Goal: Task Accomplishment & Management: Manage account settings

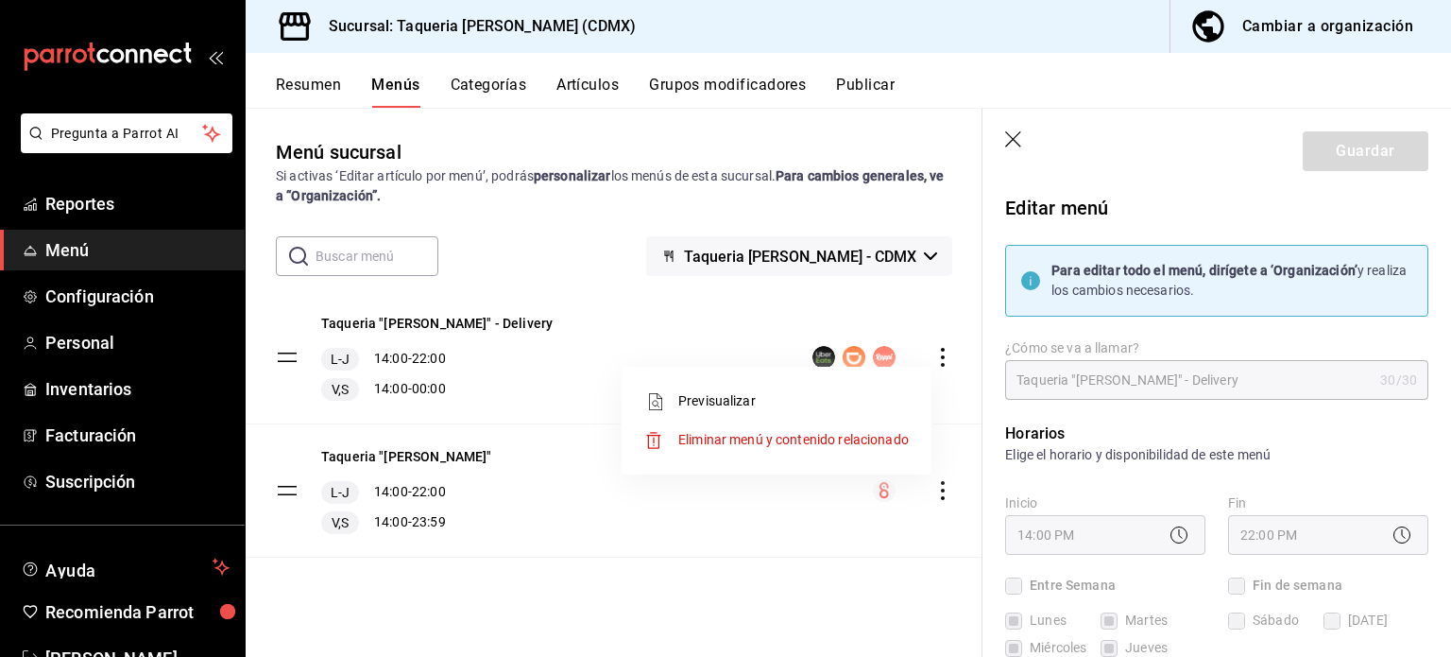
click at [1201, 169] on div at bounding box center [725, 328] width 1451 height 657
click at [486, 69] on div "Resumen Menús Categorías Artículos Grupos modificadores Publicar" at bounding box center [849, 80] width 1206 height 55
click at [420, 371] on div "L-J 14:00 - 22:00 V,S 14:00 - 00:00" at bounding box center [437, 374] width 232 height 53
click at [282, 352] on tbody "Taqueria "Don Pepe" - Delivery L-J 14:00 - 22:00 V,S 14:00 - 00:00 Taqueria "Do…" at bounding box center [614, 424] width 737 height 266
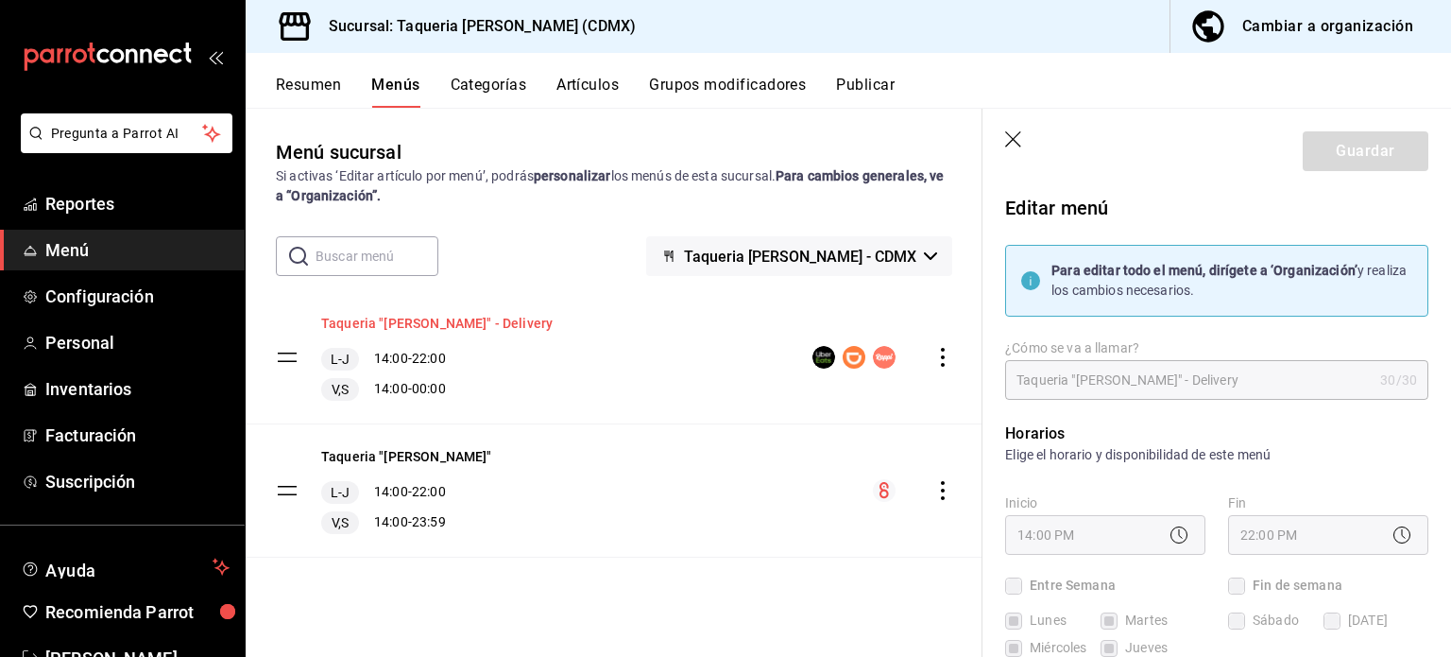
click at [396, 332] on button "Taqueria "[PERSON_NAME]" - Delivery" at bounding box center [437, 323] width 232 height 19
click at [1022, 142] on icon "button" at bounding box center [1014, 140] width 19 height 19
checkbox input "false"
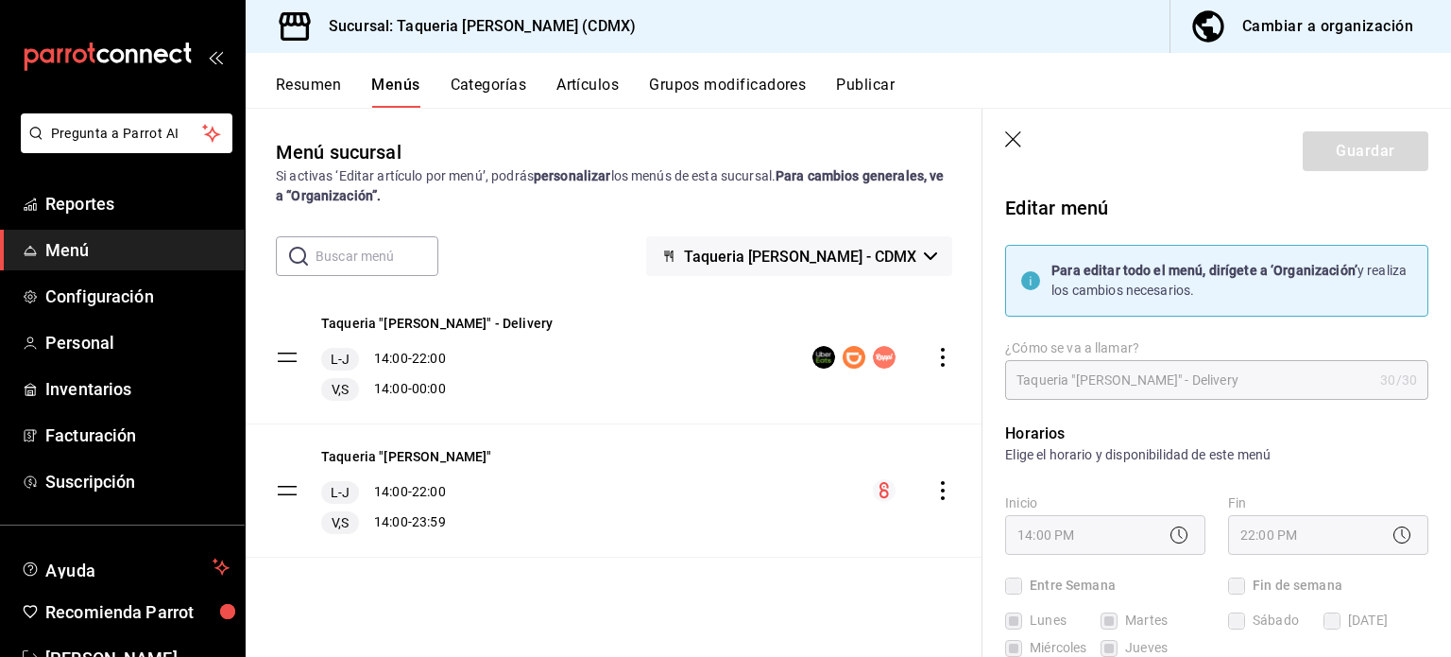
type input "1758588269632"
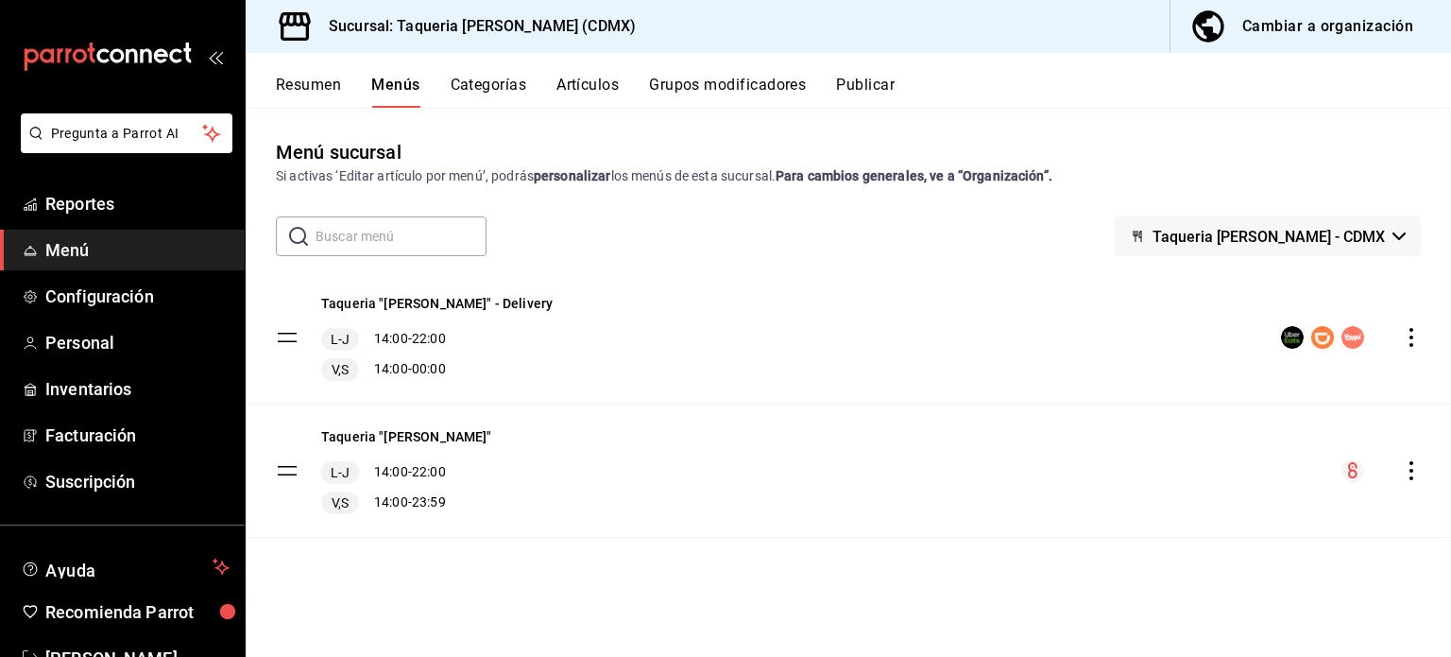
checkbox input "false"
click at [471, 86] on button "Categorías" at bounding box center [489, 92] width 77 height 32
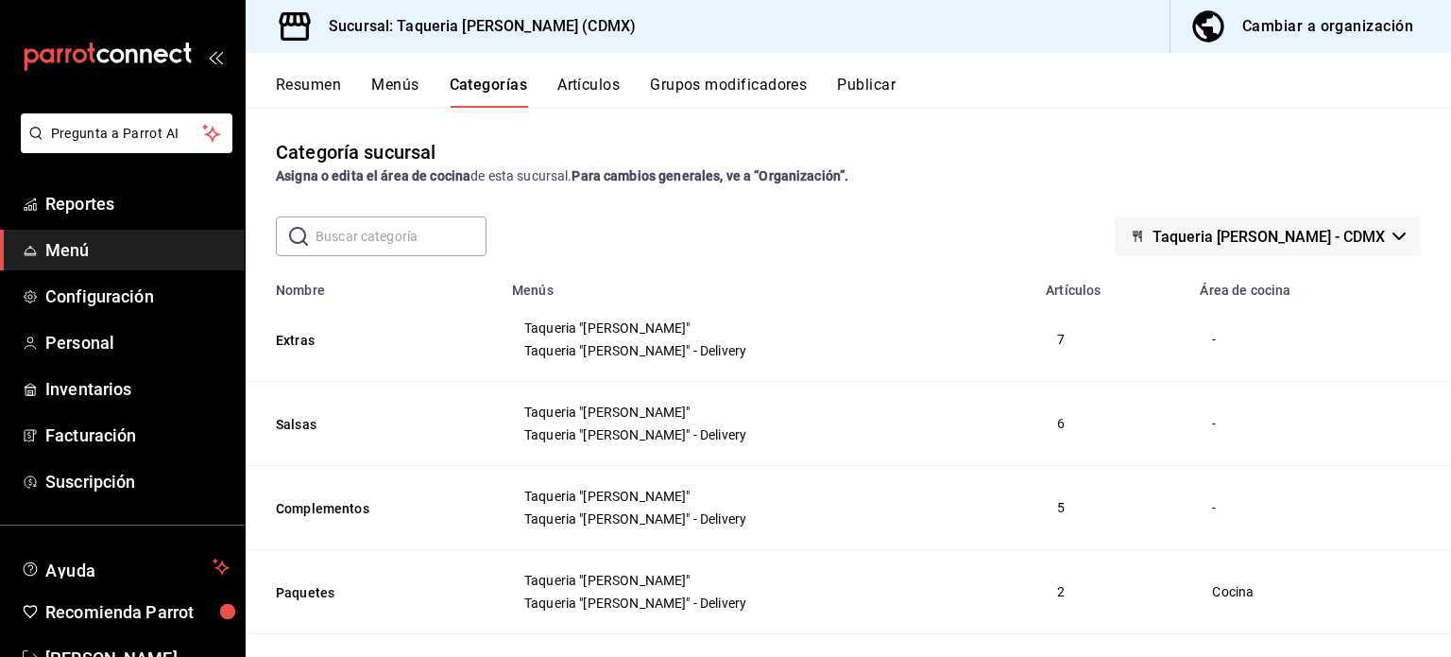
click at [603, 83] on button "Artículos" at bounding box center [588, 92] width 62 height 32
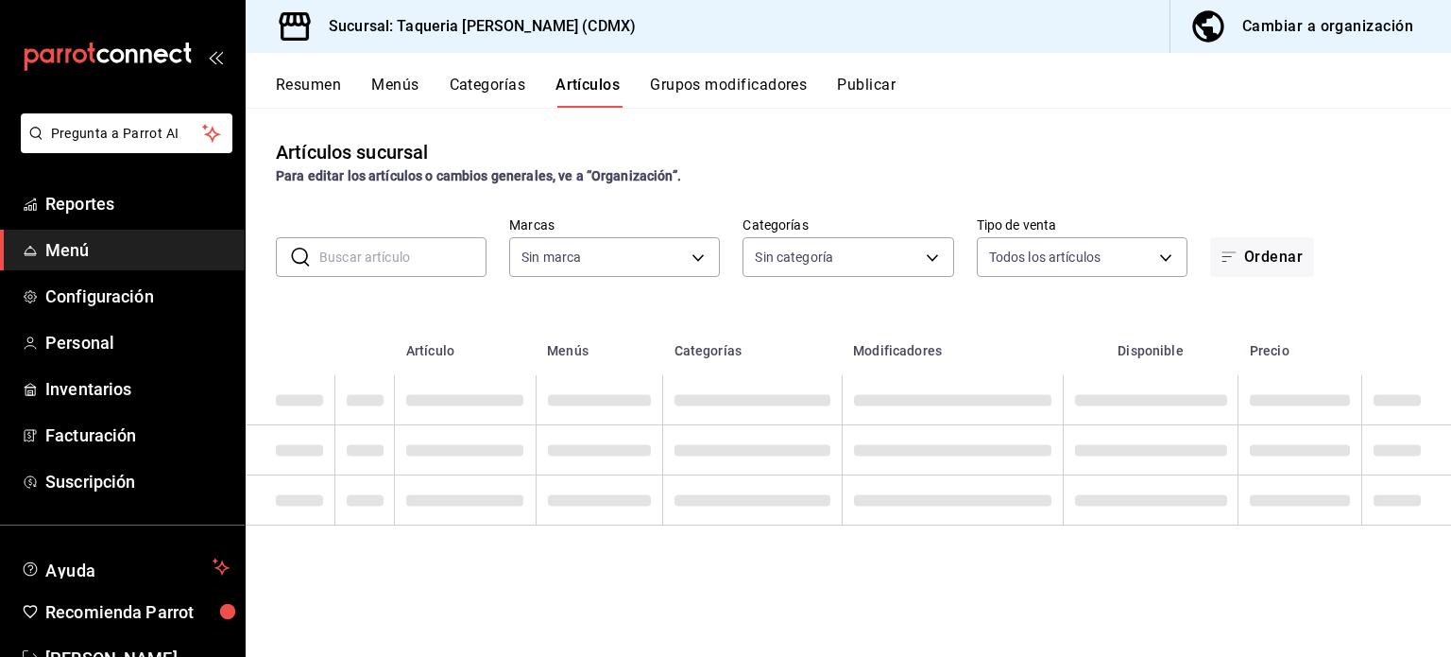
type input "6420383b-8504-466e-b8e1-7ad85ed98961"
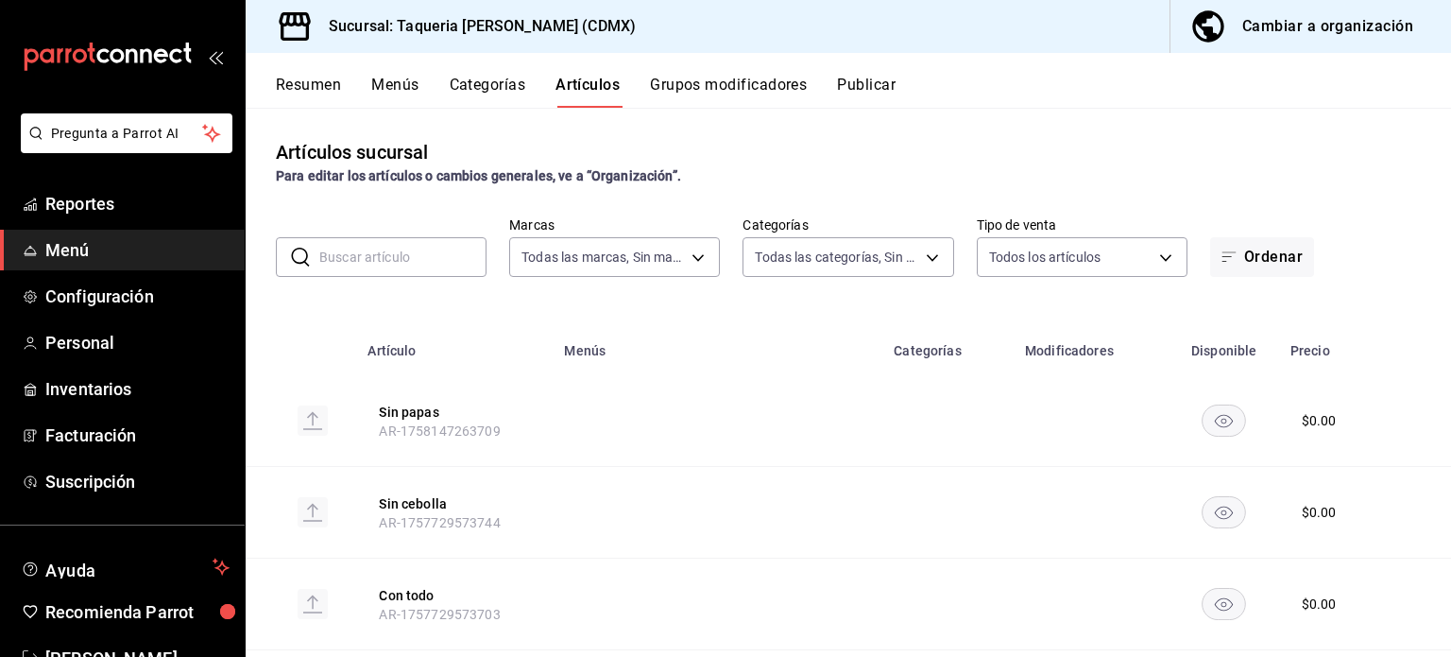
type input "ed9b51ba-9b42-42bb-a1bf-61966d11c073,8f5feebf-6ecb-4b31-b74b-0a8d4b97d945,0bf33…"
click at [866, 88] on button "Publicar" at bounding box center [866, 92] width 59 height 32
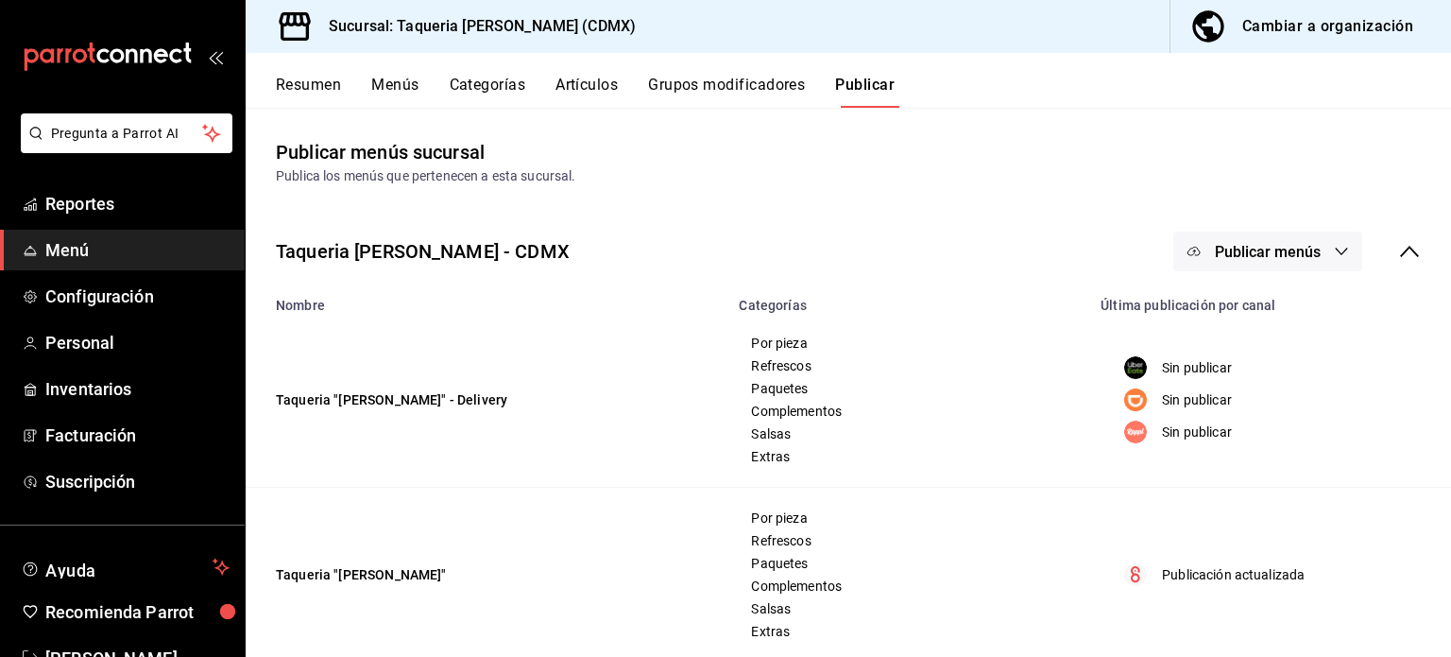
scroll to position [36, 0]
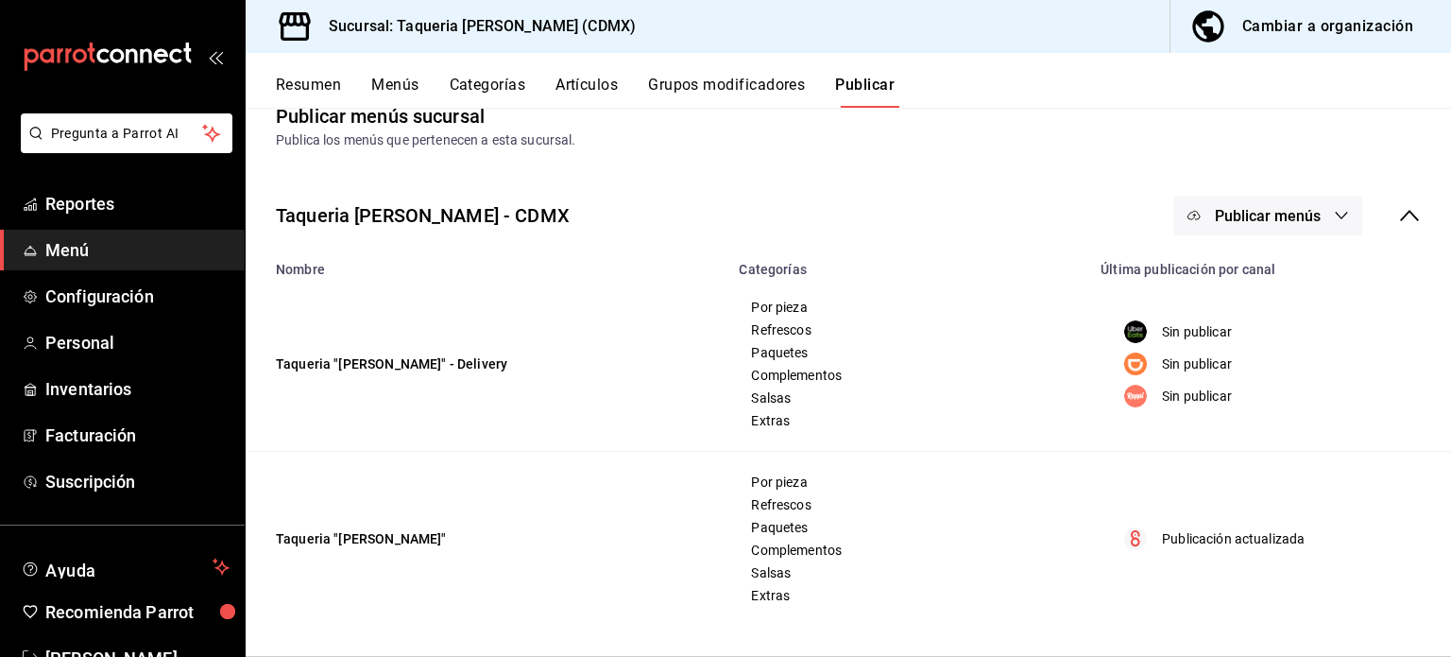
click at [1312, 222] on button "Publicar menús" at bounding box center [1268, 216] width 189 height 40
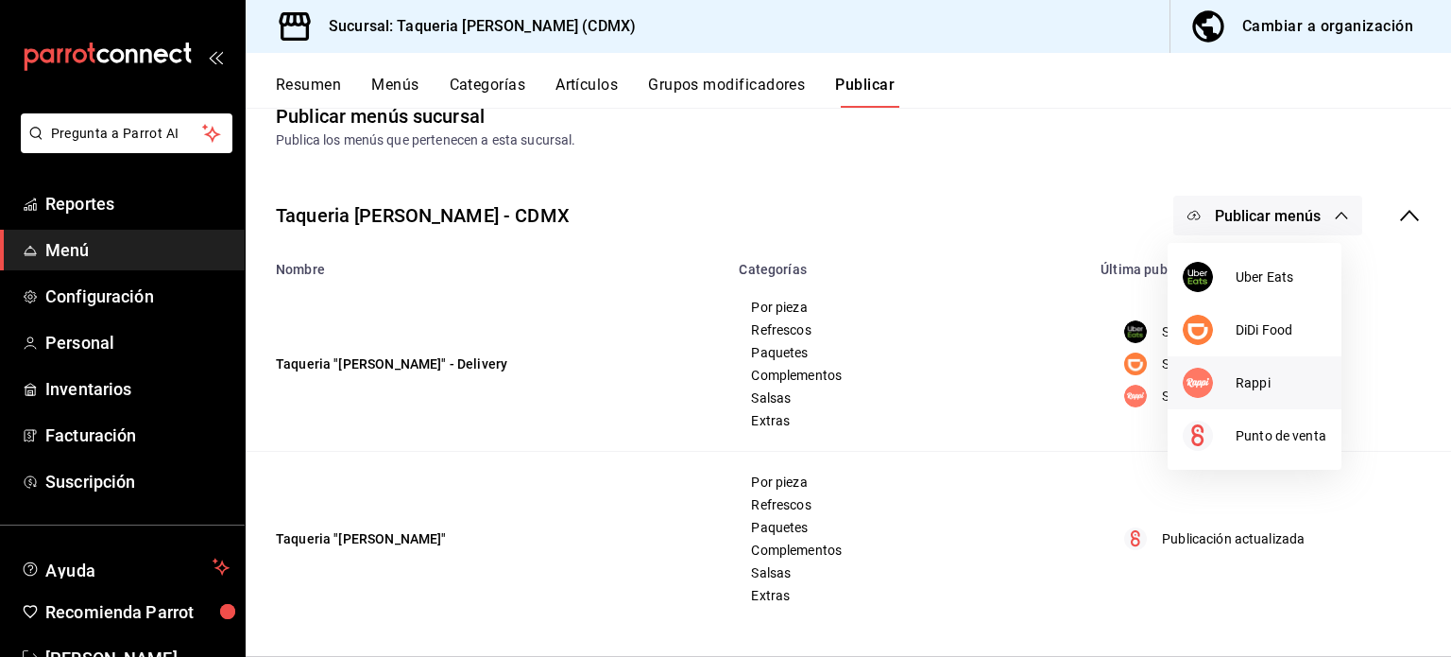
click at [1261, 368] on li "Rappi" at bounding box center [1255, 382] width 174 height 53
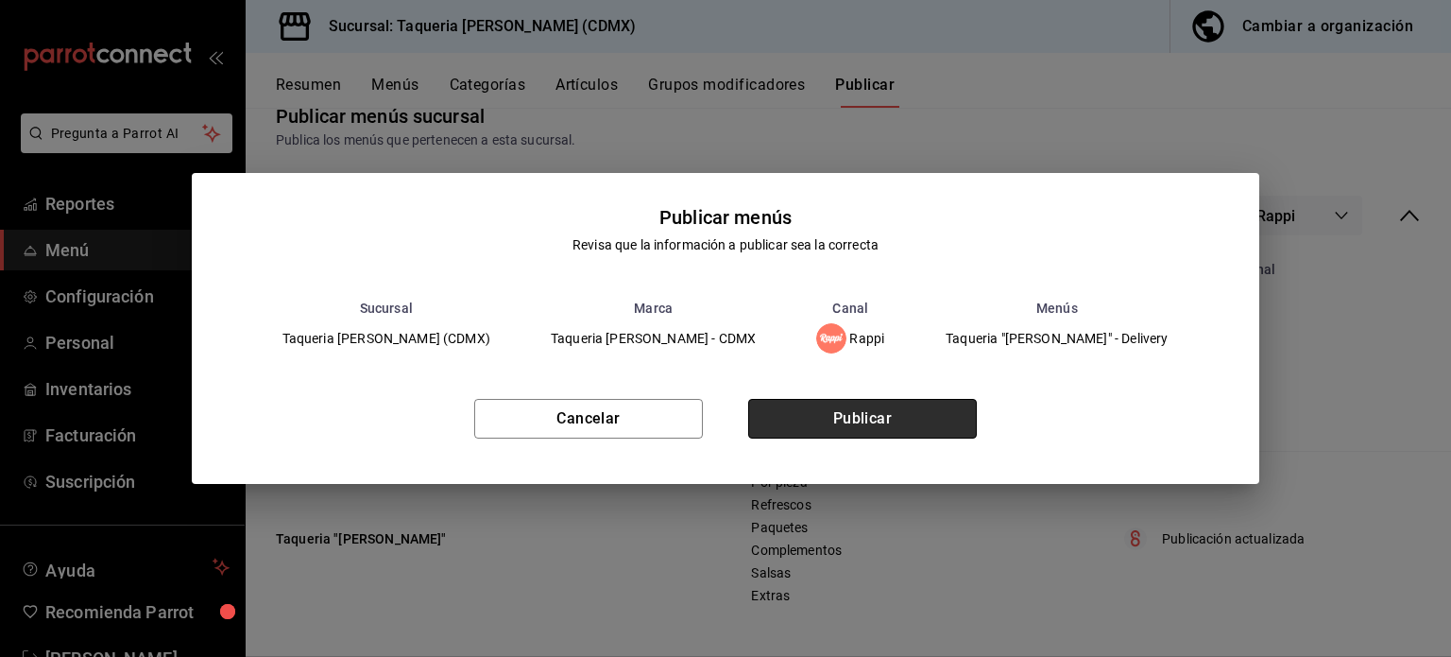
click at [912, 410] on button "Publicar" at bounding box center [862, 419] width 229 height 40
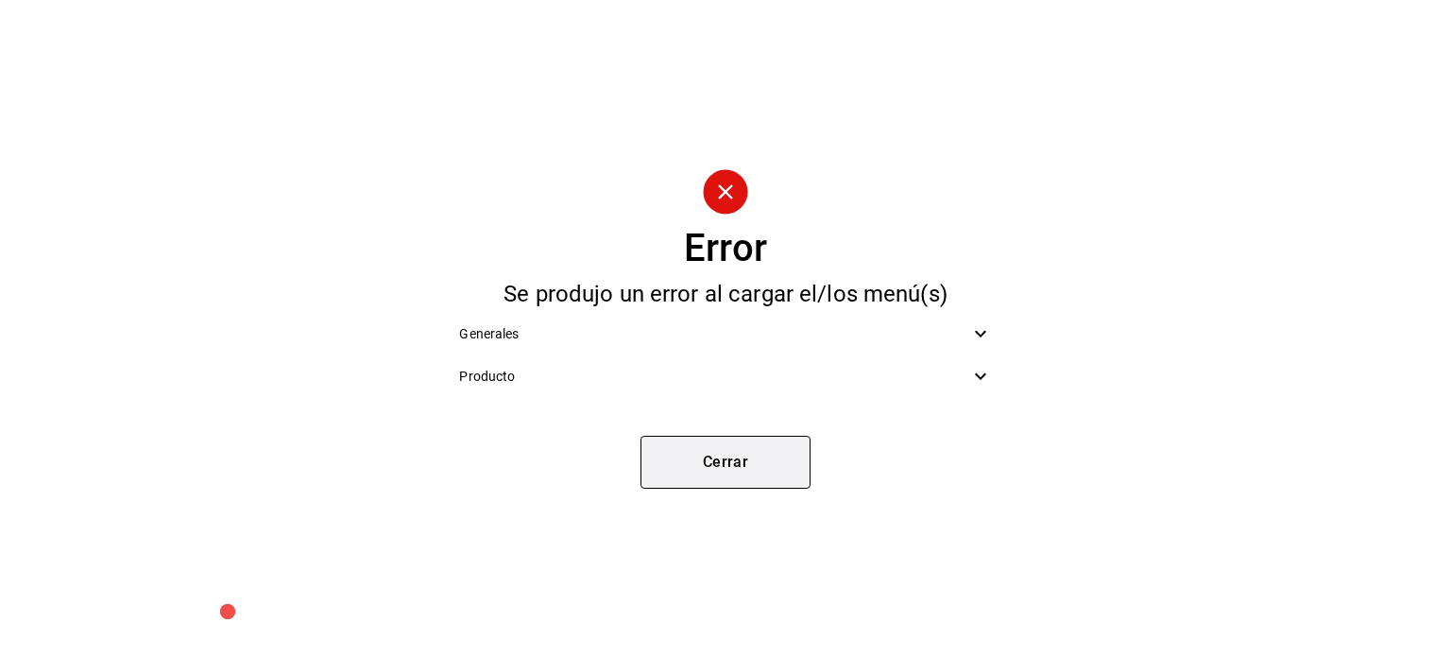
click at [724, 466] on button "Cerrar" at bounding box center [726, 462] width 170 height 53
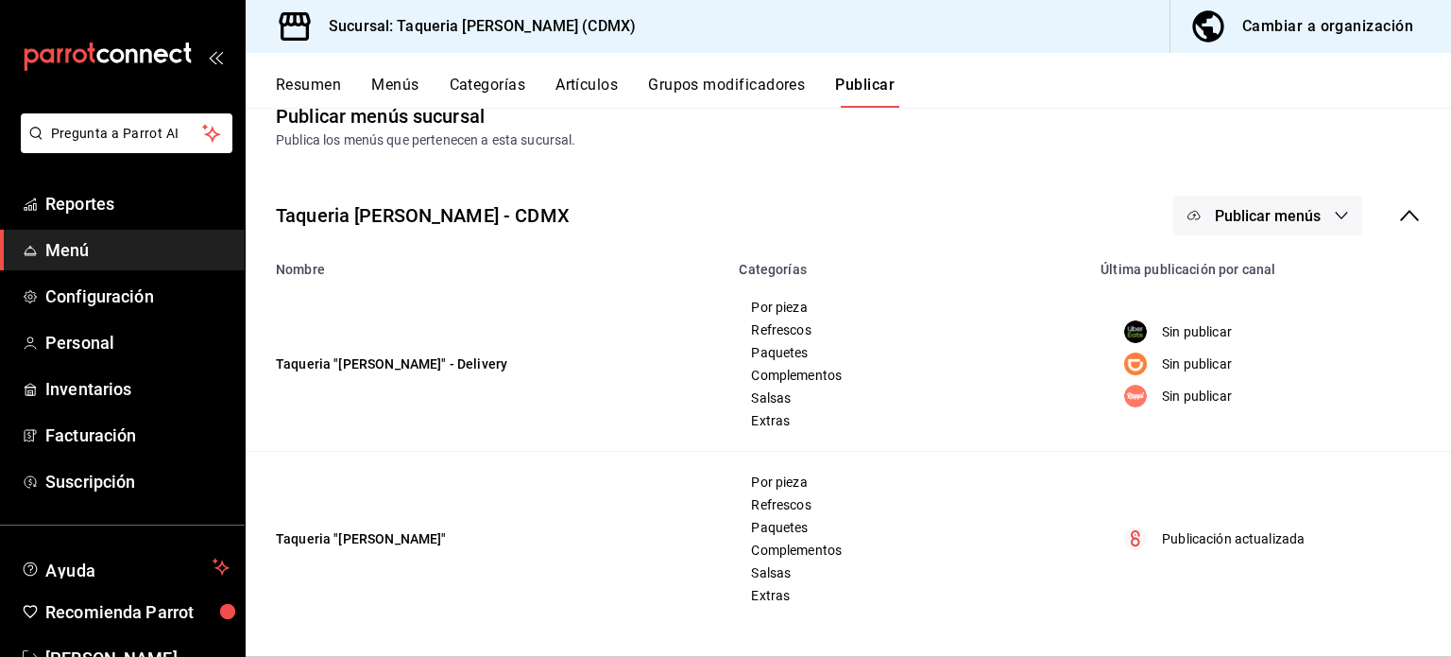
click at [716, 91] on button "Grupos modificadores" at bounding box center [726, 92] width 157 height 32
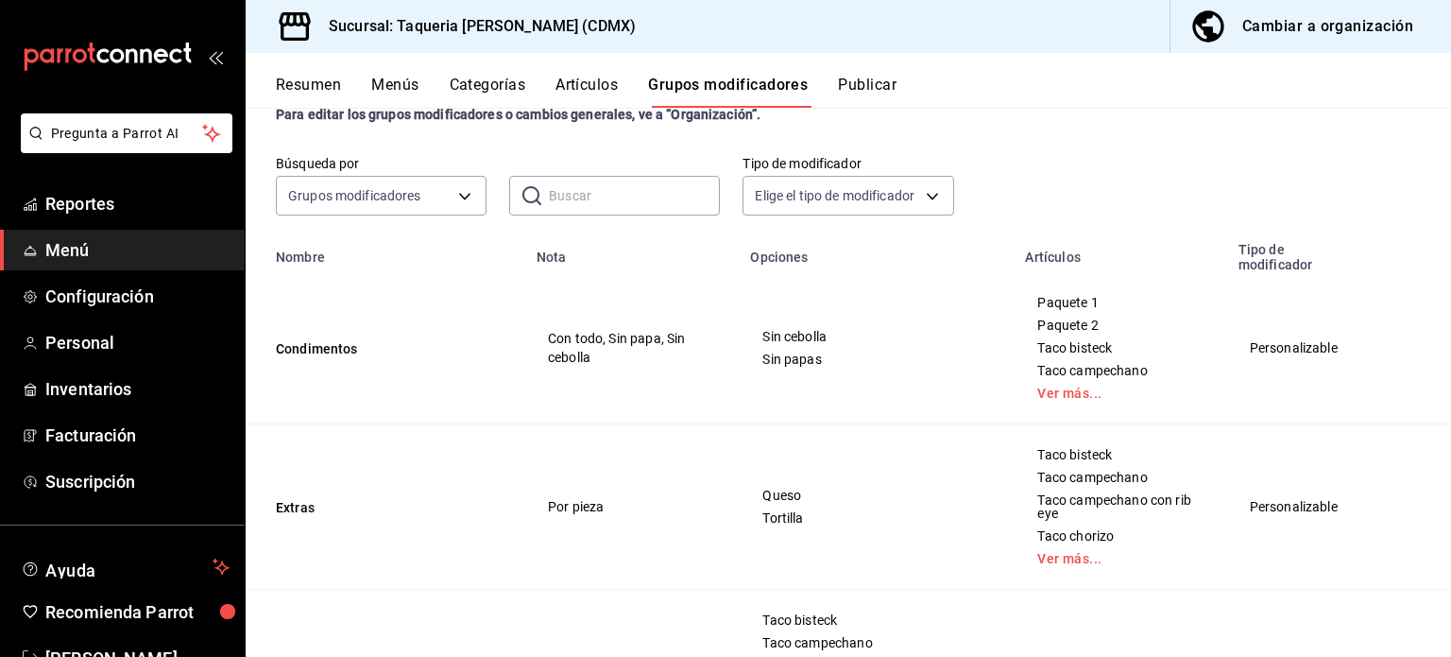
scroll to position [139, 0]
click at [1042, 384] on link "Ver más..." at bounding box center [1120, 390] width 165 height 13
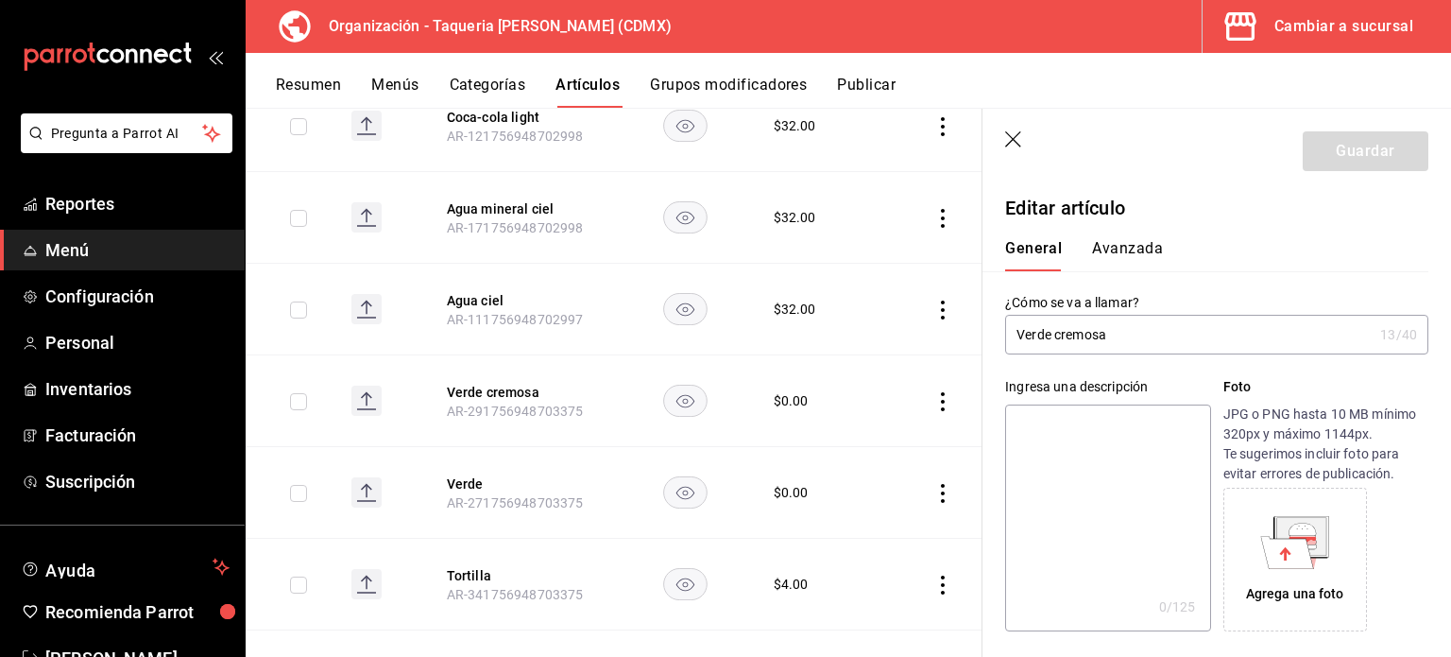
scroll to position [1046, 0]
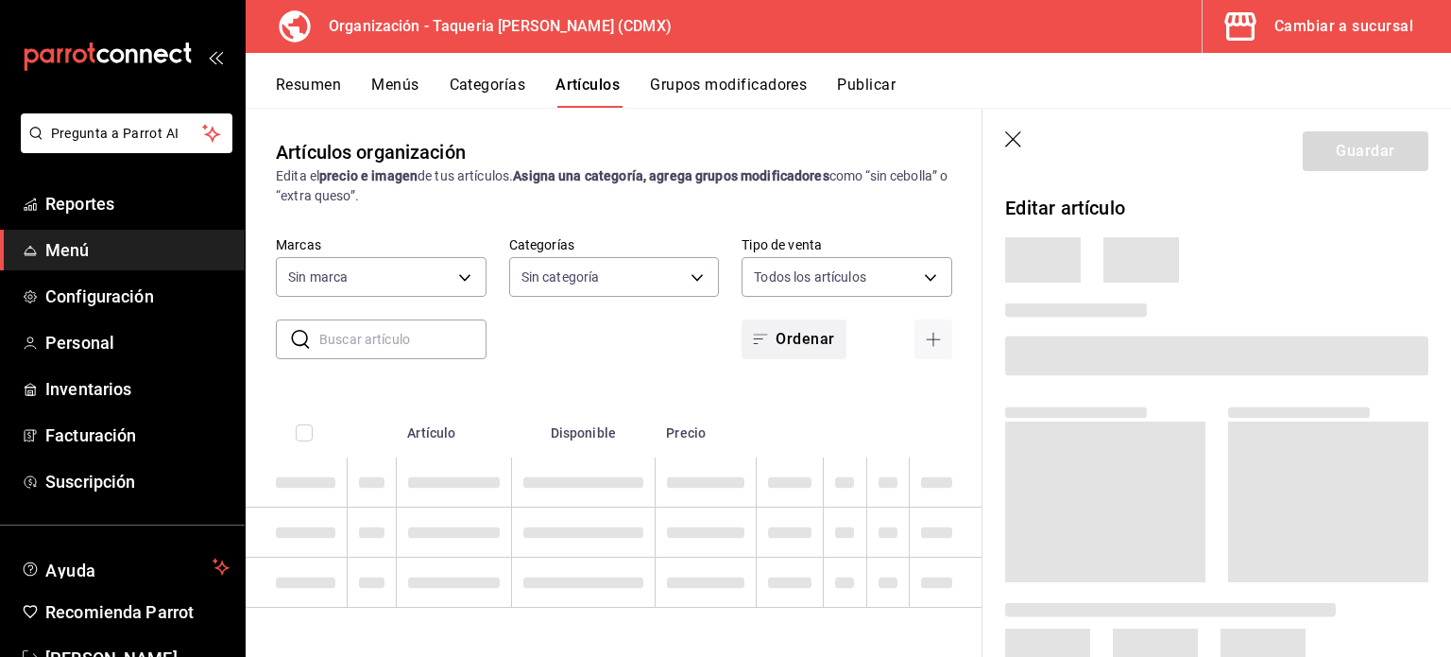
type input "ed9b51ba-9b42-42bb-a1bf-61966d11c073,8f5feebf-6ecb-4b31-b74b-0a8d4b97d945,0bf33…"
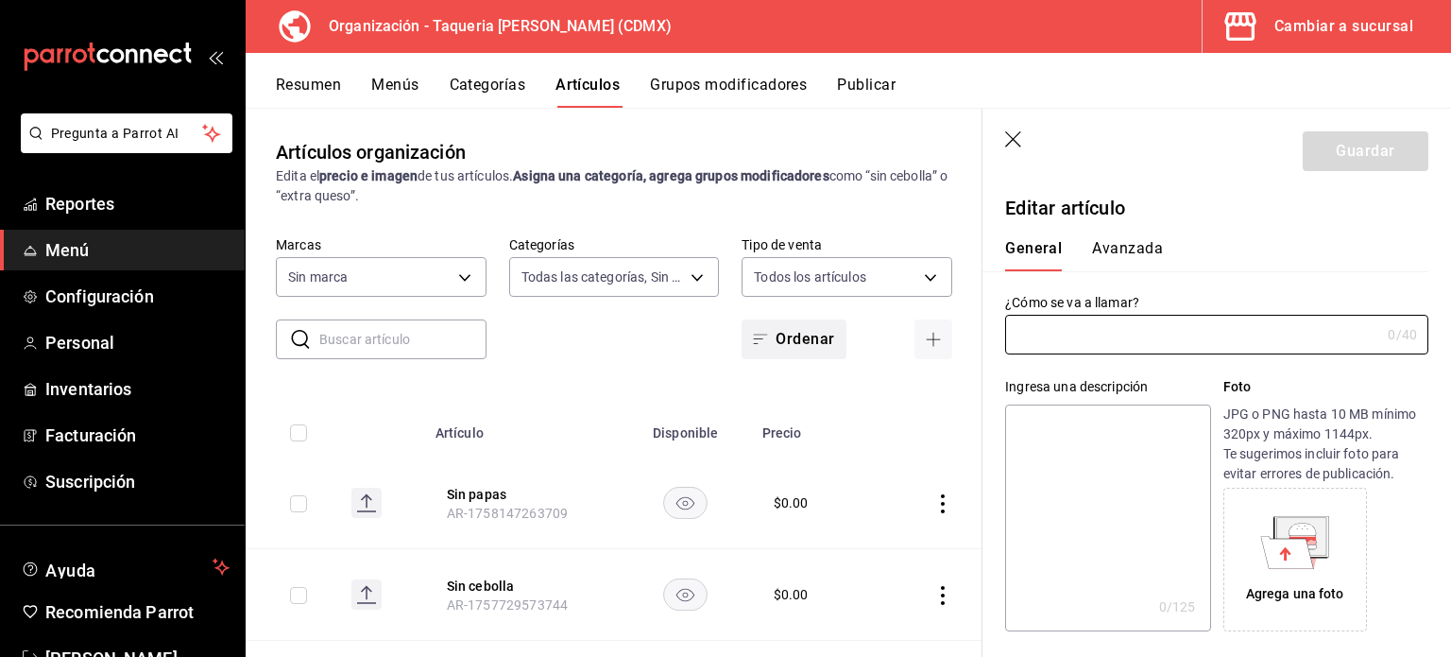
type input "6420383b-8504-466e-b8e1-7ad85ed98961"
type input "Verde cremosa"
type input "AR-291756948703375"
type input "$0.00"
click at [748, 82] on button "Grupos modificadores" at bounding box center [728, 92] width 157 height 32
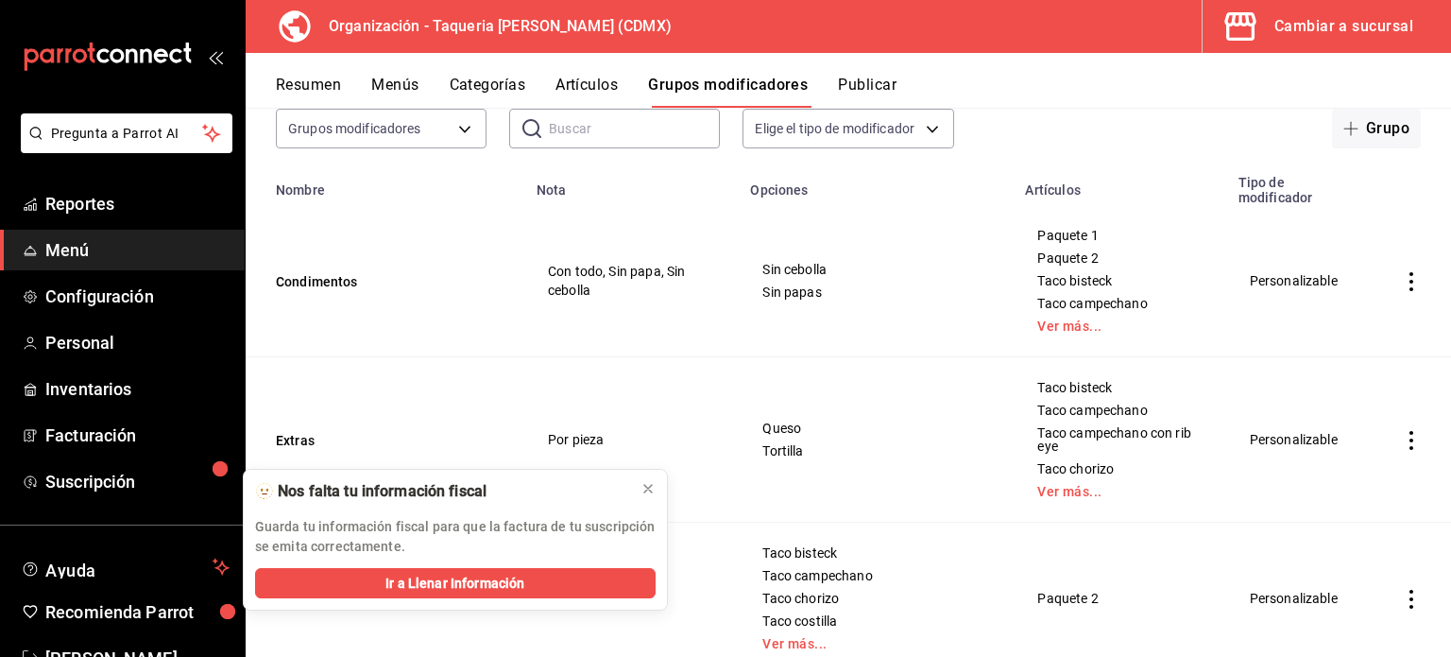
scroll to position [178, 0]
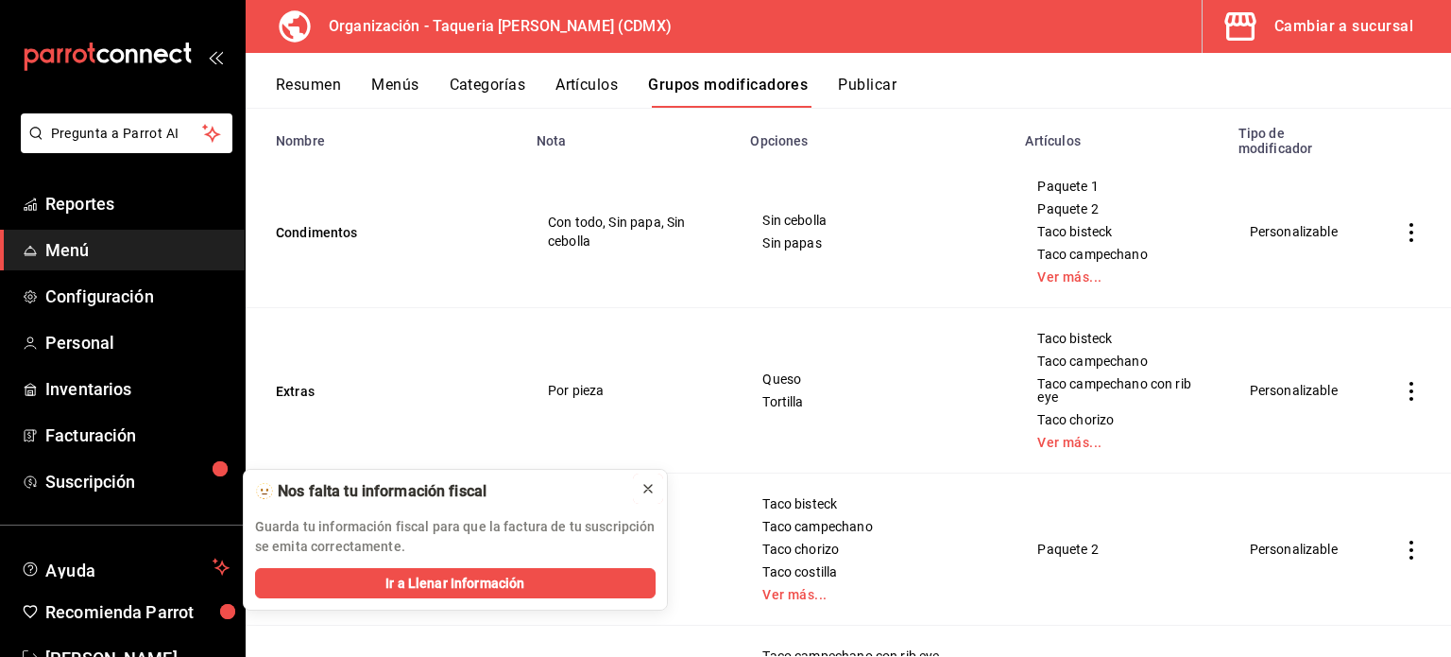
click at [654, 492] on icon at bounding box center [648, 488] width 15 height 15
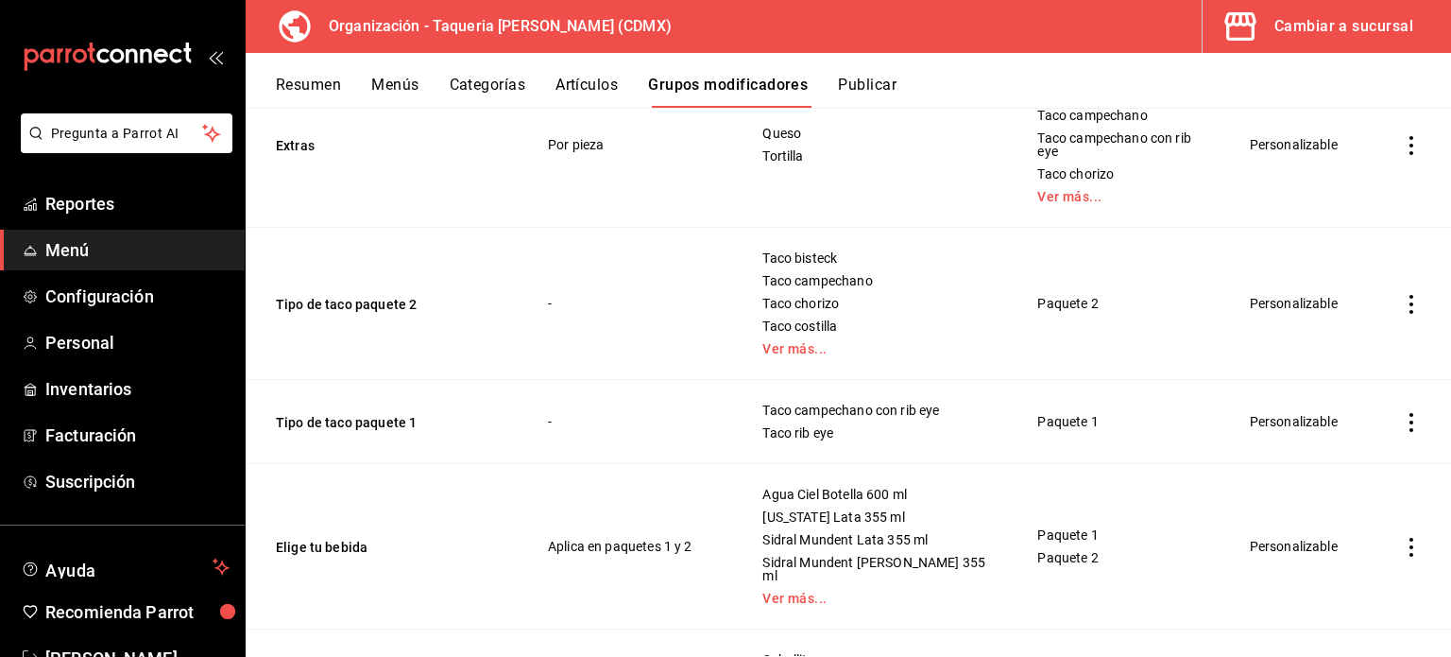
scroll to position [551, 0]
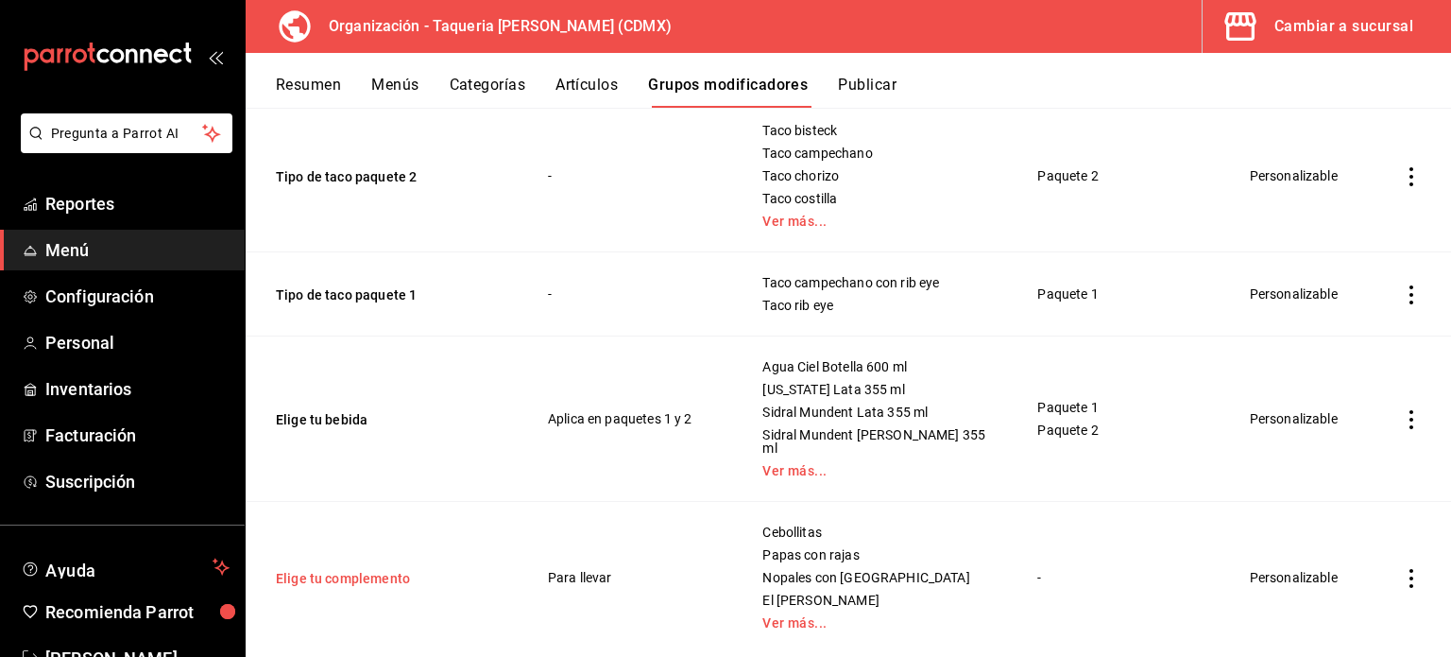
click at [321, 569] on button "Elige tu complemento" at bounding box center [389, 578] width 227 height 19
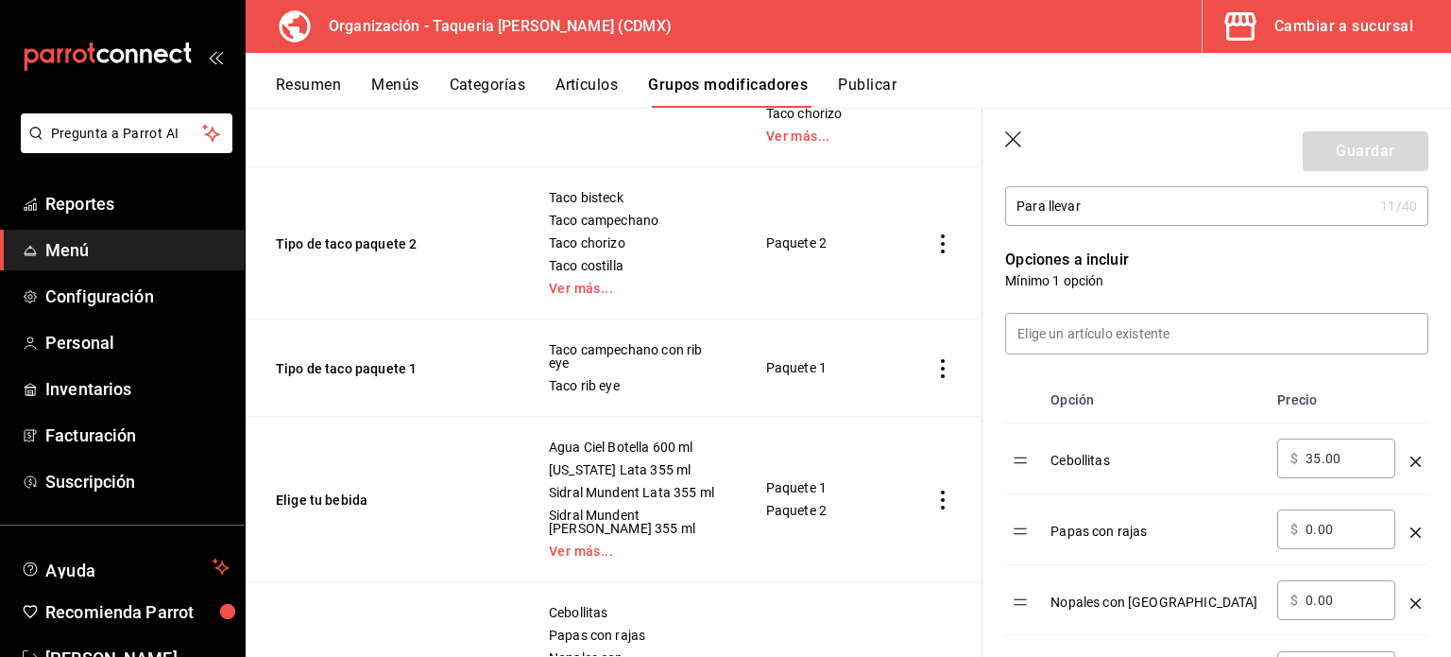
scroll to position [431, 0]
click at [376, 608] on td "Elige tu complemento" at bounding box center [386, 664] width 280 height 165
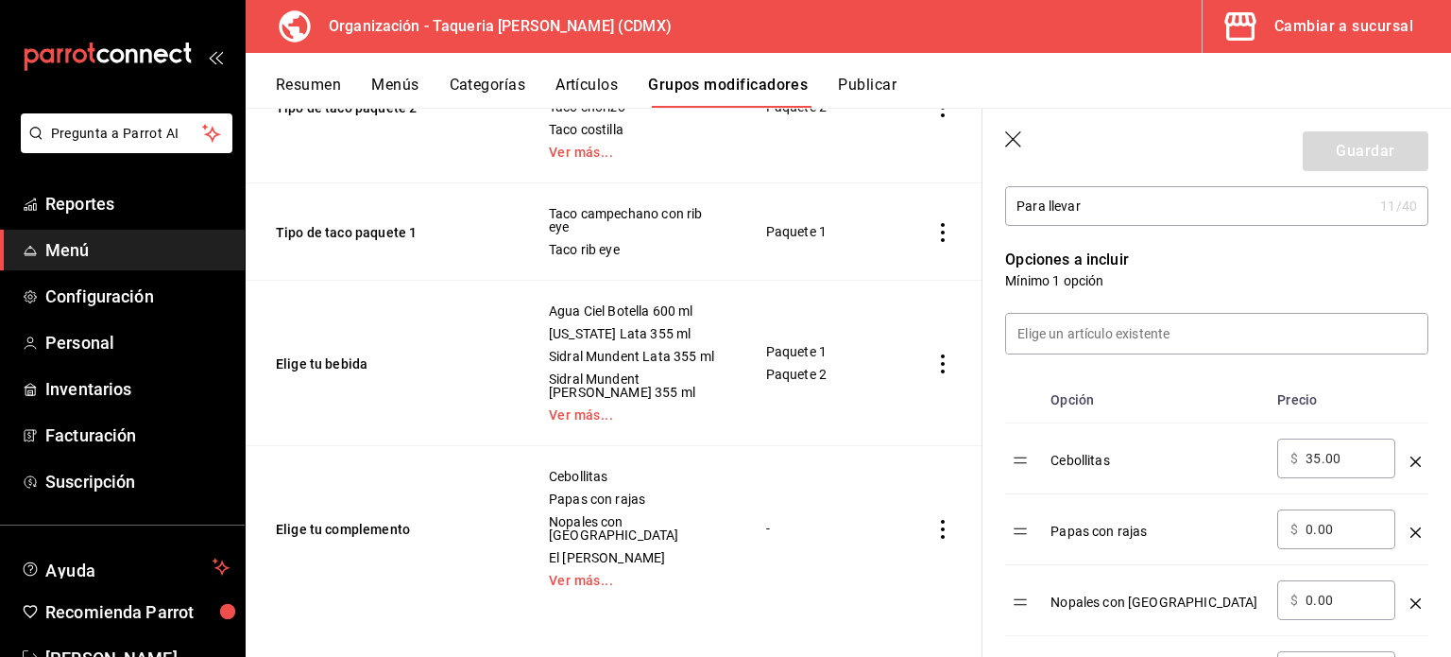
click at [422, 622] on div "Grupos modificadores organización Crea y asigna modificadores a tus artículos. …" at bounding box center [614, 382] width 737 height 548
click at [1002, 137] on header "Guardar" at bounding box center [1217, 147] width 469 height 77
click at [1019, 136] on icon "button" at bounding box center [1014, 140] width 19 height 19
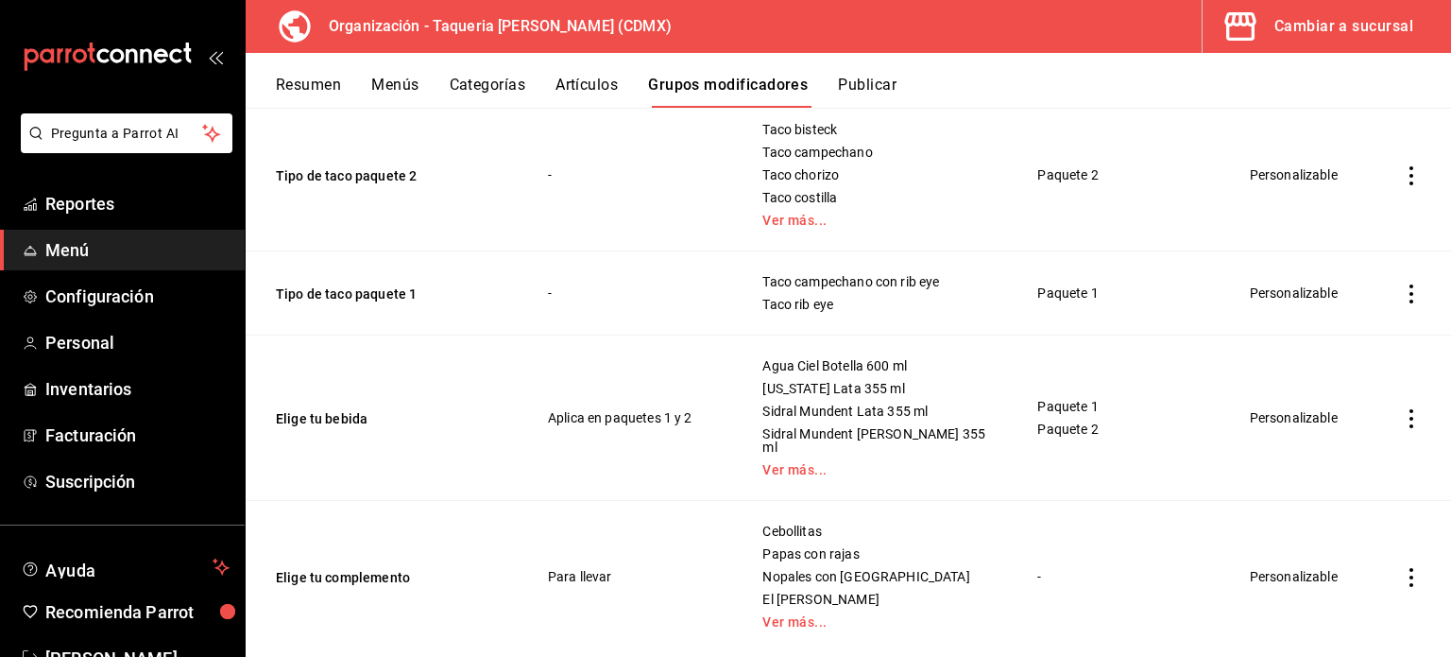
scroll to position [551, 0]
click at [366, 569] on button "Elige tu complemento" at bounding box center [389, 578] width 227 height 19
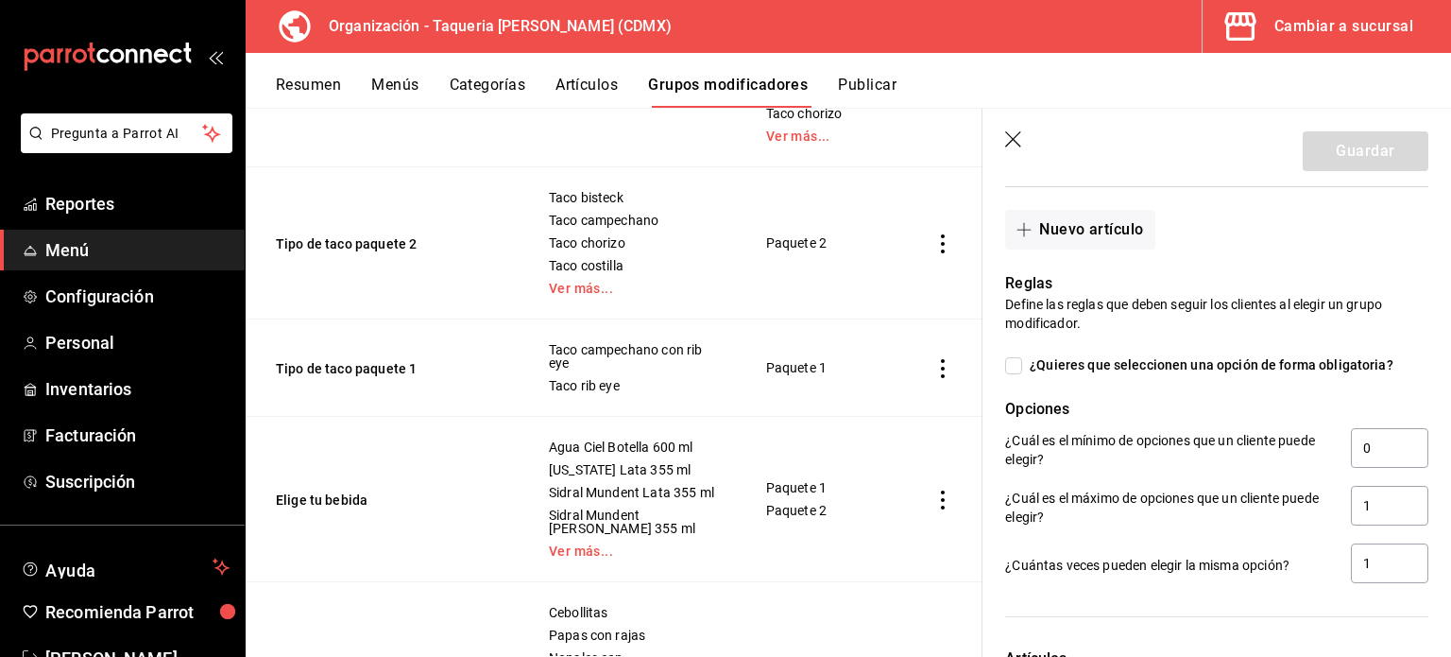
scroll to position [1338, 0]
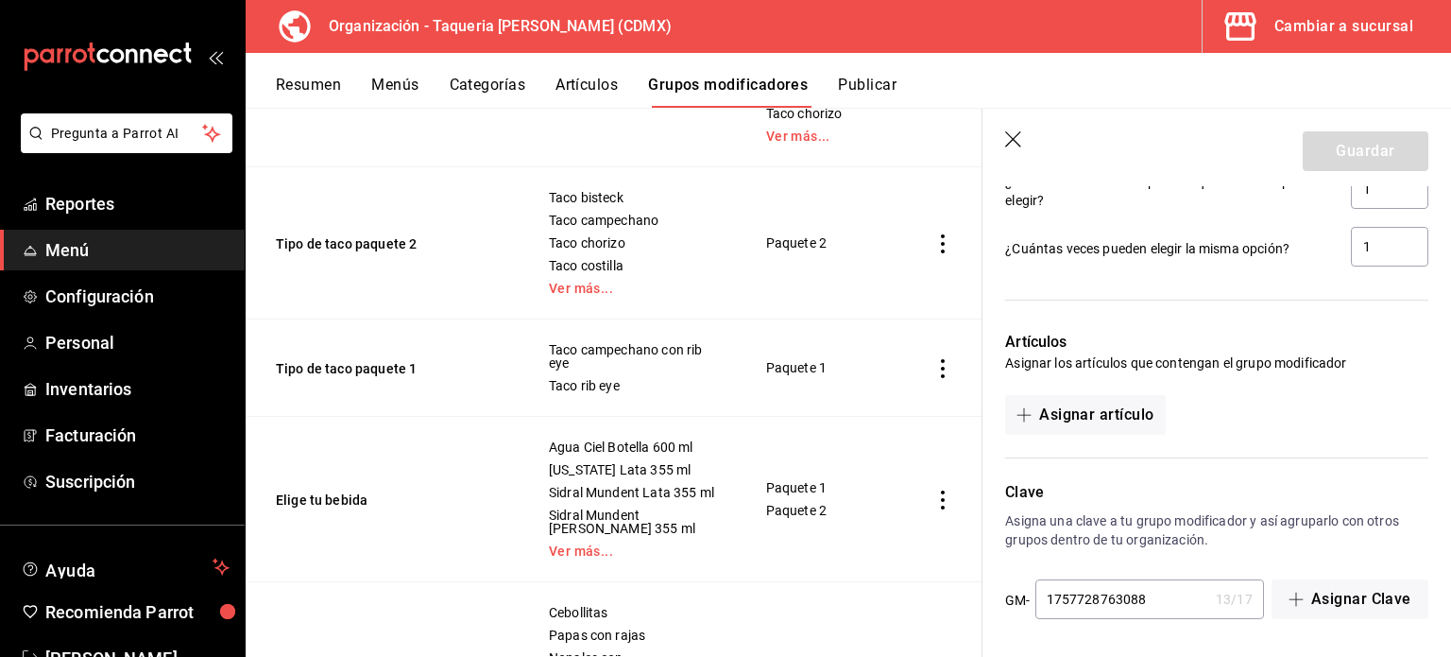
click at [1017, 132] on icon "button" at bounding box center [1014, 140] width 19 height 19
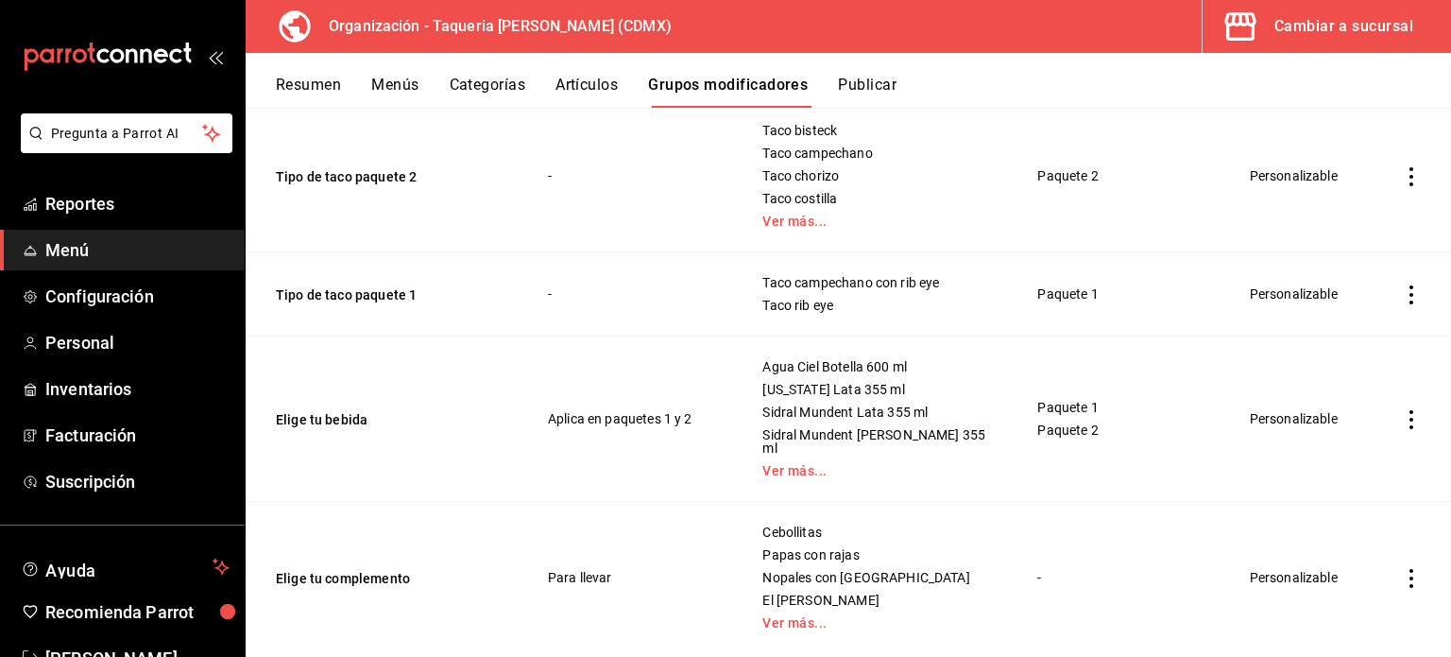
scroll to position [518, 0]
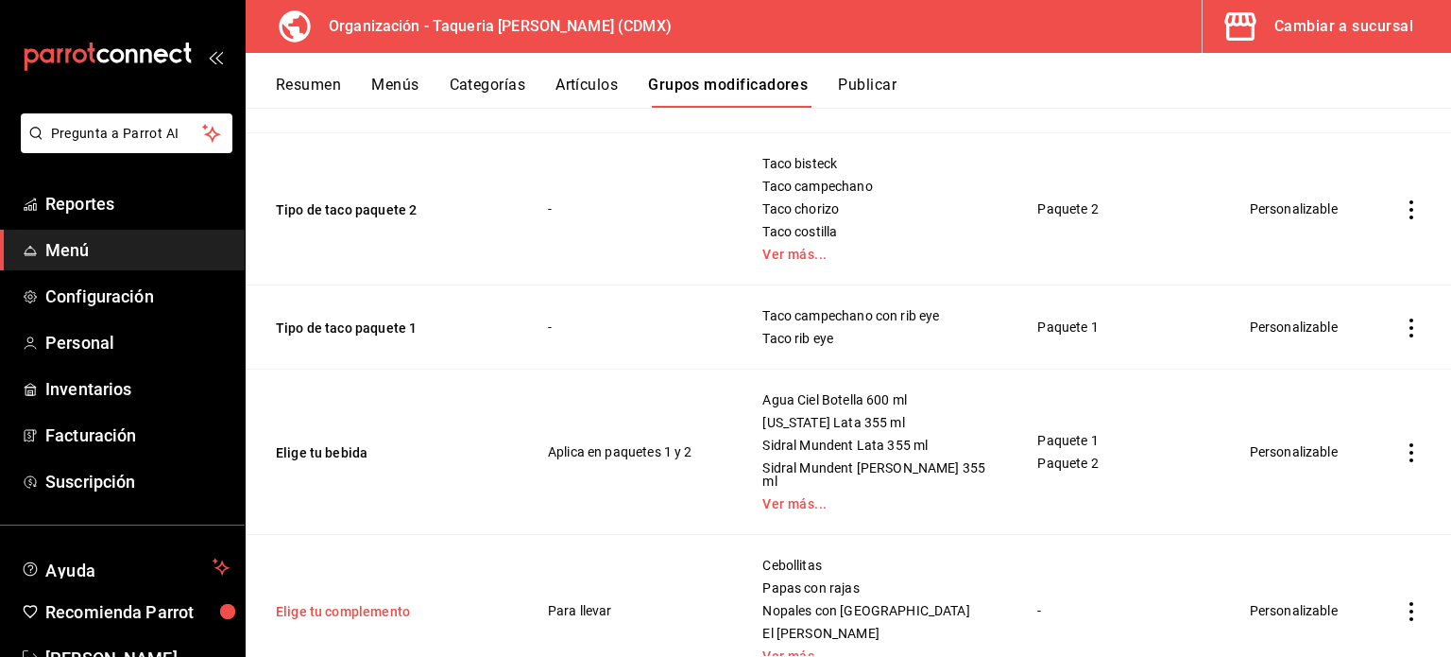
click at [326, 602] on button "Elige tu complemento" at bounding box center [389, 611] width 227 height 19
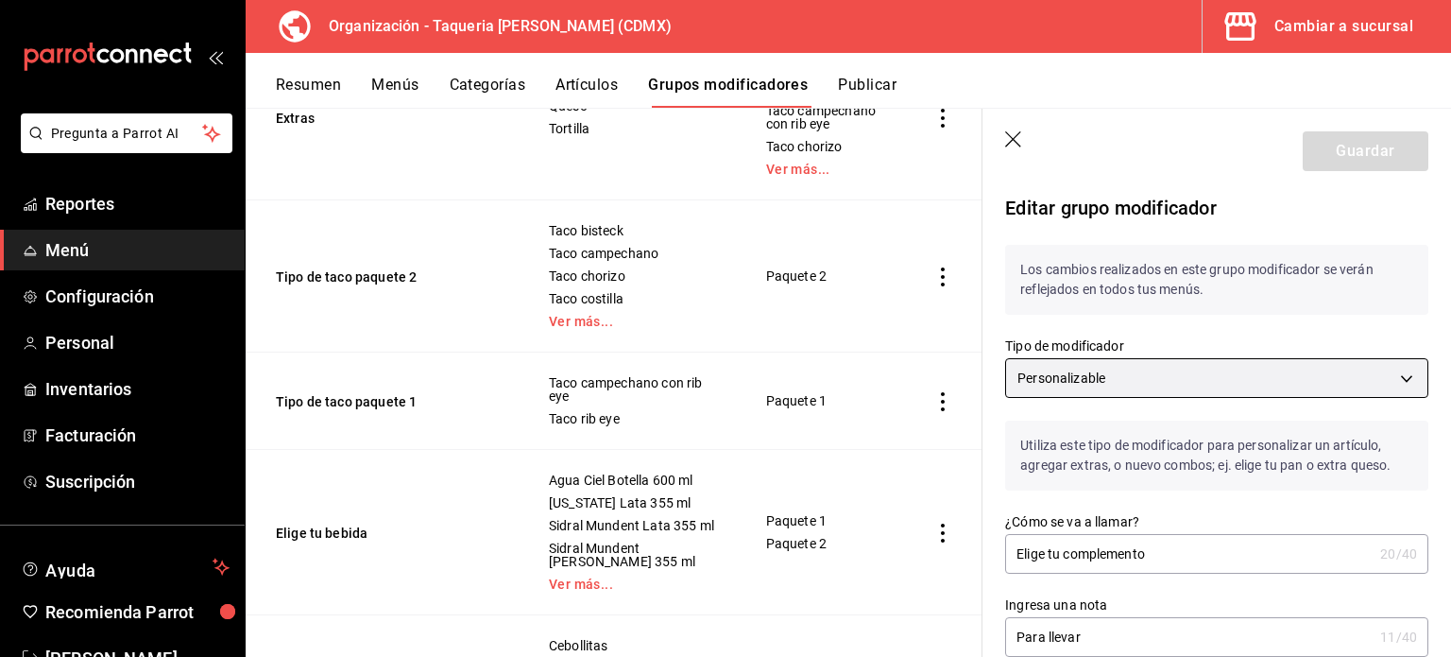
click at [1123, 374] on body "Pregunta a Parrot AI Reportes Menú Configuración Personal Inventarios Facturaci…" at bounding box center [725, 328] width 1451 height 657
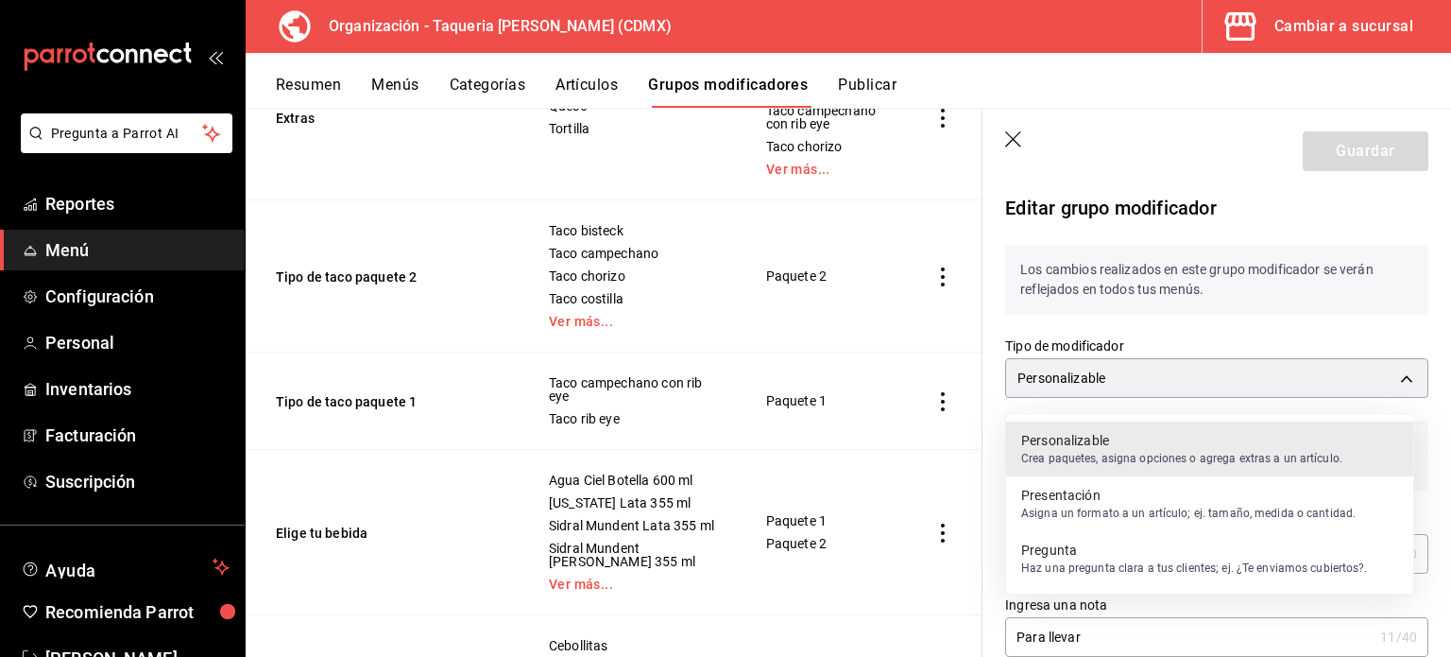
click at [1211, 332] on div at bounding box center [725, 328] width 1451 height 657
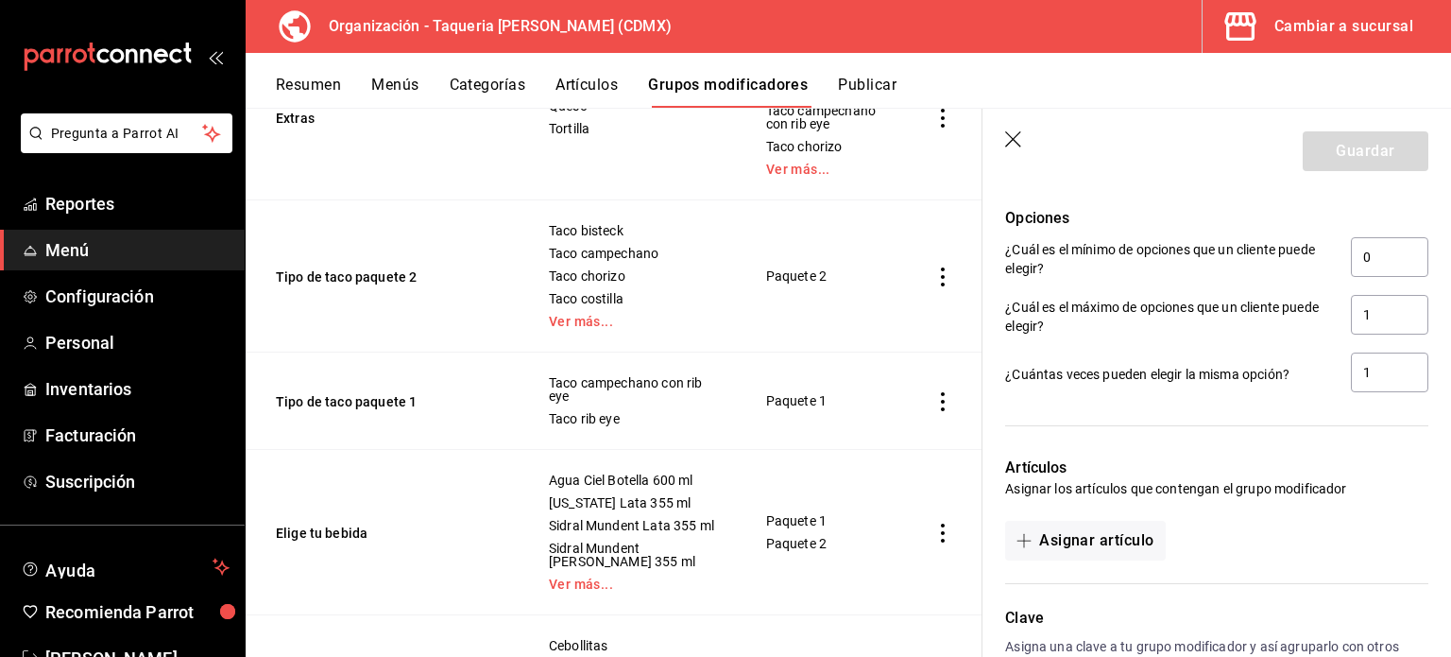
scroll to position [1213, 0]
click at [434, 561] on td "Elige tu bebida" at bounding box center [386, 532] width 280 height 165
click at [502, 575] on td "Elige tu bebida" at bounding box center [386, 532] width 280 height 165
click at [607, 532] on span "Sidral Mundent Lata 355 ml" at bounding box center [634, 525] width 170 height 13
click at [831, 236] on td "Paquete 2" at bounding box center [823, 276] width 161 height 152
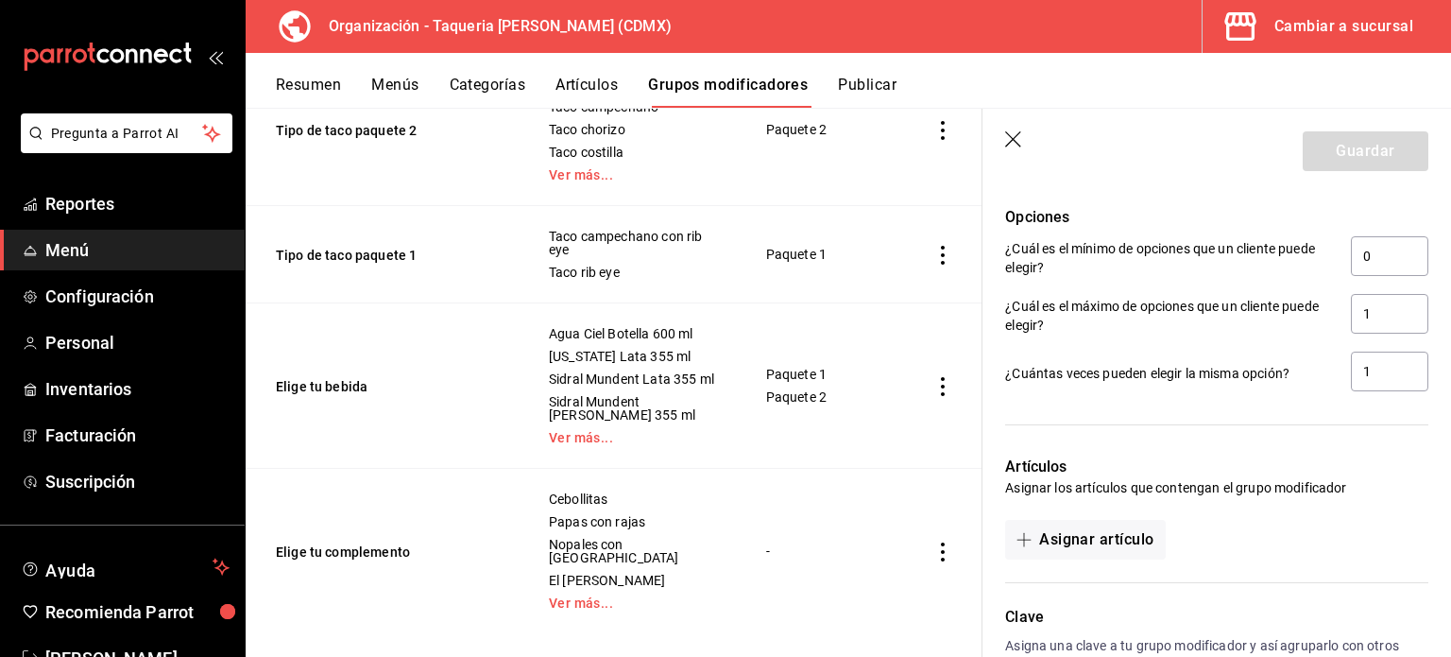
scroll to position [699, 0]
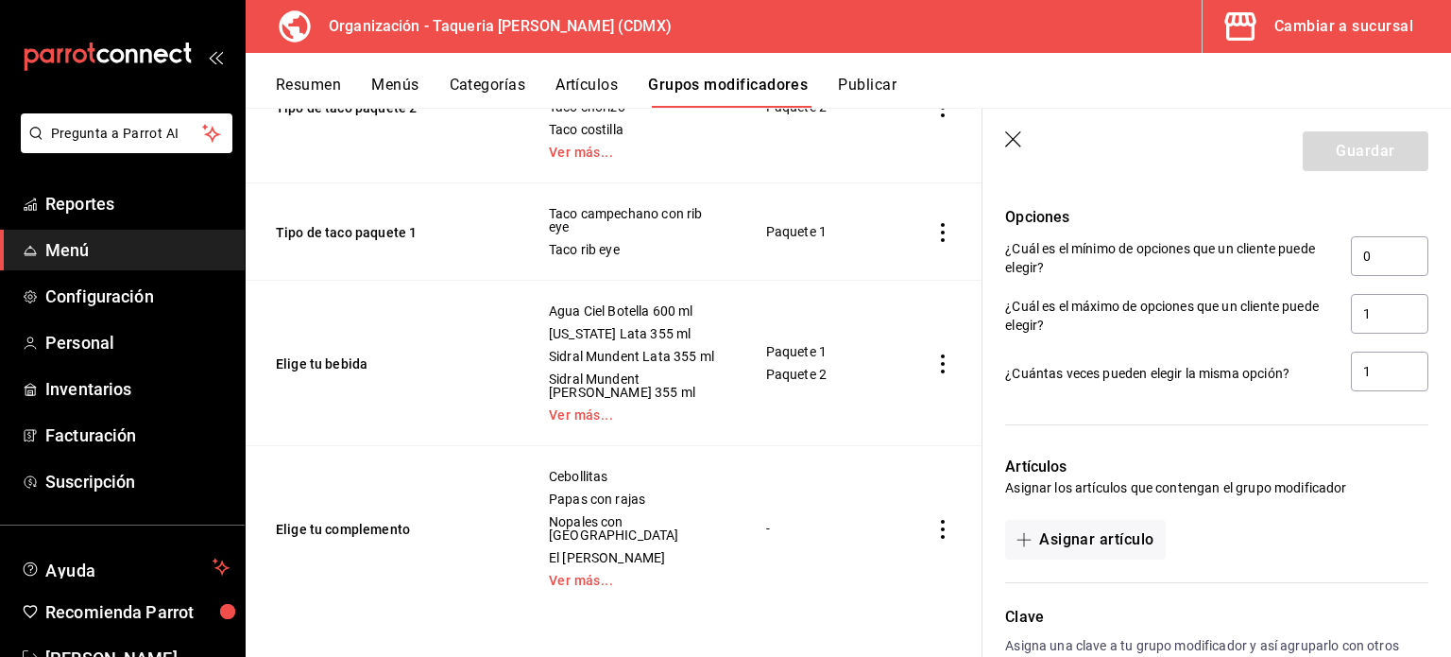
click at [913, 493] on td "simple table" at bounding box center [942, 528] width 79 height 165
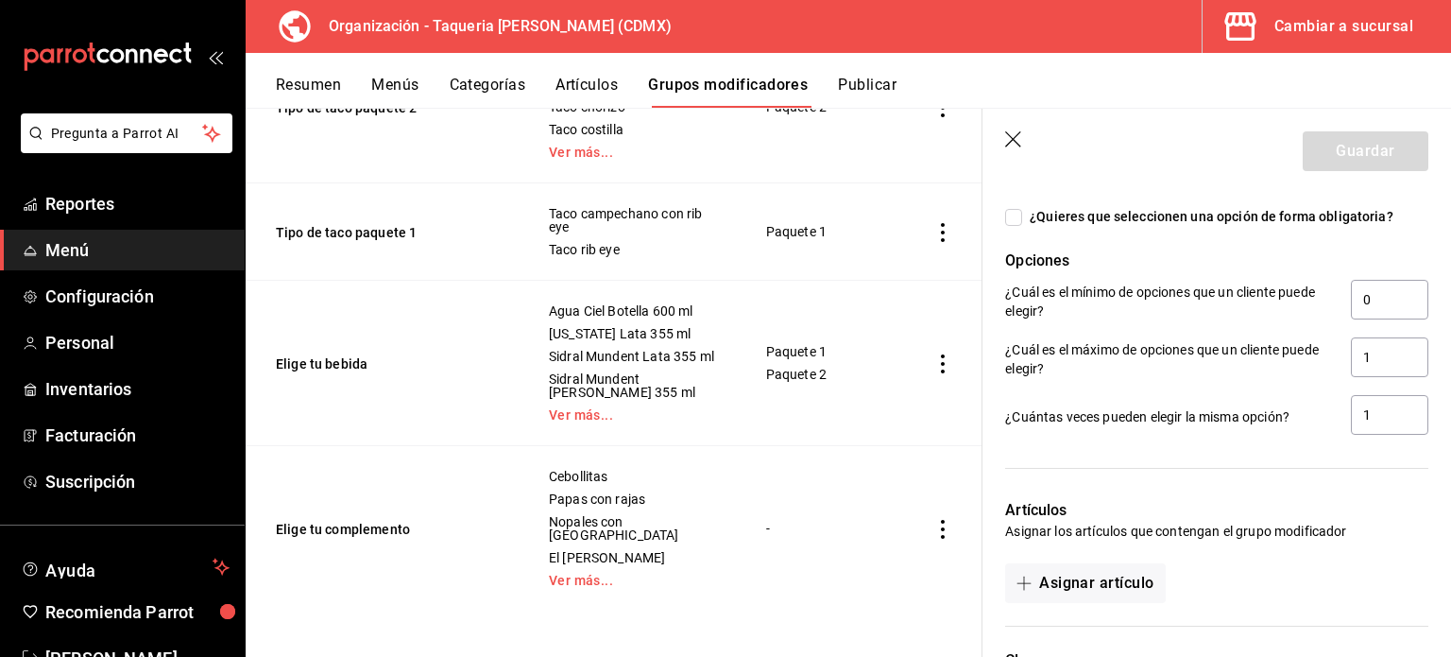
scroll to position [1171, 0]
click at [1063, 212] on span "¿Quieres que seleccionen una opción de forma obligatoria?" at bounding box center [1207, 216] width 371 height 20
click at [1022, 212] on input "¿Quieres que seleccionen una opción de forma obligatoria?" at bounding box center [1013, 216] width 17 height 17
checkbox input "true"
type input "1"
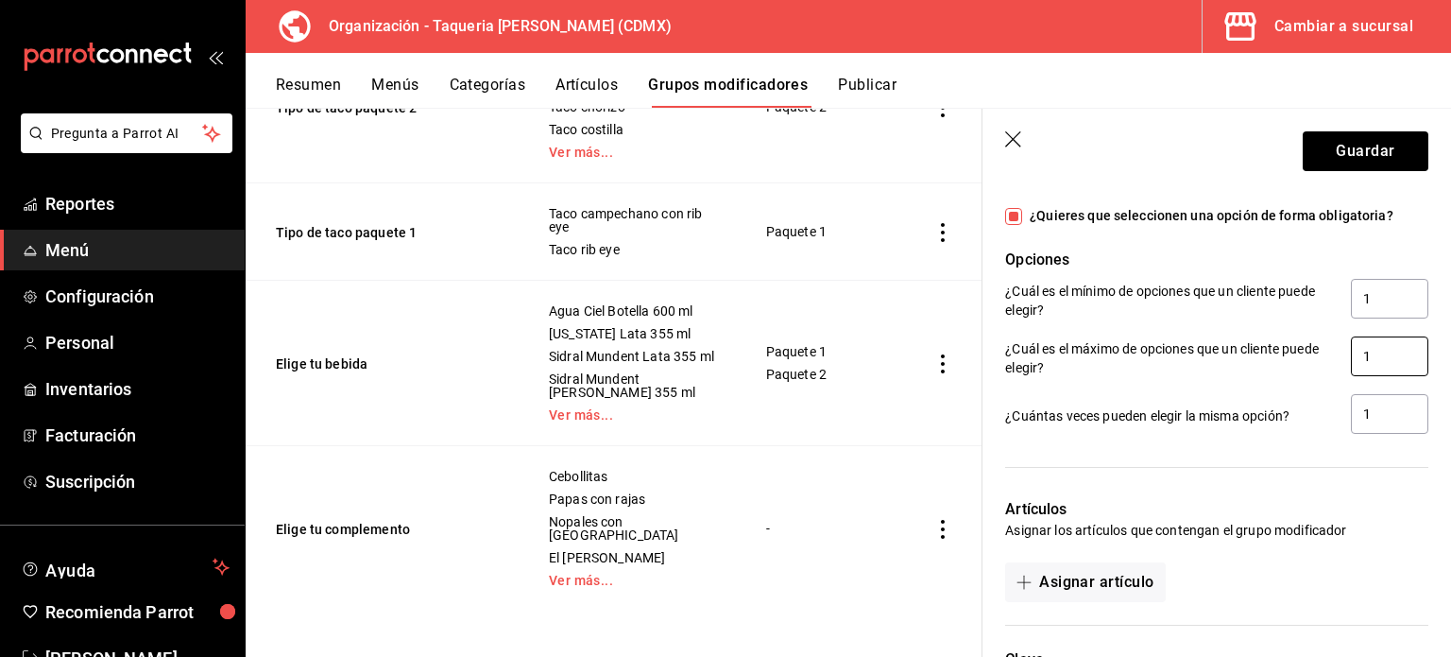
click at [1367, 358] on input "1" at bounding box center [1389, 356] width 77 height 40
type input "2"
click at [1398, 420] on input "1" at bounding box center [1389, 414] width 77 height 40
type input "2"
click at [1102, 583] on button "Asignar artículo" at bounding box center [1085, 582] width 160 height 40
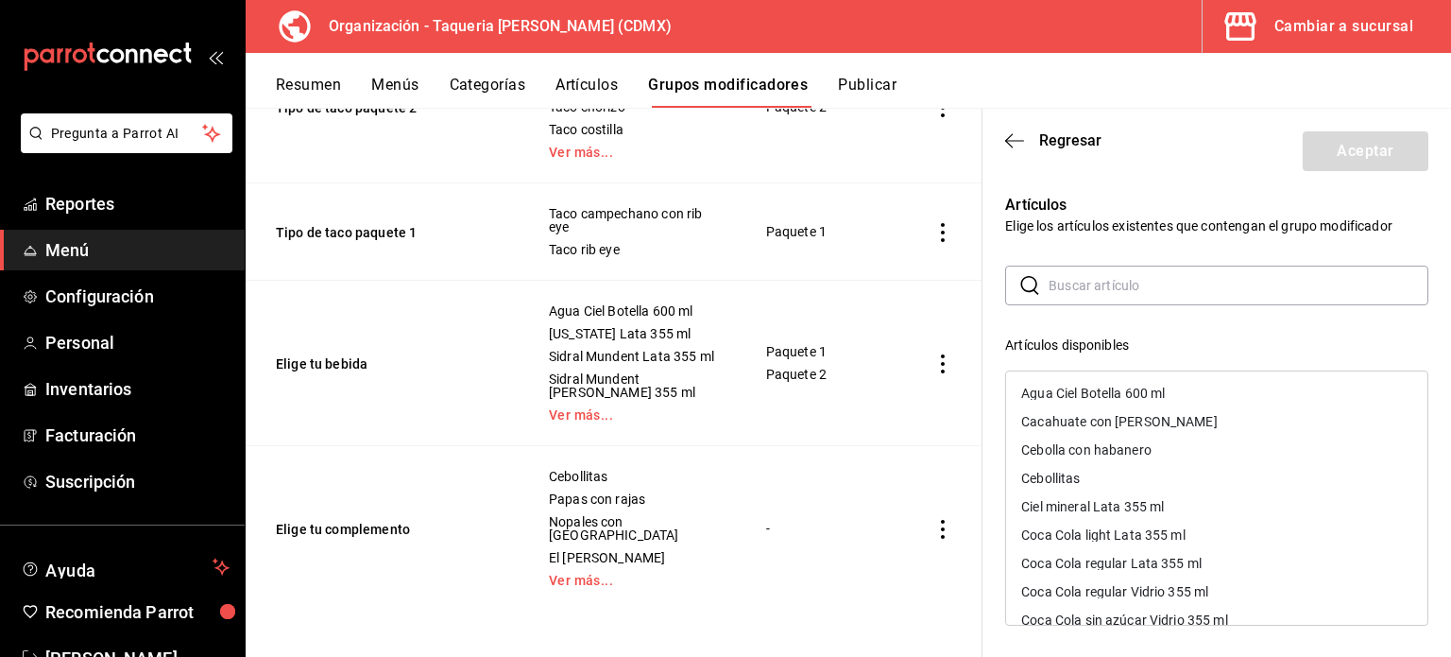
click at [1071, 280] on input "text" at bounding box center [1239, 285] width 380 height 38
type input "a"
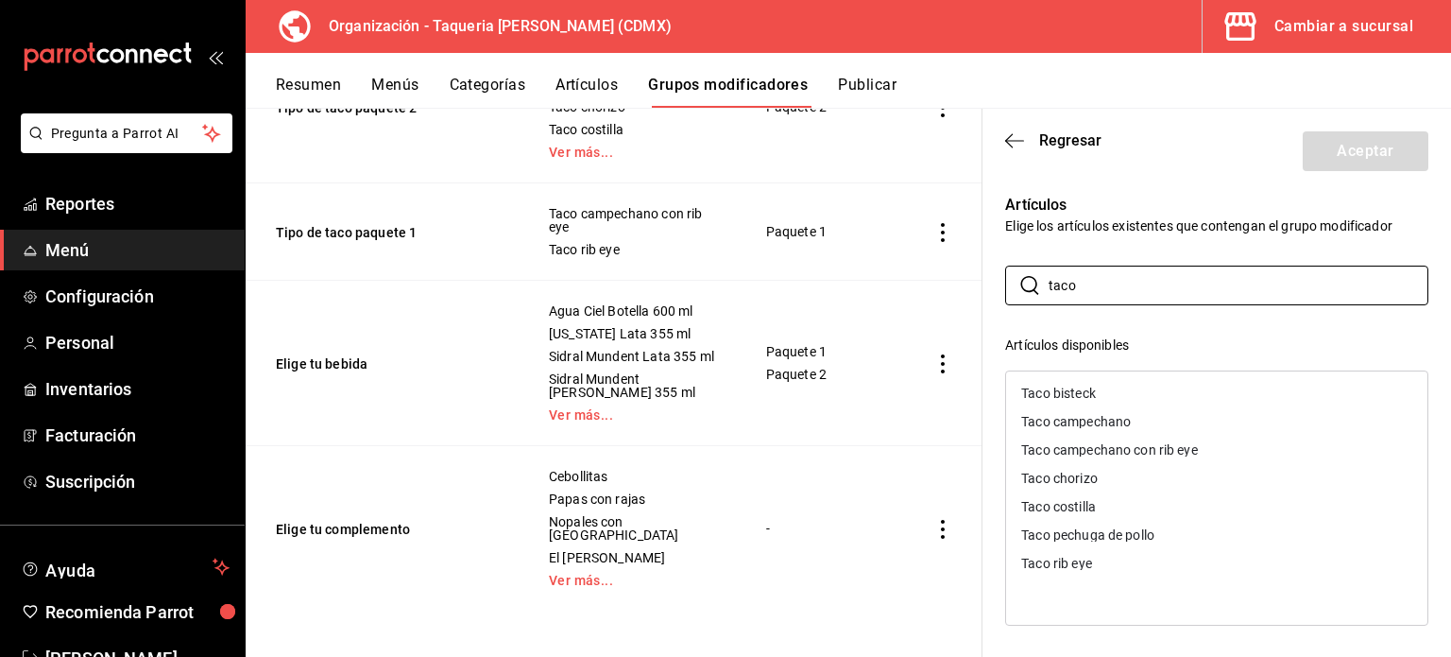
type input "taco"
click at [1108, 396] on div "Taco bisteck" at bounding box center [1216, 393] width 421 height 28
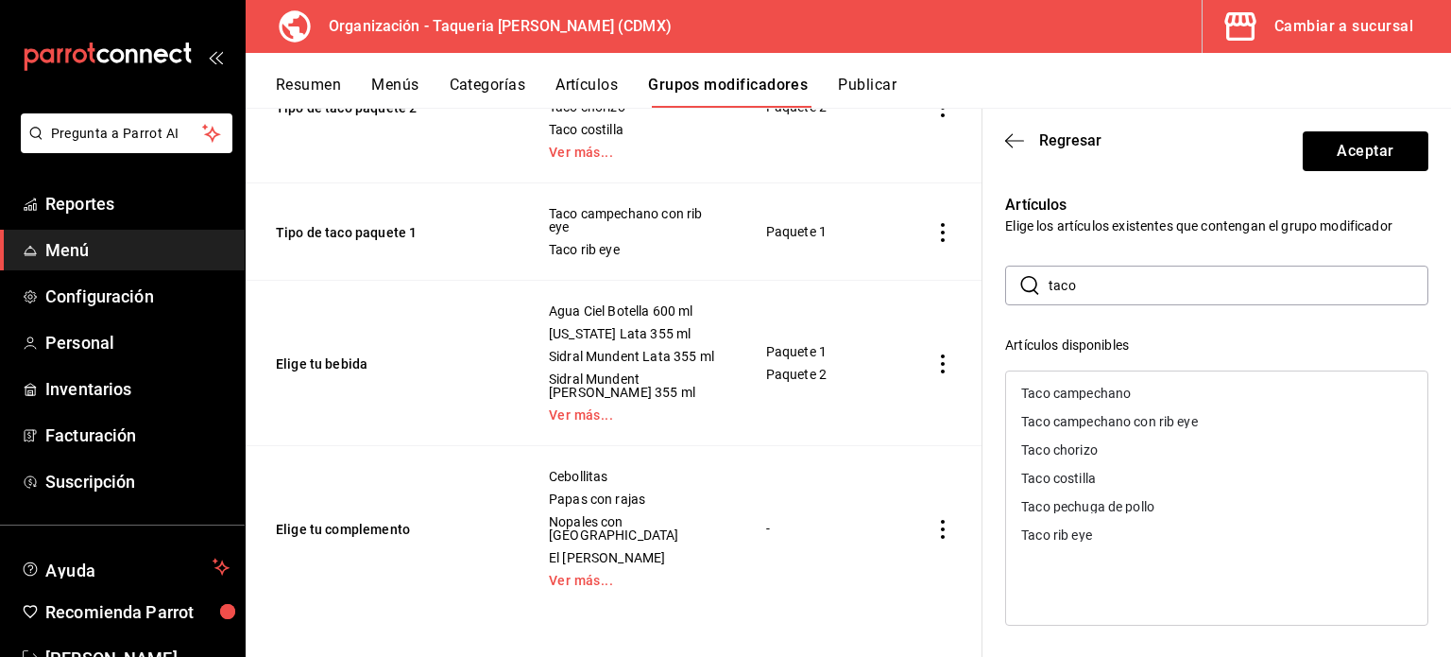
click at [1108, 396] on div "Taco campechano" at bounding box center [1076, 392] width 110 height 13
click at [1108, 396] on div "Taco campechano con rib eye" at bounding box center [1109, 392] width 177 height 13
click at [1108, 396] on div "Taco chorizo" at bounding box center [1216, 393] width 421 height 28
click at [1108, 396] on div "Taco costilla" at bounding box center [1216, 393] width 421 height 28
click at [1108, 396] on div "Taco pechuga de pollo" at bounding box center [1087, 392] width 133 height 13
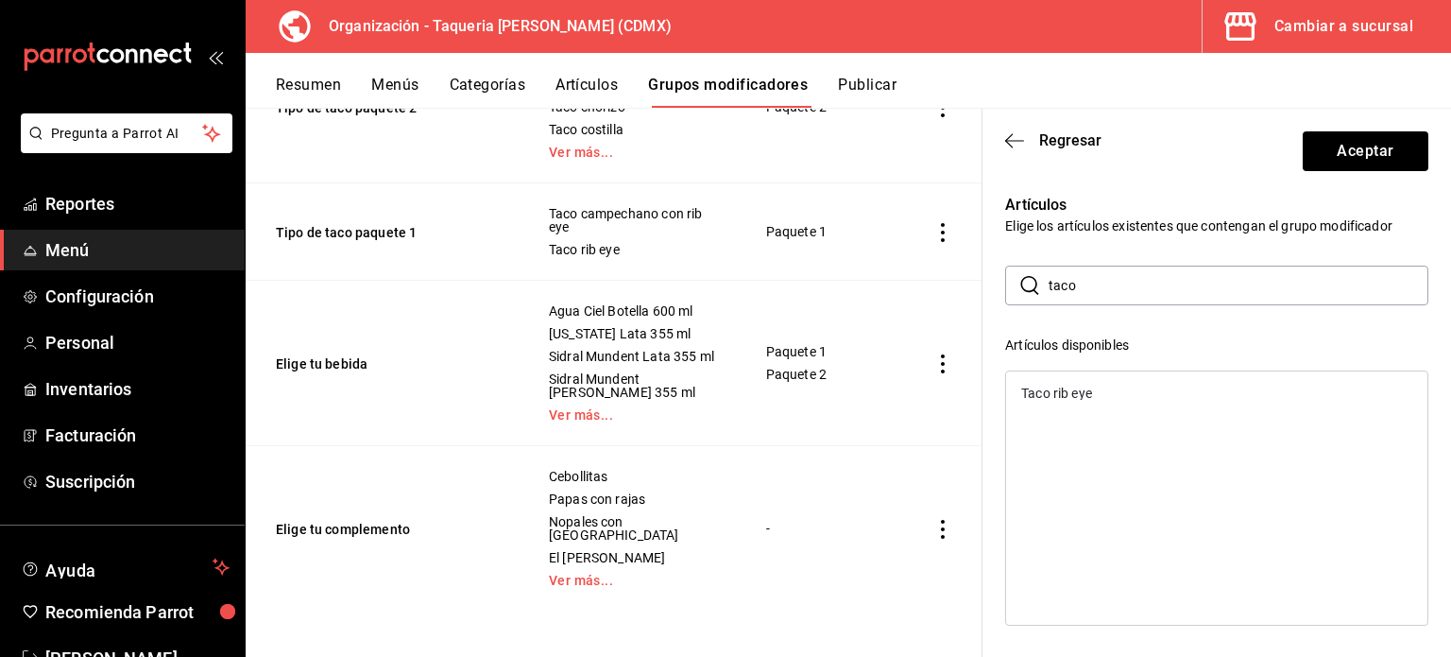
click at [1108, 396] on div "Taco rib eye" at bounding box center [1216, 393] width 421 height 28
click at [1356, 144] on button "Aceptar" at bounding box center [1366, 151] width 126 height 40
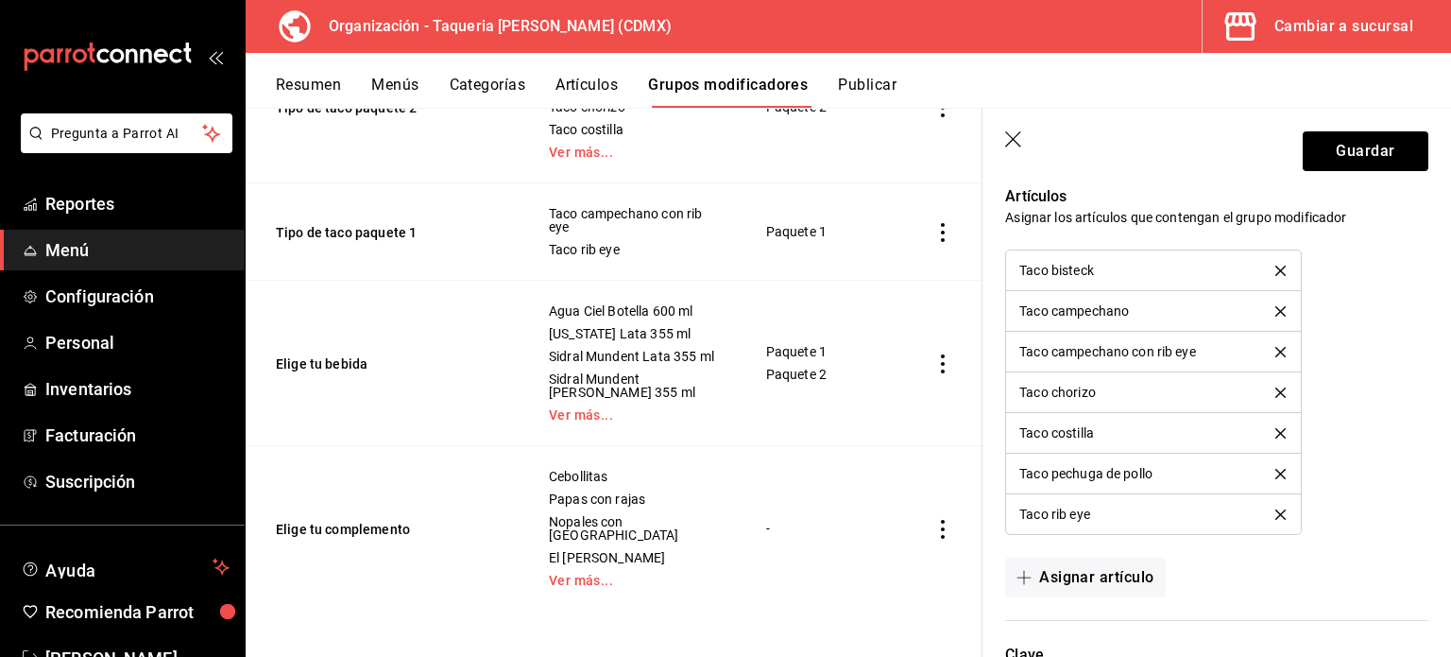
scroll to position [1484, 0]
click at [1096, 576] on button "Asignar artículo" at bounding box center [1085, 577] width 160 height 40
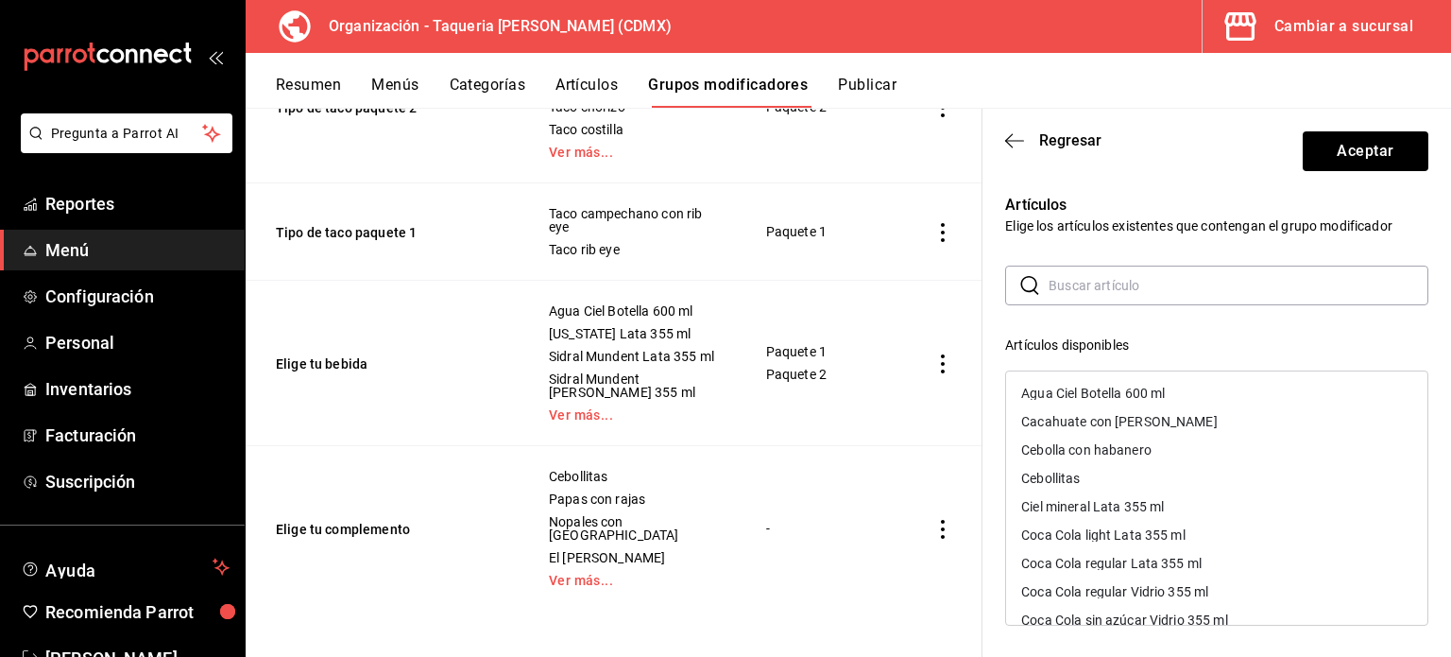
click at [1085, 288] on input "text" at bounding box center [1239, 285] width 380 height 38
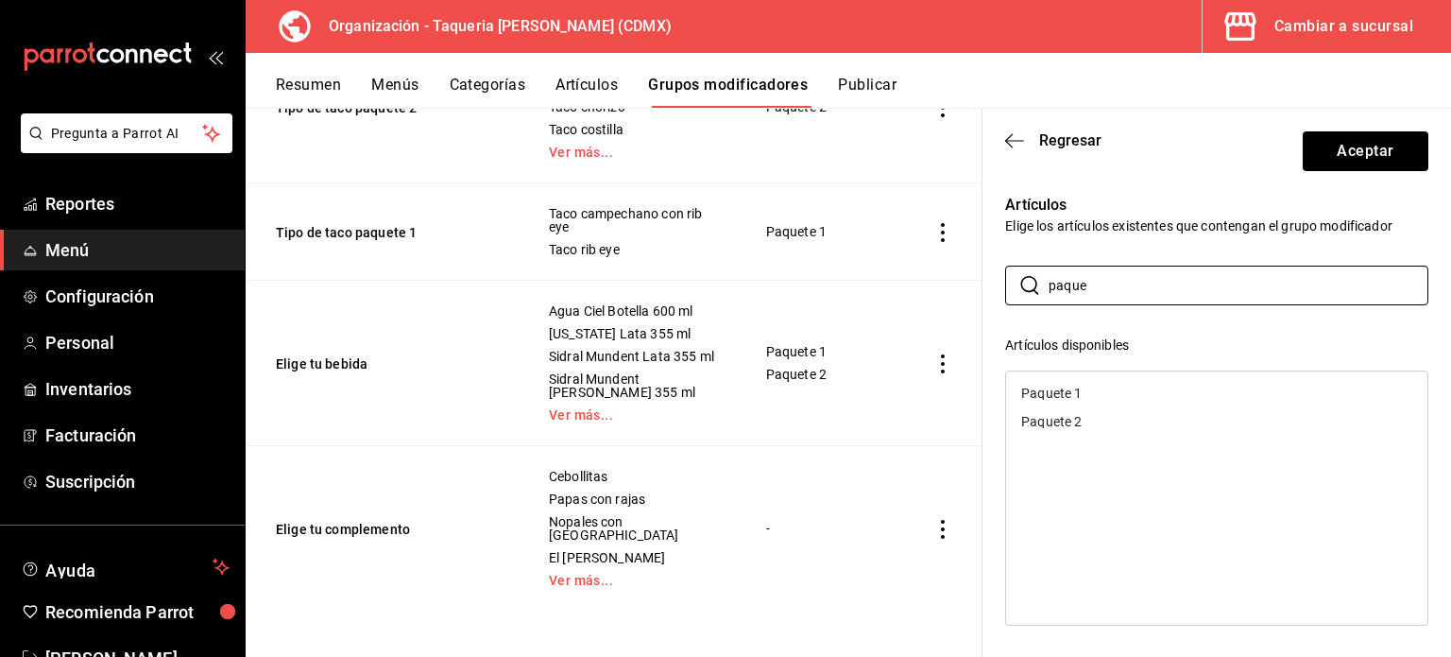
type input "paque"
click at [1144, 399] on div "Paquete 1" at bounding box center [1216, 393] width 421 height 28
click at [1144, 399] on div "Paquete 2" at bounding box center [1216, 393] width 421 height 28
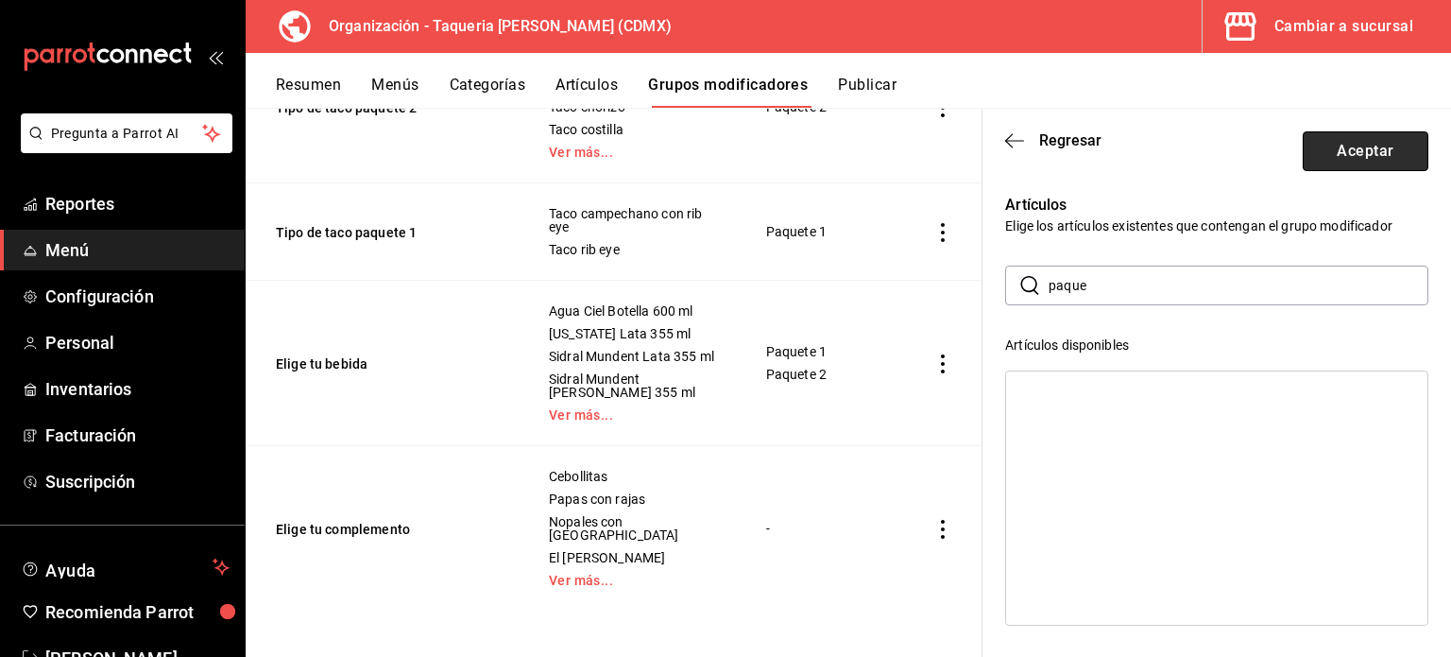
click at [1311, 151] on button "Aceptar" at bounding box center [1366, 151] width 126 height 40
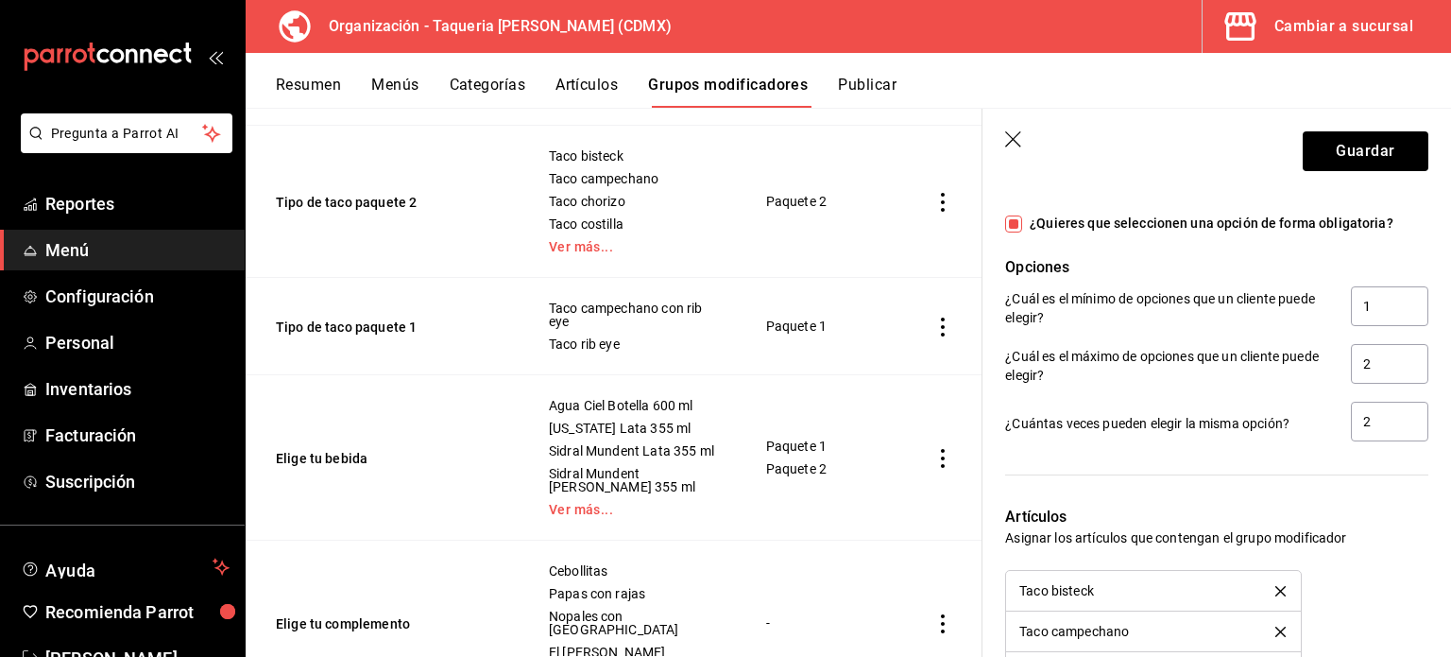
scroll to position [699, 0]
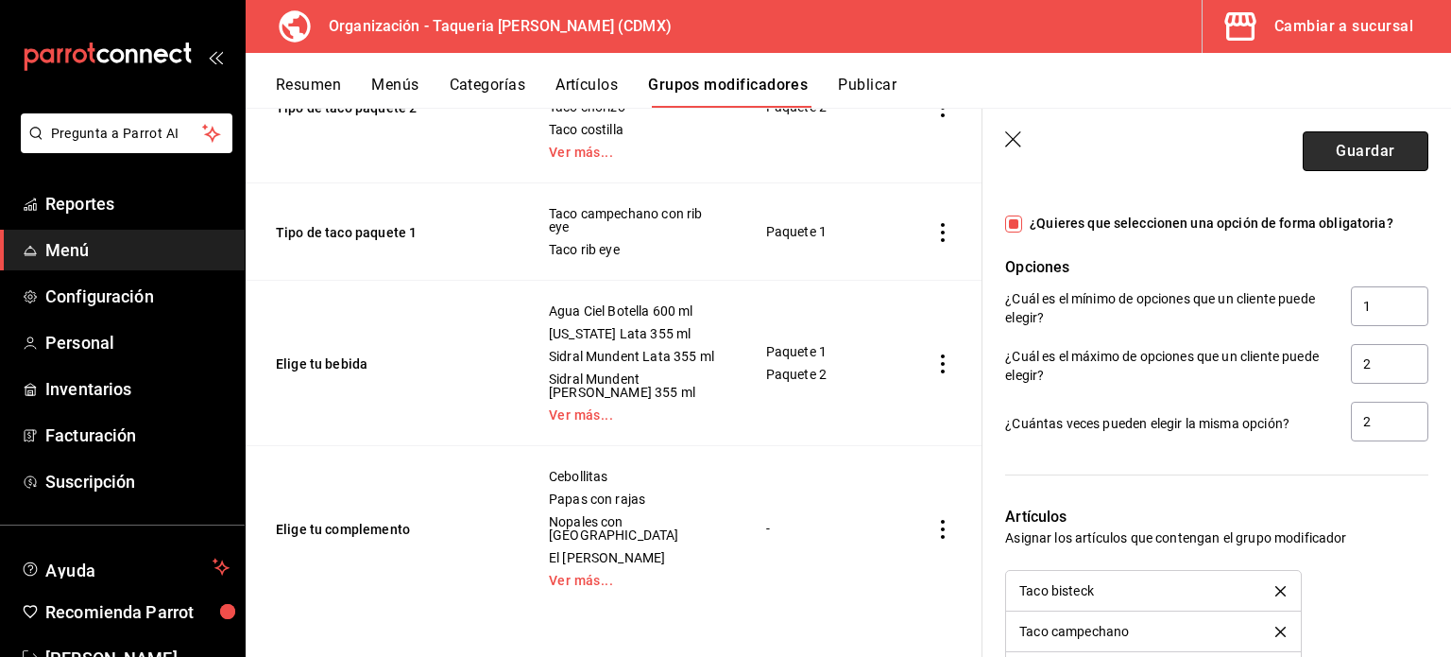
click at [1336, 150] on button "Guardar" at bounding box center [1366, 151] width 126 height 40
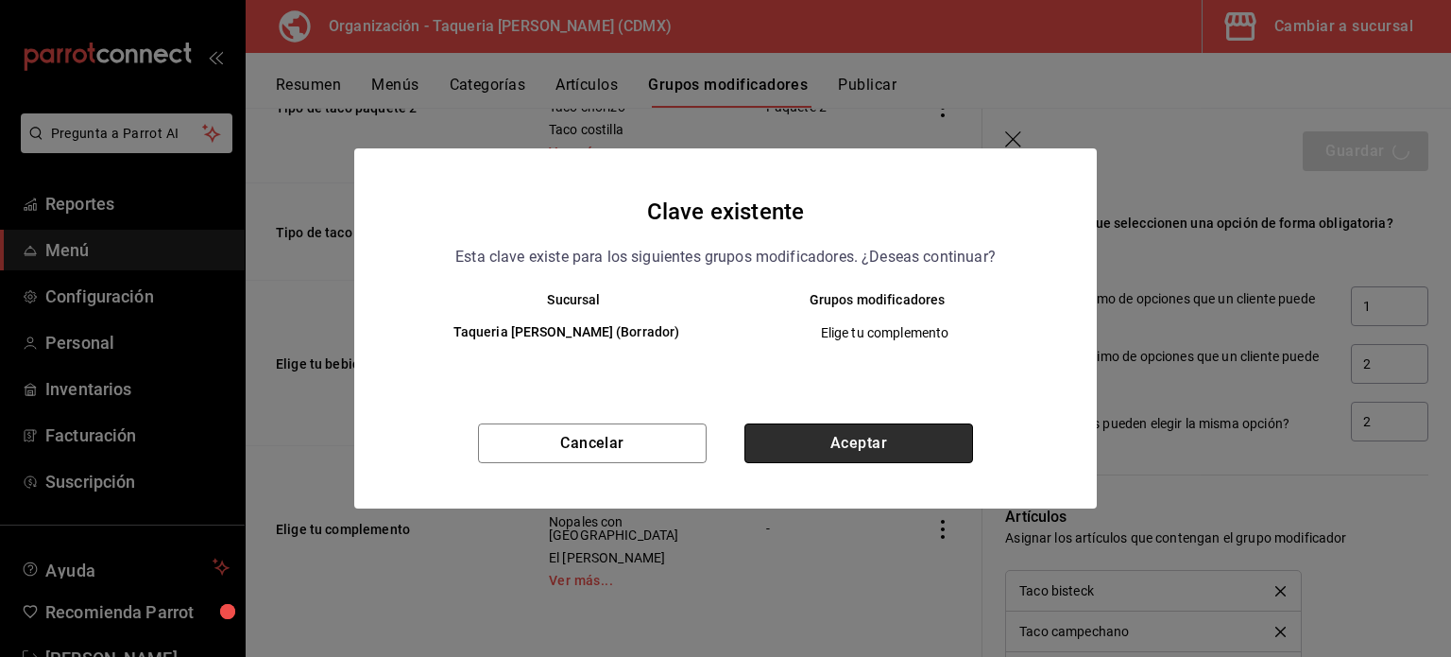
click at [858, 441] on button "Aceptar" at bounding box center [859, 443] width 229 height 40
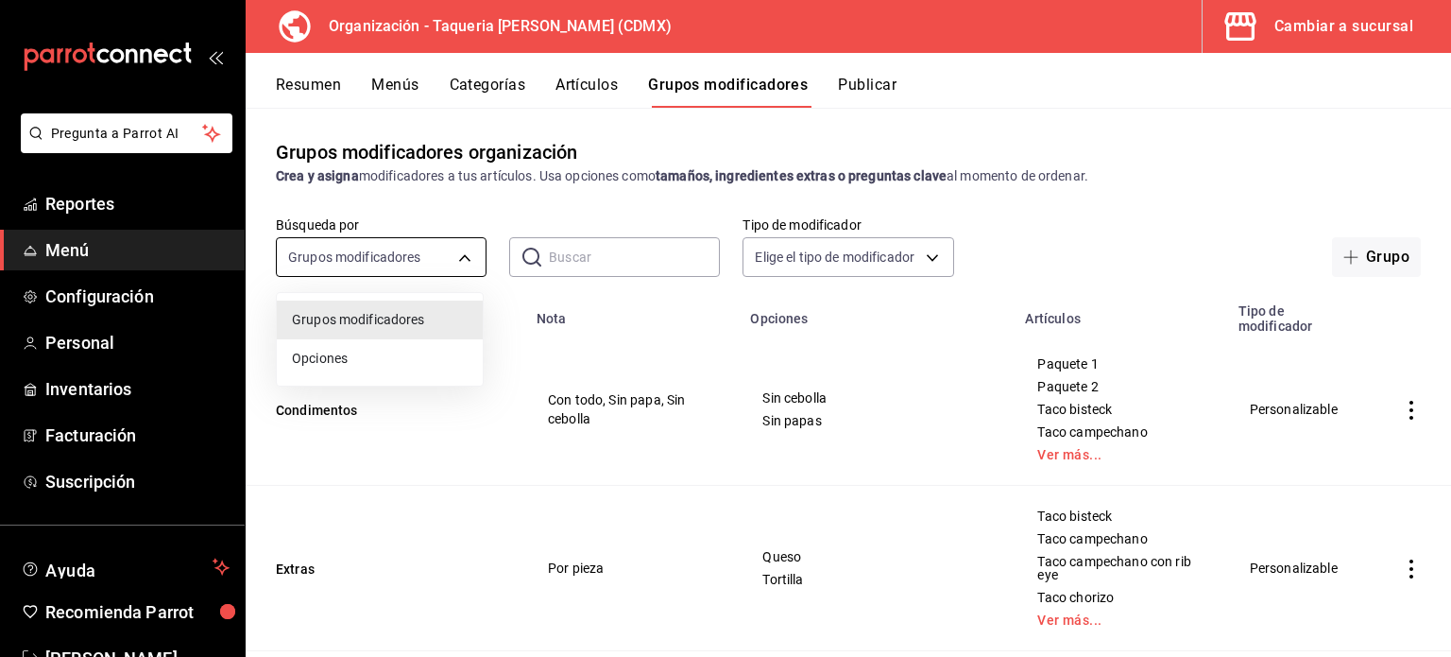
click at [403, 256] on body "Pregunta a Parrot AI Reportes Menú Configuración Personal Inventarios Facturaci…" at bounding box center [725, 328] width 1451 height 657
click at [405, 252] on div at bounding box center [725, 328] width 1451 height 657
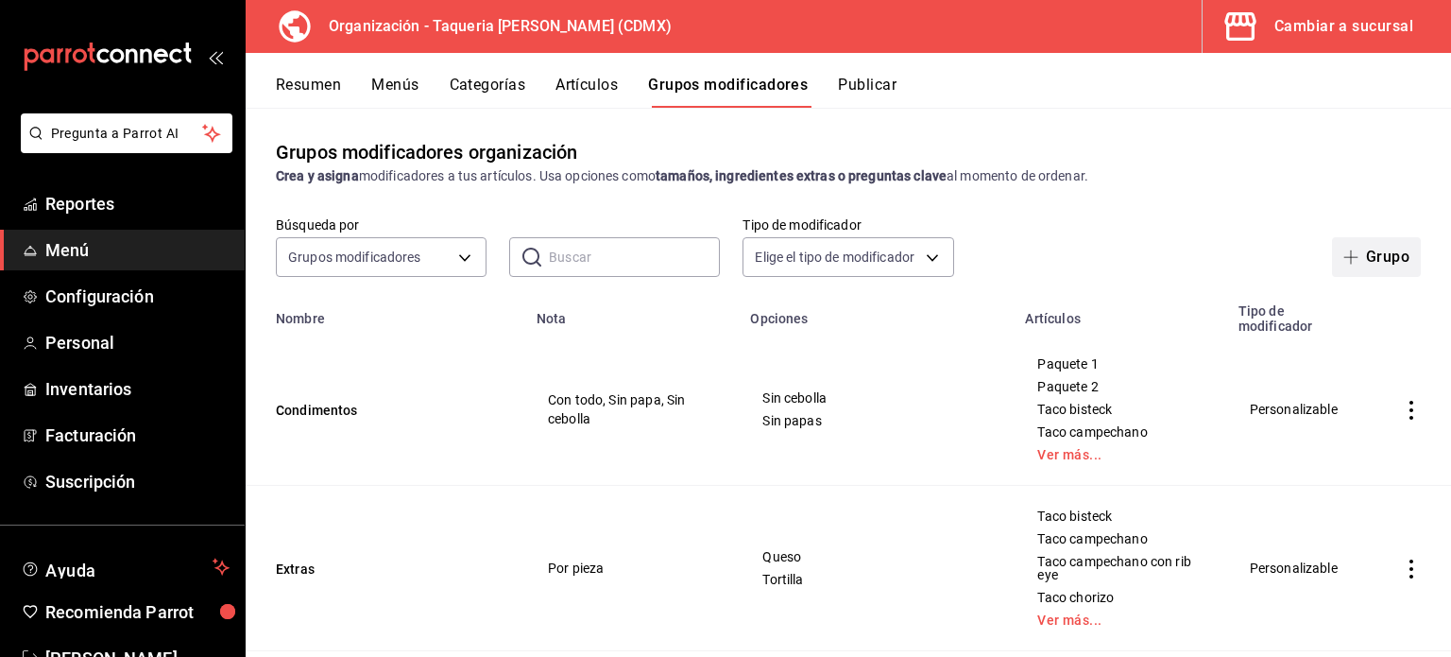
click at [1381, 266] on button "Grupo" at bounding box center [1376, 257] width 89 height 40
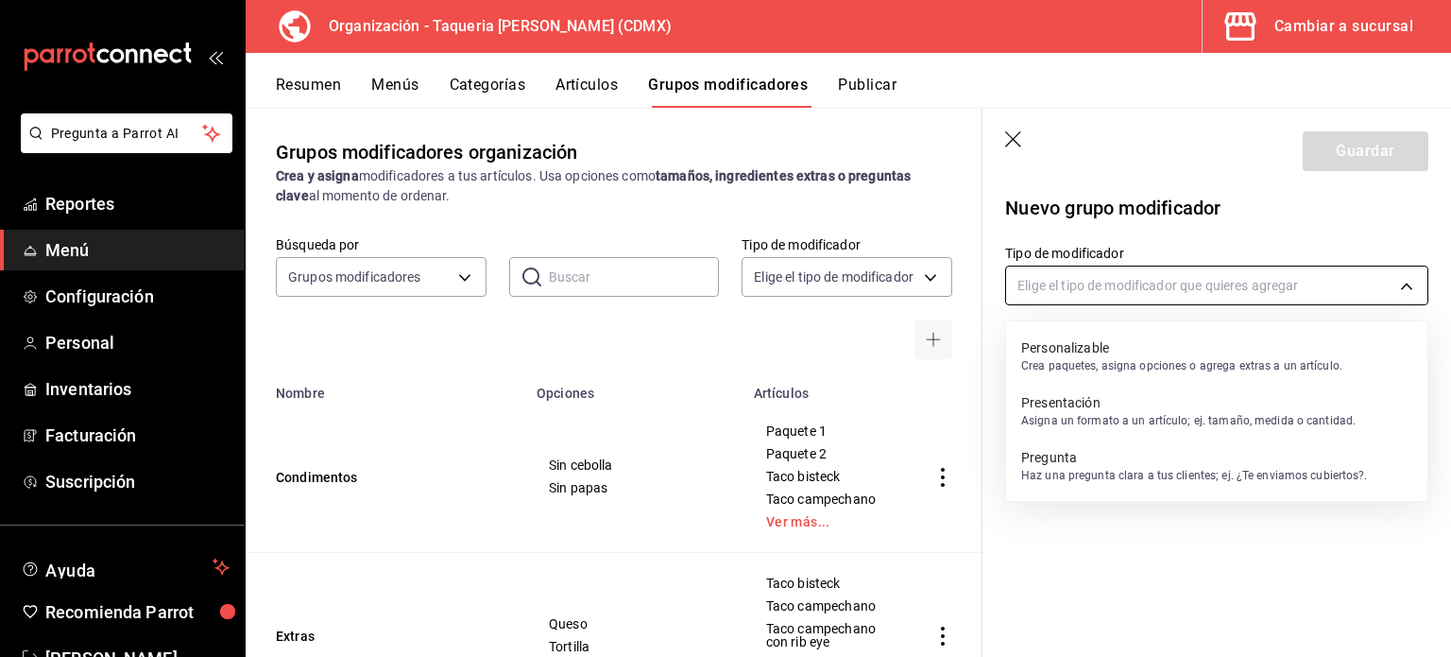
click at [1136, 285] on body "Pregunta a Parrot AI Reportes Menú Configuración Personal Inventarios Facturaci…" at bounding box center [725, 328] width 1451 height 657
click at [1104, 347] on p "Personalizable" at bounding box center [1181, 347] width 321 height 19
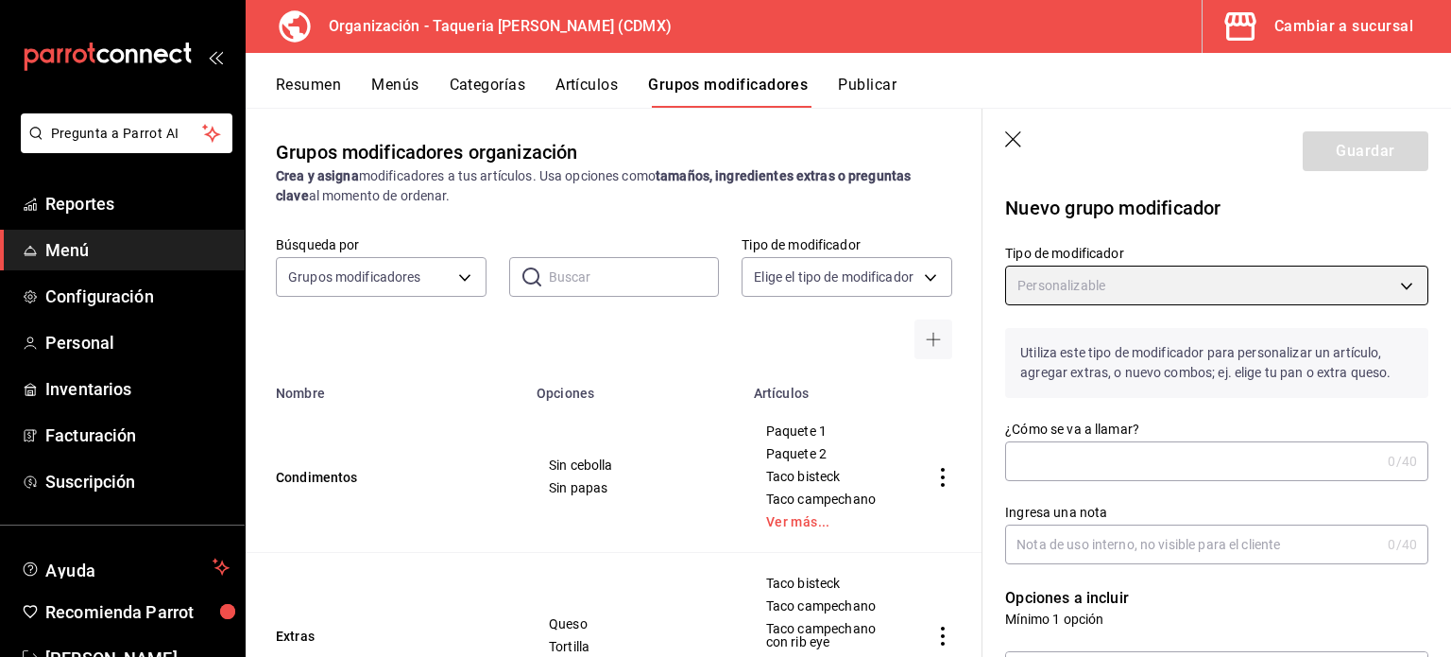
type input "CUSTOMIZABLE"
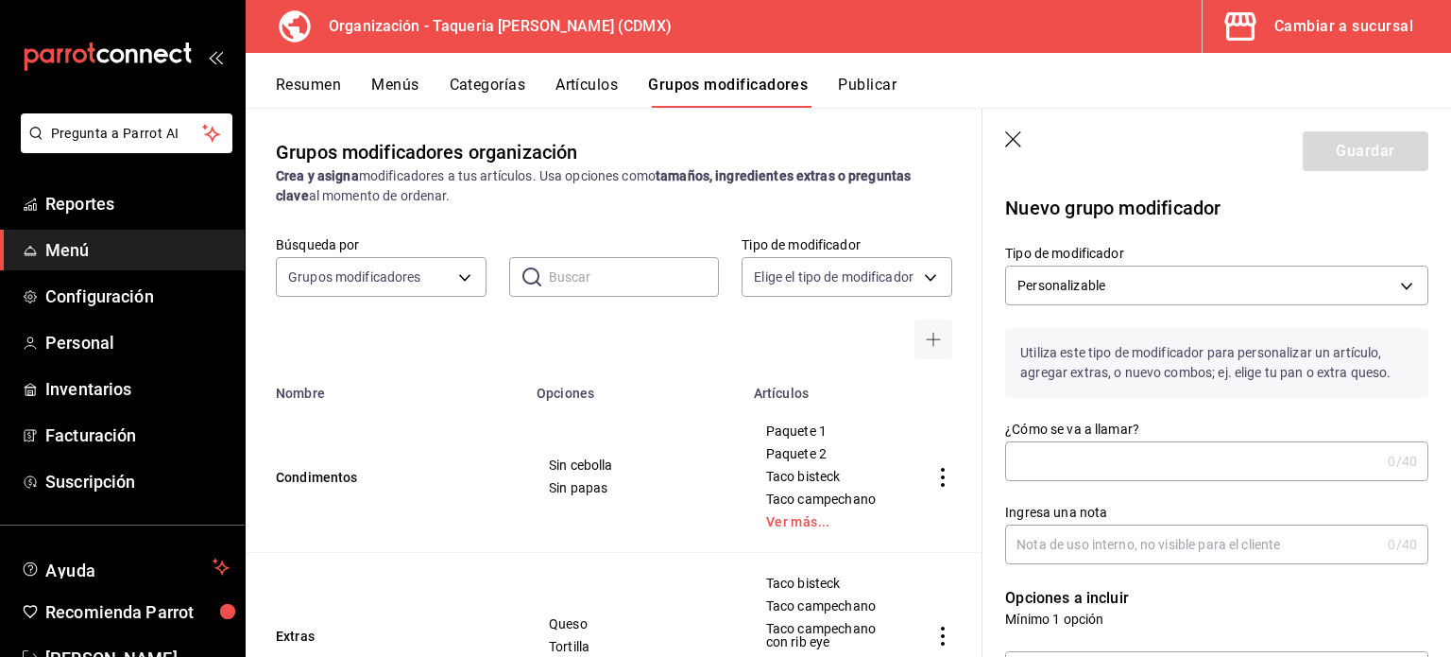
click at [1080, 478] on input "¿Cómo se va a llamar?" at bounding box center [1192, 461] width 375 height 38
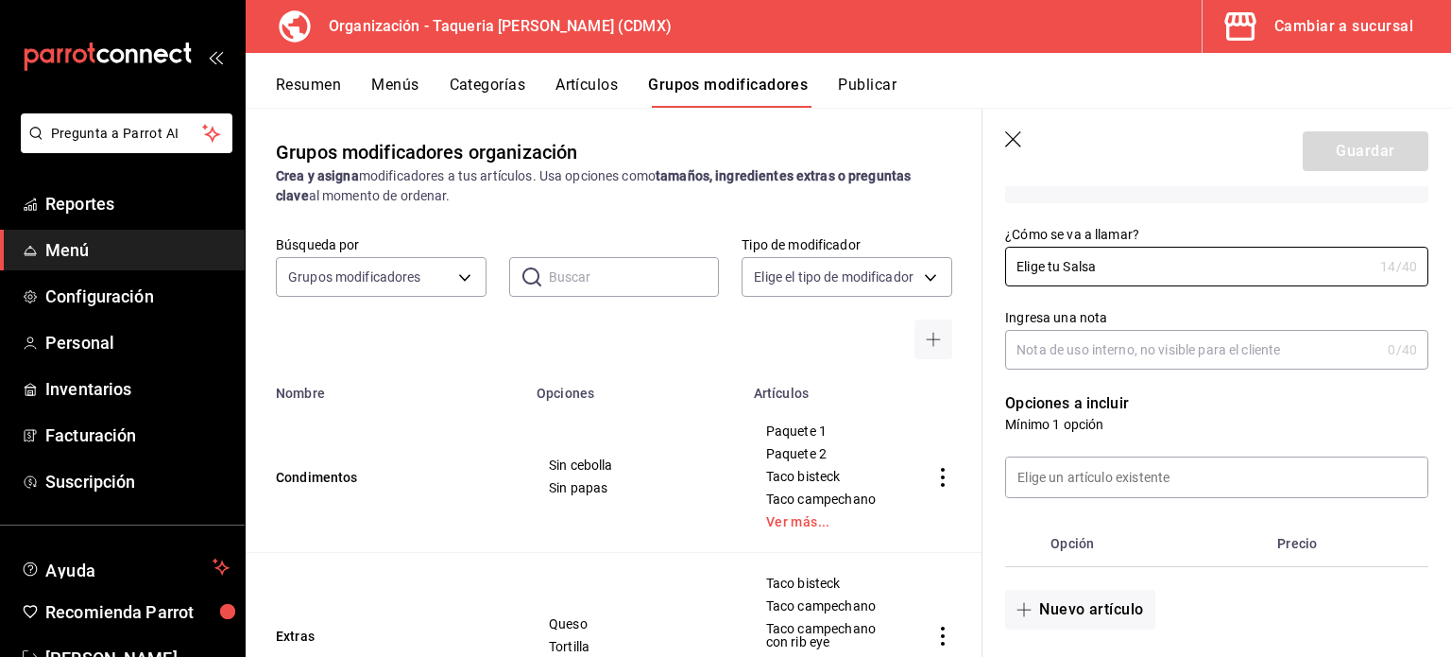
scroll to position [196, 0]
type input "Elige tu Salsa"
click at [1123, 475] on input at bounding box center [1216, 476] width 421 height 40
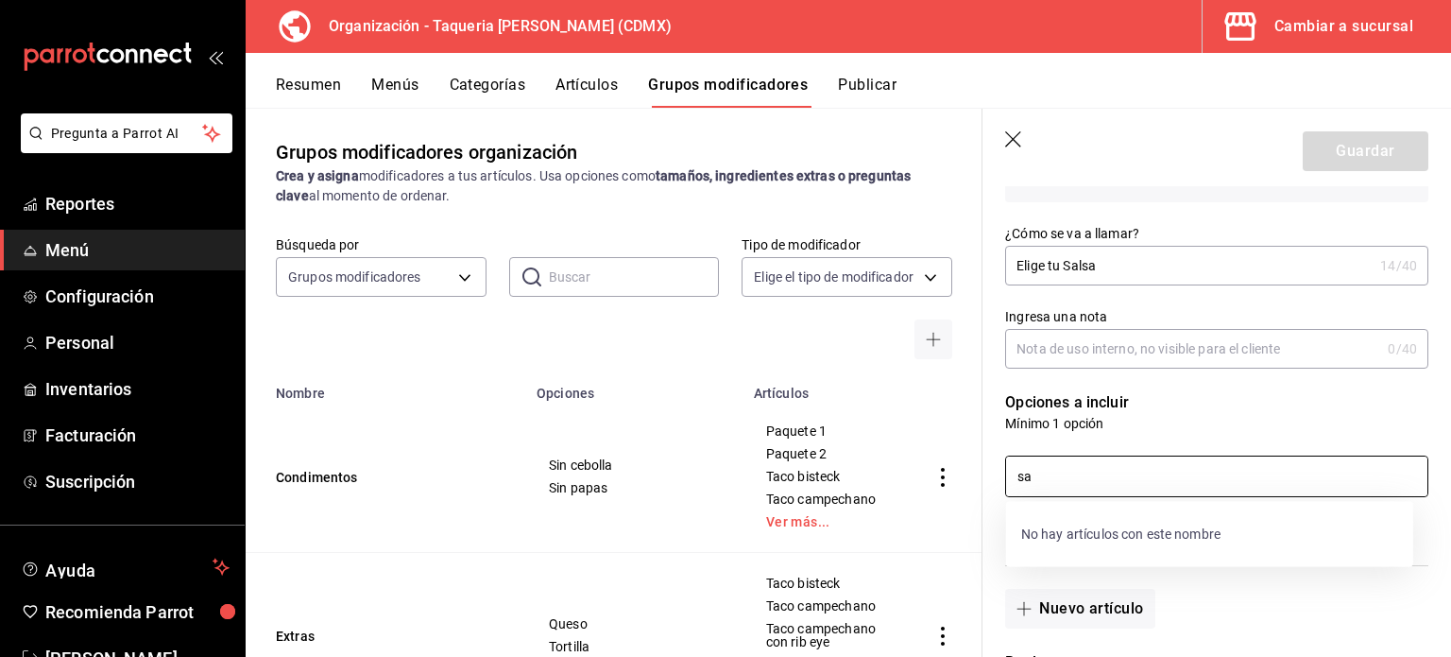
type input "s"
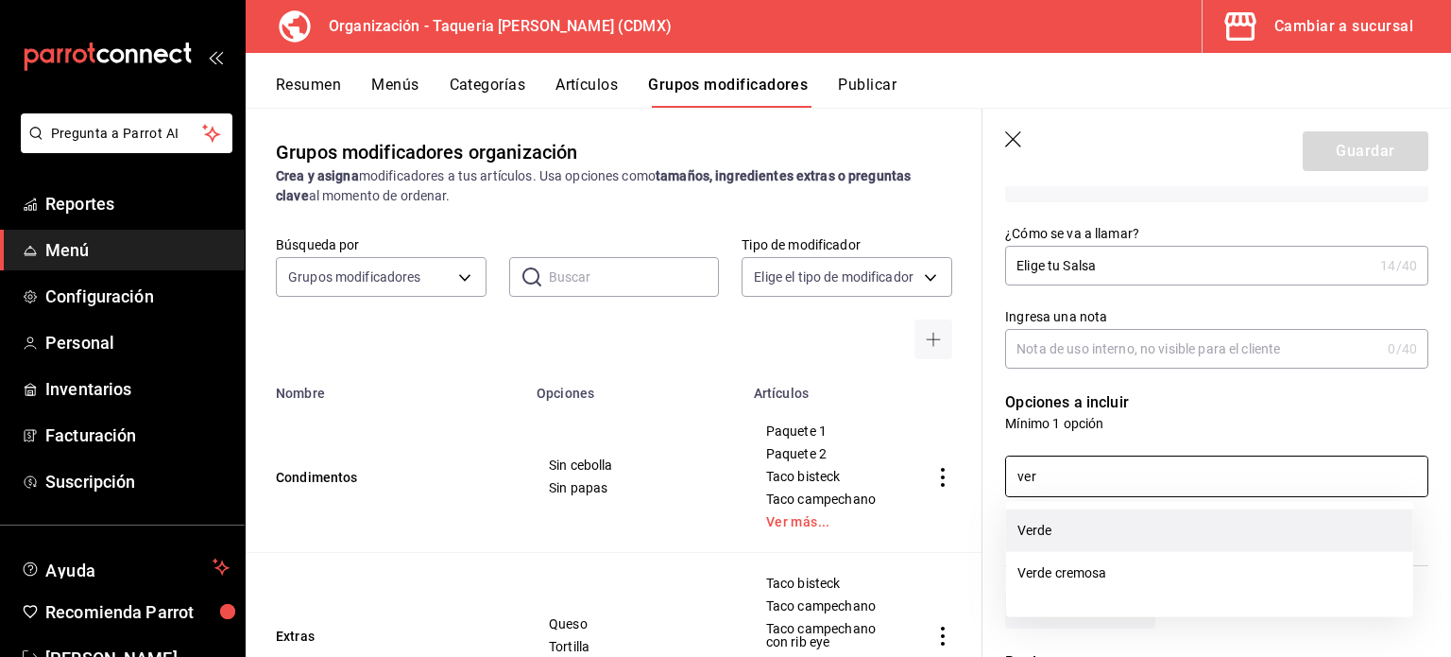
click at [1139, 536] on li "Verde" at bounding box center [1209, 530] width 407 height 43
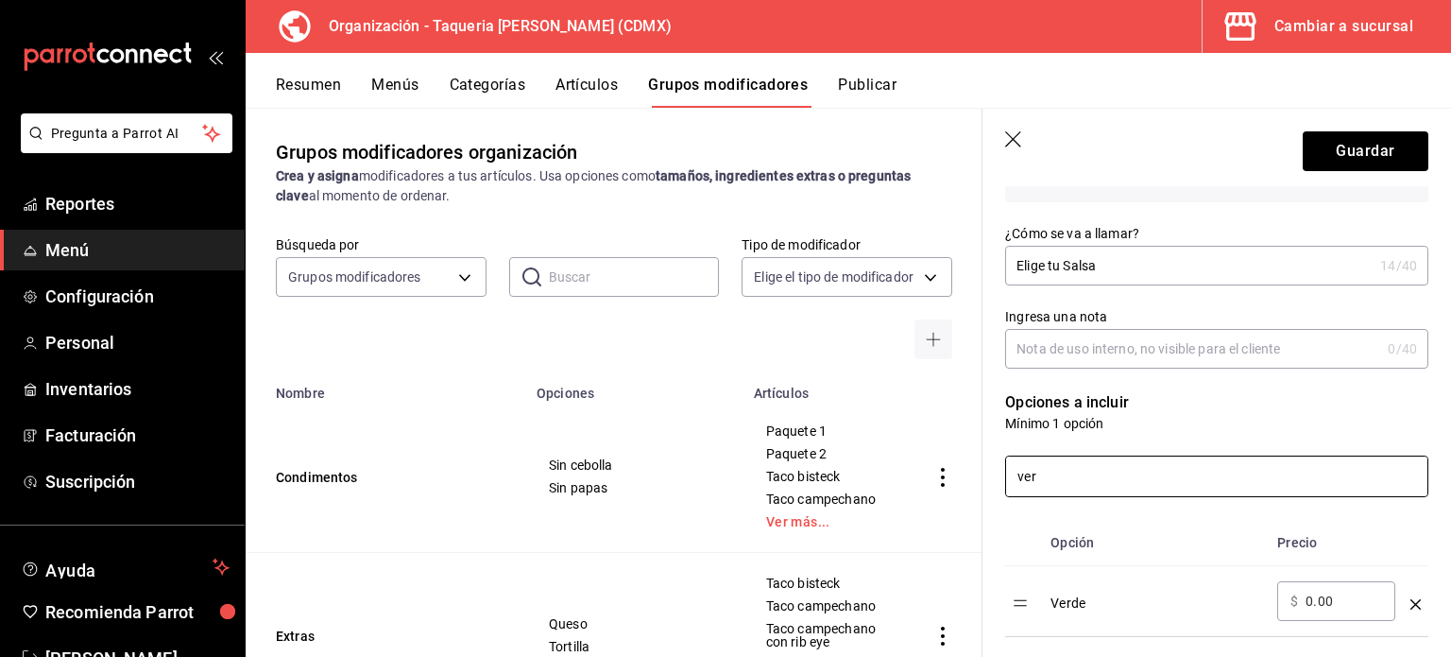
click at [1095, 481] on input "ver" at bounding box center [1216, 476] width 421 height 40
type input "v"
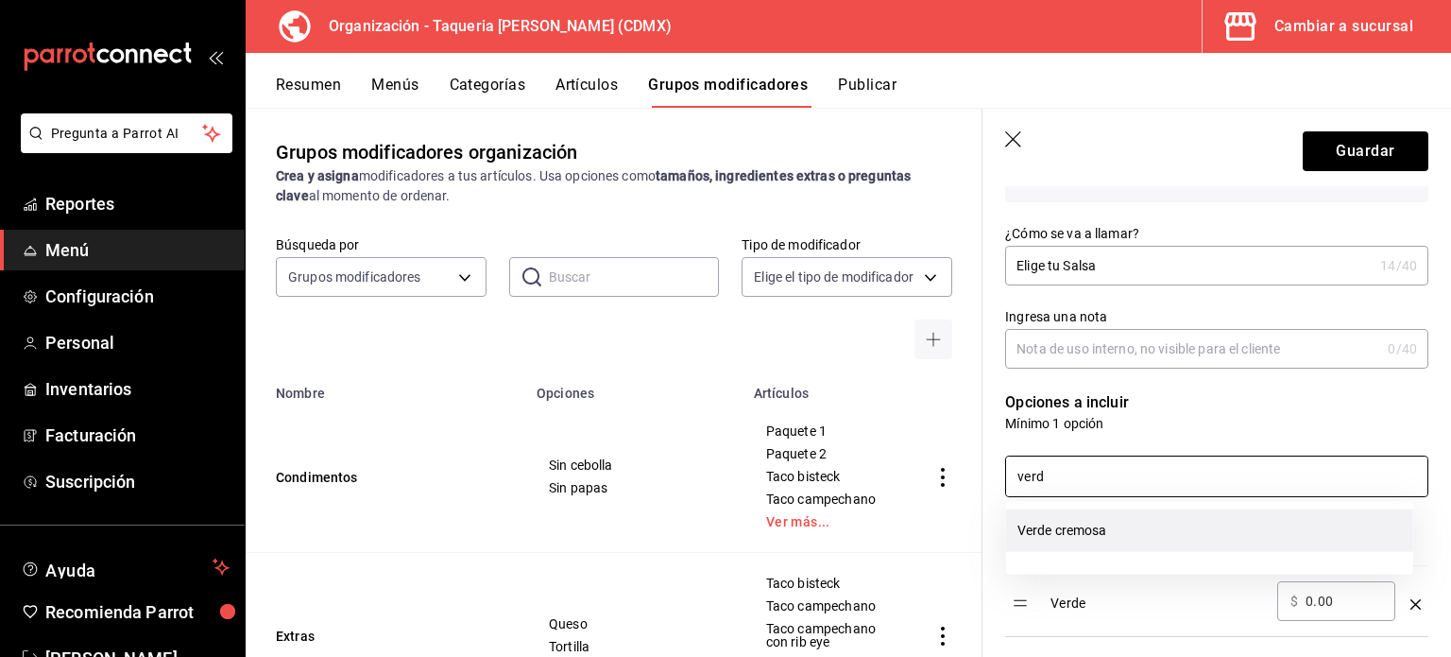
click at [1114, 531] on li "Verde cremosa" at bounding box center [1209, 530] width 407 height 43
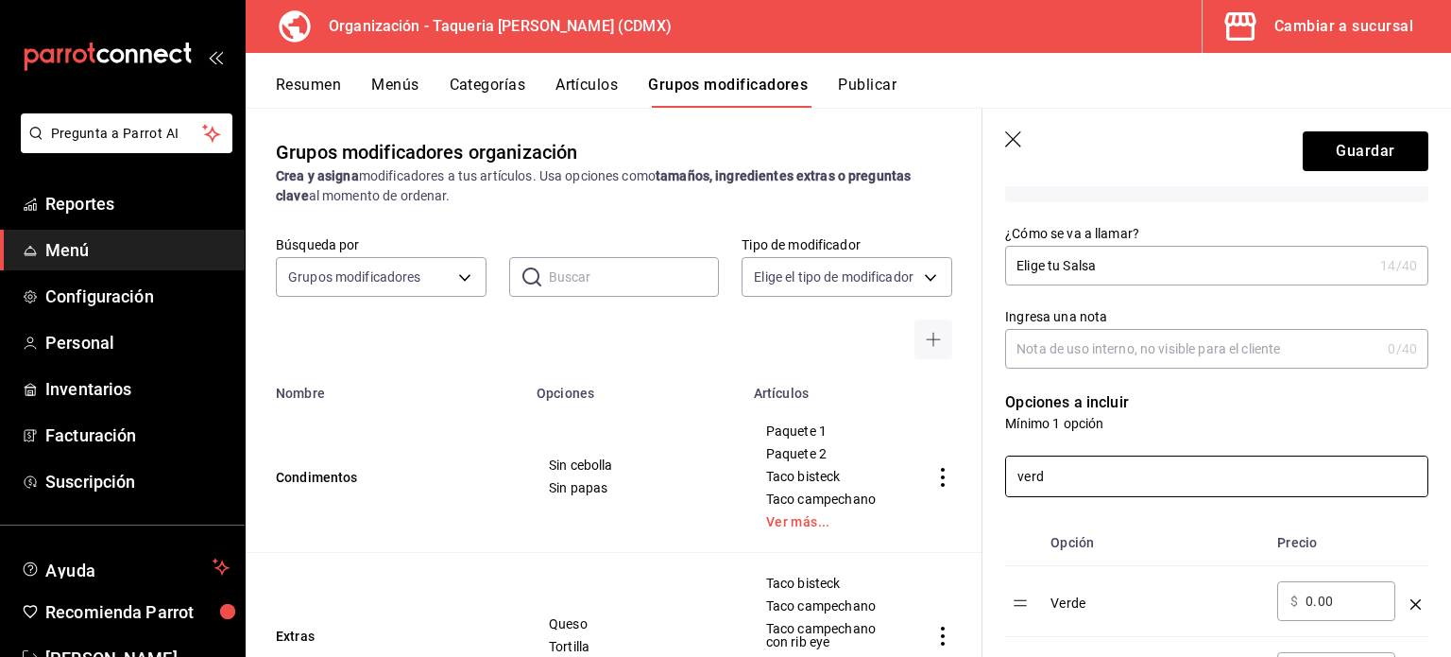
click at [1113, 472] on input "verd" at bounding box center [1216, 476] width 421 height 40
type input "gua"
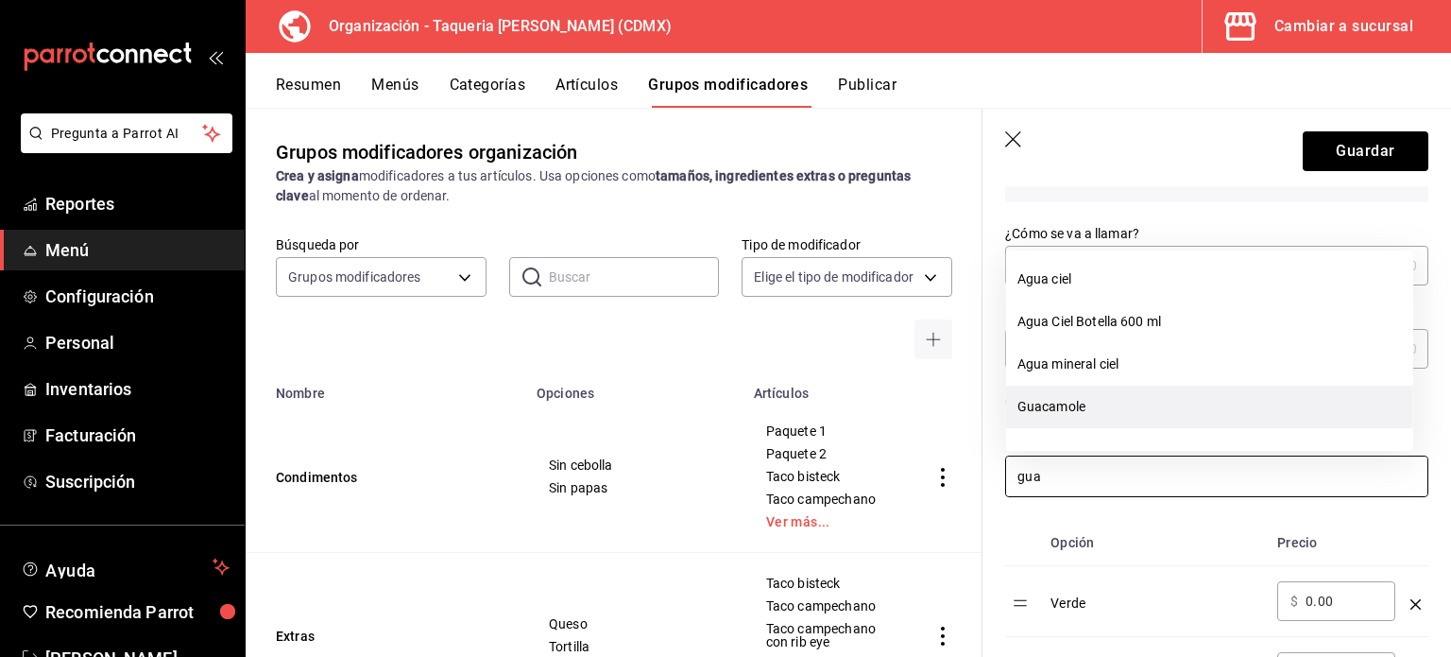
click at [1192, 407] on li "Guacamole" at bounding box center [1209, 407] width 407 height 43
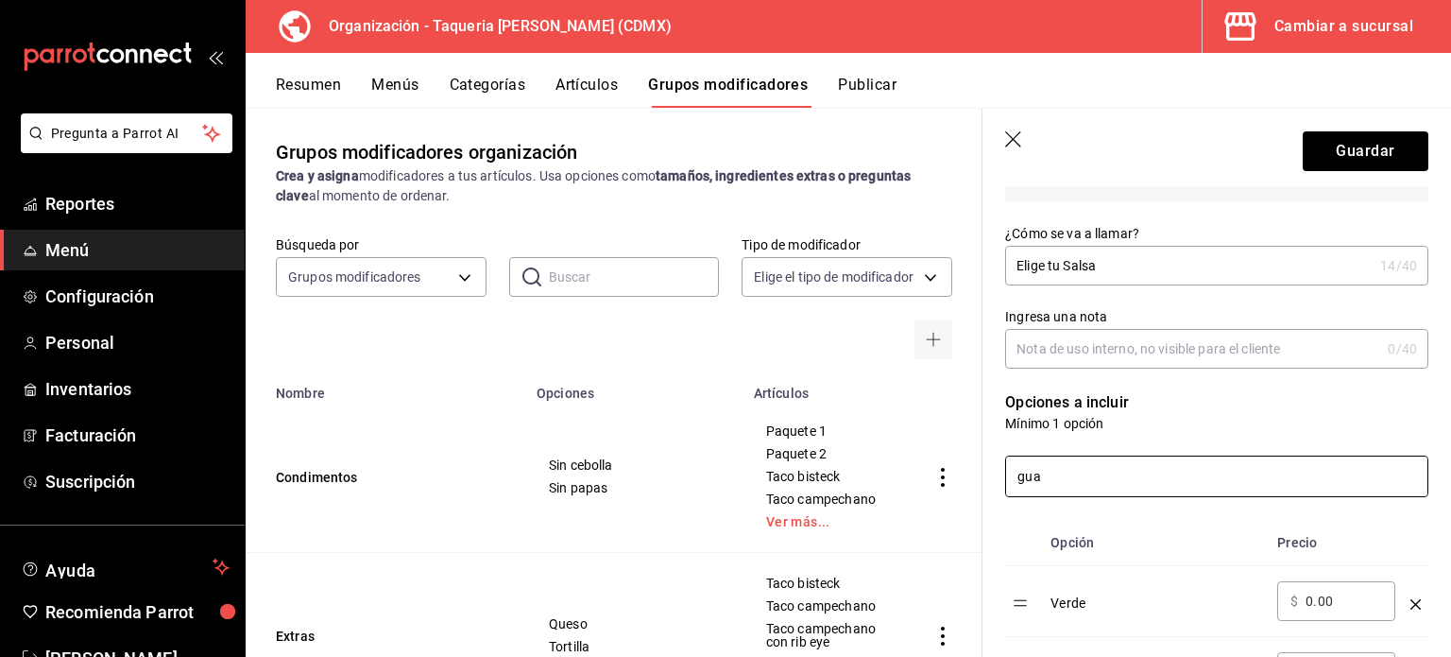
click at [1123, 479] on input "gua" at bounding box center [1216, 476] width 421 height 40
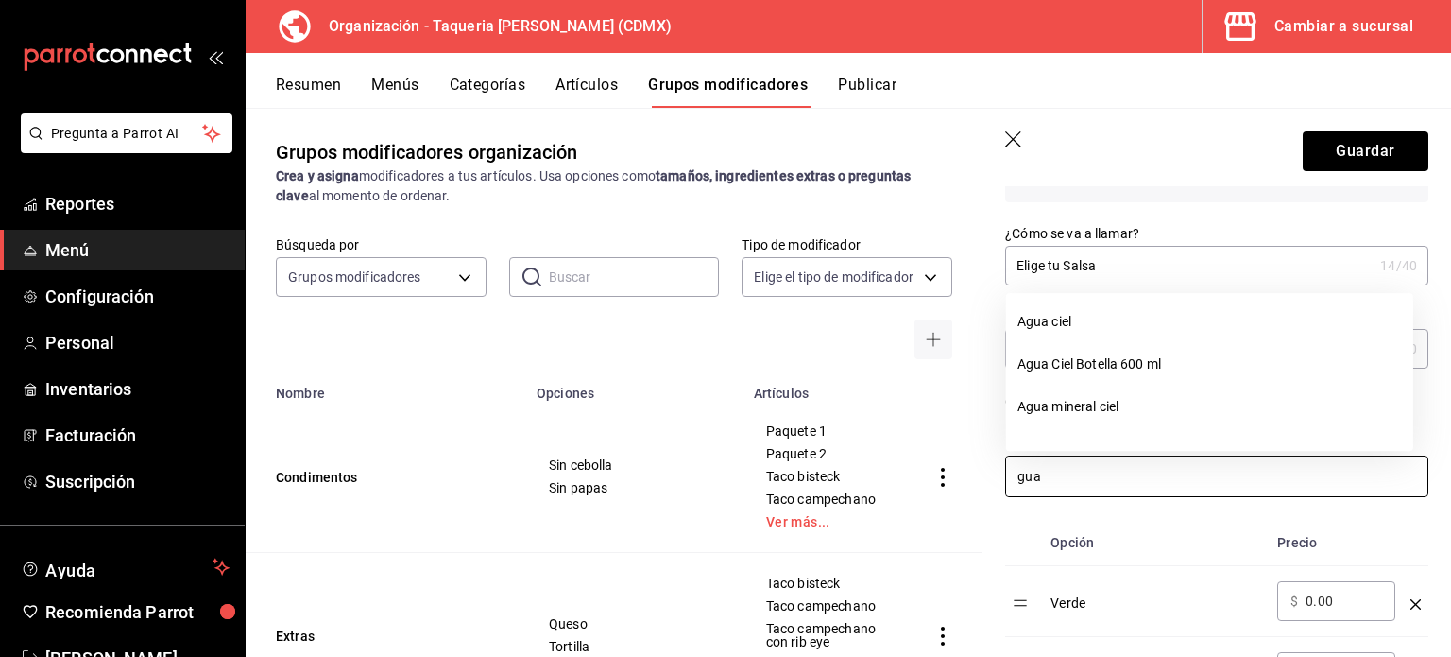
click at [1123, 479] on input "gua" at bounding box center [1216, 476] width 421 height 40
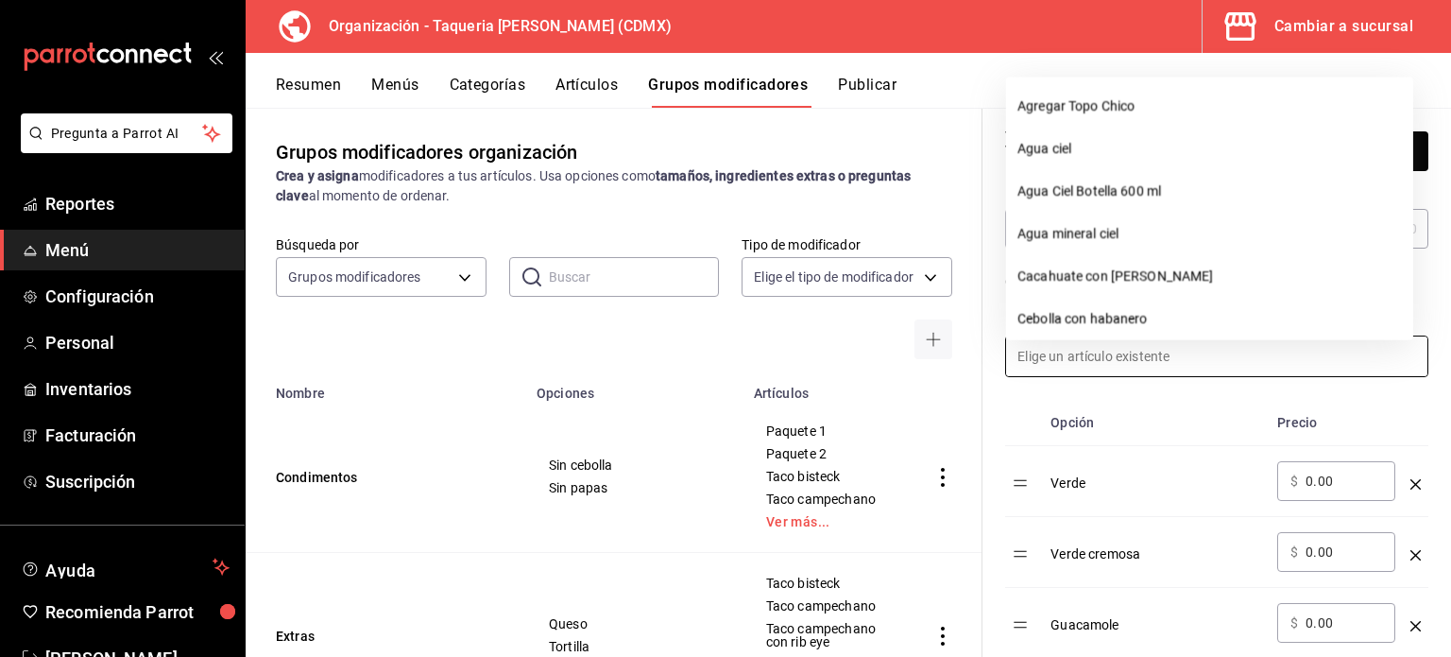
scroll to position [329, 0]
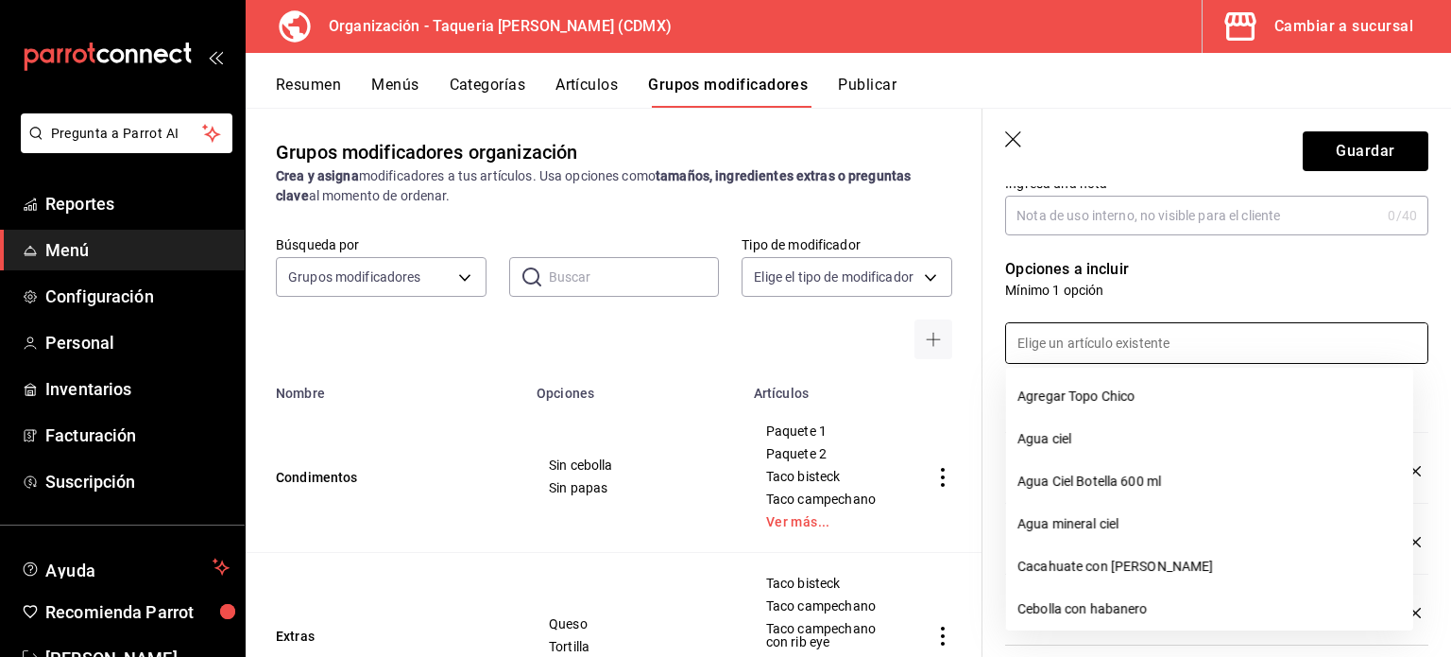
click at [1434, 408] on div "Nuevo grupo modificador Tipo de modificador Personalizable CUSTOMIZABLE Utiliza…" at bounding box center [1217, 645] width 469 height 1576
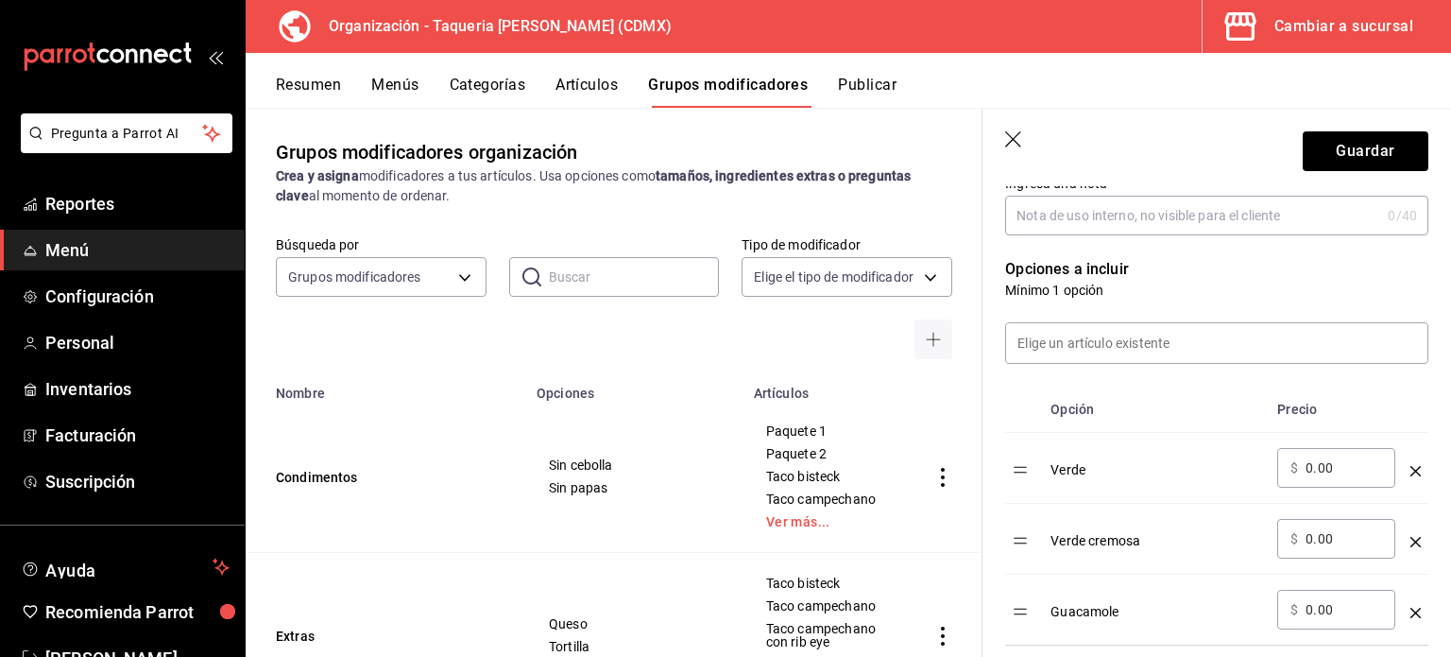
click at [1411, 538] on icon "optionsTable" at bounding box center [1416, 542] width 10 height 10
click at [1157, 334] on input at bounding box center [1216, 343] width 421 height 40
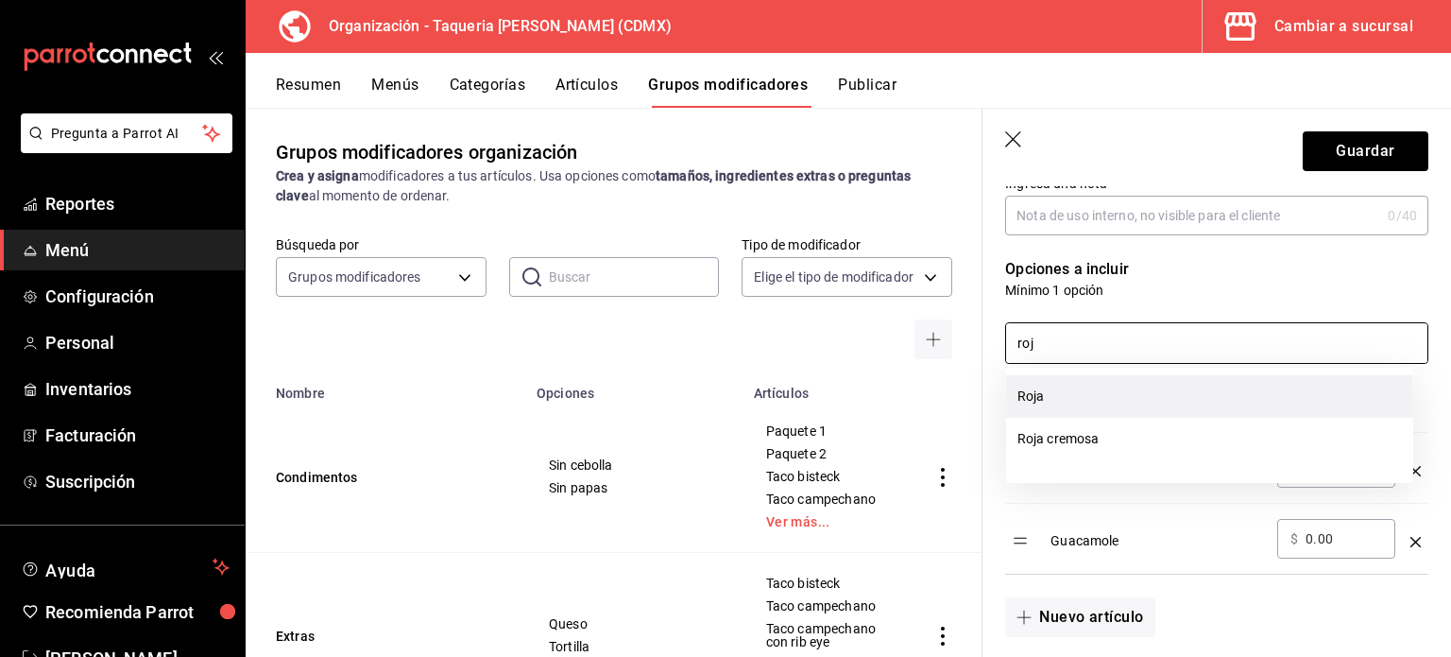
click at [1155, 406] on li "Roja" at bounding box center [1209, 396] width 407 height 43
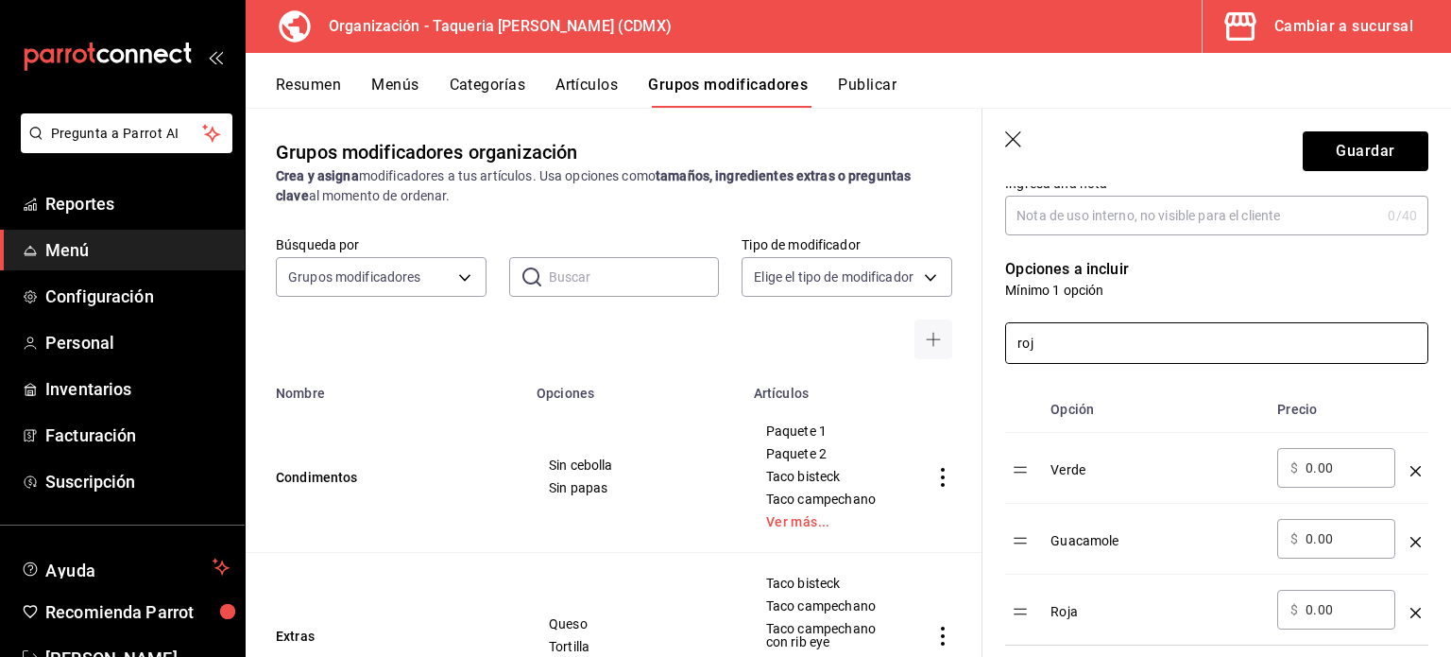
click at [1105, 353] on input "roj" at bounding box center [1216, 343] width 421 height 40
click at [1081, 354] on input "roj" at bounding box center [1216, 343] width 421 height 40
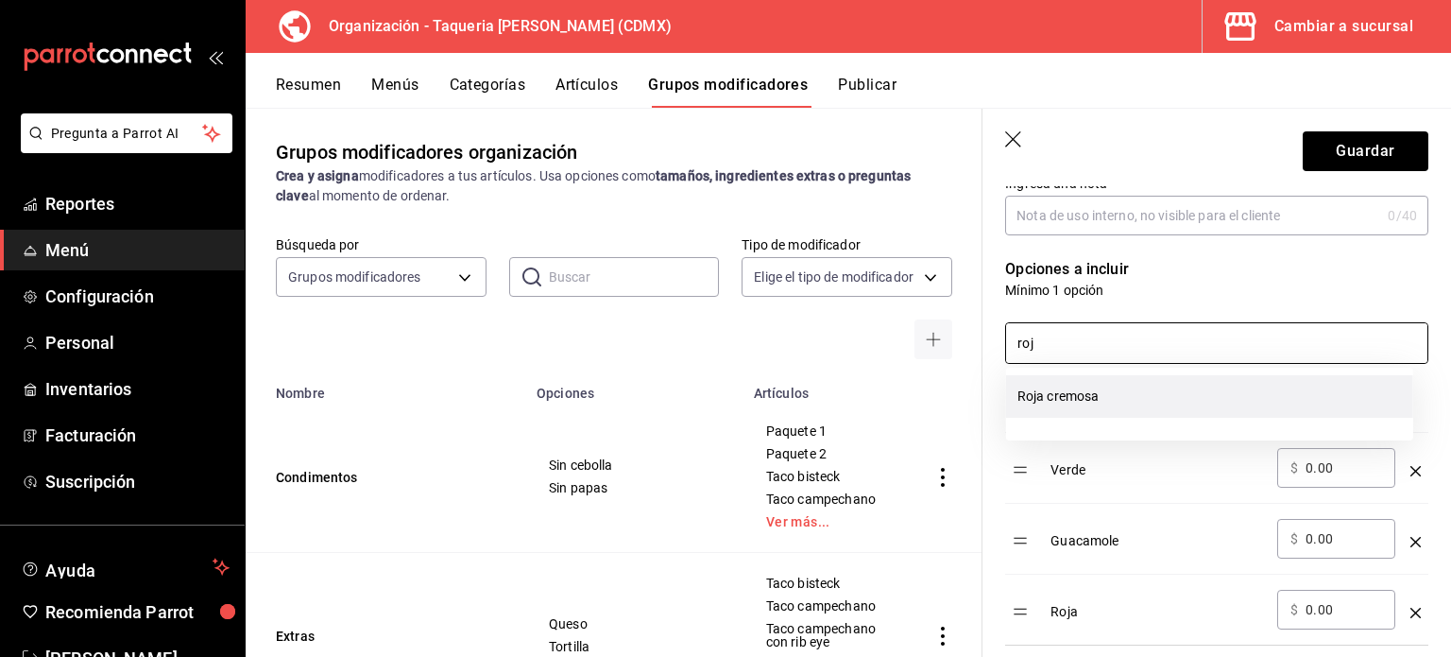
click at [1085, 393] on li "Roja cremosa" at bounding box center [1209, 396] width 407 height 43
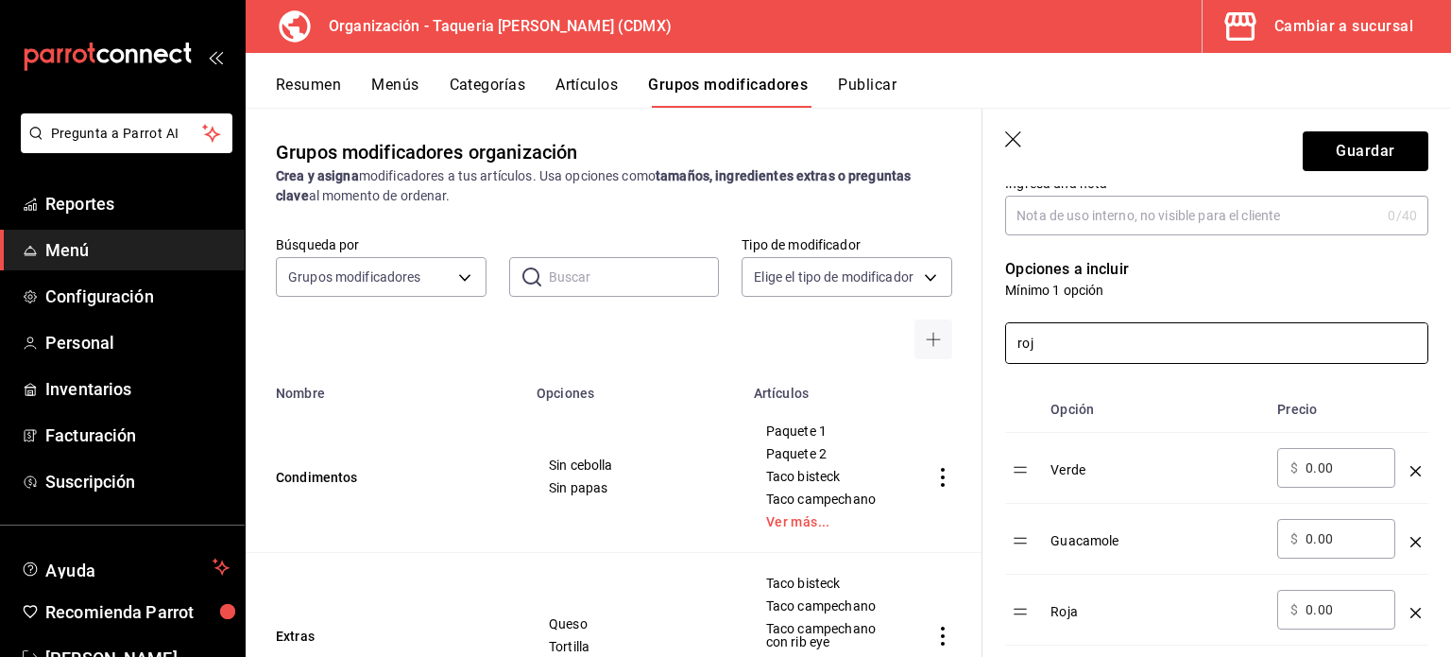
click at [1079, 343] on input "roj" at bounding box center [1216, 343] width 421 height 40
type input "caca"
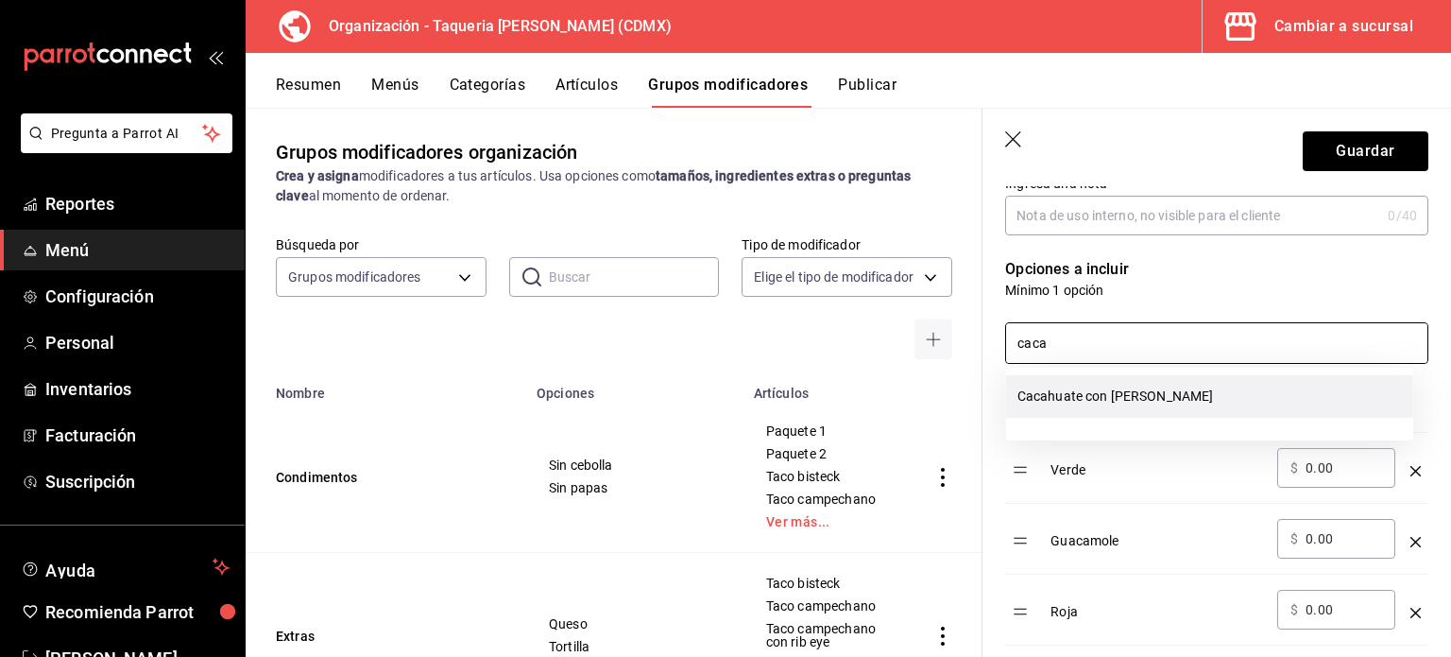
click at [1103, 402] on li "Cacahuate con [PERSON_NAME]" at bounding box center [1209, 396] width 407 height 43
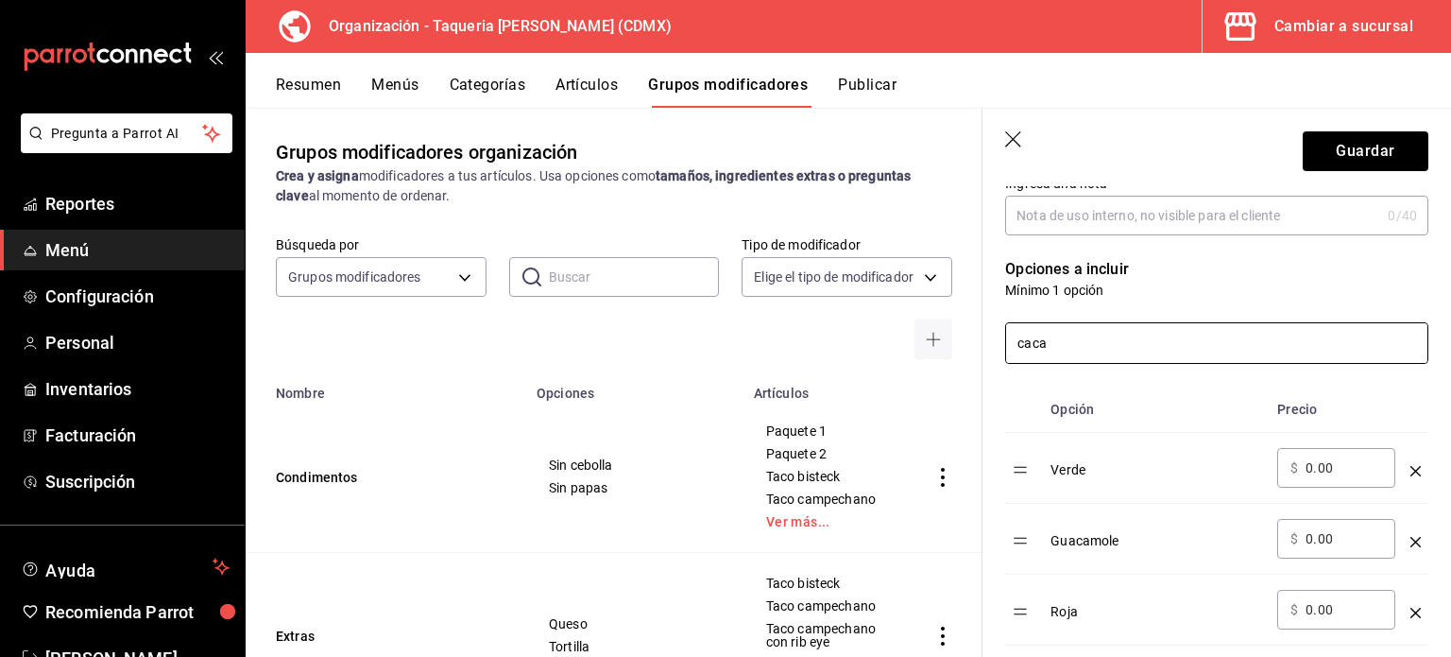
click at [1143, 358] on input "caca" at bounding box center [1216, 343] width 421 height 40
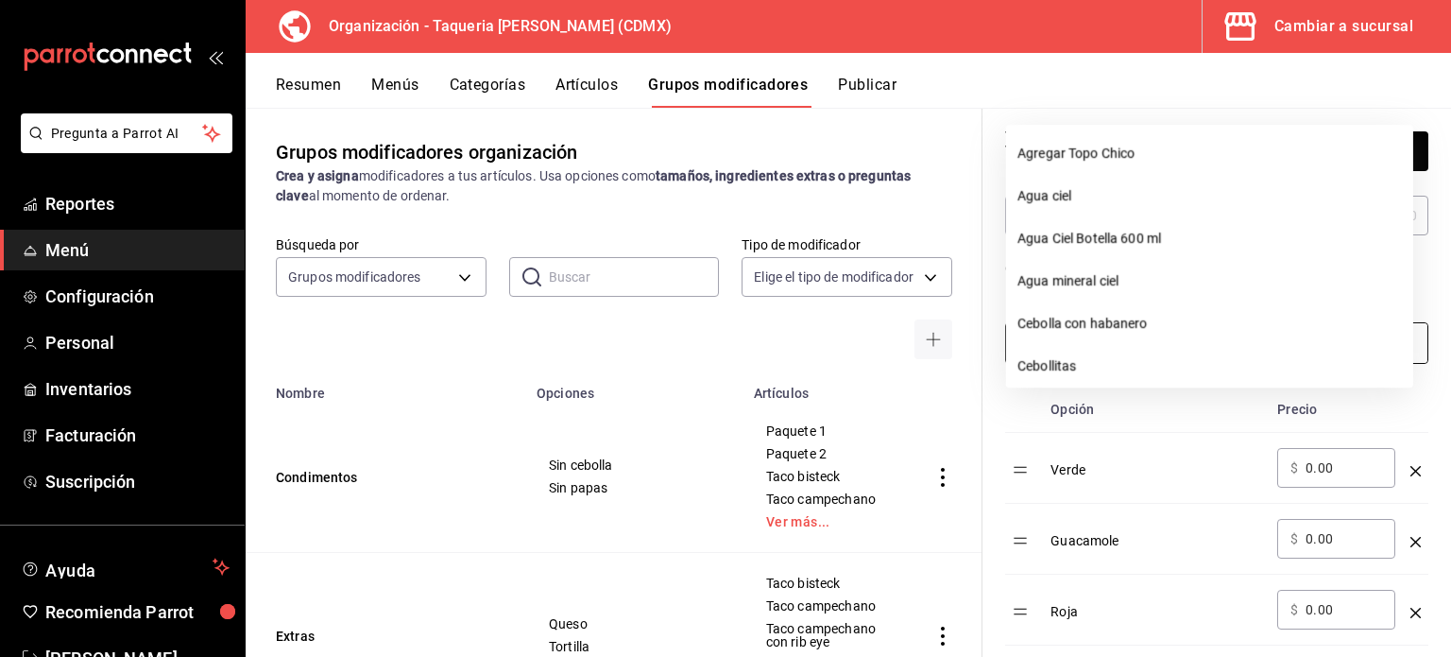
scroll to position [809, 0]
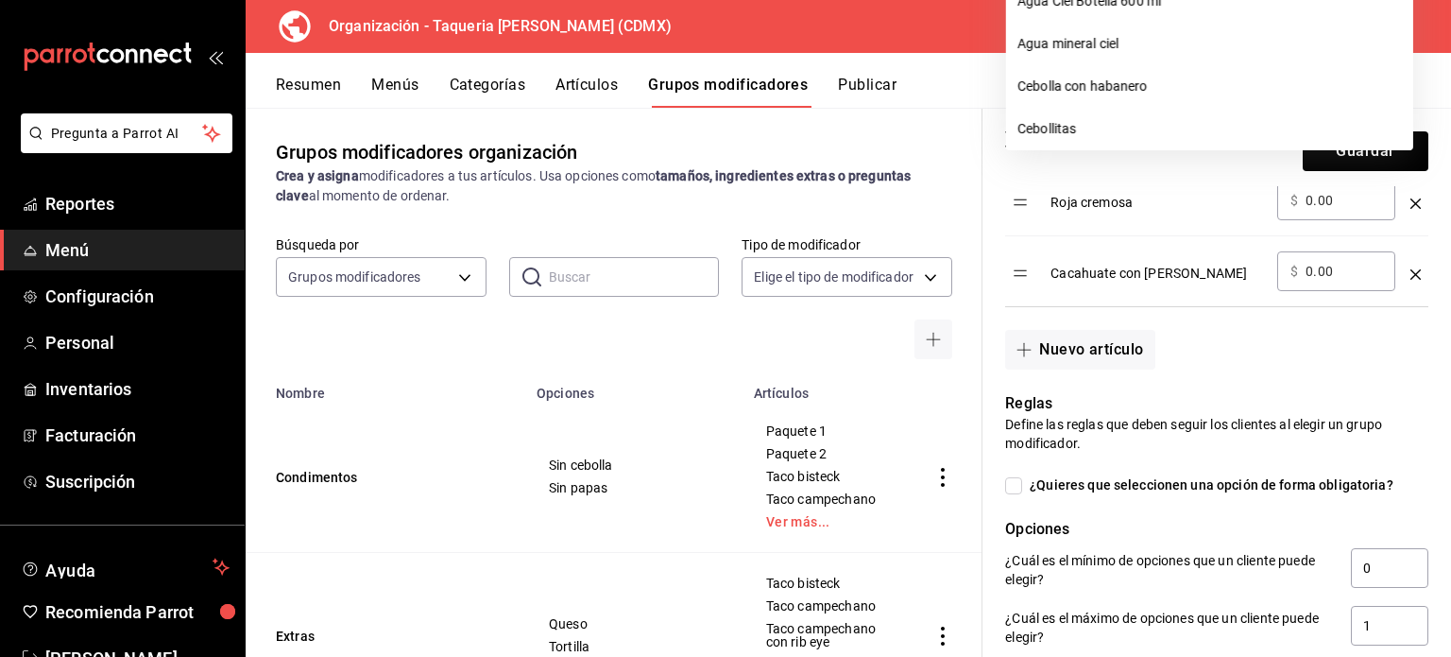
click at [1434, 388] on div "Nuevo grupo modificador Tipo de modificador Personalizable CUSTOMIZABLE Utiliza…" at bounding box center [1217, 236] width 469 height 1718
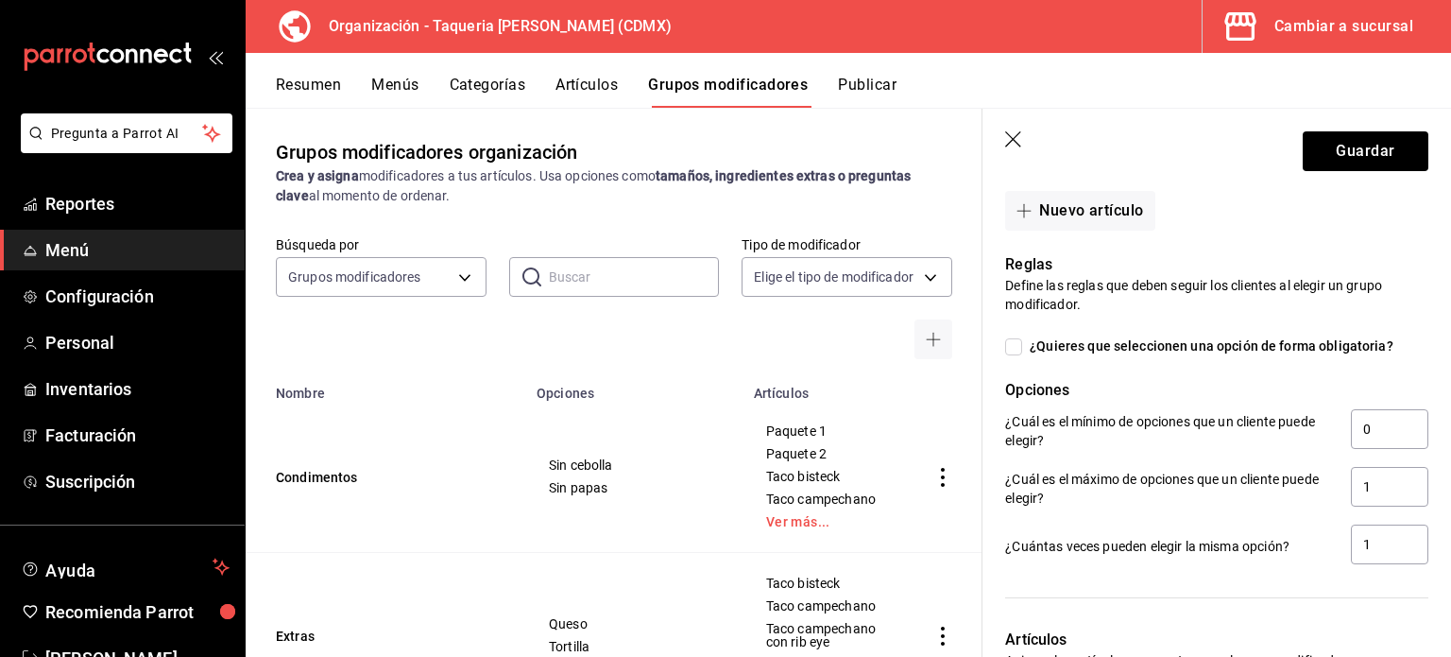
scroll to position [949, 0]
click at [1371, 426] on input "0" at bounding box center [1389, 428] width 77 height 40
type input "0"
type input "1"
click at [1012, 343] on input "¿Quieres que seleccionen una opción de forma obligatoria?" at bounding box center [1013, 345] width 17 height 17
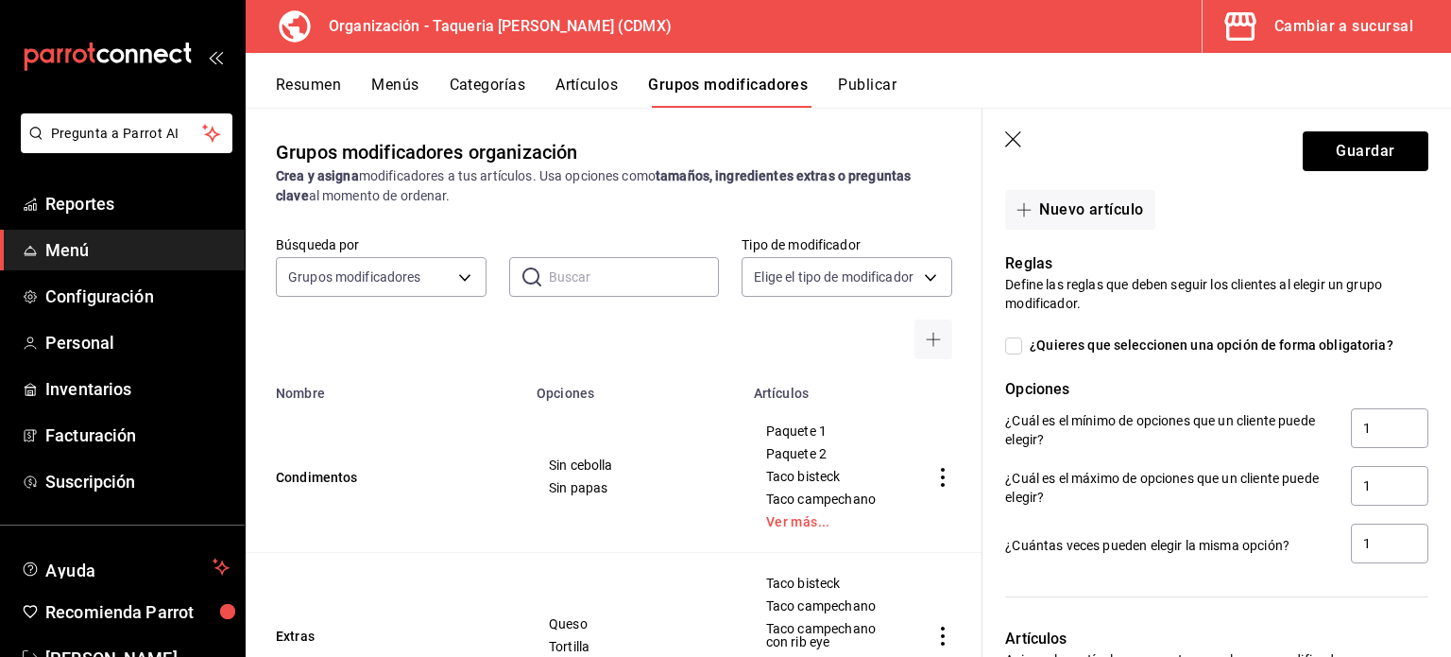
checkbox input "true"
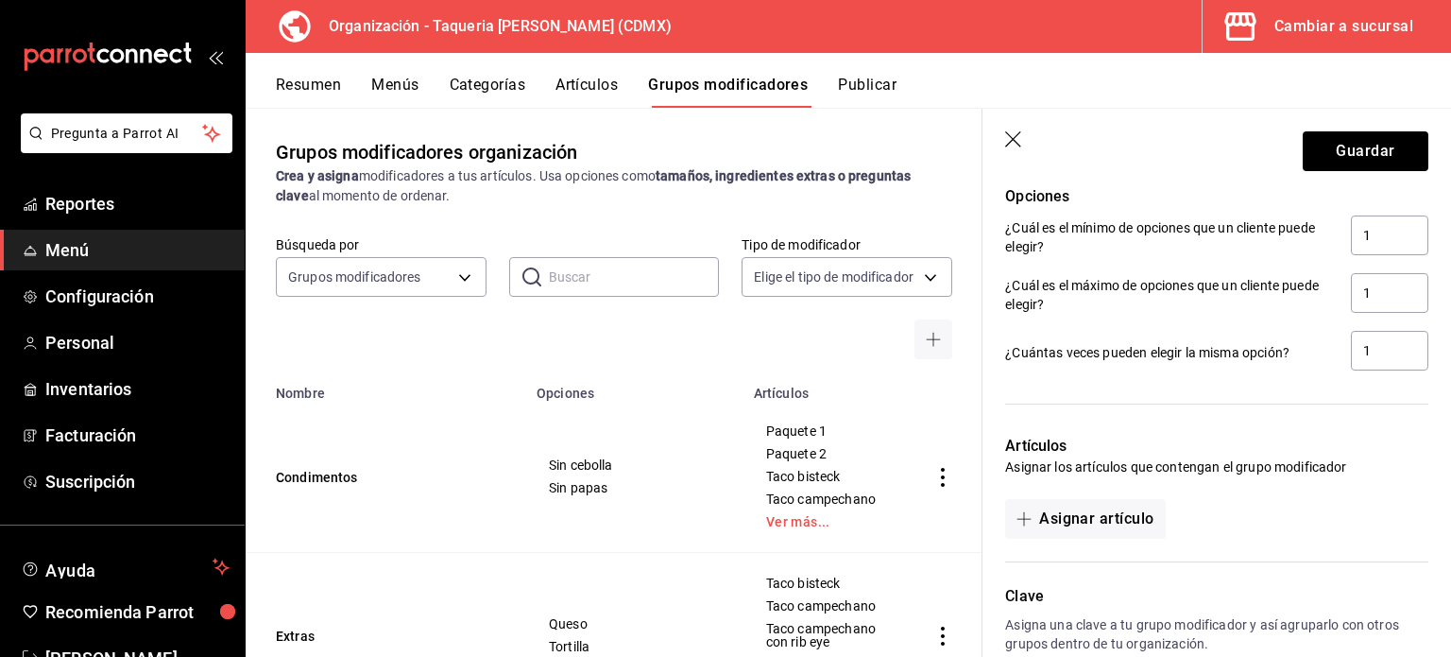
scroll to position [1245, 0]
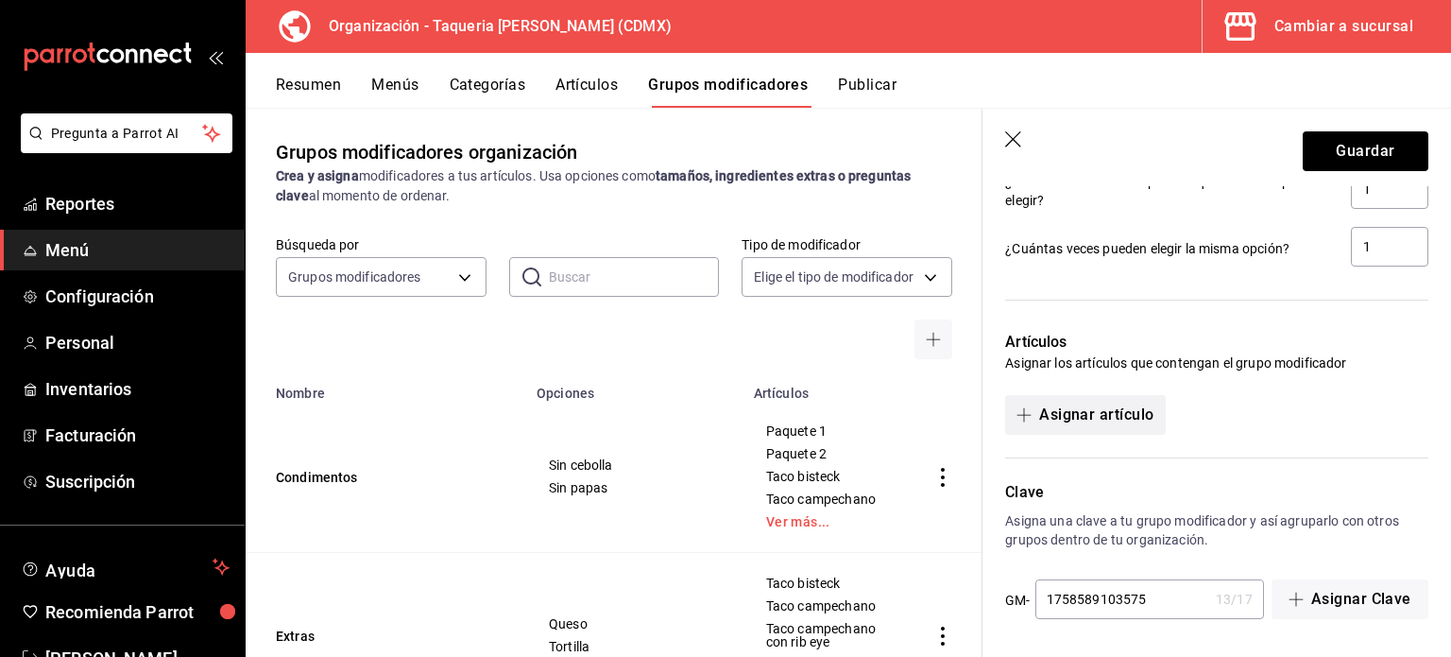
click at [1029, 419] on icon "button" at bounding box center [1024, 414] width 15 height 15
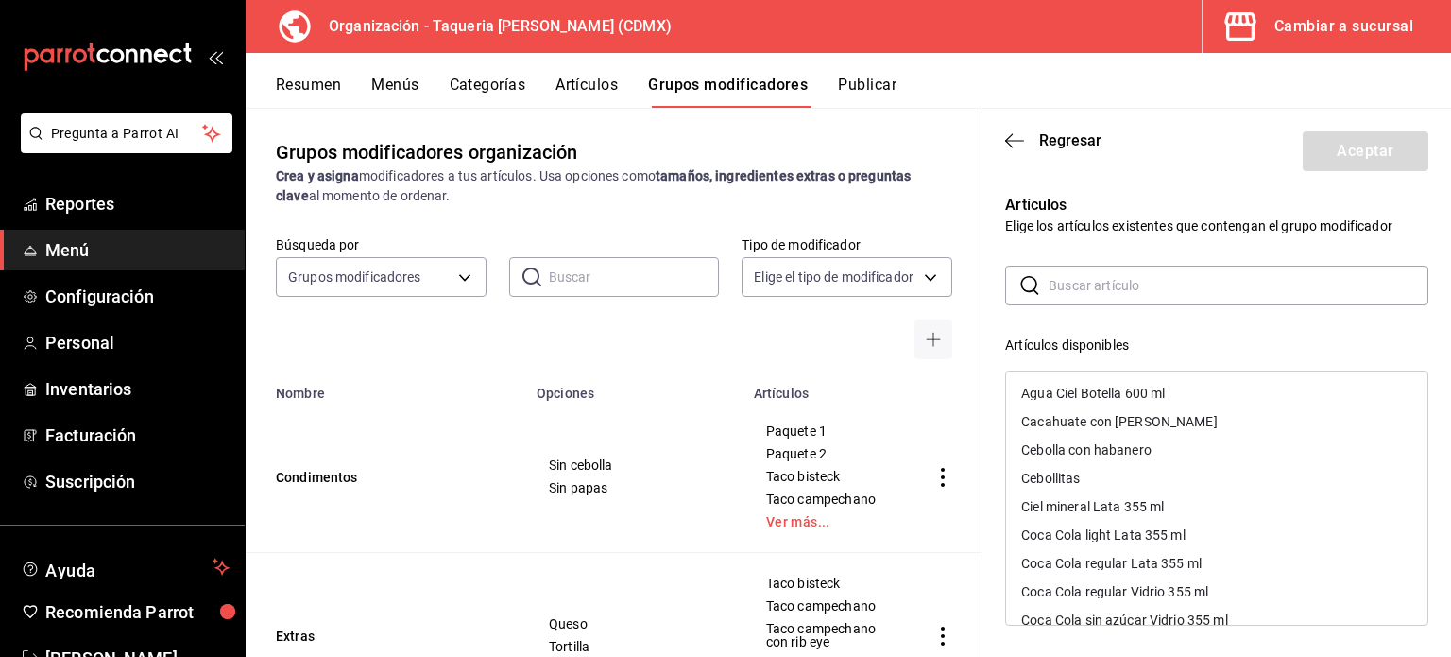
click at [1083, 294] on input "text" at bounding box center [1239, 285] width 380 height 38
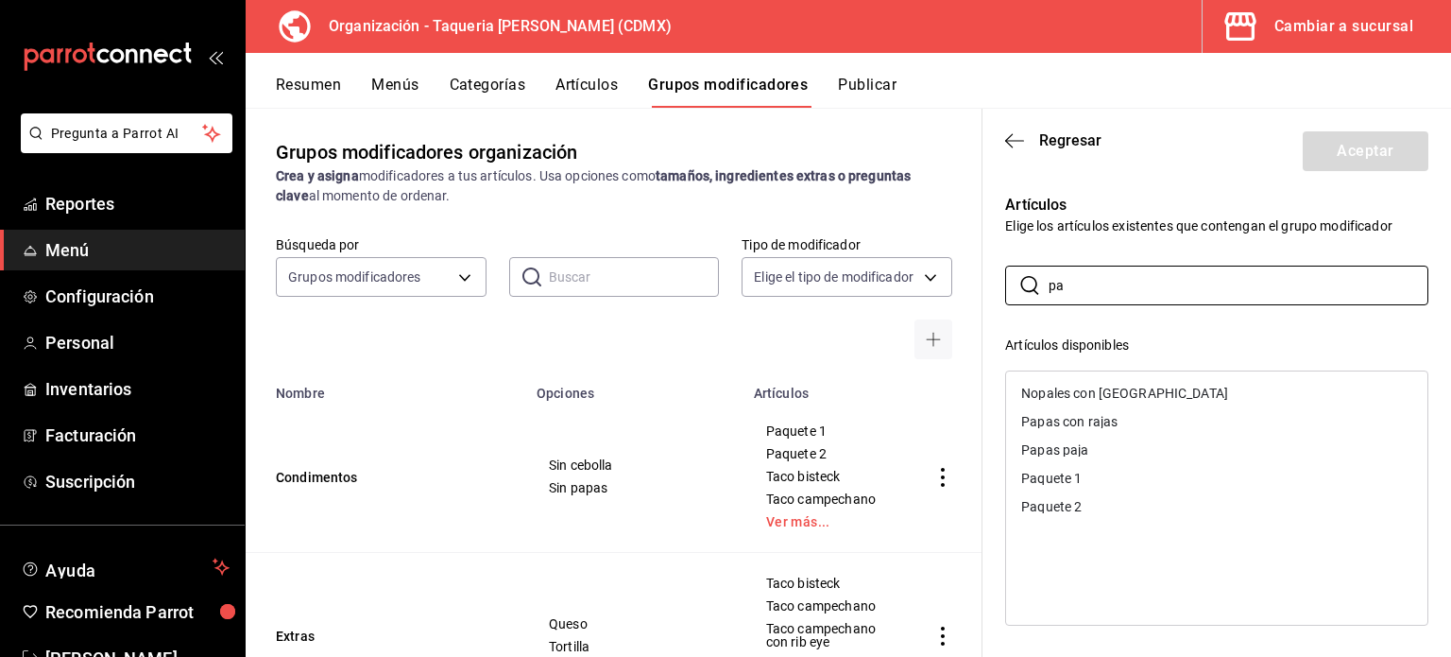
type input "pa"
click at [1099, 470] on div "Paquete 1" at bounding box center [1216, 478] width 421 height 28
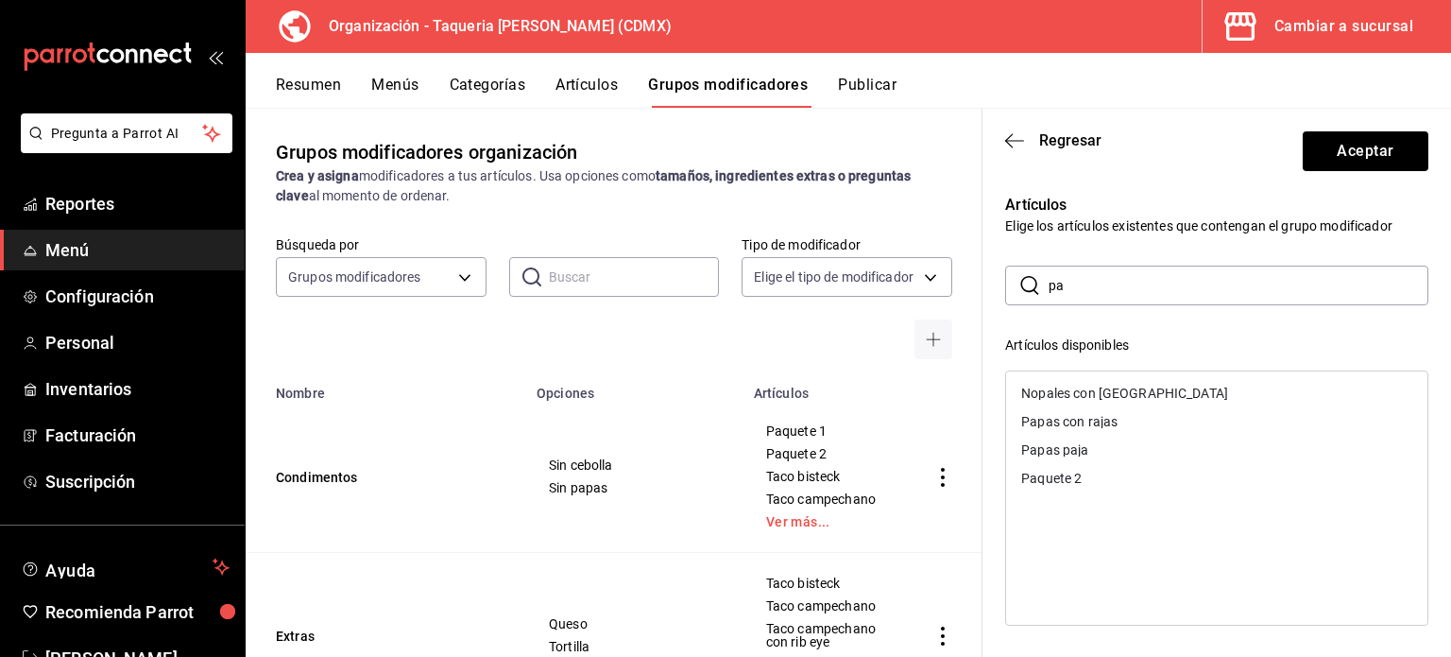
click at [1099, 470] on div "Paquete 2" at bounding box center [1216, 478] width 421 height 28
click at [1112, 275] on input "pa" at bounding box center [1239, 285] width 380 height 38
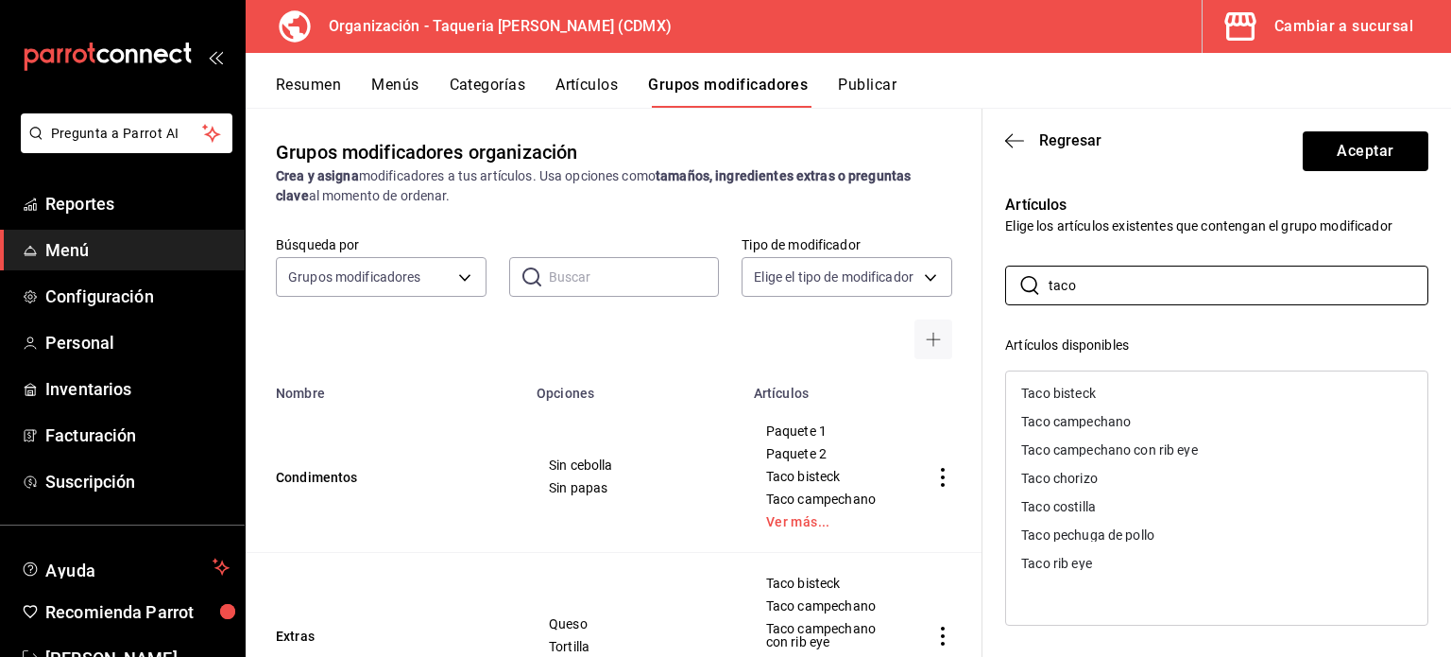
type input "taco"
click at [1101, 385] on div "Taco bisteck" at bounding box center [1216, 393] width 421 height 28
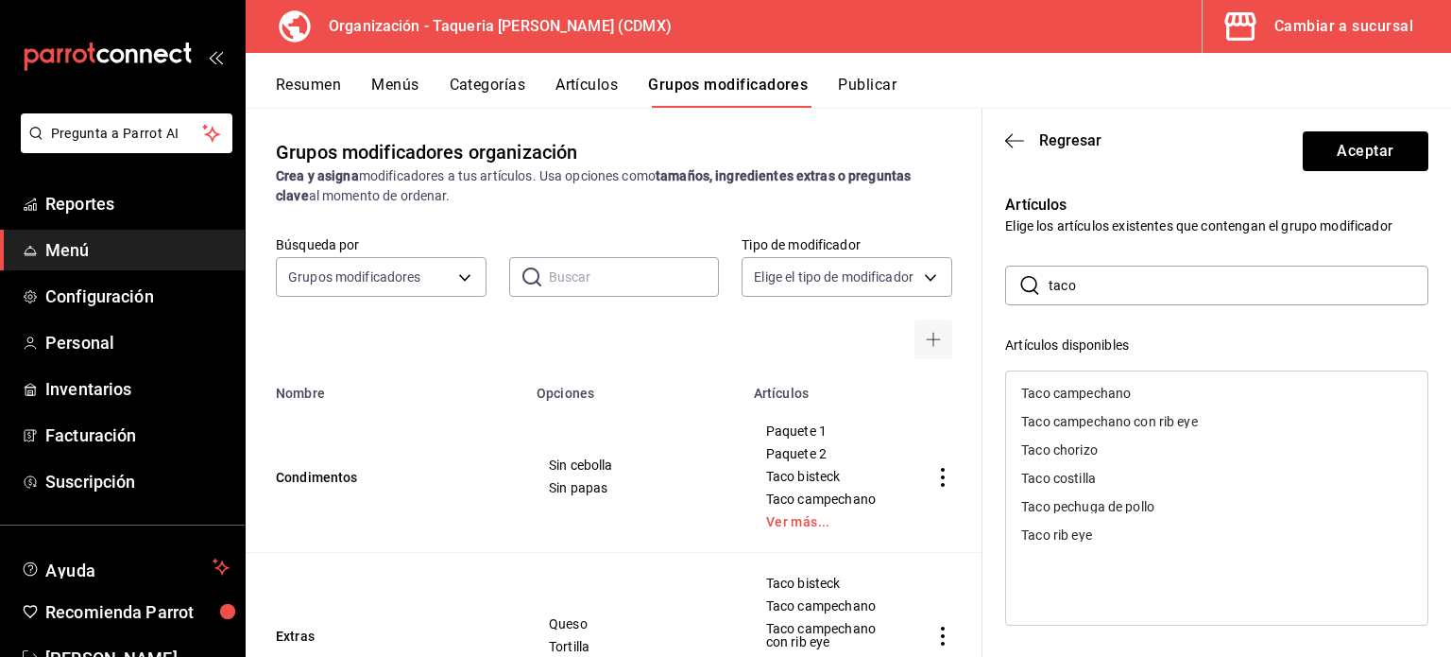
click at [1101, 385] on div "Taco campechano" at bounding box center [1216, 393] width 421 height 28
click at [1101, 385] on div "Taco campechano con rib eye" at bounding box center [1216, 393] width 421 height 28
click at [1101, 385] on div "Taco chorizo" at bounding box center [1216, 393] width 421 height 28
click at [1101, 385] on div "Taco costilla" at bounding box center [1216, 393] width 421 height 28
click at [1101, 385] on div "Taco pechuga de pollo" at bounding box center [1216, 393] width 421 height 28
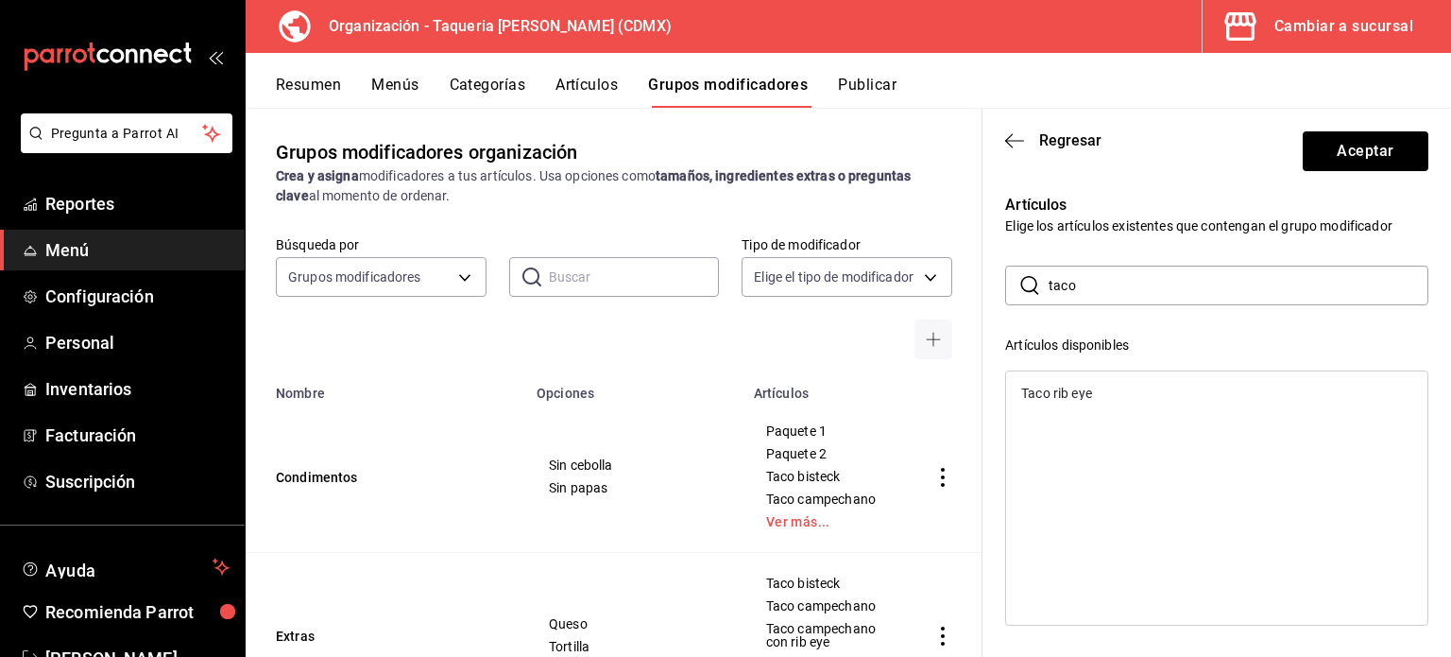
click at [1101, 385] on div "Taco rib eye" at bounding box center [1216, 393] width 421 height 28
click at [1338, 145] on button "Aceptar" at bounding box center [1366, 151] width 126 height 40
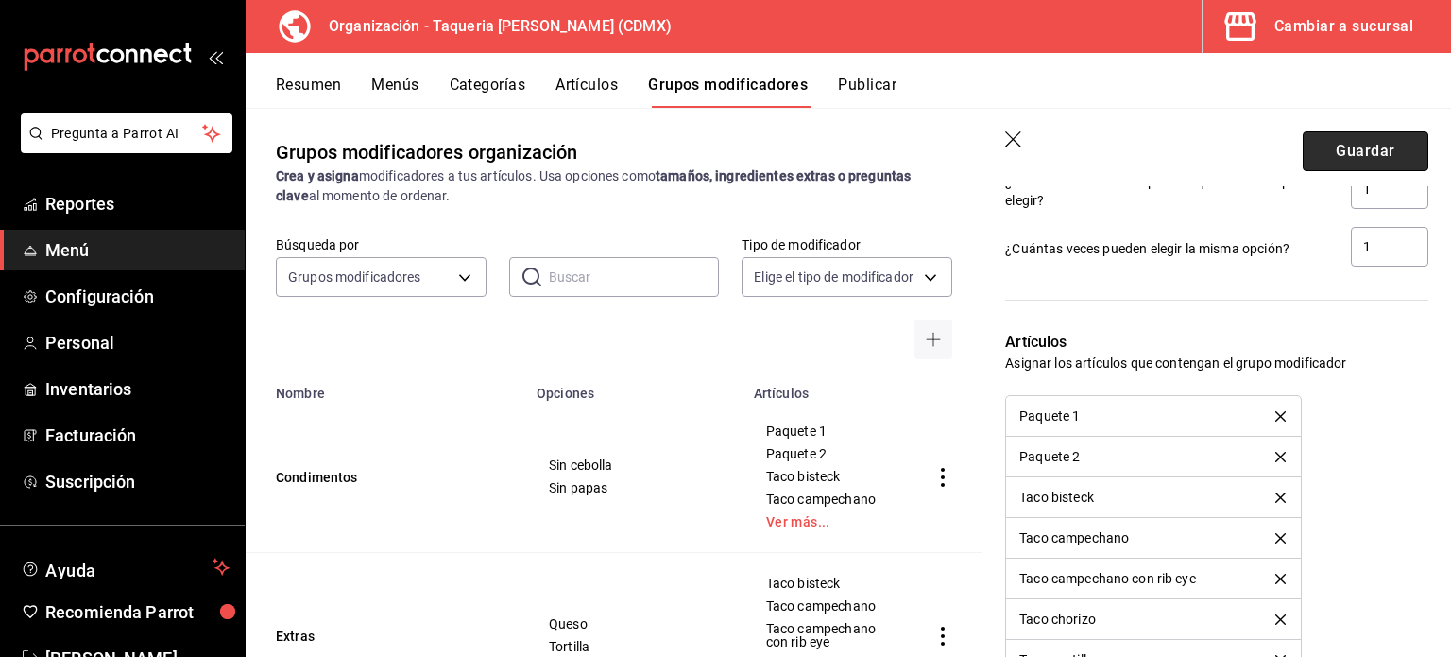
click at [1346, 156] on button "Guardar" at bounding box center [1366, 151] width 126 height 40
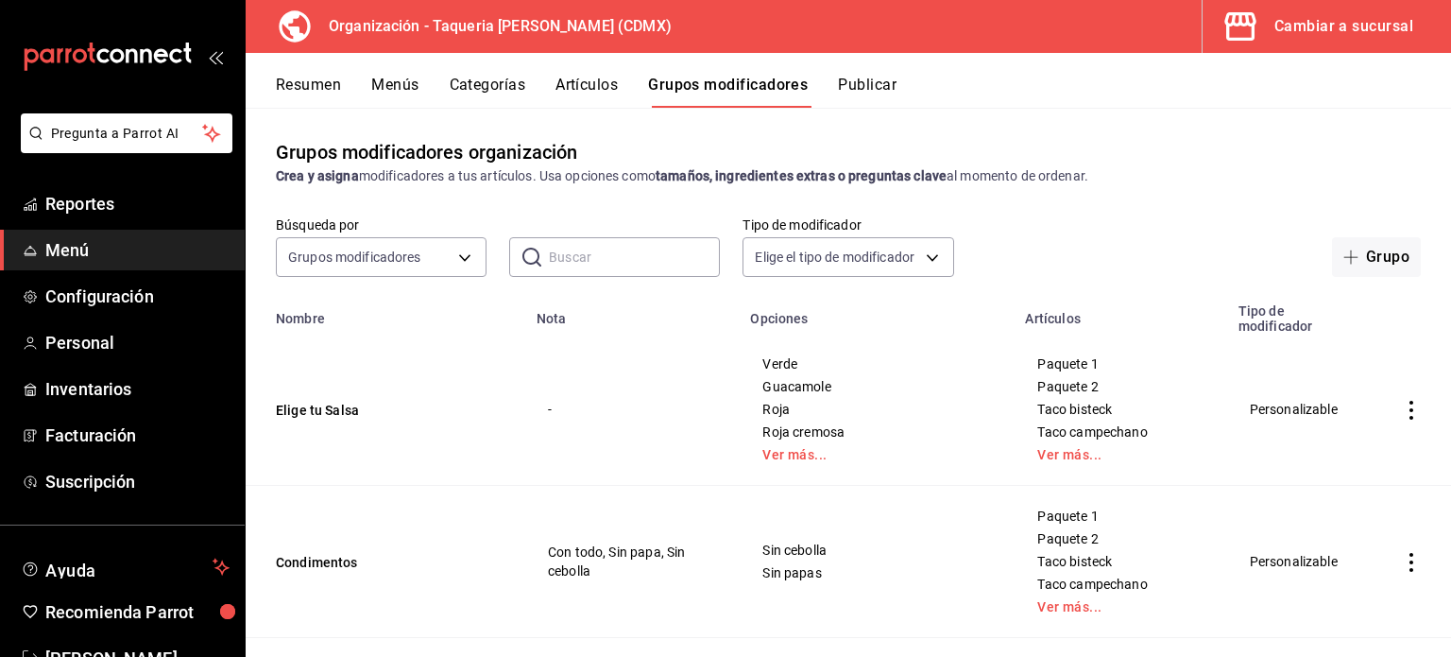
click at [885, 90] on button "Publicar" at bounding box center [867, 92] width 59 height 32
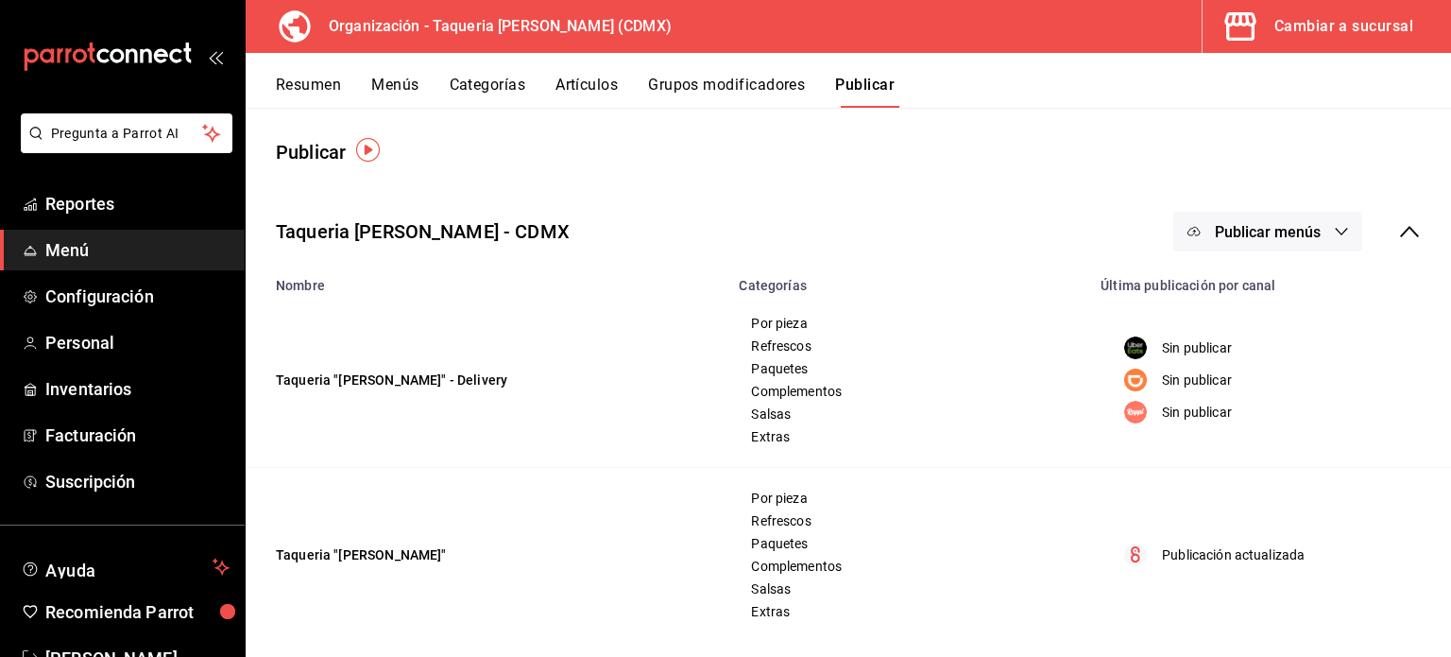
click at [1287, 245] on button "Publicar menús" at bounding box center [1268, 232] width 189 height 40
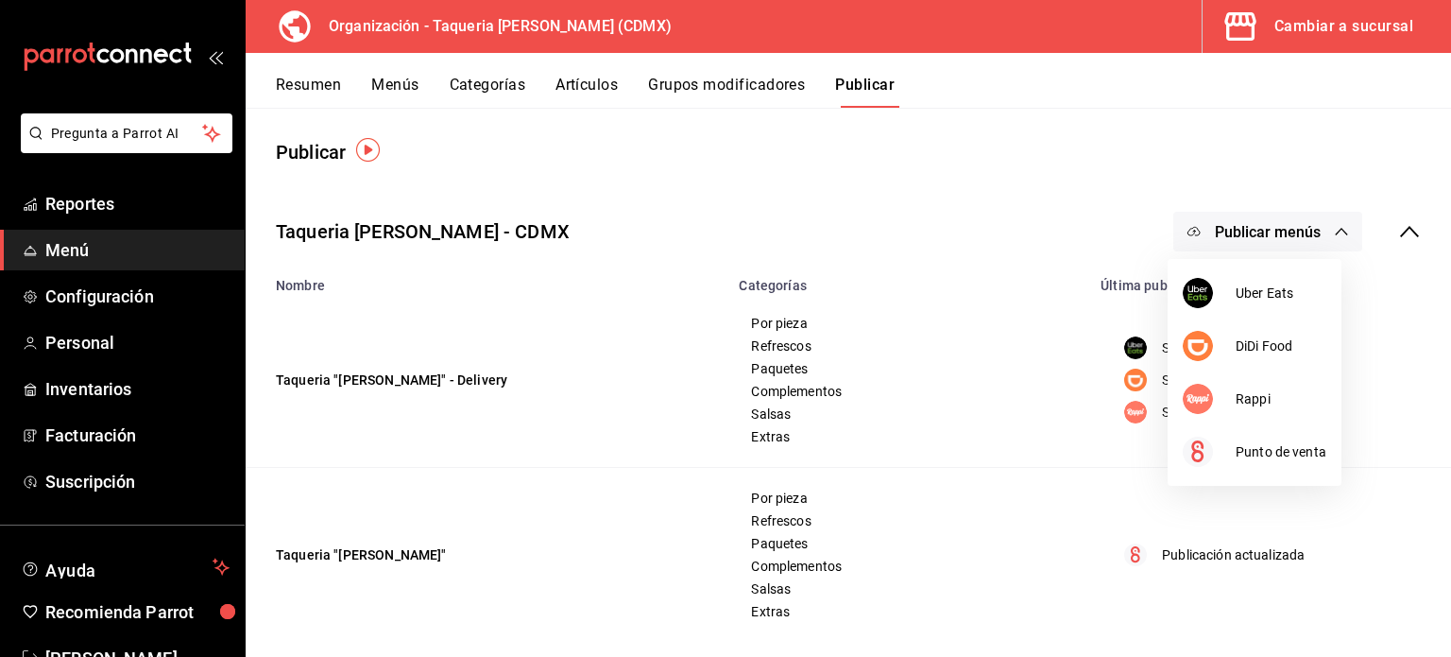
click at [1376, 273] on div at bounding box center [725, 328] width 1451 height 657
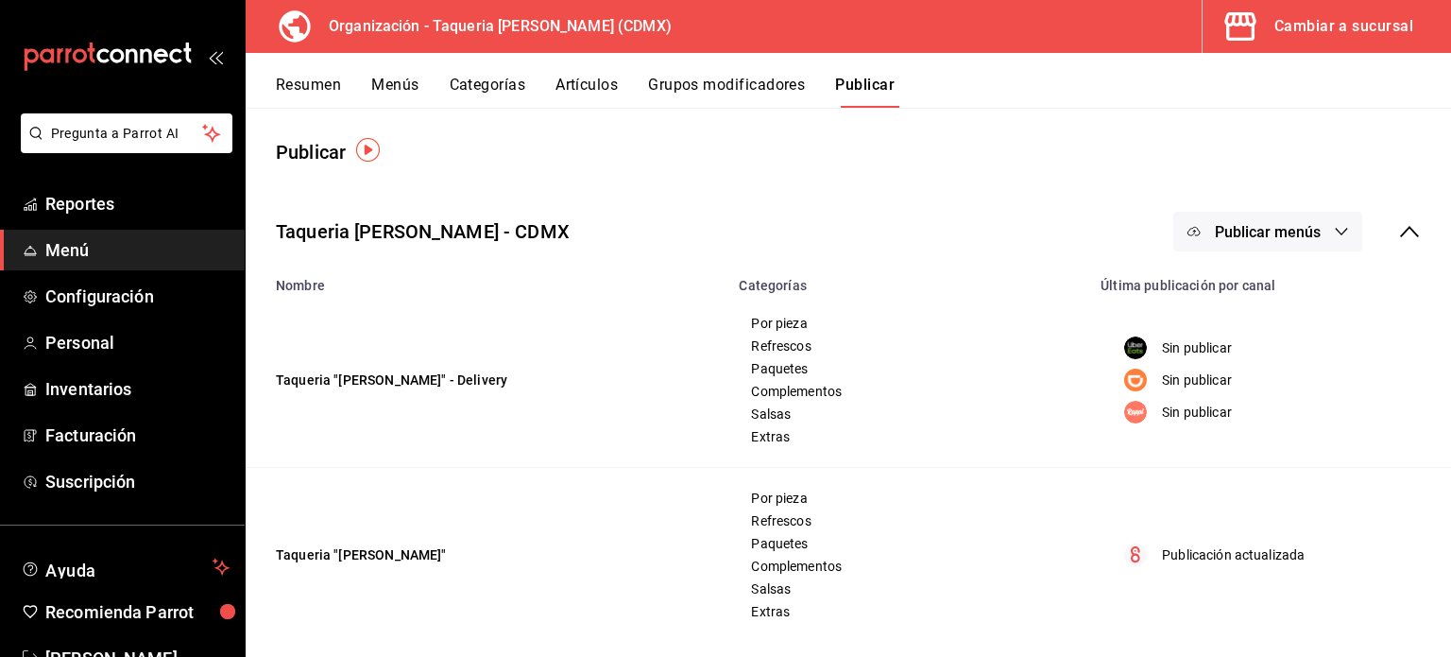
scroll to position [16, 0]
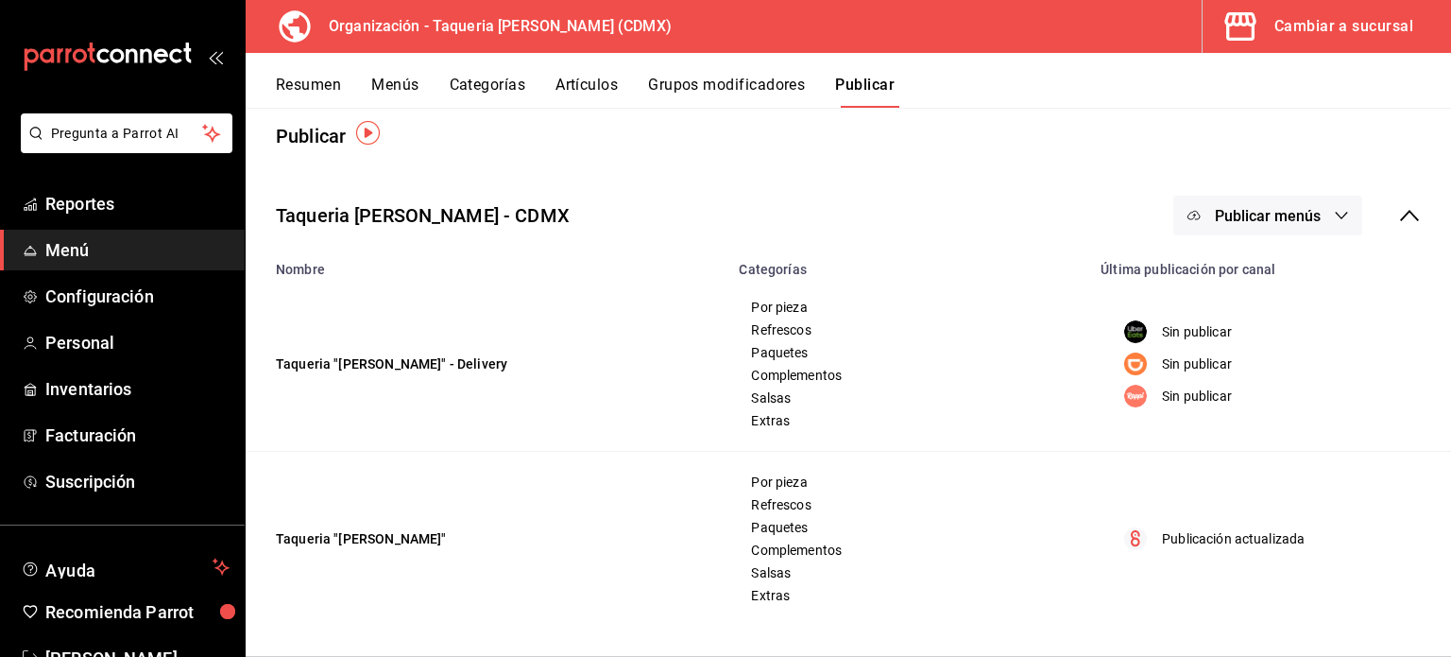
click at [1225, 217] on span "Publicar menús" at bounding box center [1268, 216] width 106 height 18
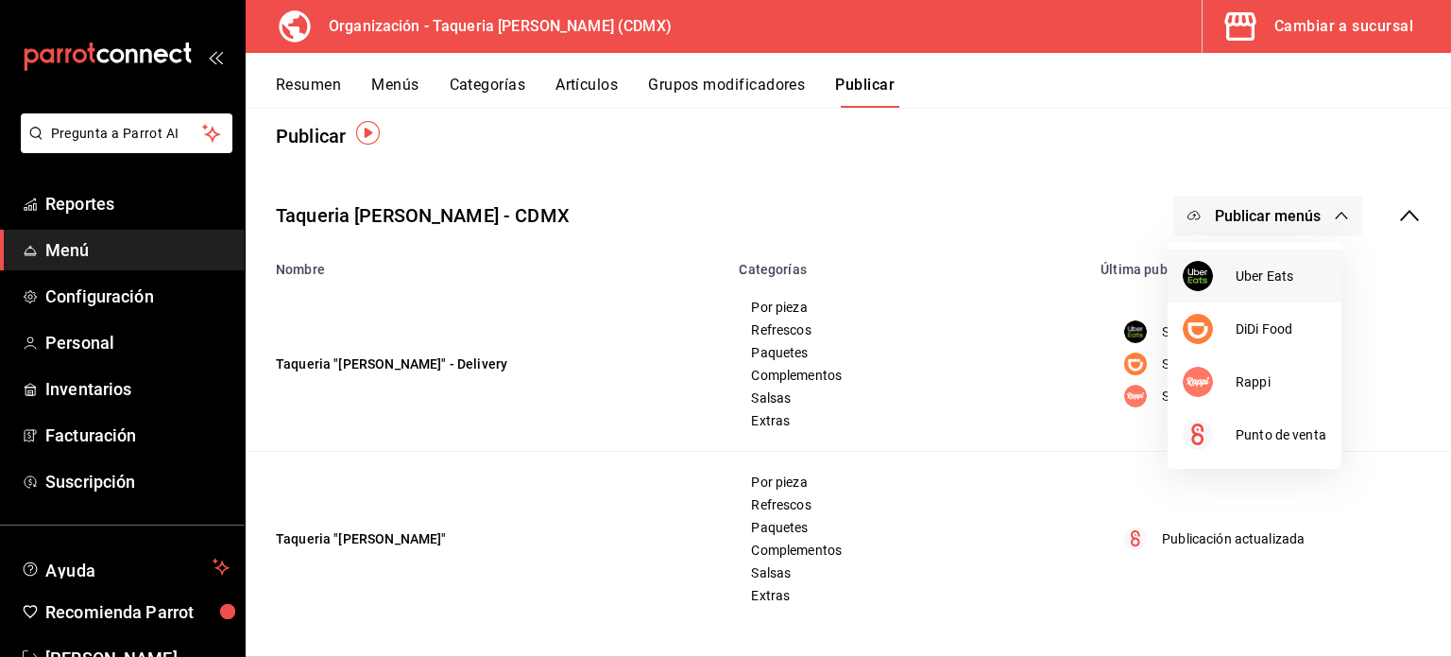
click at [1307, 286] on li "Uber Eats" at bounding box center [1255, 275] width 174 height 53
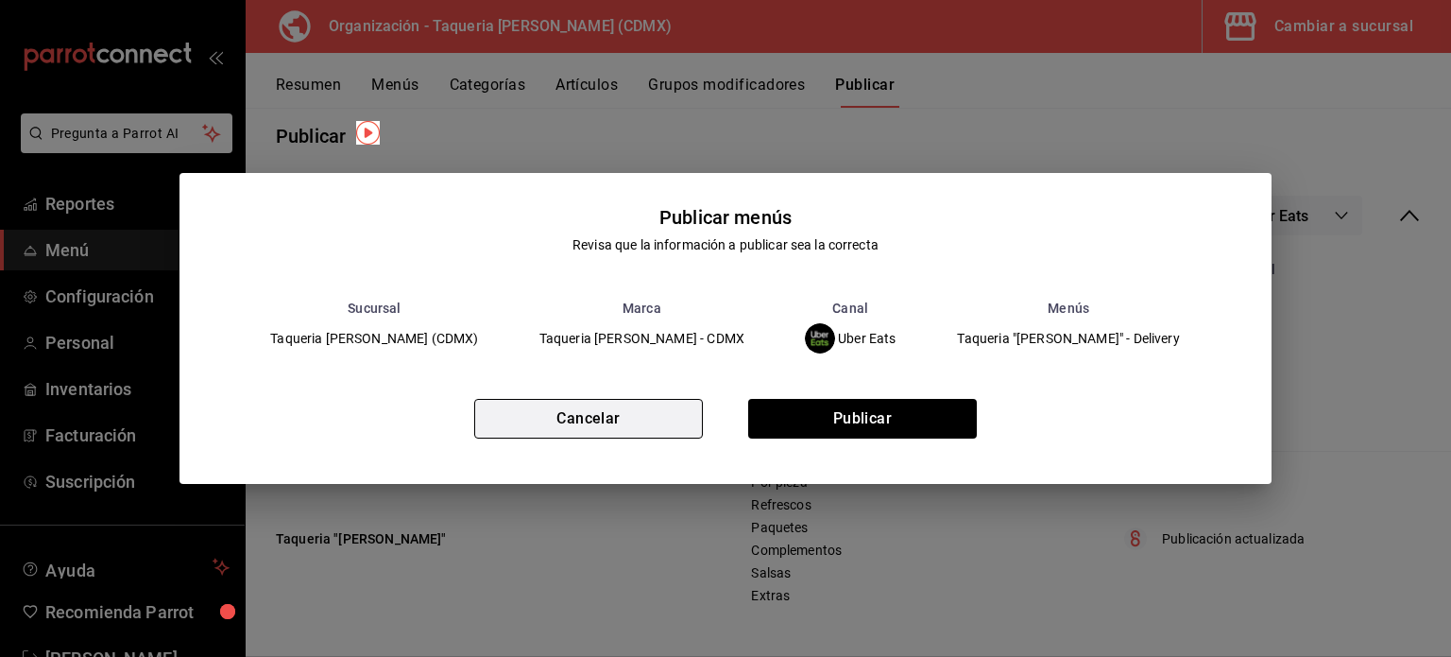
click at [641, 428] on button "Cancelar" at bounding box center [588, 419] width 229 height 40
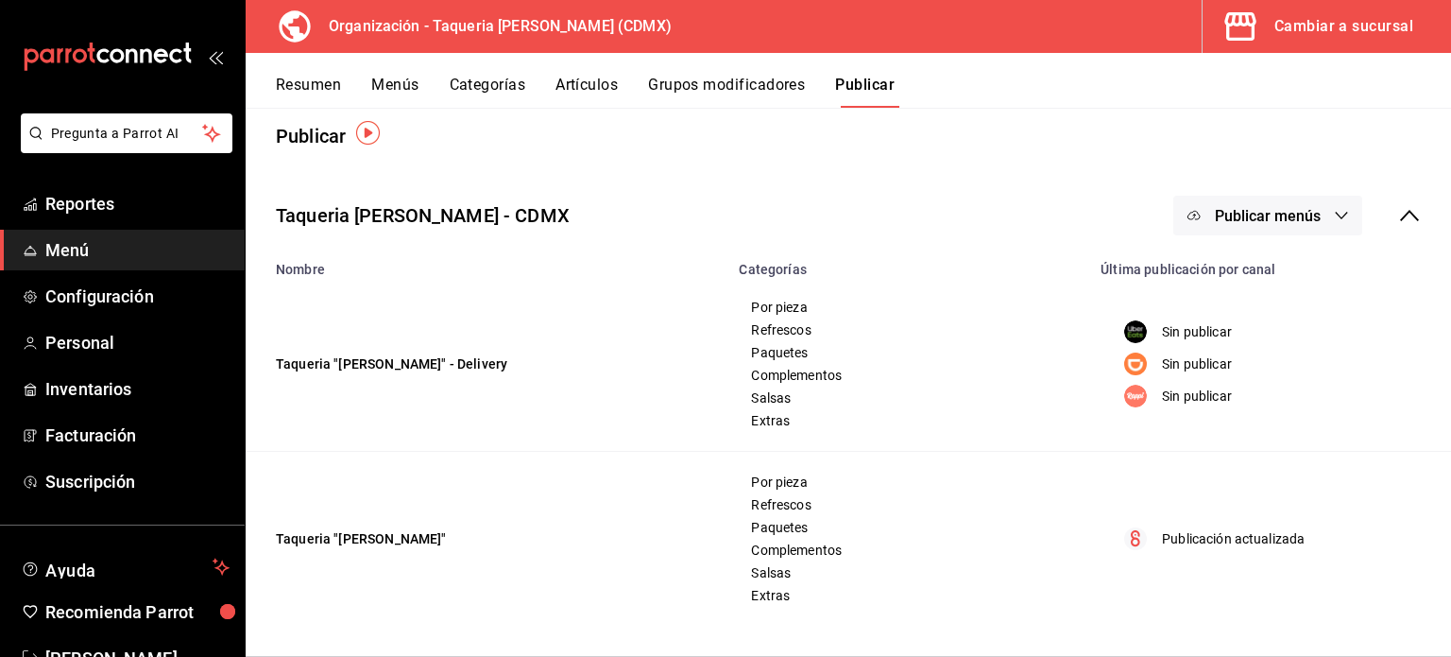
click at [1252, 214] on span "Publicar menús" at bounding box center [1268, 216] width 106 height 18
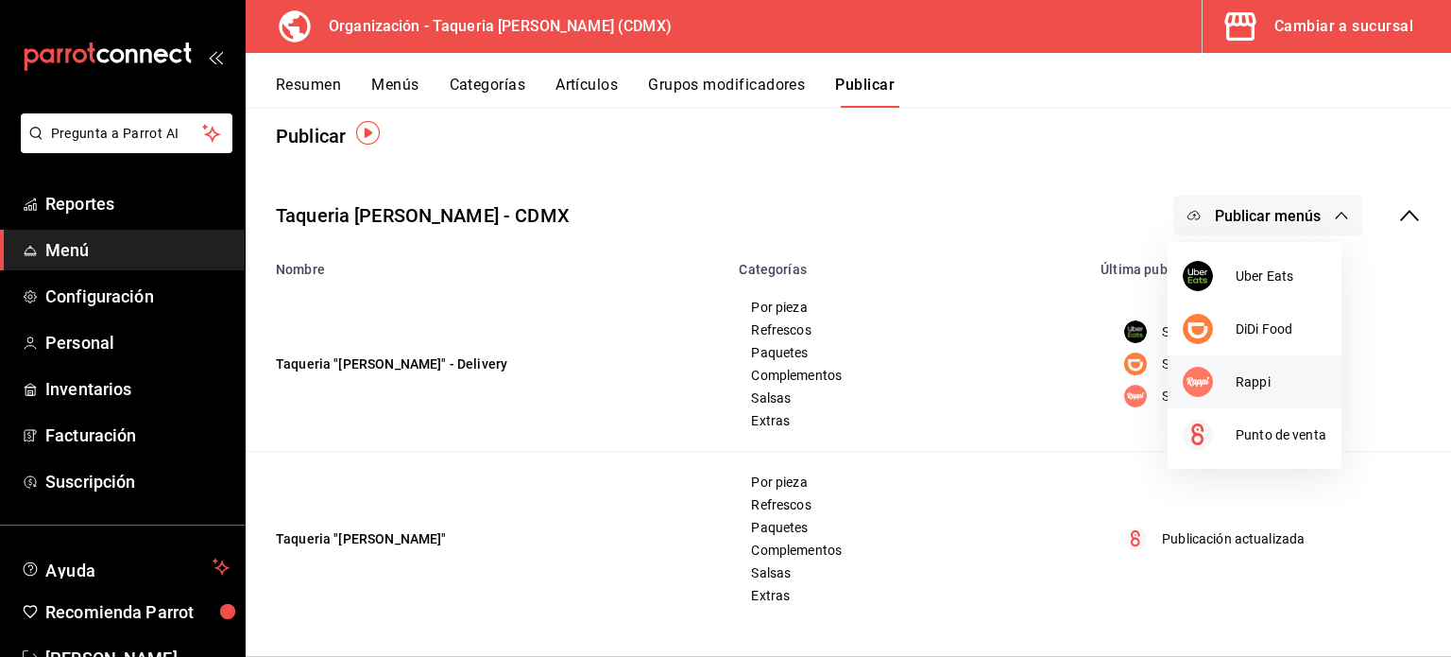
click at [1267, 372] on span "Rappi" at bounding box center [1281, 382] width 91 height 20
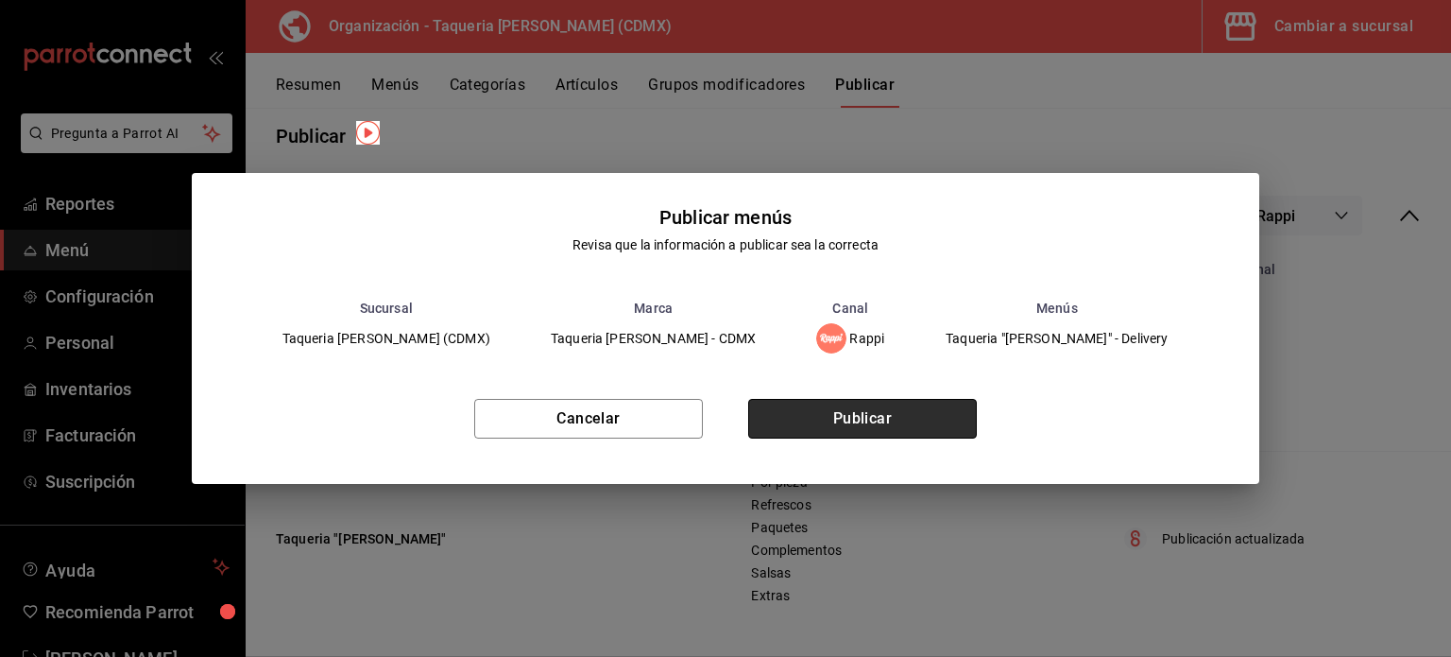
click at [921, 422] on button "Publicar" at bounding box center [862, 419] width 229 height 40
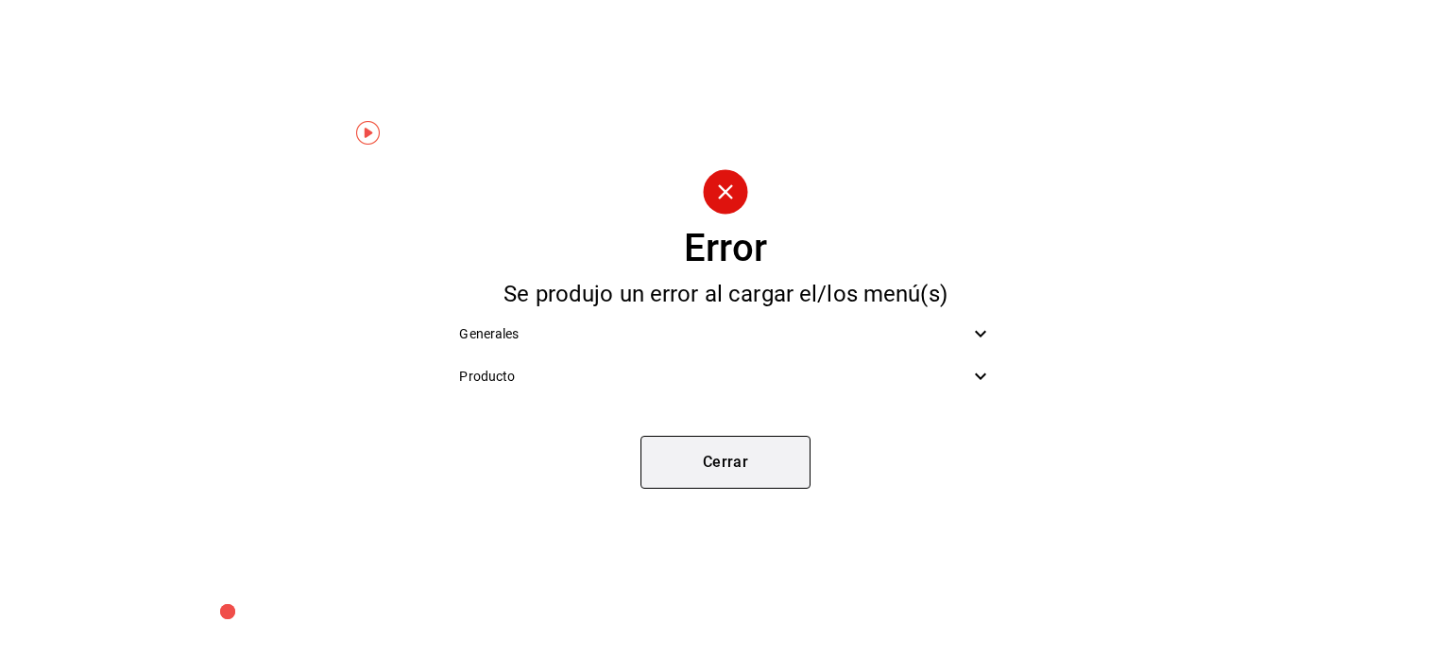
click at [756, 468] on button "Cerrar" at bounding box center [726, 462] width 170 height 53
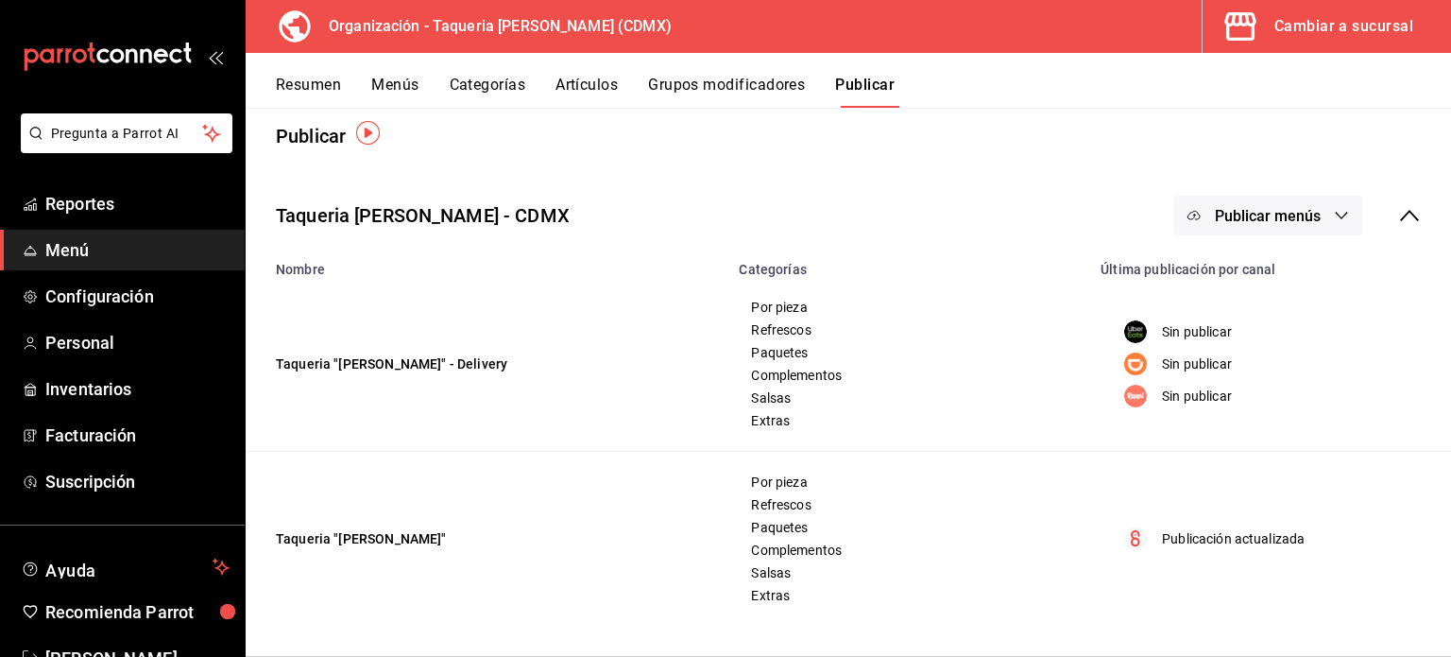
click at [397, 89] on button "Menús" at bounding box center [394, 92] width 47 height 32
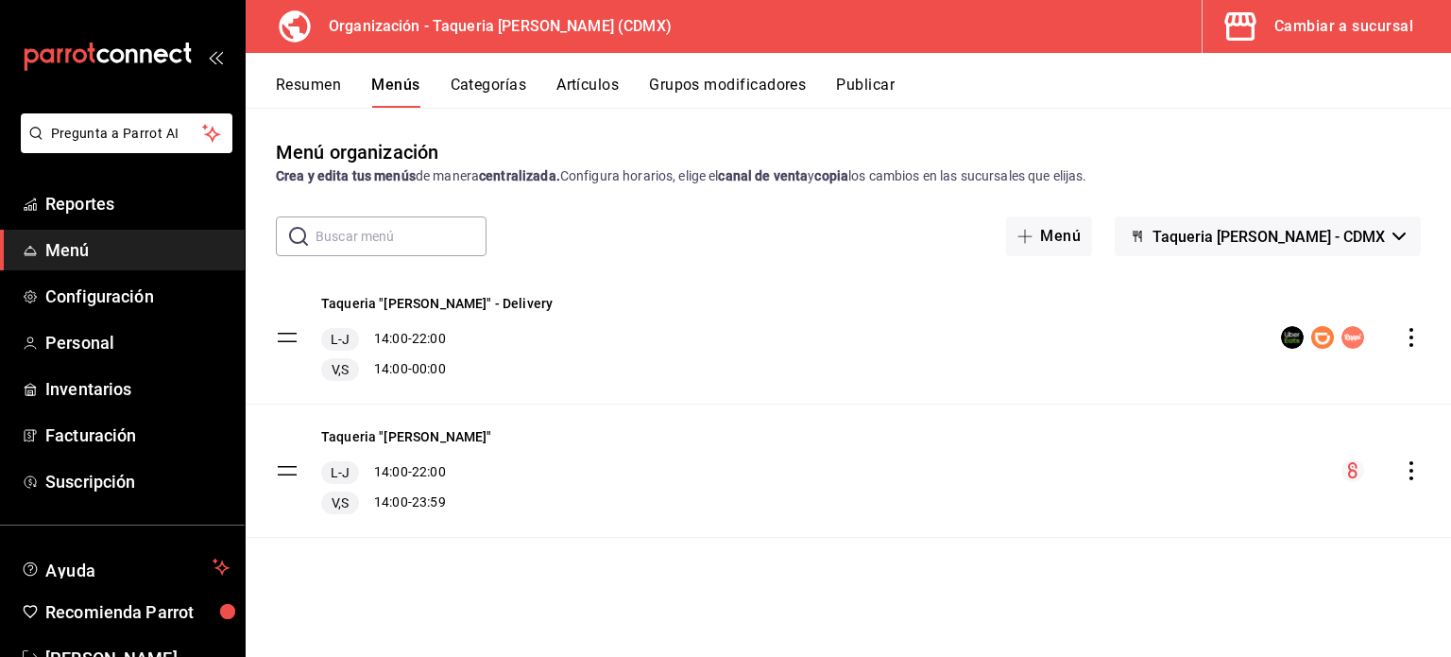
click at [1408, 337] on icon "actions" at bounding box center [1411, 337] width 19 height 19
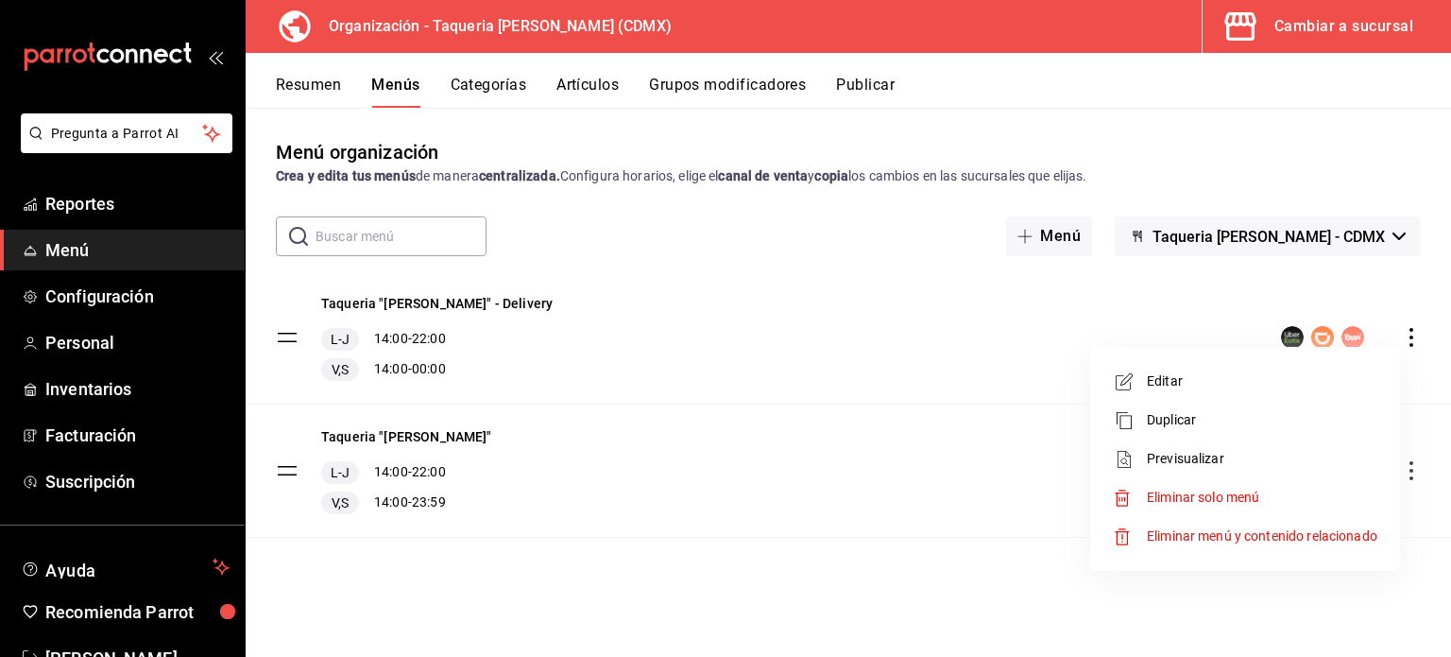
click at [730, 283] on div at bounding box center [725, 328] width 1451 height 657
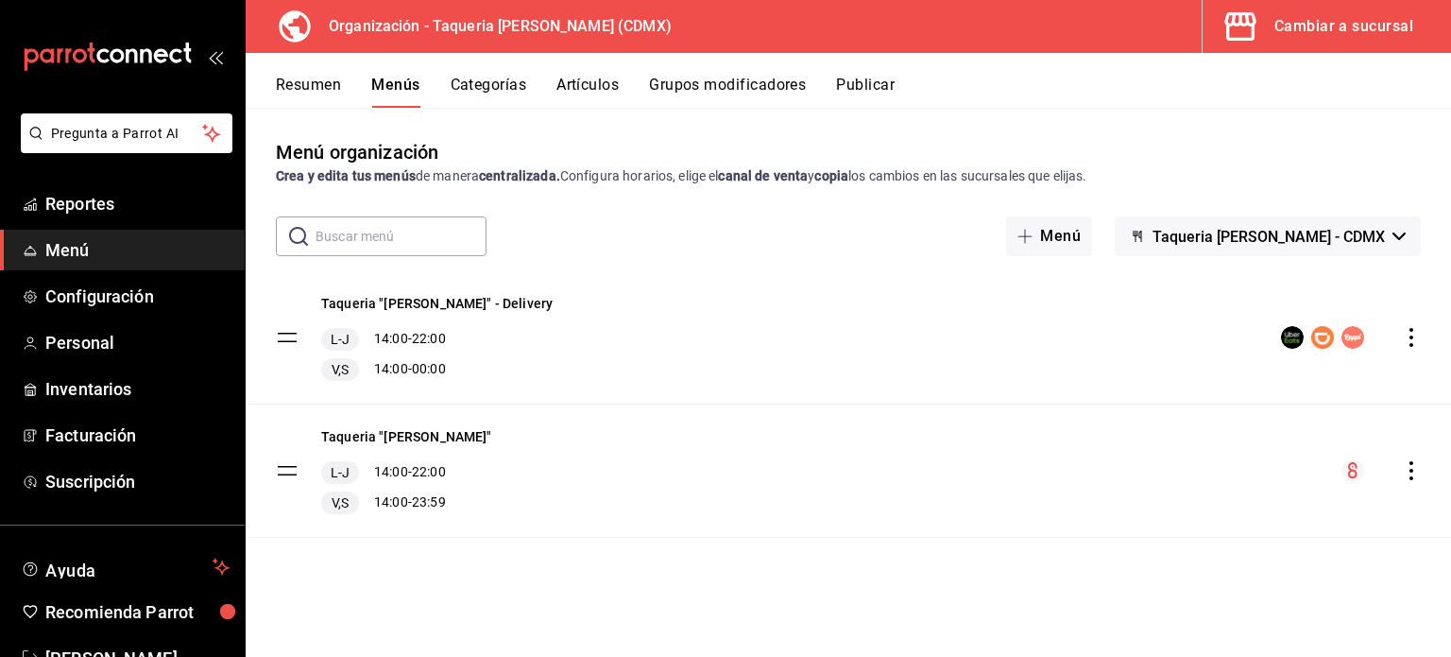
click at [1410, 338] on icon "actions" at bounding box center [1411, 337] width 19 height 19
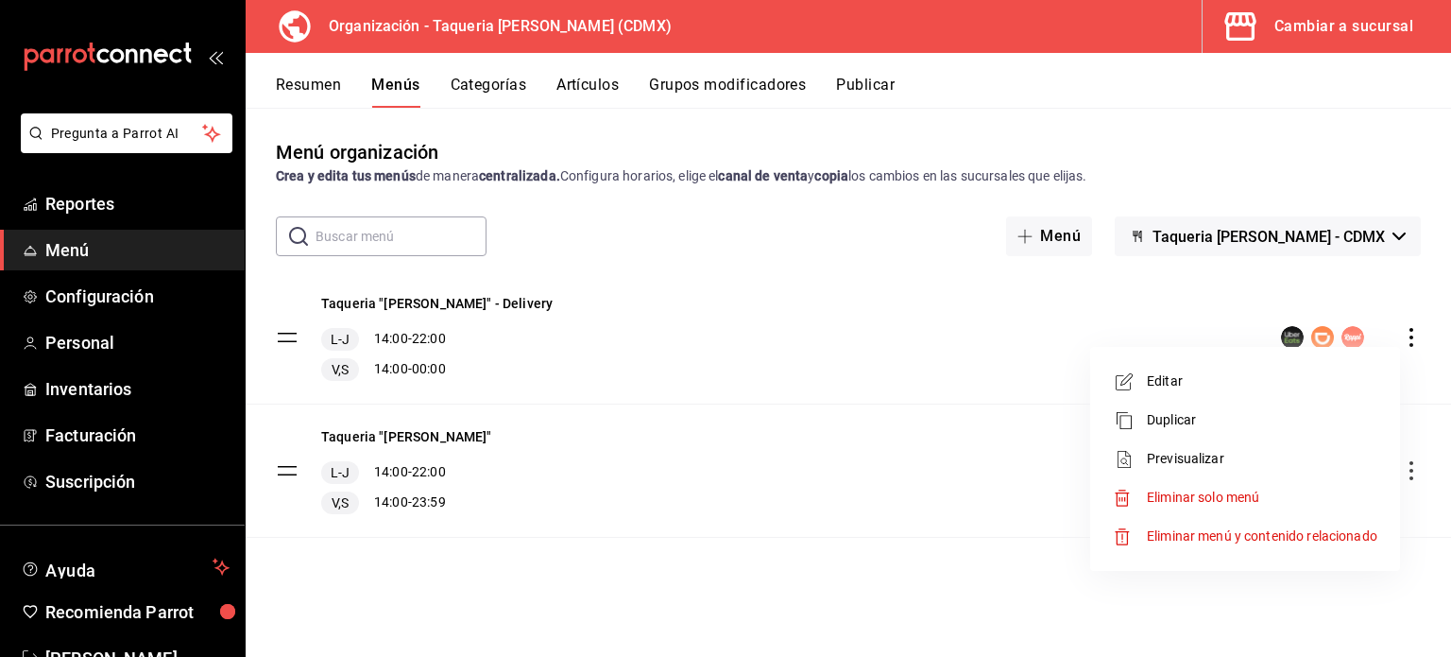
click at [854, 420] on div at bounding box center [725, 328] width 1451 height 657
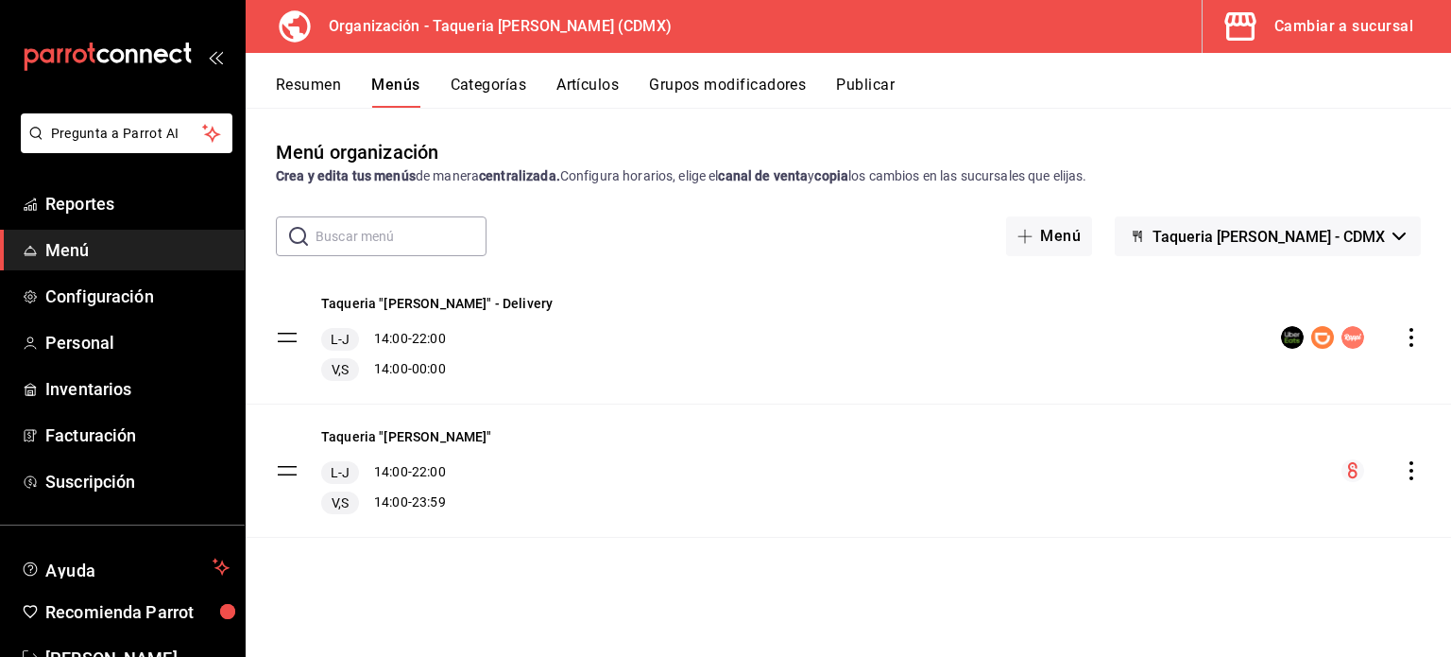
click at [1417, 456] on div "Taqueria "Don Pepe" L-J 14:00 - 22:00 V,S 14:00 - 23:59" at bounding box center [849, 470] width 1206 height 132
click at [1409, 477] on icon "actions" at bounding box center [1411, 470] width 19 height 19
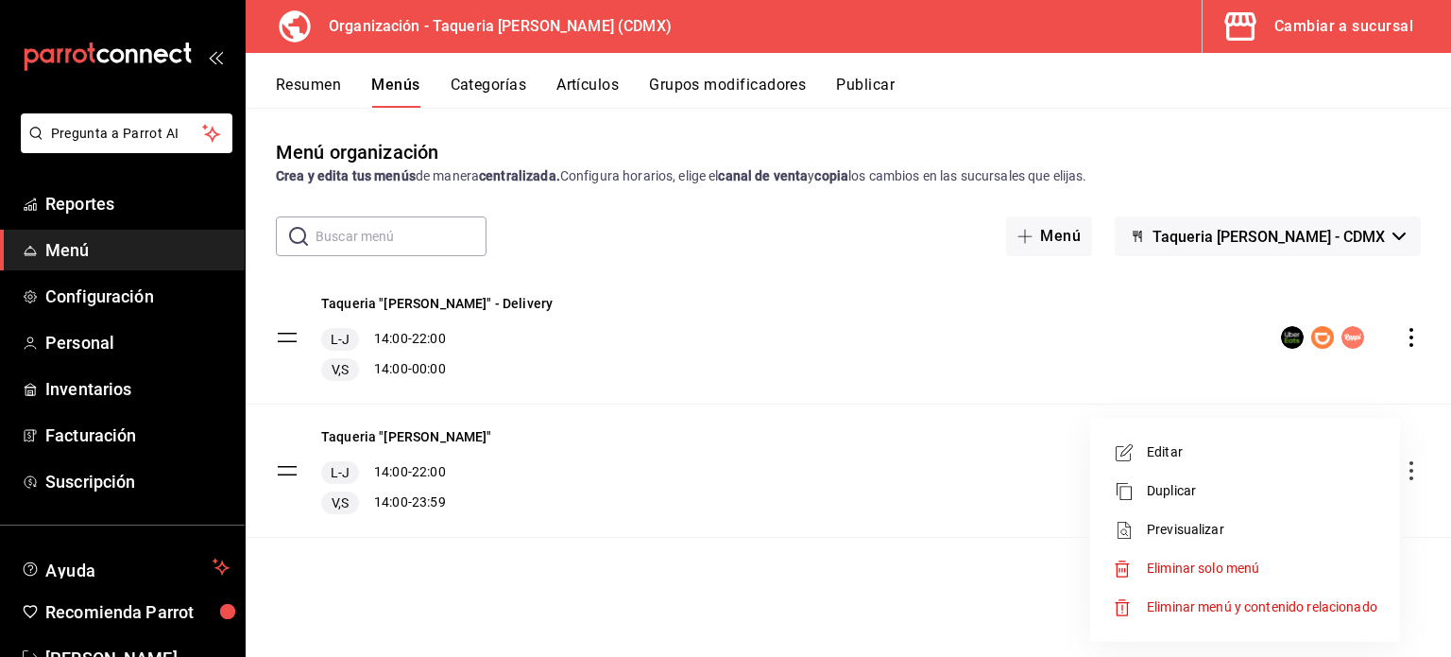
click at [757, 449] on div at bounding box center [725, 328] width 1451 height 657
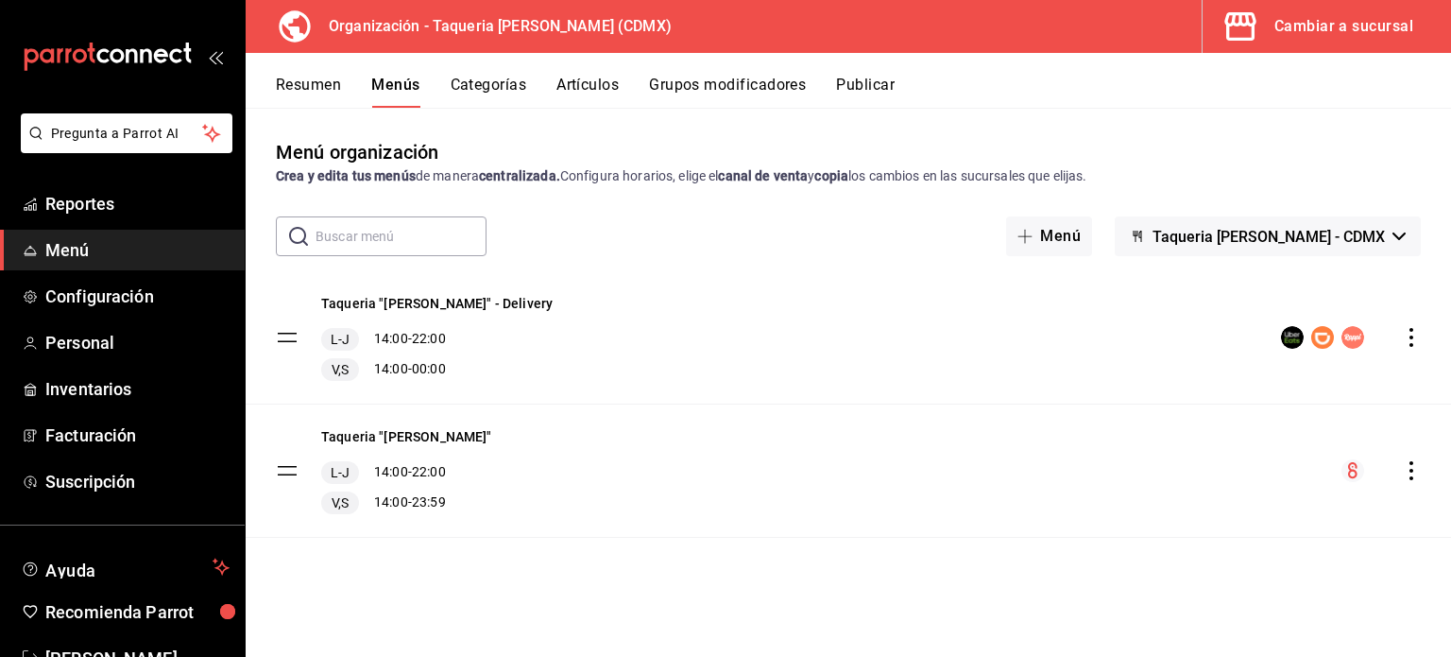
click at [306, 86] on button "Resumen" at bounding box center [308, 92] width 65 height 32
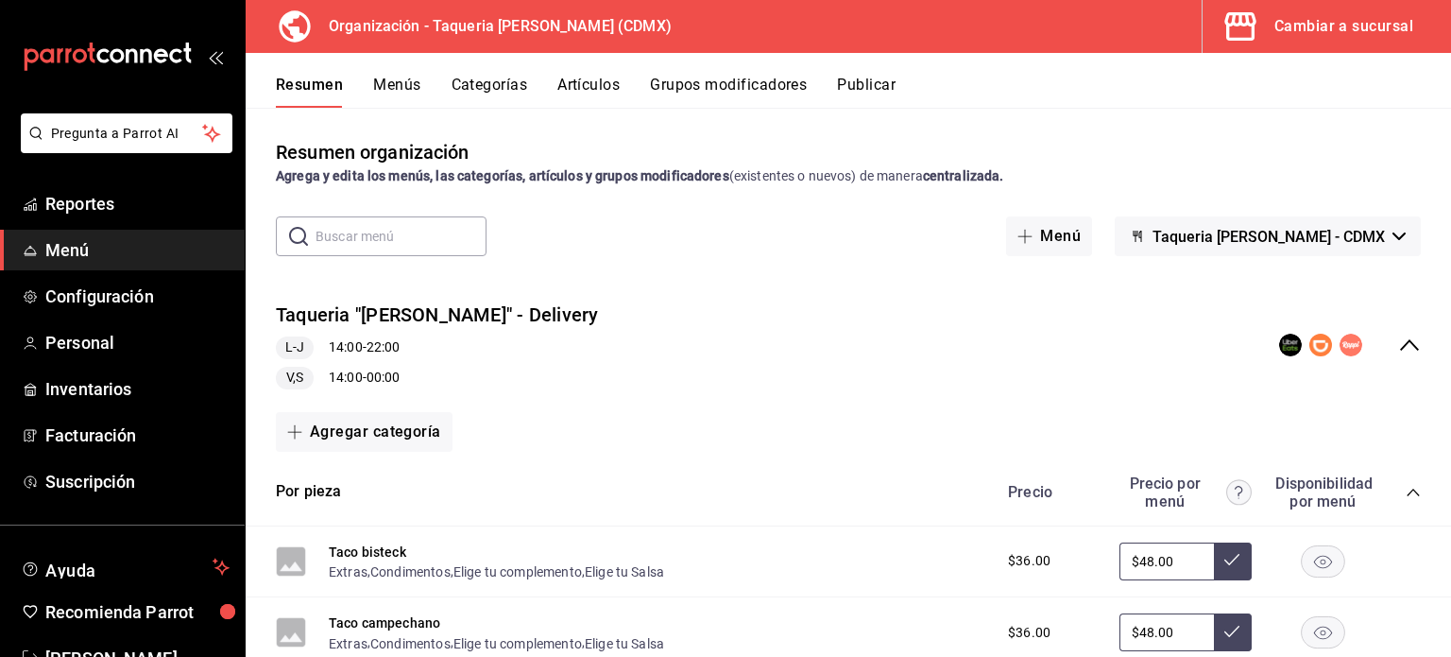
click at [1062, 309] on div "Taqueria "Don Pepe" - Delivery L-J 14:00 - 22:00 V,S 14:00 - 00:00" at bounding box center [849, 345] width 1206 height 118
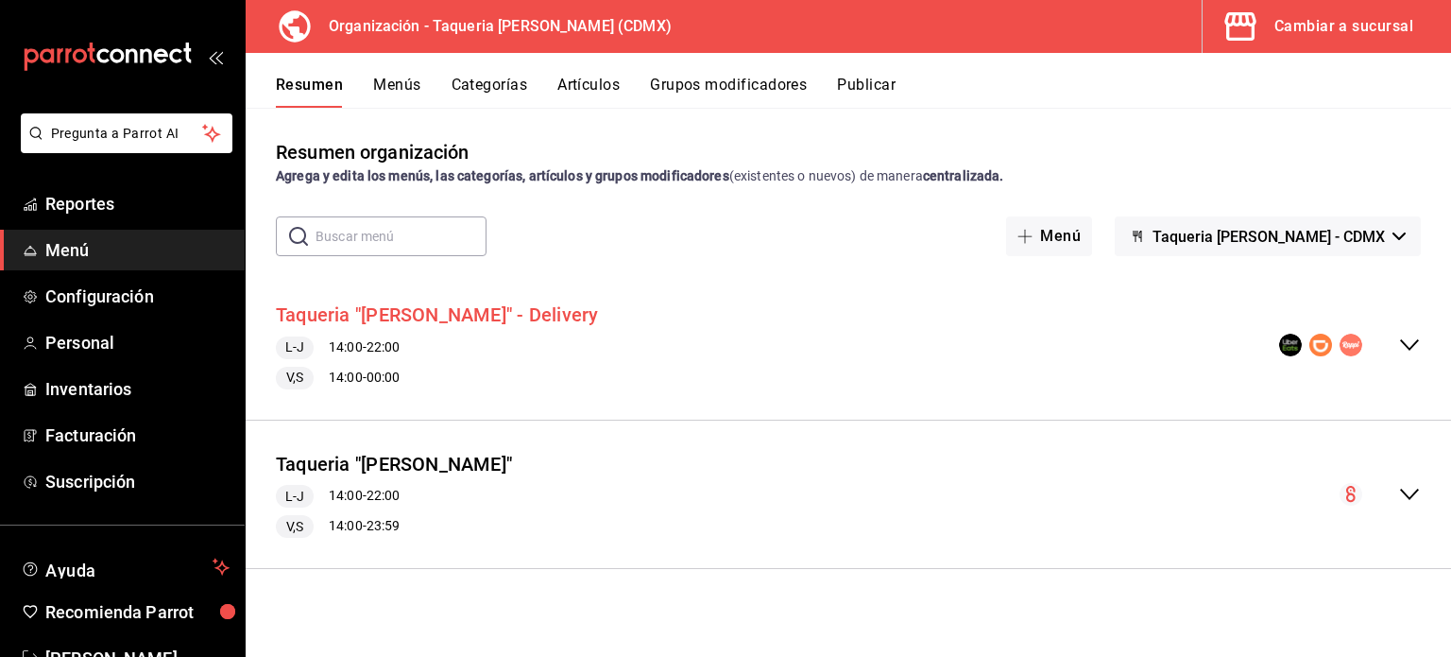
click at [392, 317] on button "Taqueria "[PERSON_NAME]" - Delivery" at bounding box center [437, 314] width 323 height 27
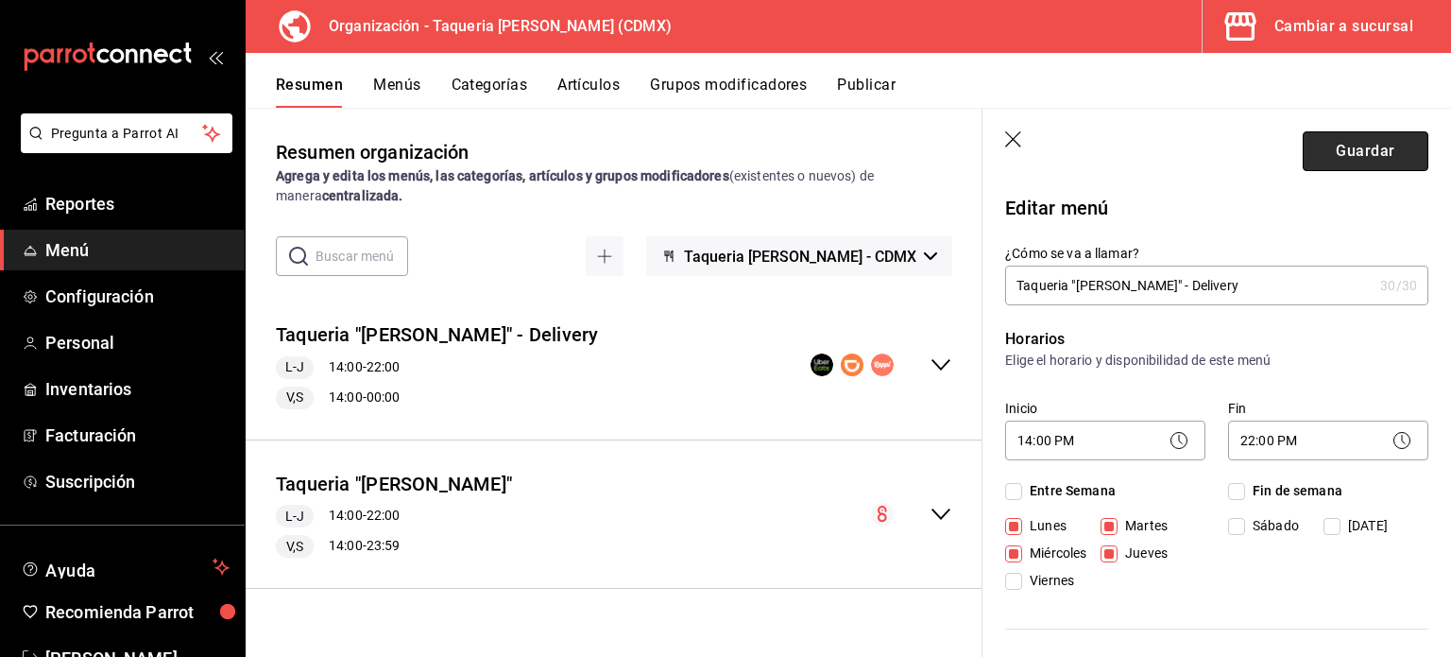
click at [1405, 146] on button "Guardar" at bounding box center [1366, 151] width 126 height 40
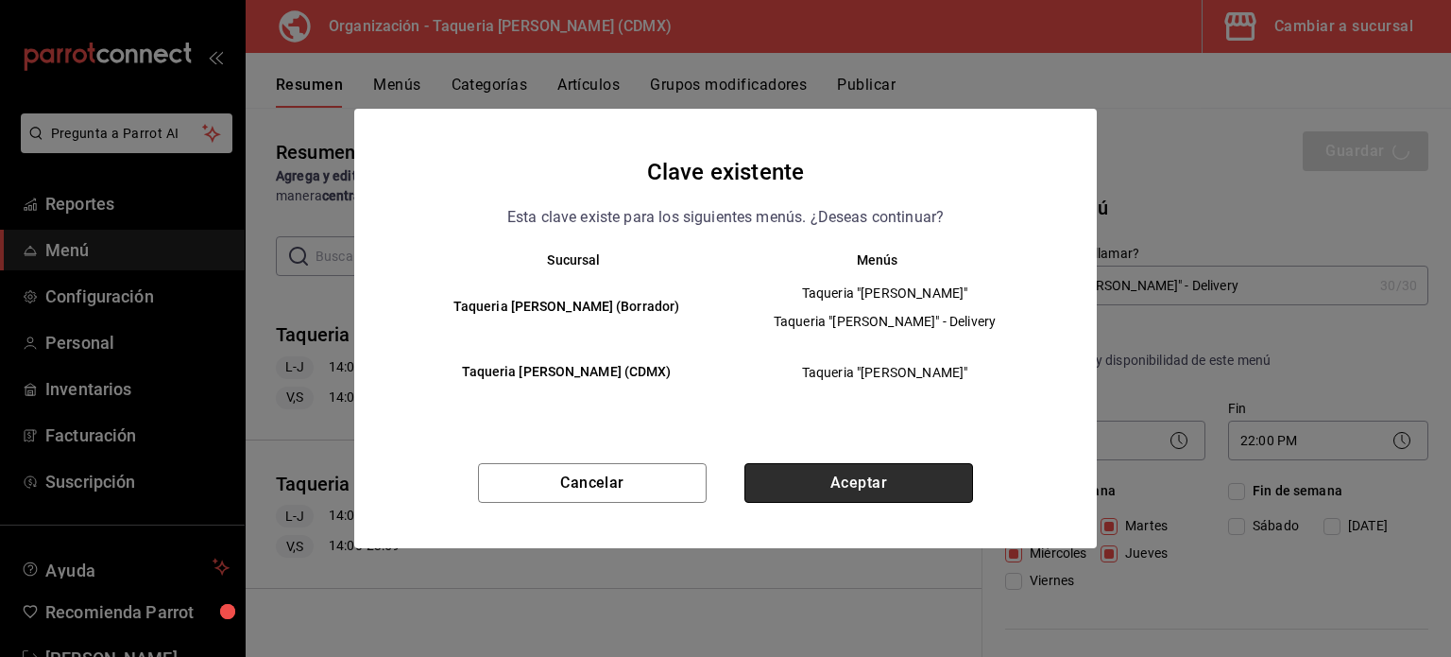
click at [850, 478] on button "Aceptar" at bounding box center [859, 483] width 229 height 40
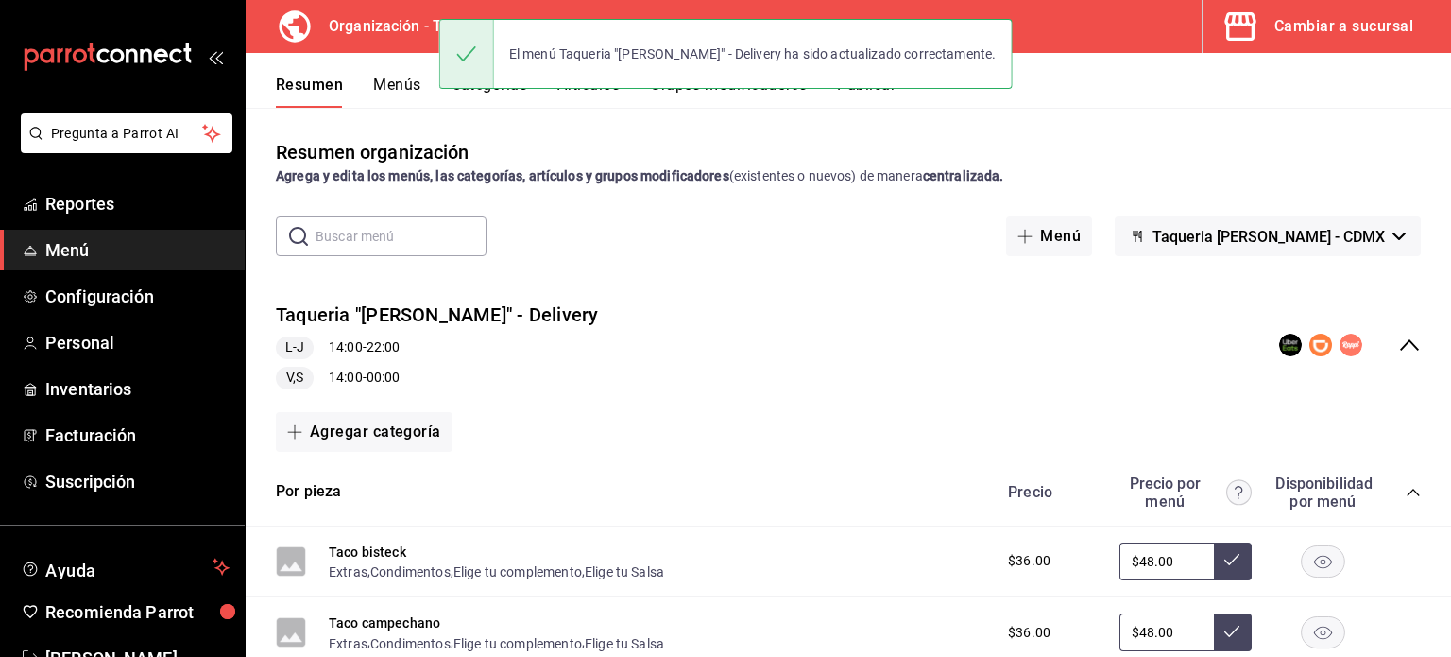
scroll to position [7, 0]
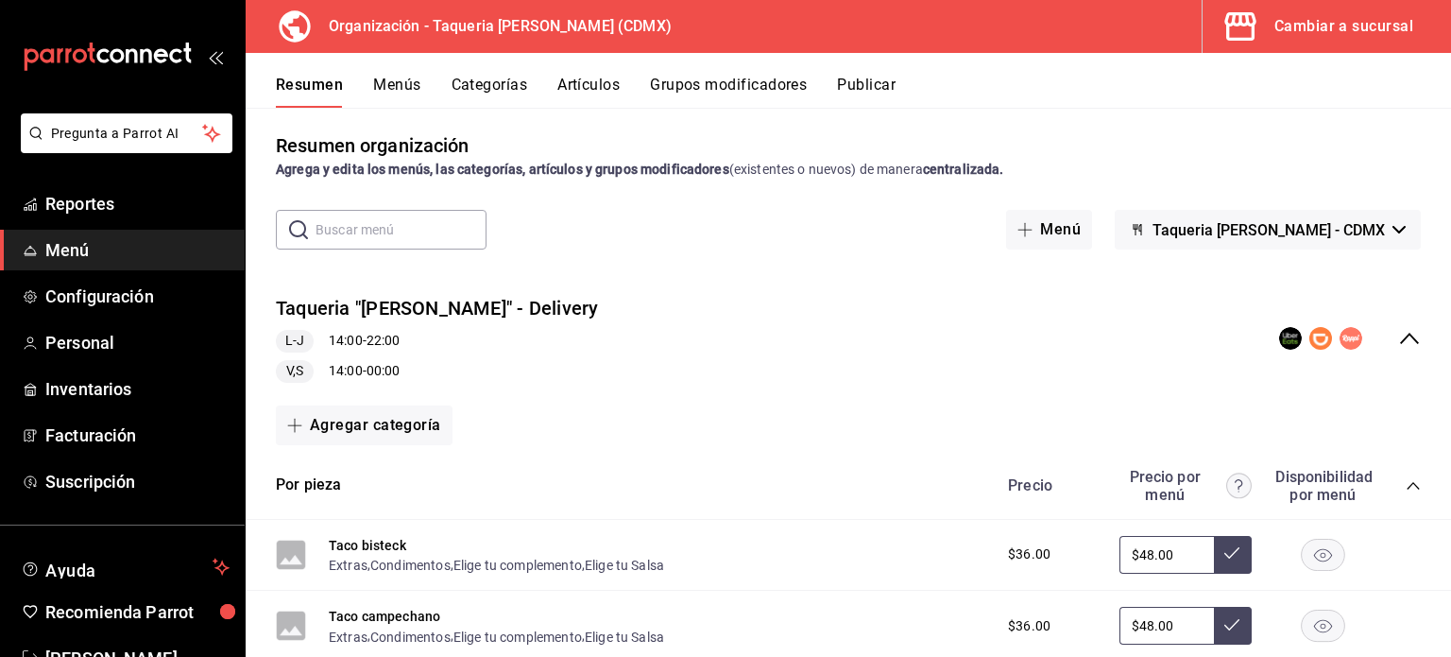
click at [487, 367] on div "V,S 14:00 - 00:00" at bounding box center [437, 371] width 323 height 23
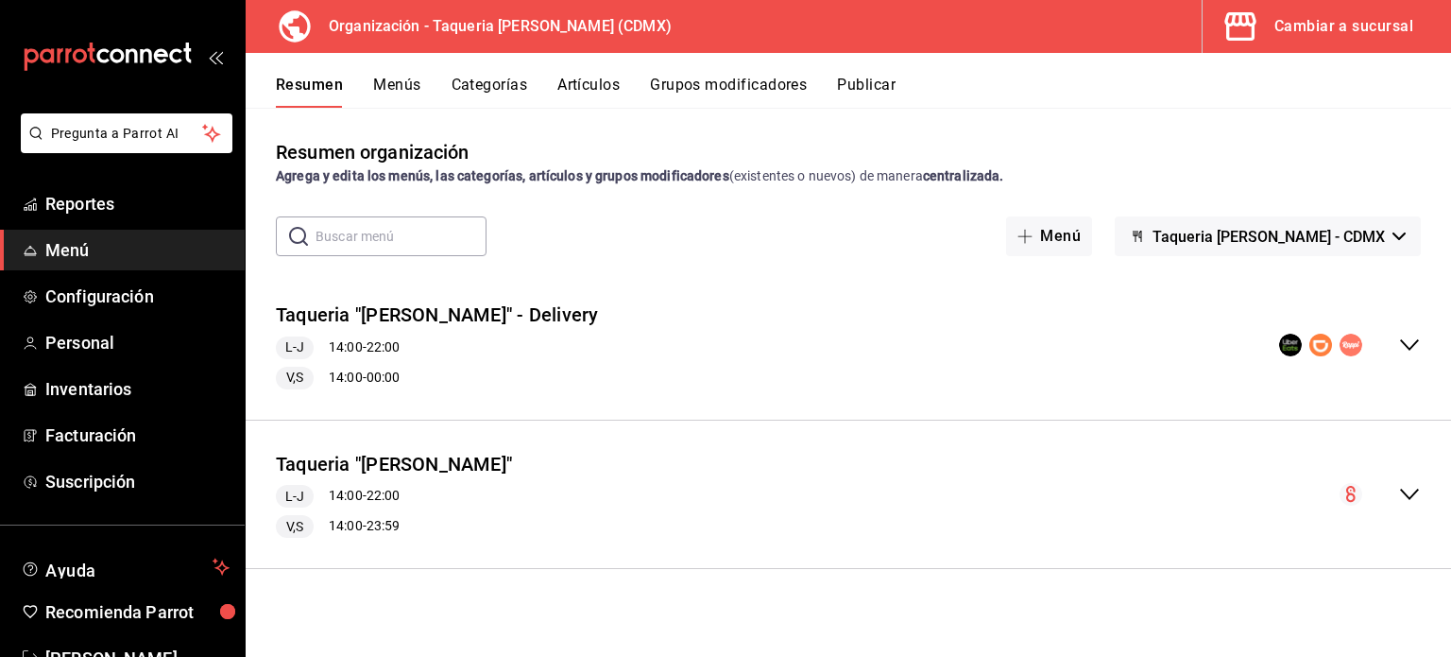
scroll to position [0, 0]
click at [1417, 487] on icon "collapse-menu-row" at bounding box center [1409, 494] width 23 height 23
click at [1398, 498] on icon "collapse-menu-row" at bounding box center [1409, 494] width 23 height 23
click at [420, 76] on button "Menús" at bounding box center [396, 92] width 47 height 32
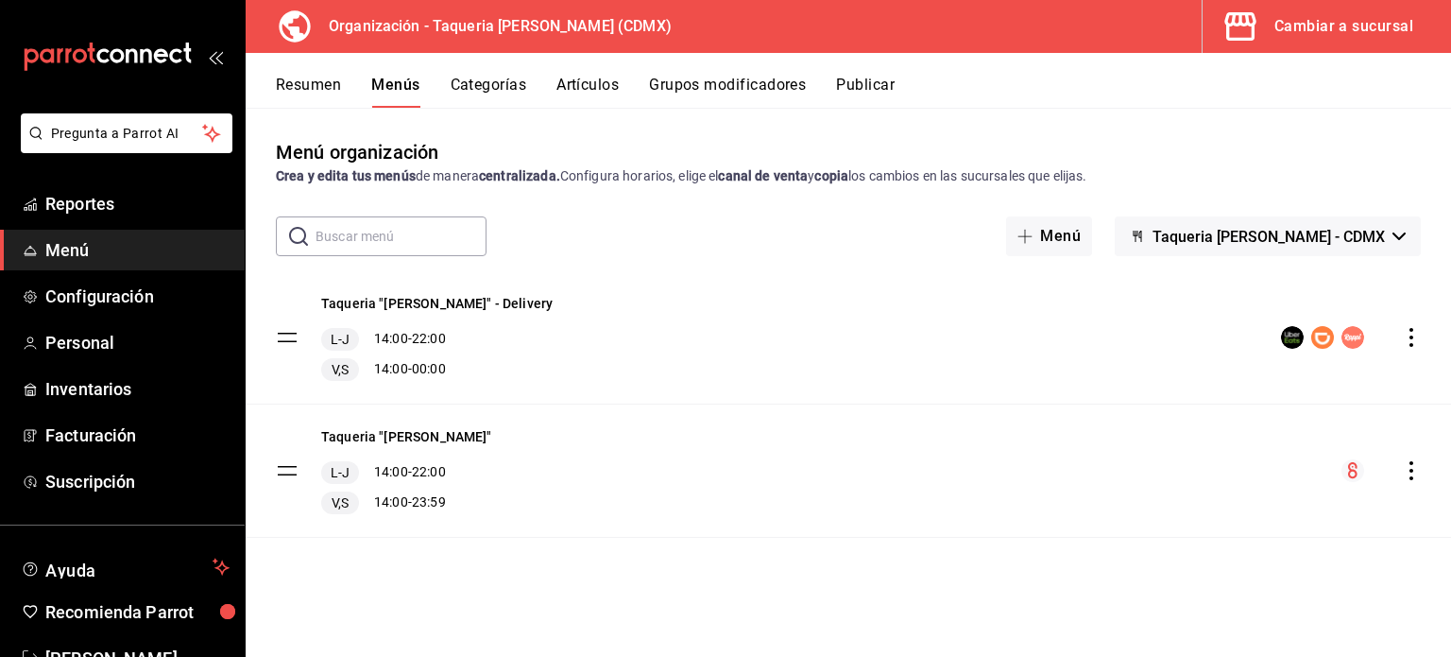
click at [1418, 350] on div "Taqueria "Don Pepe" - Delivery L-J 14:00 - 22:00 V,S 14:00 - 00:00" at bounding box center [849, 337] width 1206 height 132
click at [1417, 344] on icon "actions" at bounding box center [1411, 337] width 19 height 19
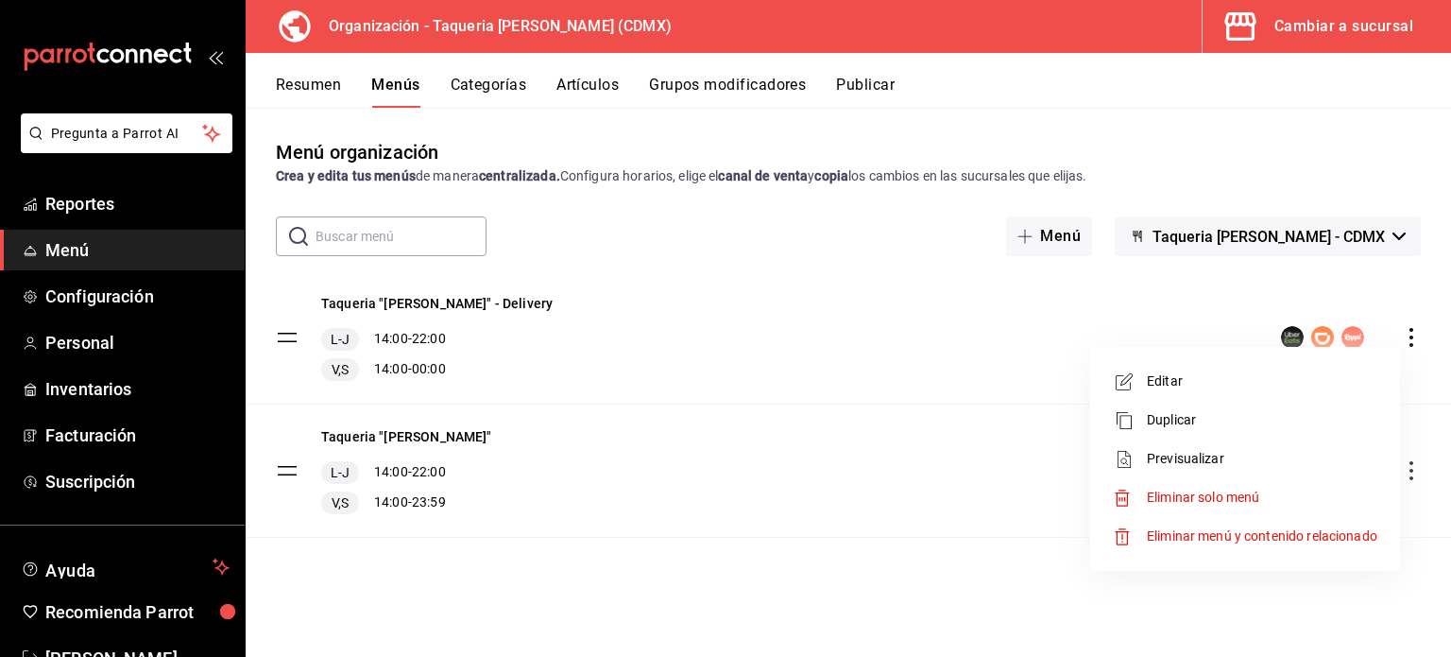
click at [869, 329] on div at bounding box center [725, 328] width 1451 height 657
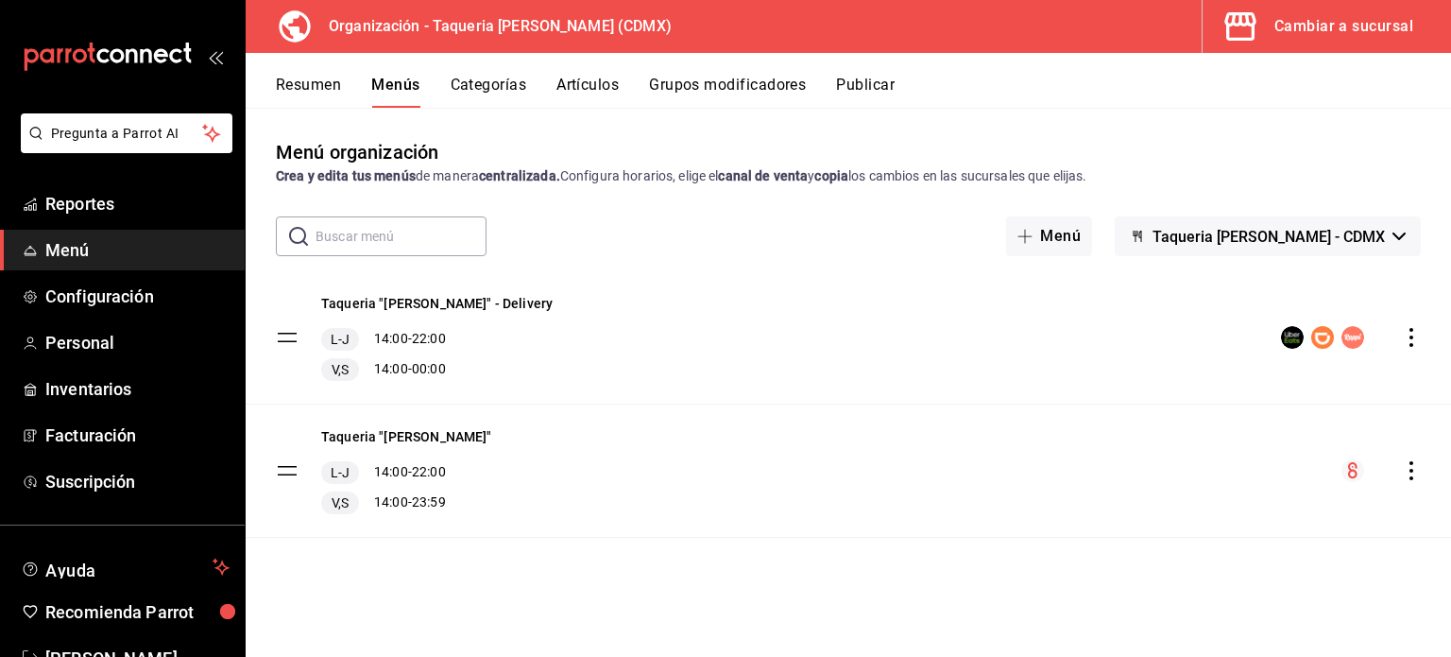
click at [1380, 31] on div "Cambiar a sucursal" at bounding box center [1344, 26] width 139 height 26
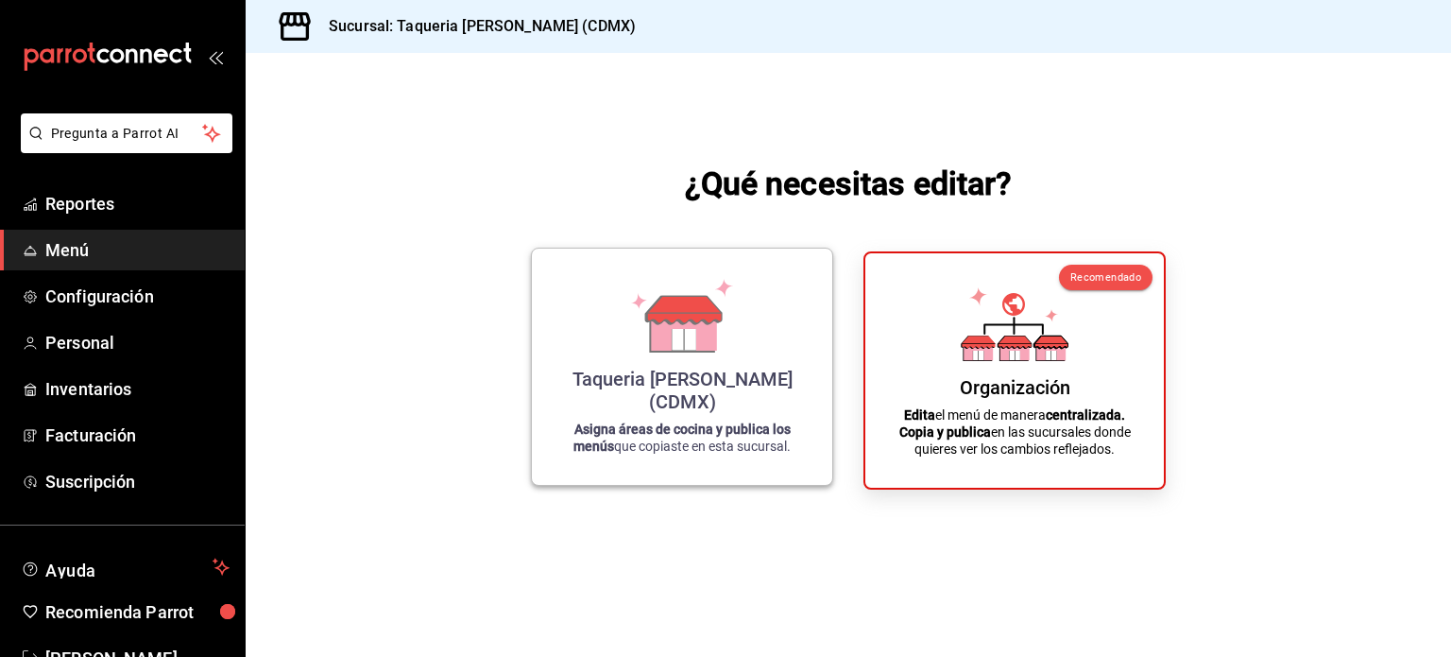
click at [679, 323] on icon at bounding box center [684, 309] width 75 height 27
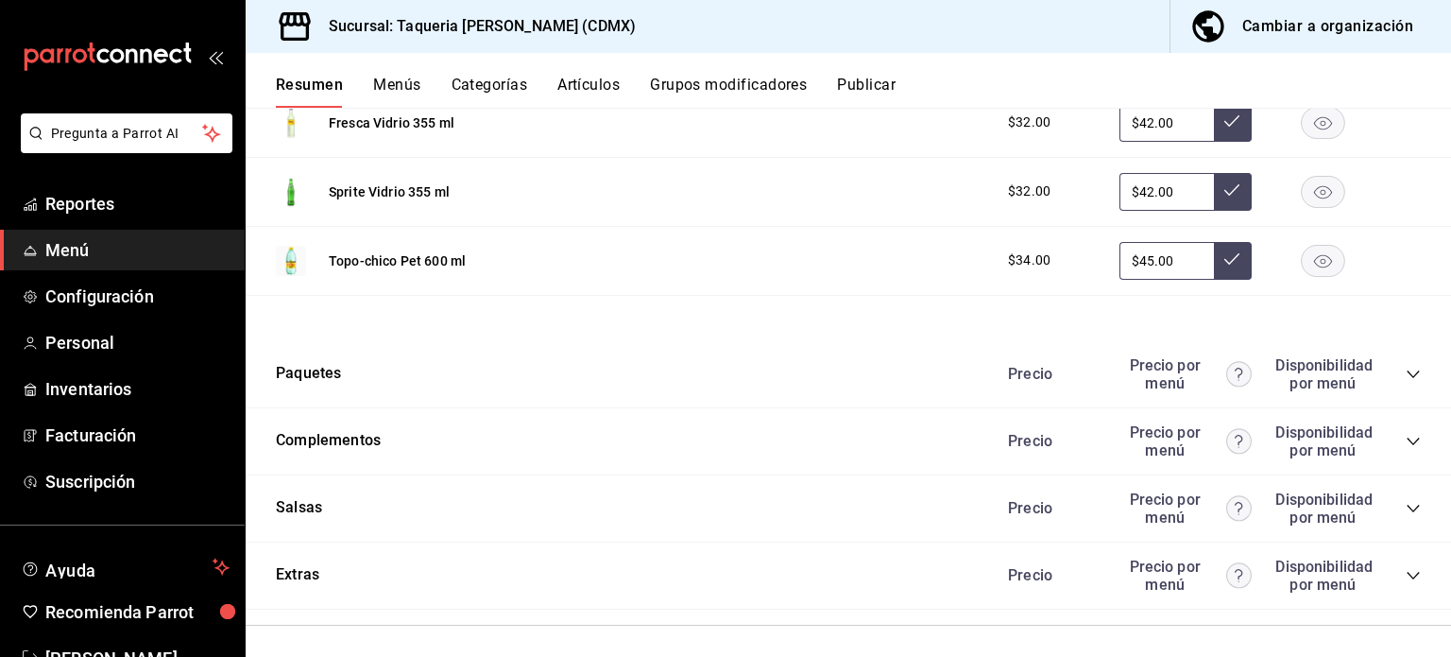
scroll to position [2200, 0]
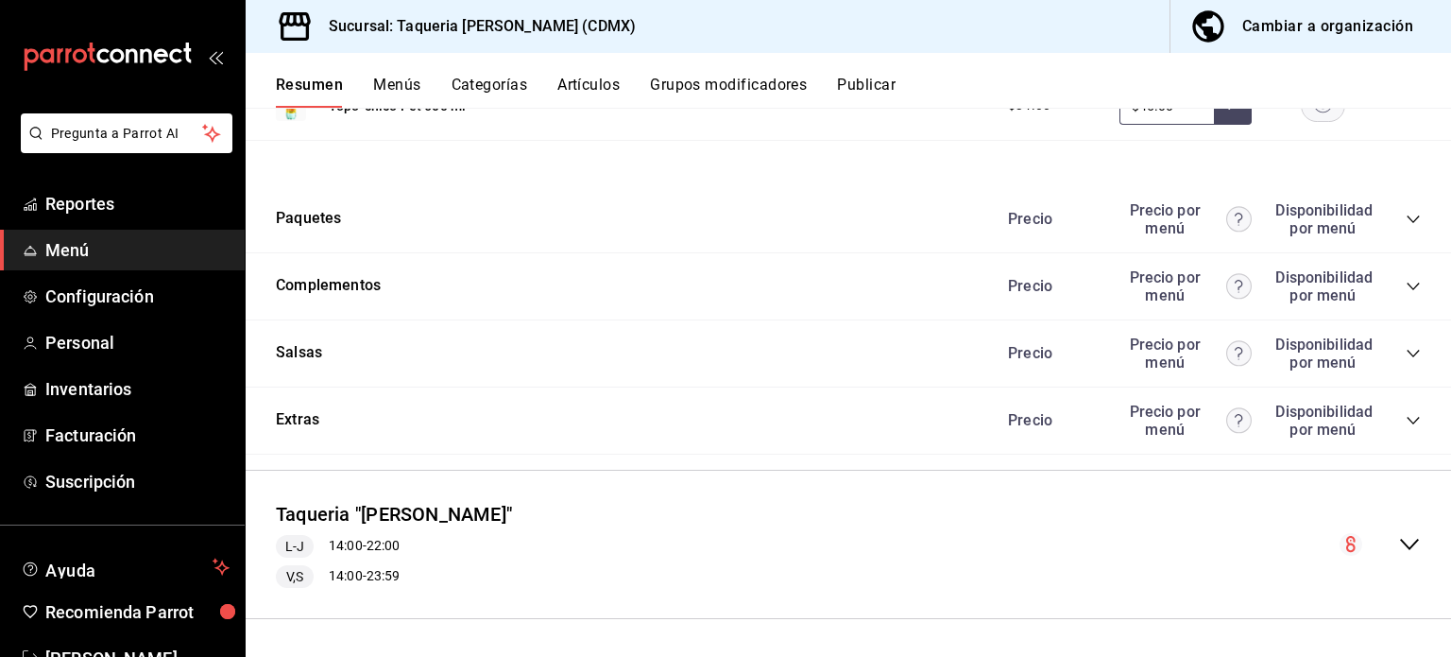
click at [430, 424] on div "Extras Precio Precio por menú Disponibilidad por menú" at bounding box center [849, 420] width 1206 height 67
click at [302, 417] on button "Extras" at bounding box center [297, 420] width 43 height 22
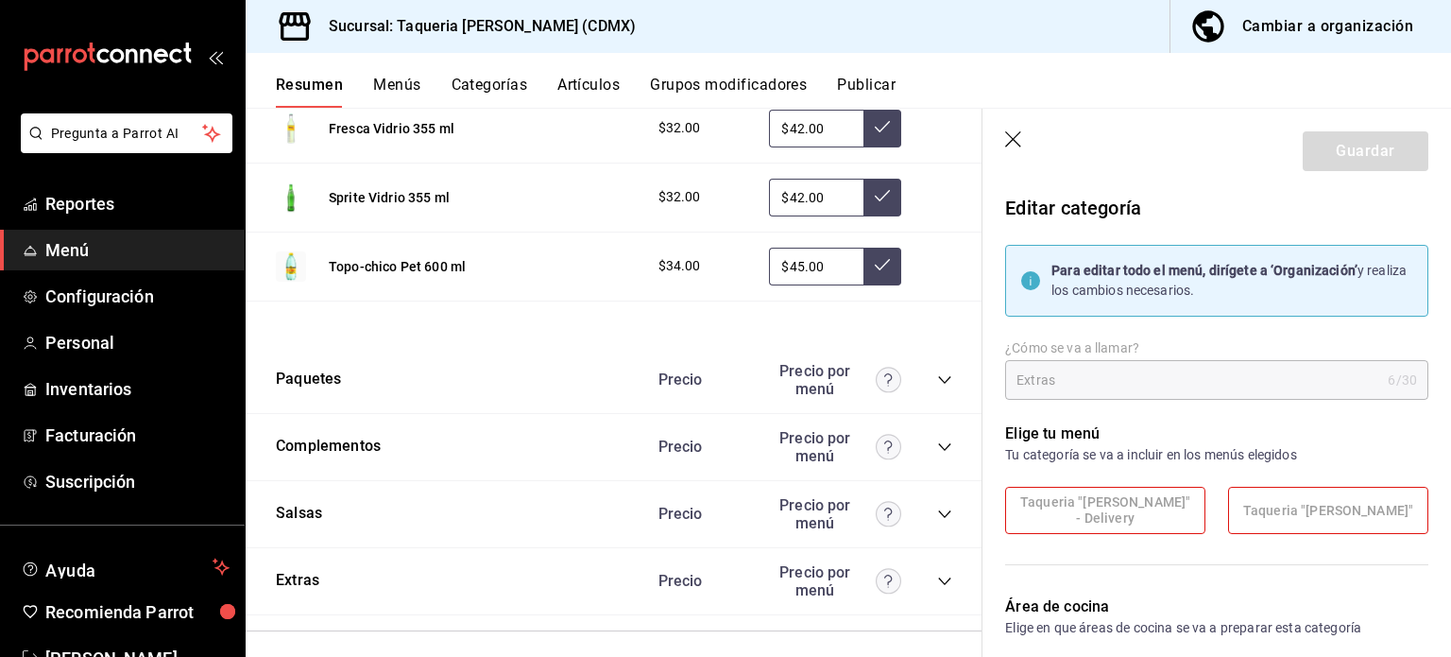
scroll to position [2361, 0]
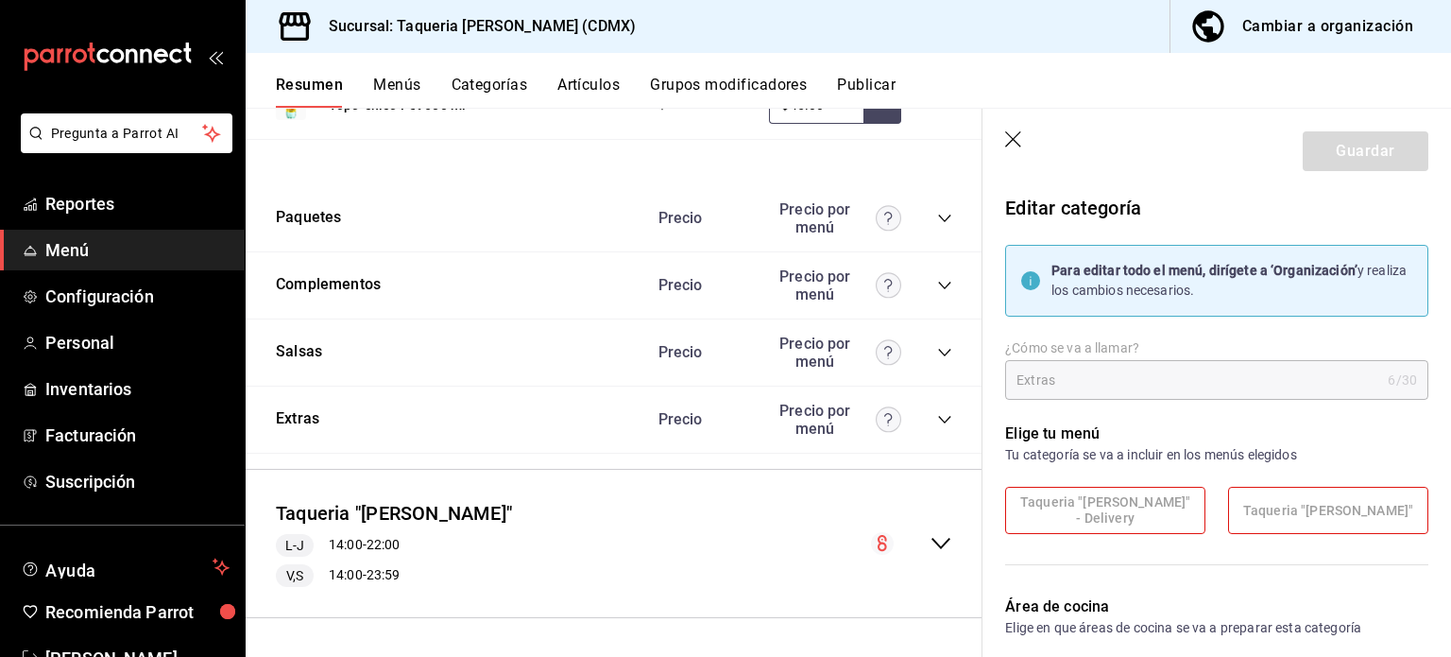
click at [420, 56] on div "Resumen Menús Categorías Artículos Grupos modificadores Publicar" at bounding box center [849, 80] width 1206 height 55
click at [1003, 134] on header "Guardar" at bounding box center [1217, 147] width 469 height 77
click at [1019, 137] on icon "button" at bounding box center [1014, 140] width 19 height 19
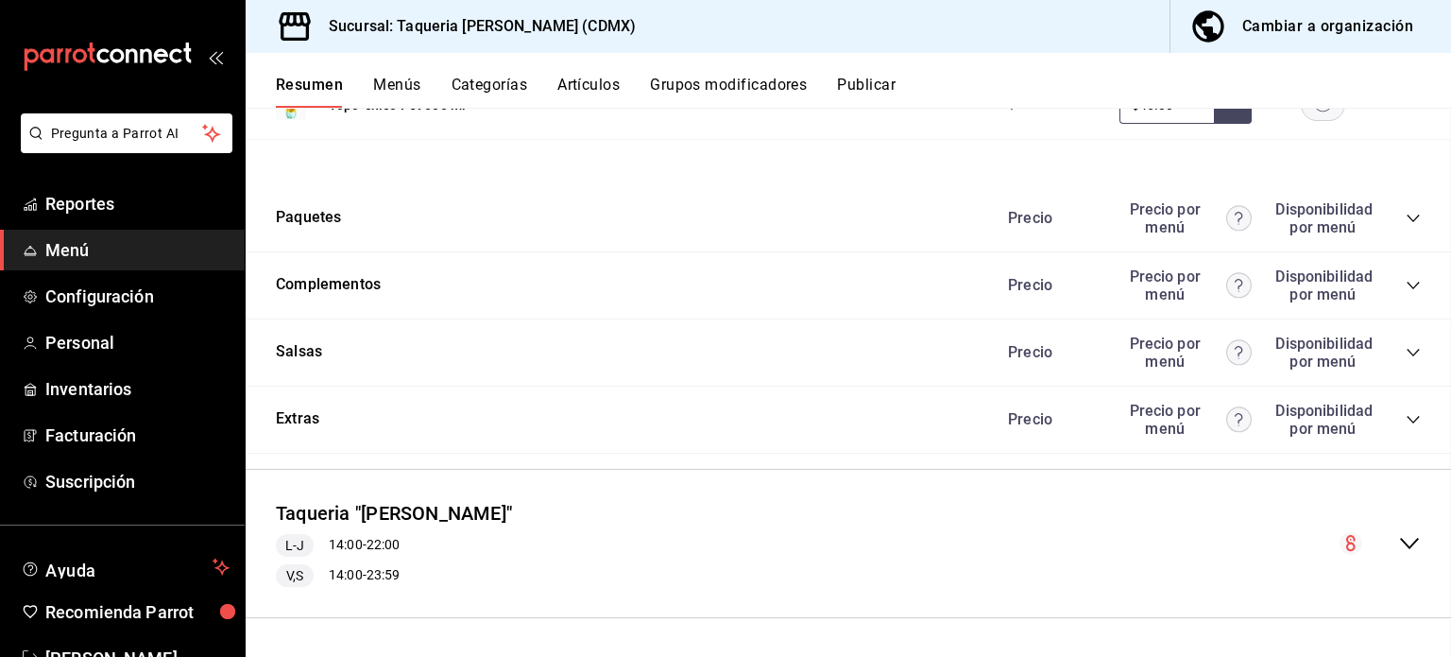
scroll to position [2200, 0]
click at [420, 78] on button "Menús" at bounding box center [396, 92] width 47 height 32
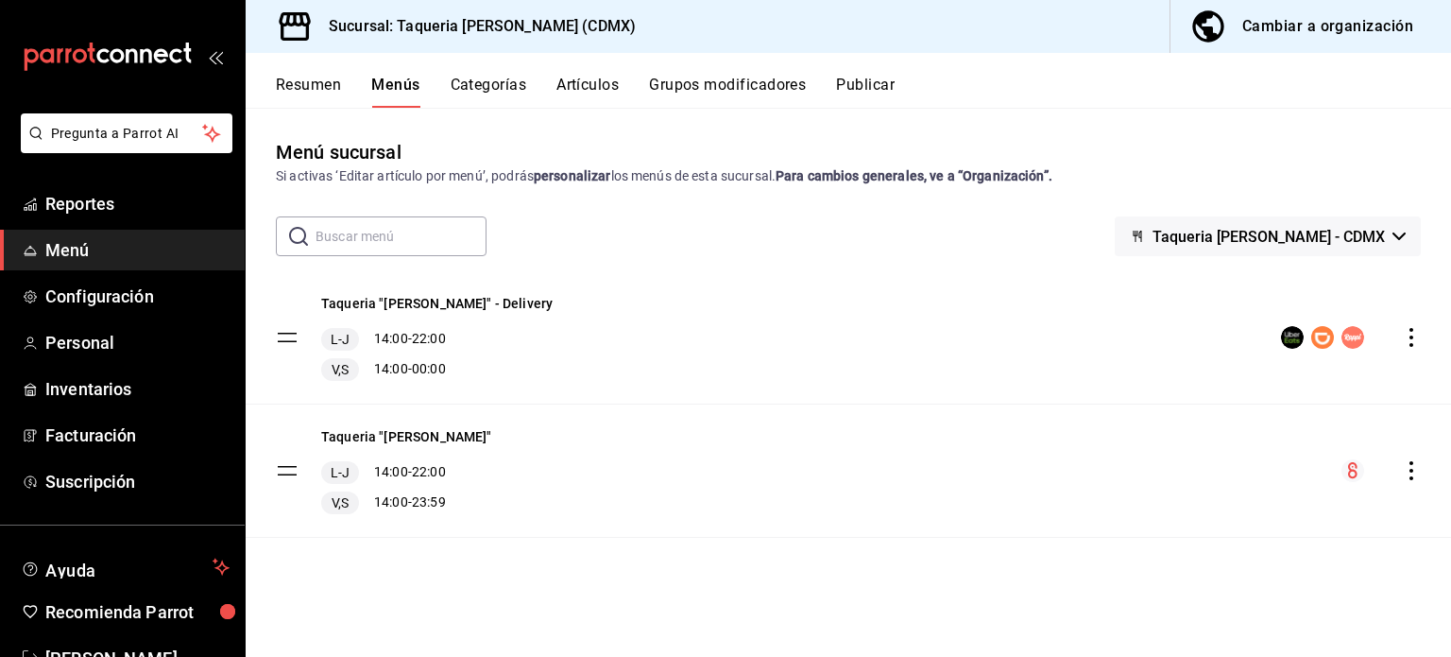
click at [276, 330] on tbody "Taqueria "Don Pepe" - Delivery L-J 14:00 - 22:00 V,S 14:00 - 00:00 Taqueria "Do…" at bounding box center [849, 404] width 1206 height 266
click at [516, 317] on div "Taqueria "Don Pepe" - Delivery L-J 14:00 - 22:00 V,S 14:00 - 00:00" at bounding box center [849, 337] width 1206 height 132
click at [456, 299] on button "Taqueria "[PERSON_NAME]" - Delivery" at bounding box center [437, 303] width 232 height 19
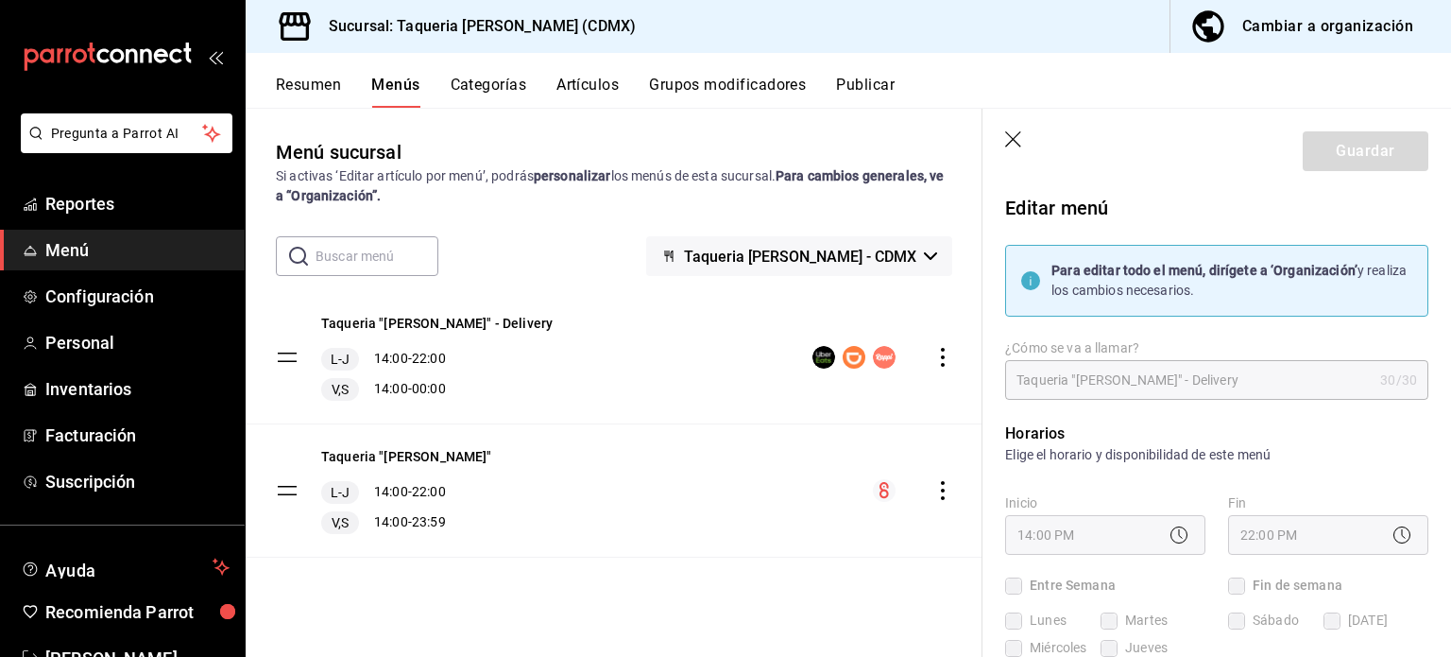
checkbox input "true"
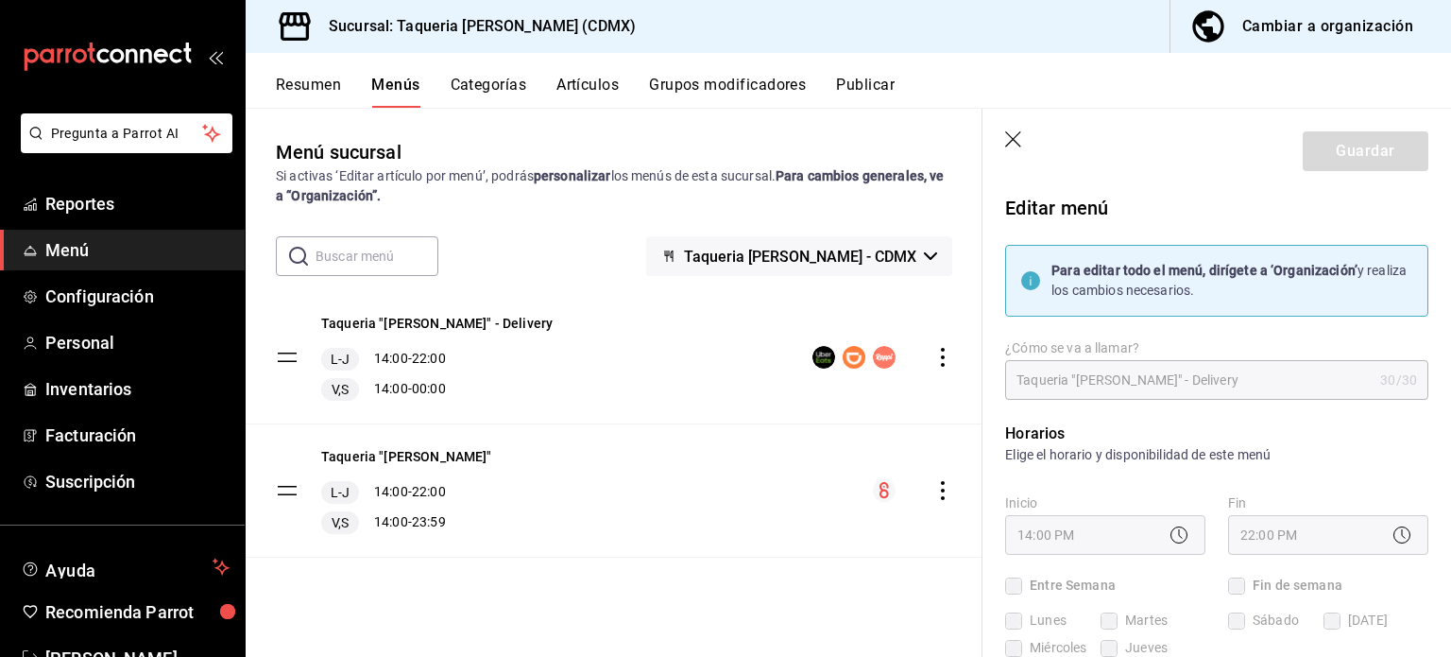
checkbox input "true"
click at [474, 319] on button "Taqueria "[PERSON_NAME]" - Delivery" at bounding box center [437, 323] width 232 height 19
click at [731, 82] on button "Grupos modificadores" at bounding box center [727, 92] width 157 height 32
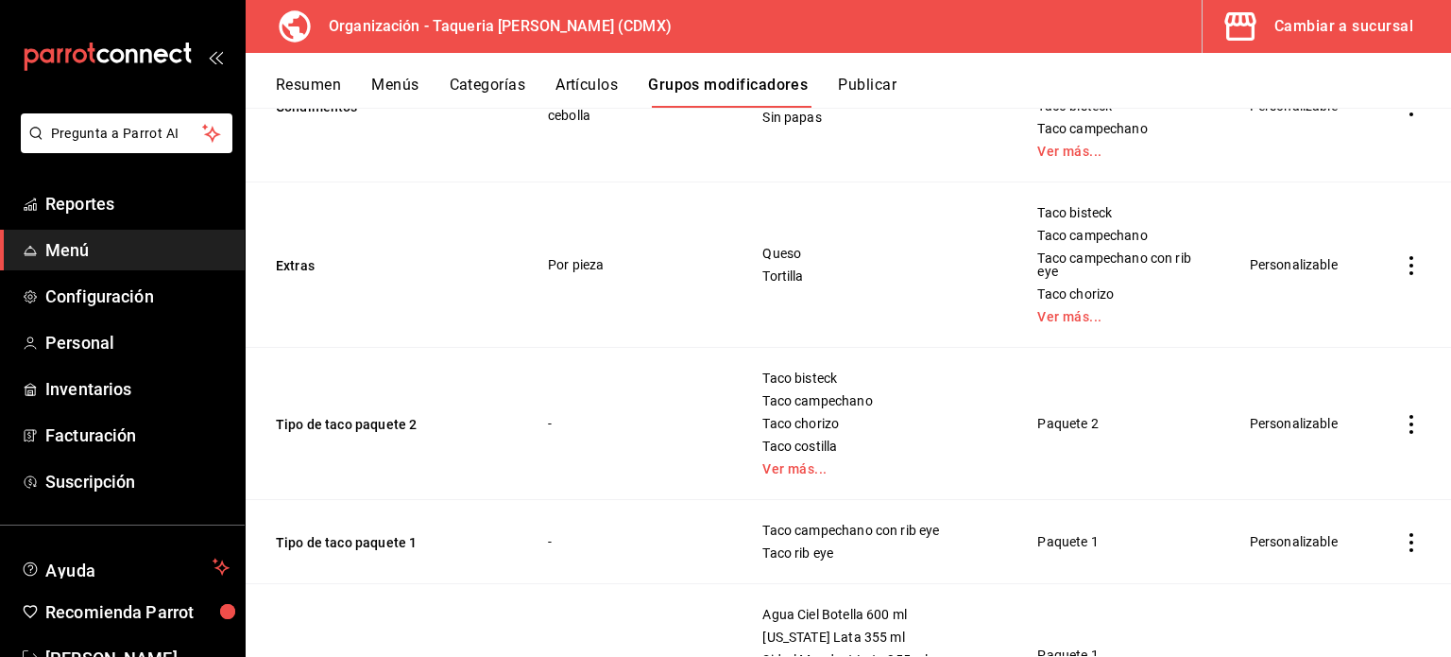
scroll to position [703, 0]
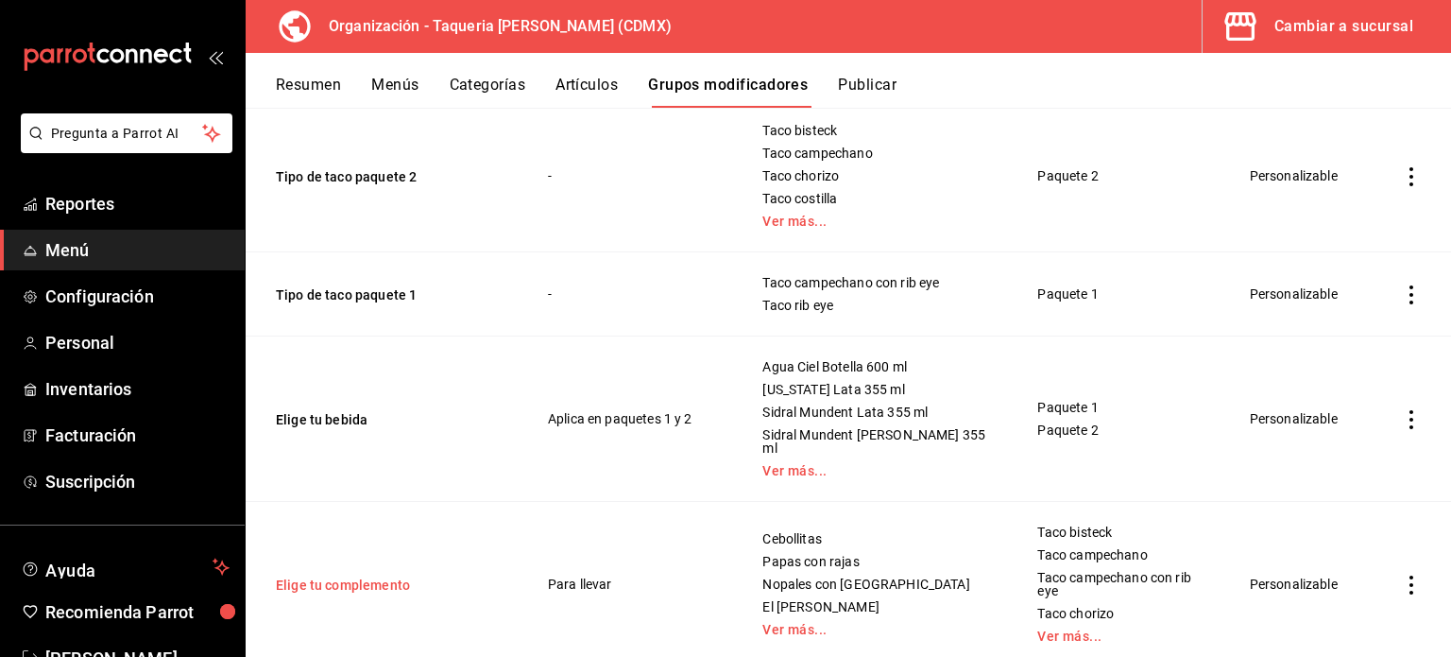
click at [401, 575] on button "Elige tu complemento" at bounding box center [389, 584] width 227 height 19
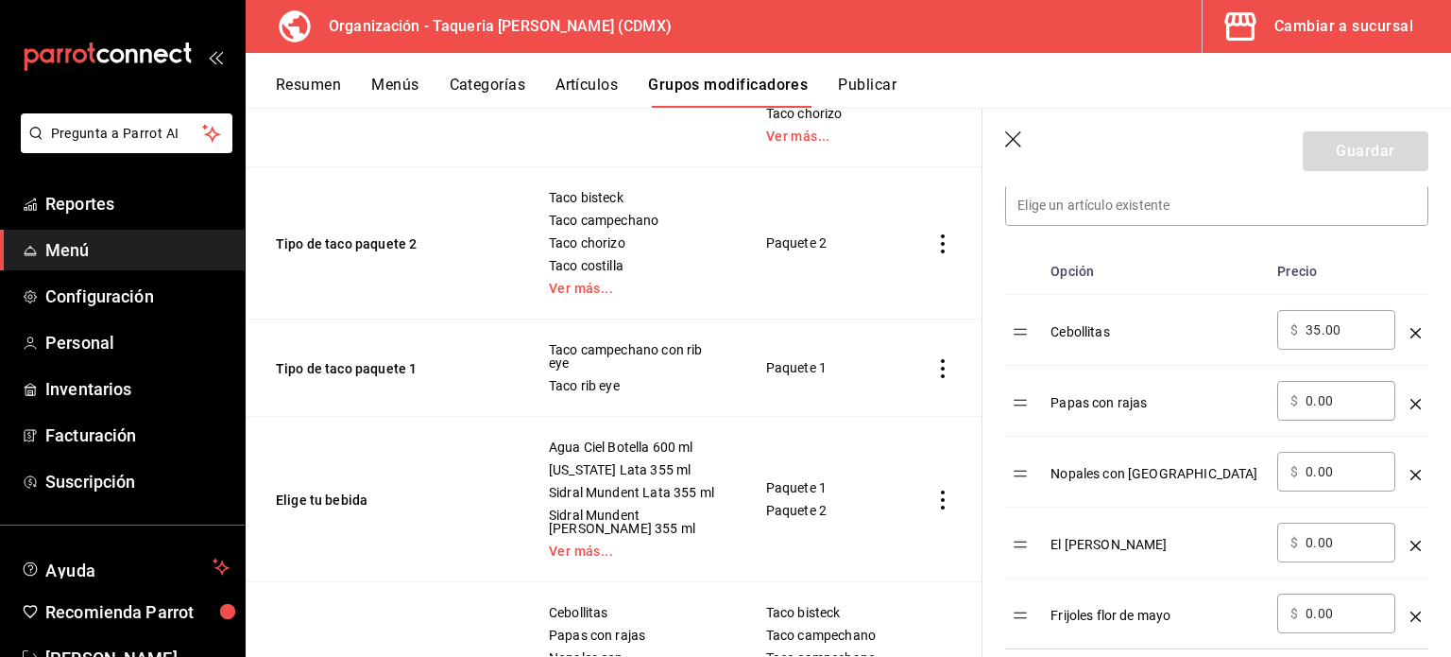
scroll to position [559, 0]
click at [1411, 333] on icon "optionsTable" at bounding box center [1416, 333] width 10 height 10
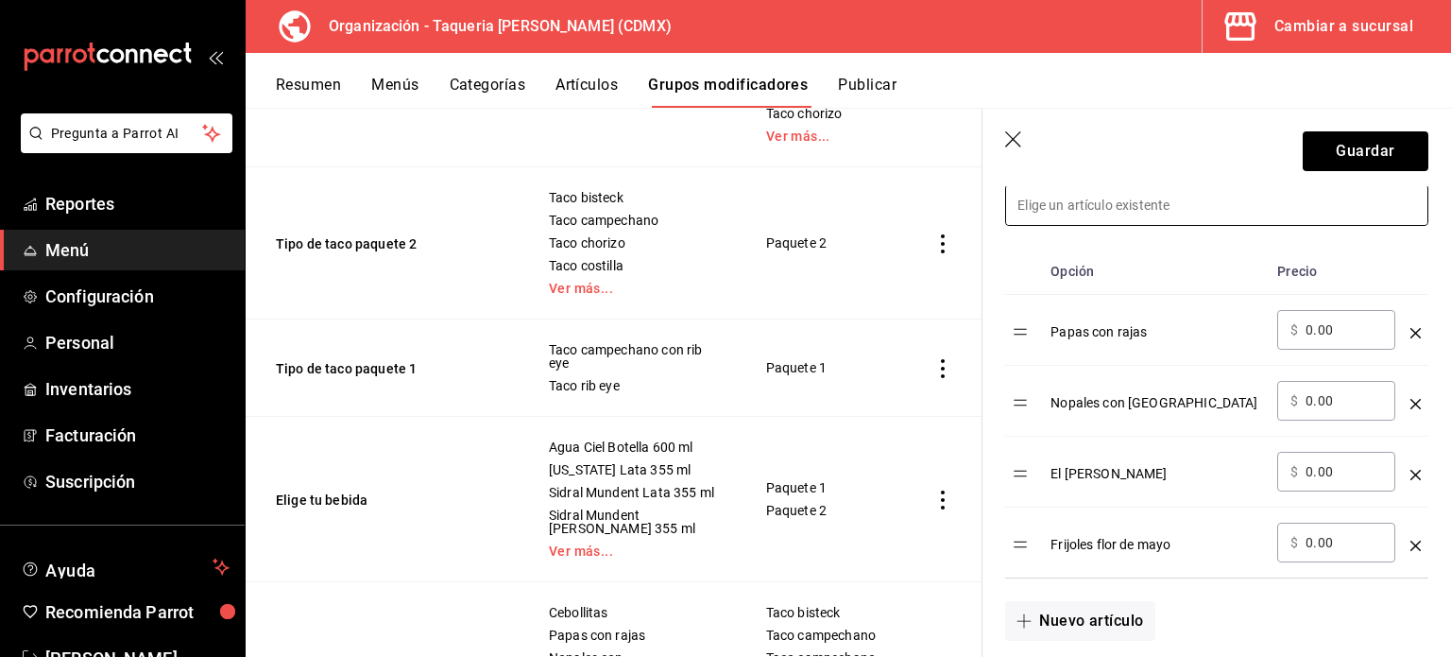
click at [1183, 205] on input at bounding box center [1216, 205] width 421 height 40
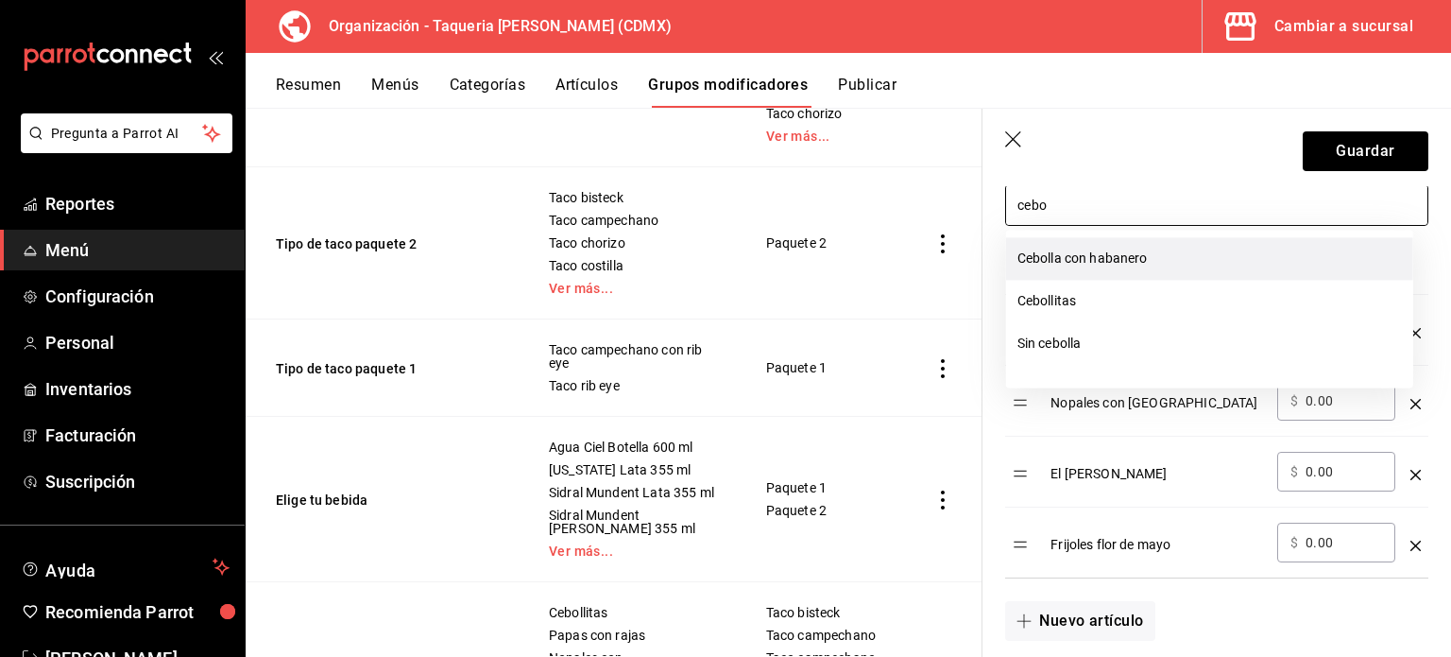
click at [1150, 256] on li "Cebolla con habanero" at bounding box center [1209, 258] width 407 height 43
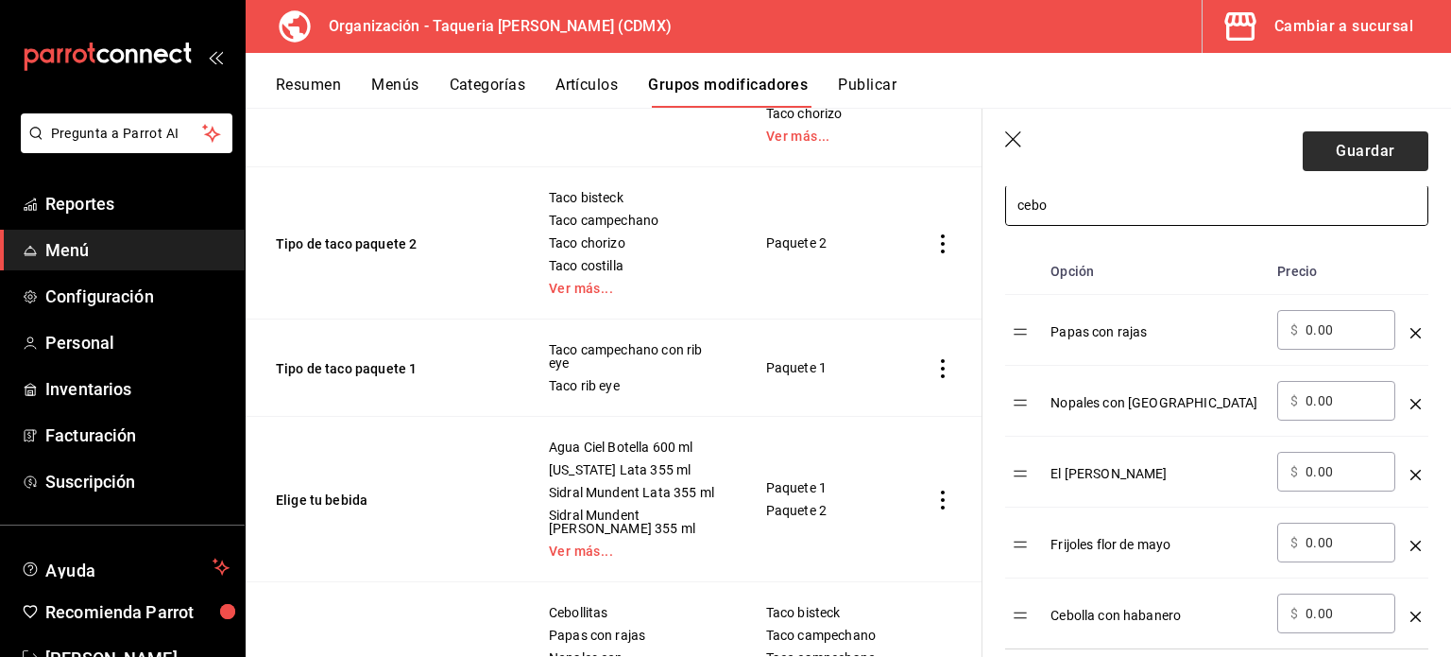
type input "cebo"
click at [1368, 142] on button "Guardar" at bounding box center [1366, 151] width 126 height 40
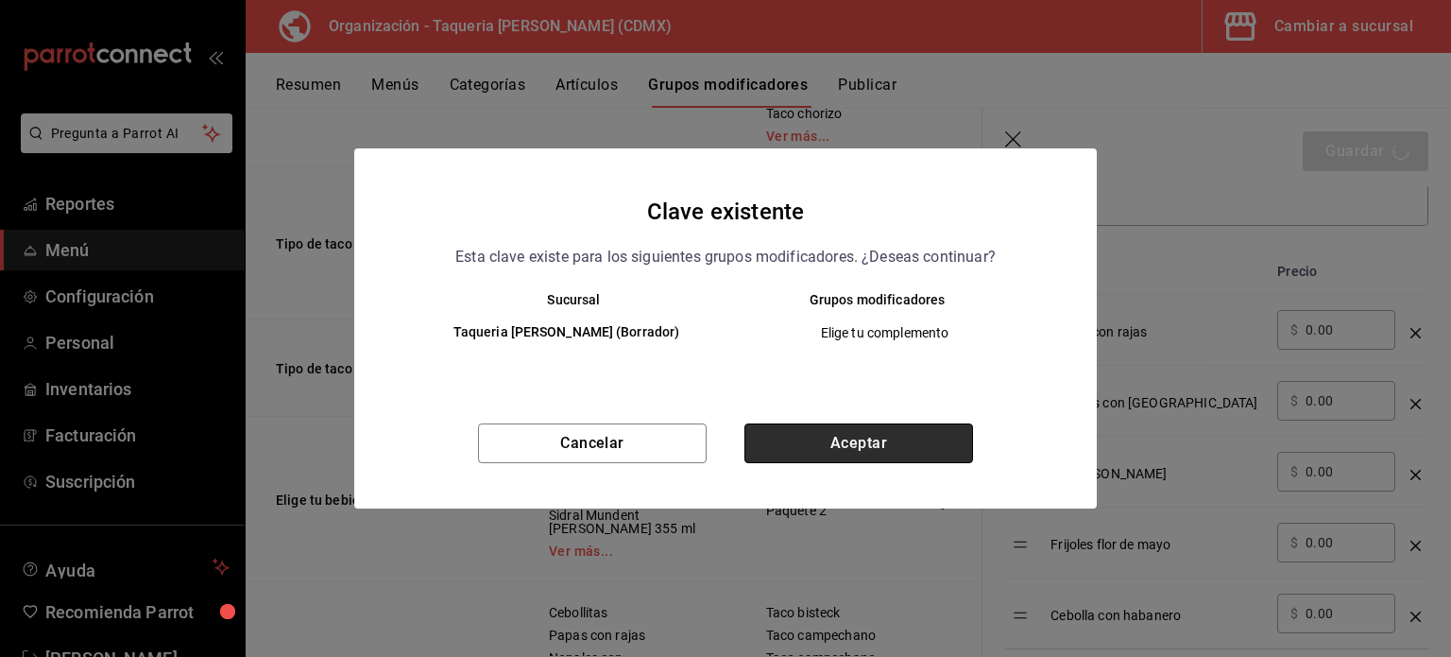
click at [870, 434] on button "Aceptar" at bounding box center [859, 443] width 229 height 40
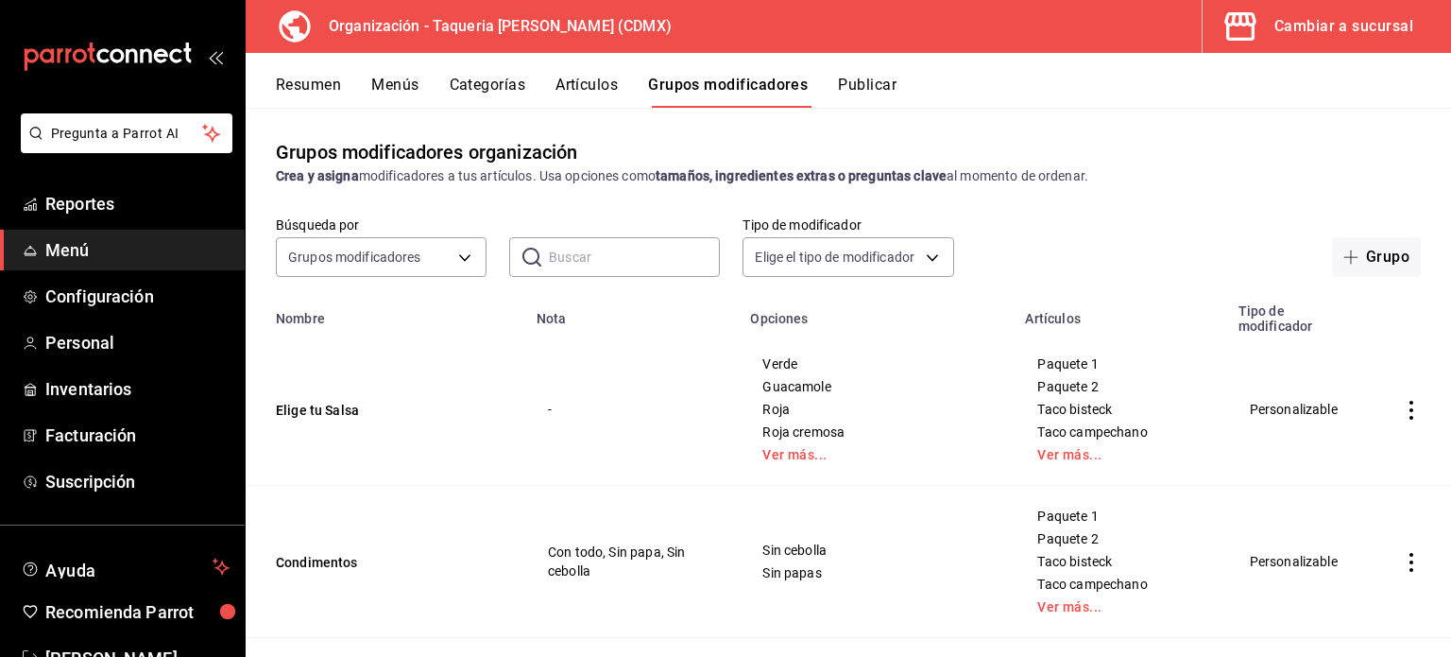
click at [574, 73] on div "Resumen Menús Categorías Artículos Grupos modificadores Publicar" at bounding box center [849, 80] width 1206 height 55
click at [586, 92] on button "Artículos" at bounding box center [587, 92] width 62 height 32
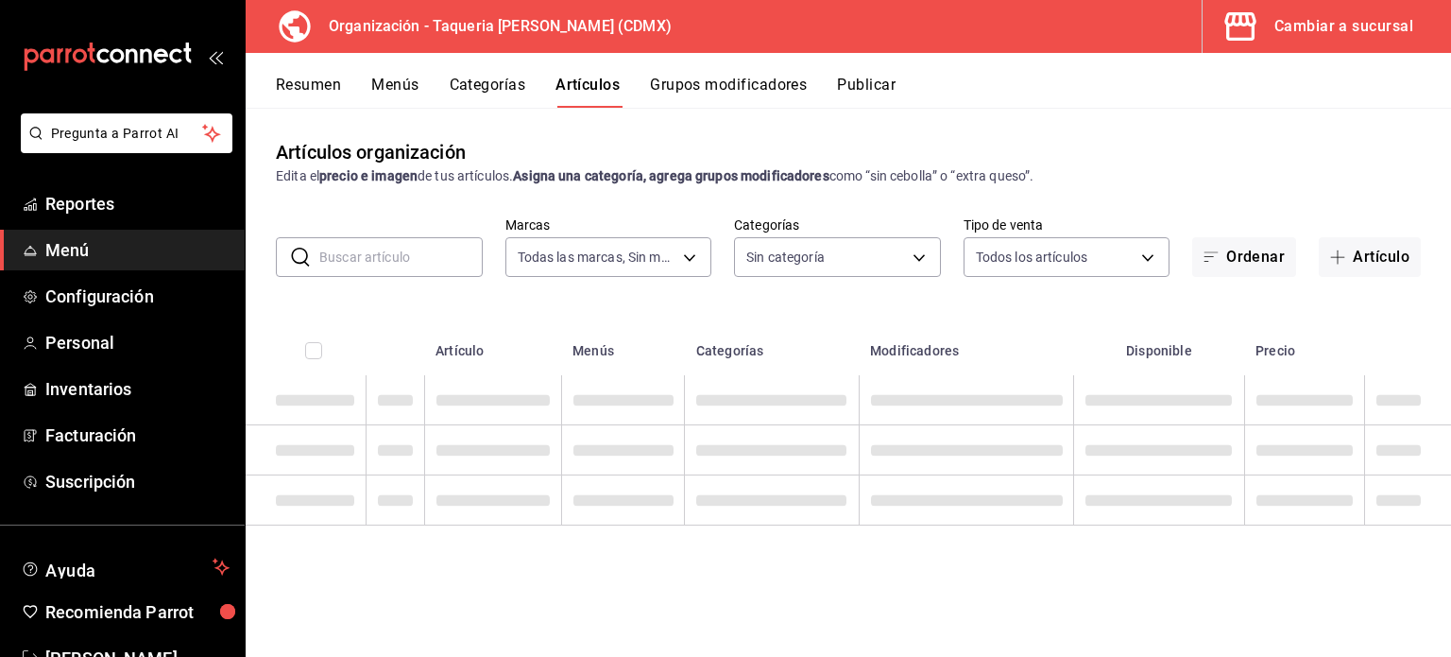
type input "6420383b-8504-466e-b8e1-7ad85ed98961"
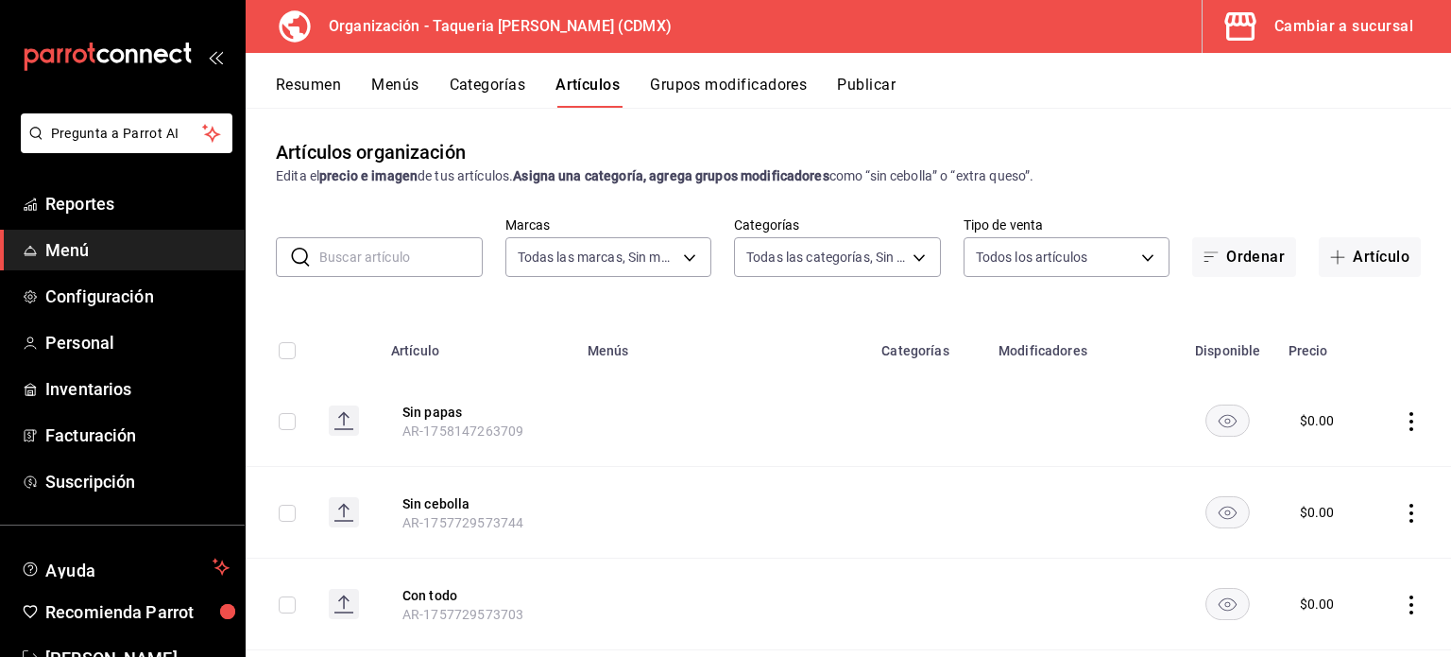
type input "ed9b51ba-9b42-42bb-a1bf-61966d11c073,8f5feebf-6ecb-4b31-b74b-0a8d4b97d945,0bf33…"
click at [1374, 252] on button "Artículo" at bounding box center [1370, 257] width 102 height 40
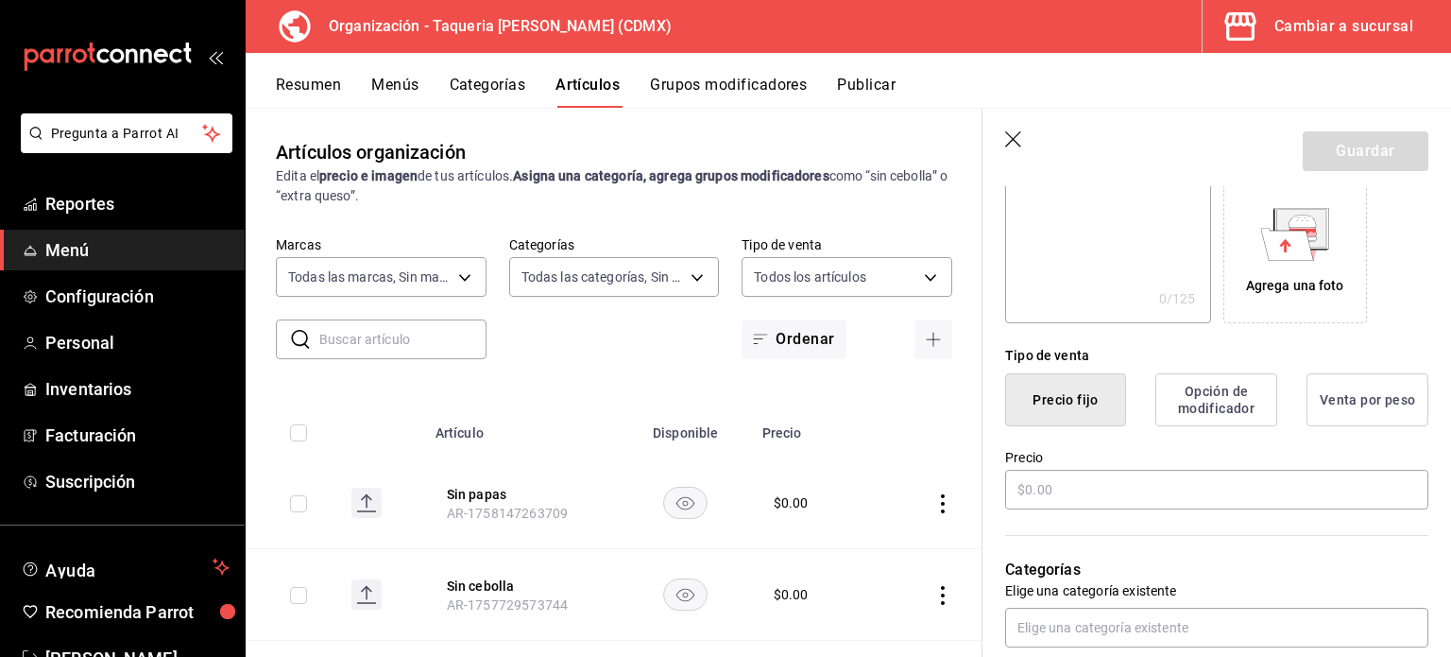
scroll to position [310, 0]
type input "Sin complemento"
click at [1178, 494] on input "text" at bounding box center [1216, 488] width 423 height 40
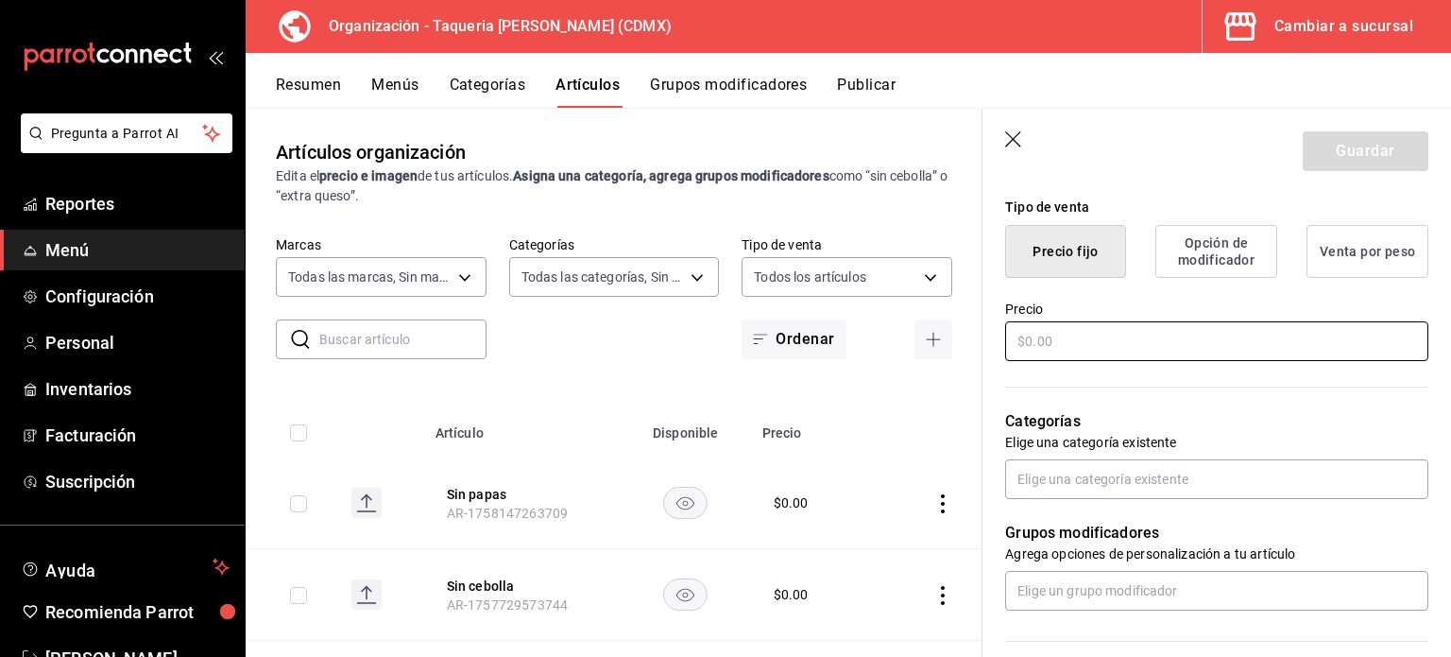
scroll to position [469, 0]
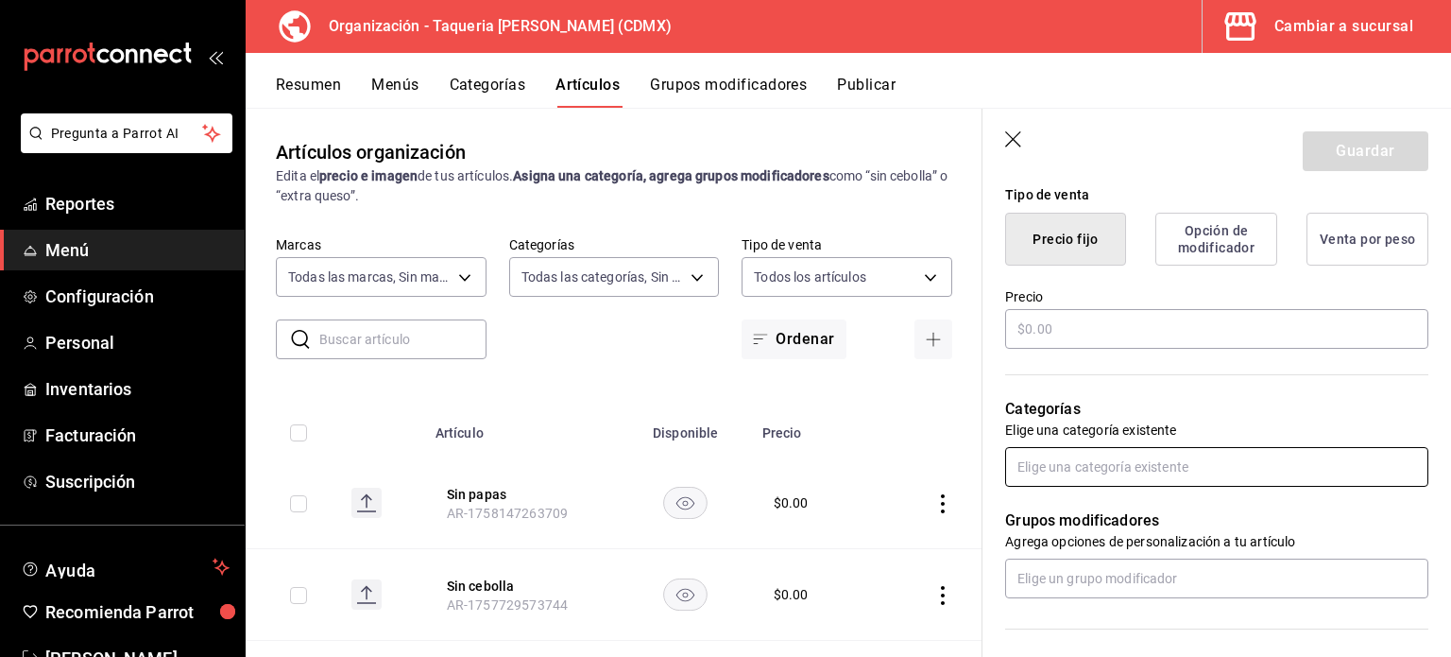
click at [1192, 481] on input "text" at bounding box center [1216, 467] width 423 height 40
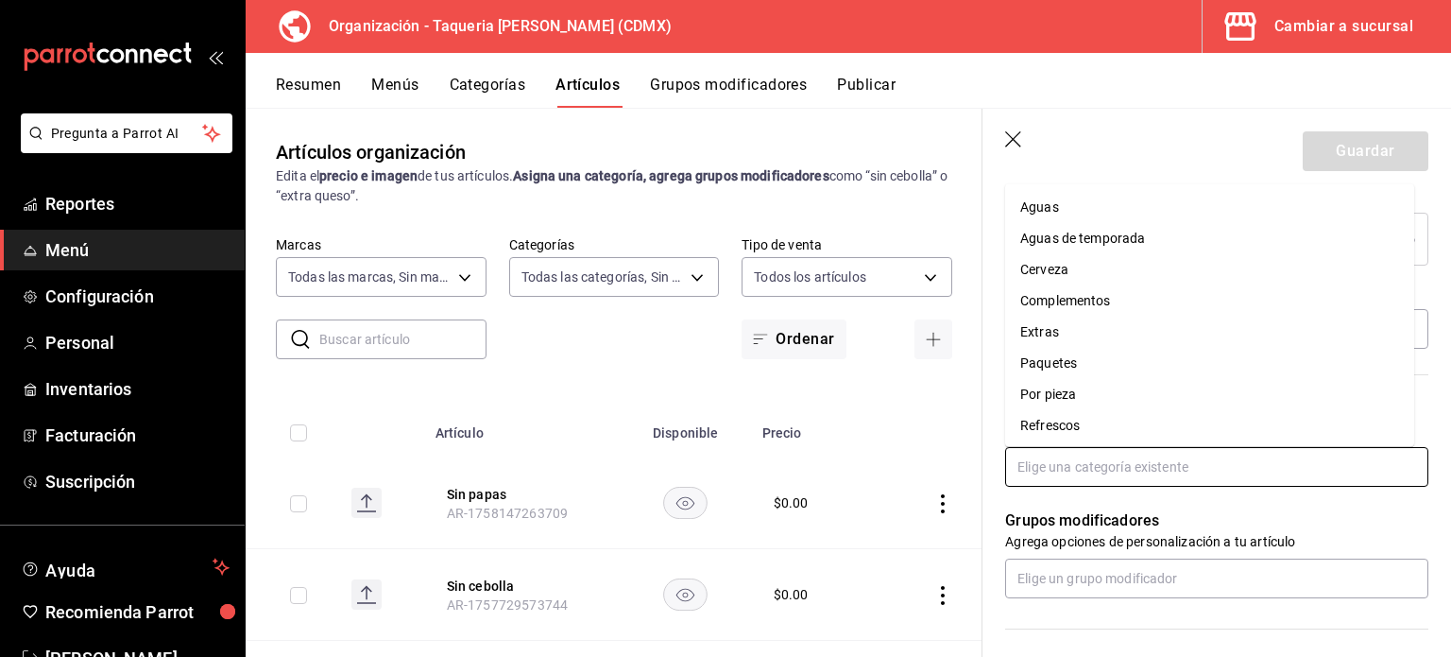
click at [1182, 290] on li "Complementos" at bounding box center [1209, 300] width 409 height 31
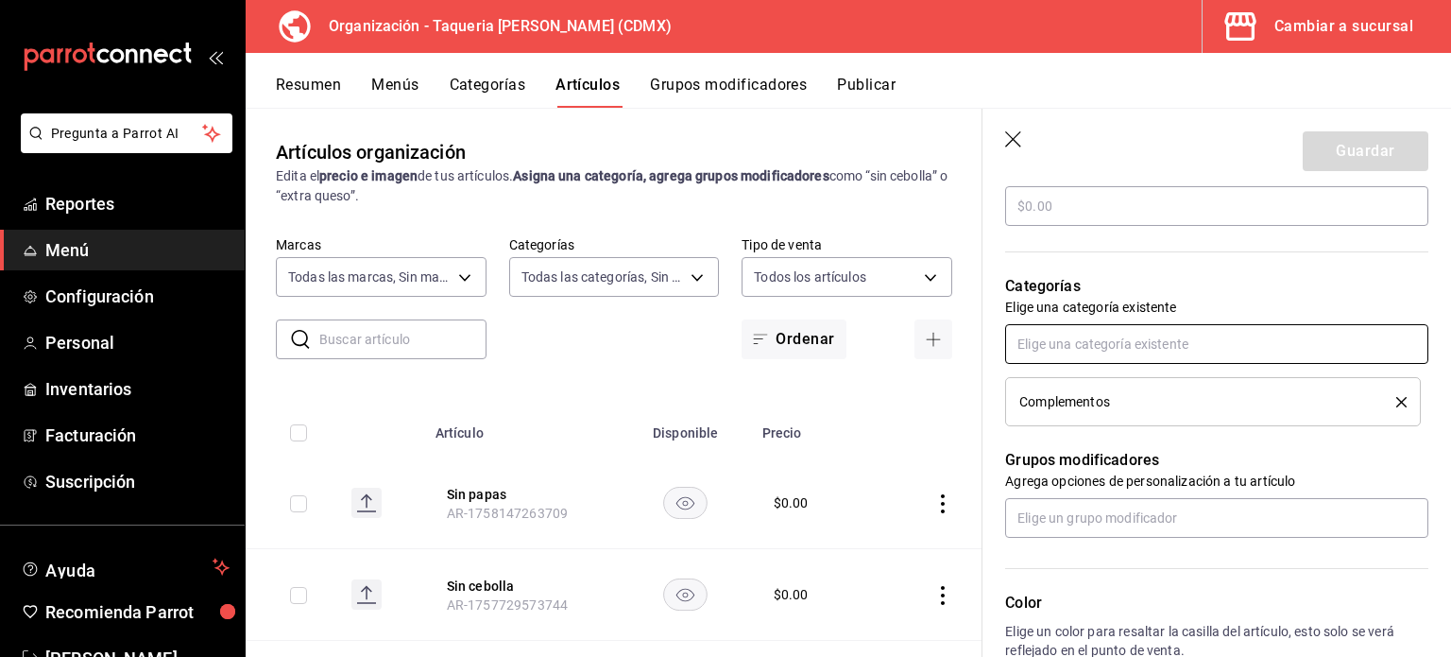
scroll to position [593, 0]
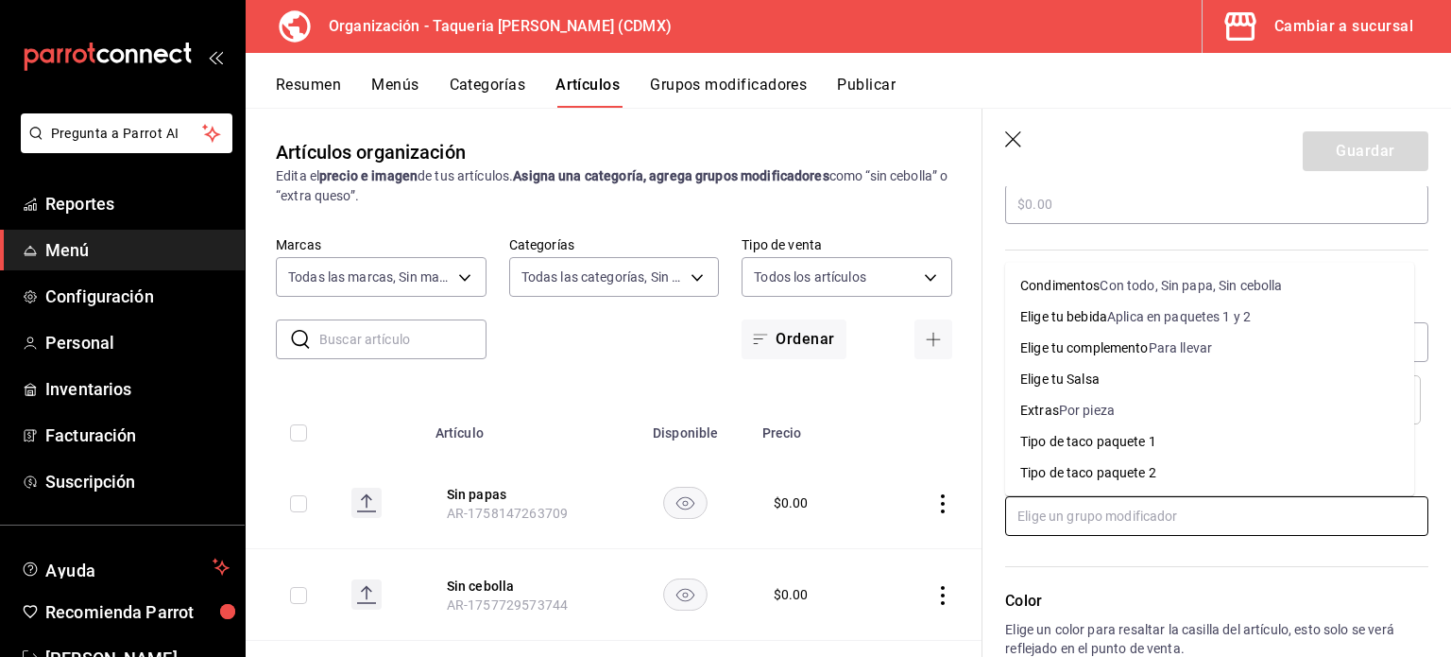
click at [1167, 524] on input "text" at bounding box center [1216, 516] width 423 height 40
click at [1287, 337] on li "Elige tu complemento Para llevar" at bounding box center [1209, 348] width 409 height 31
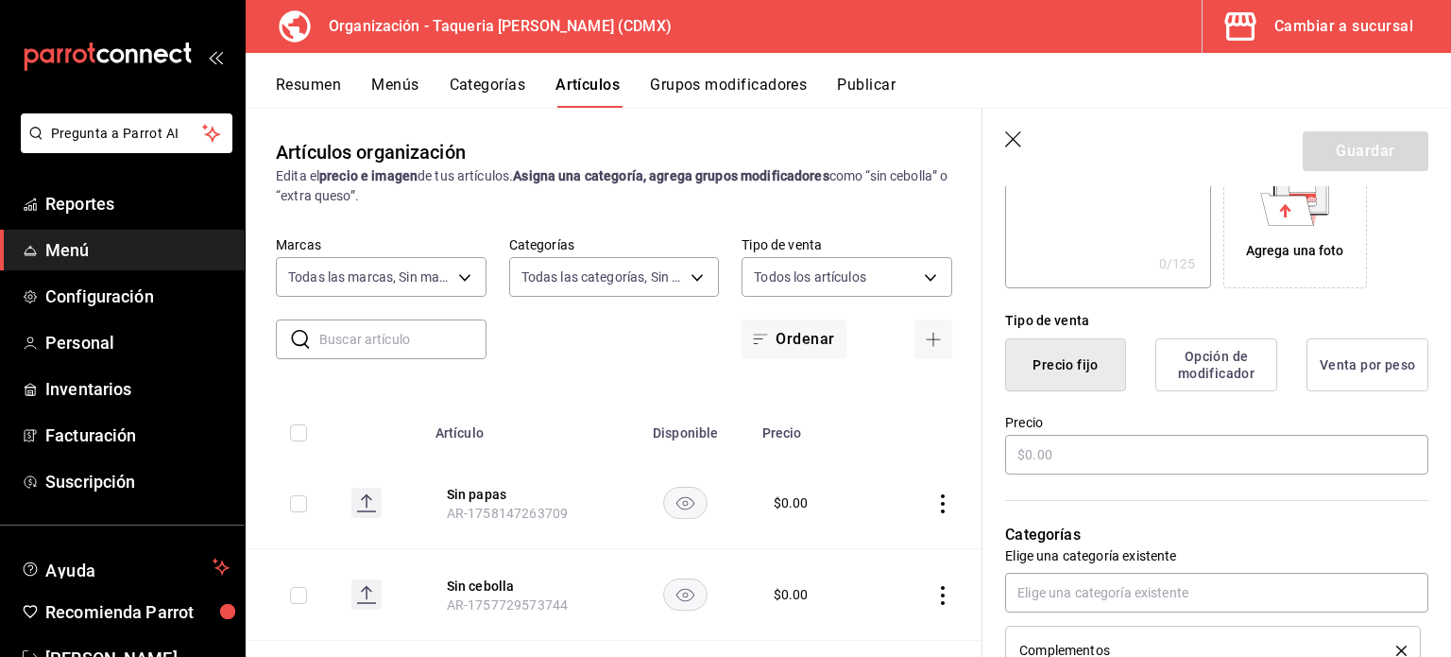
scroll to position [581, 0]
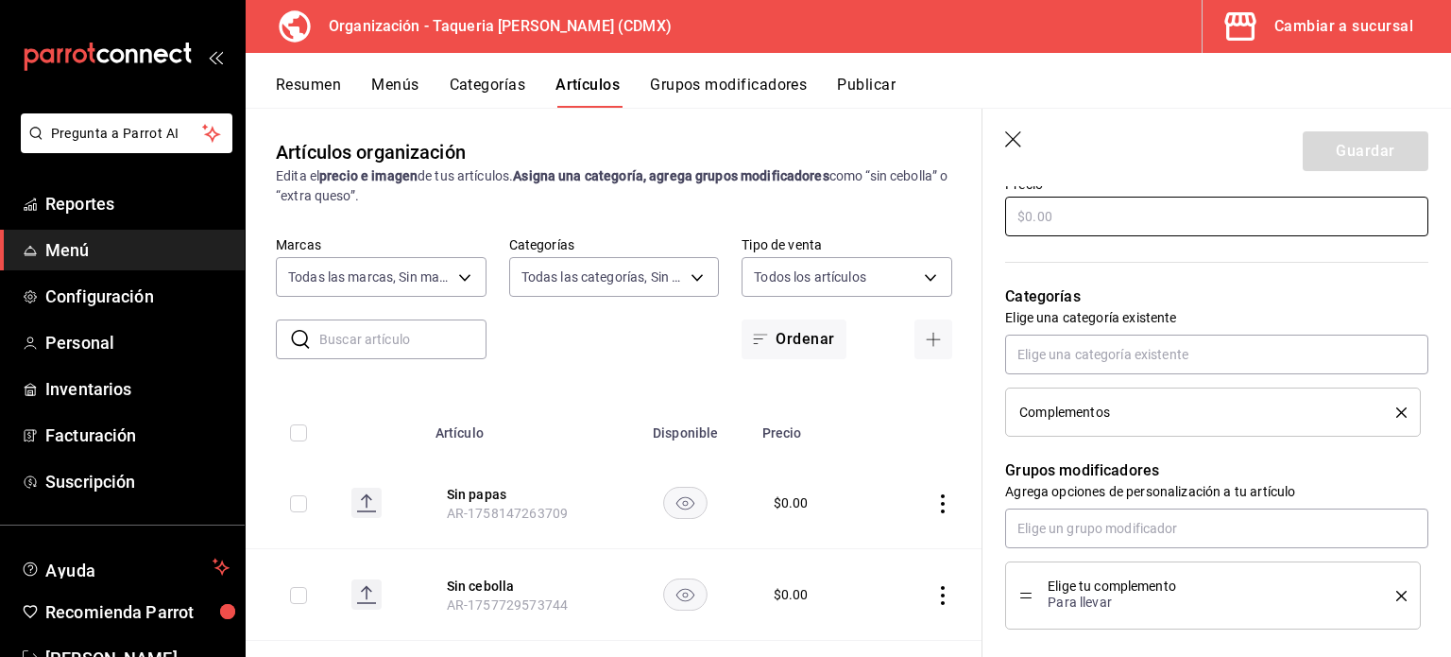
click at [1090, 214] on input "text" at bounding box center [1216, 217] width 423 height 40
type input "$0.00"
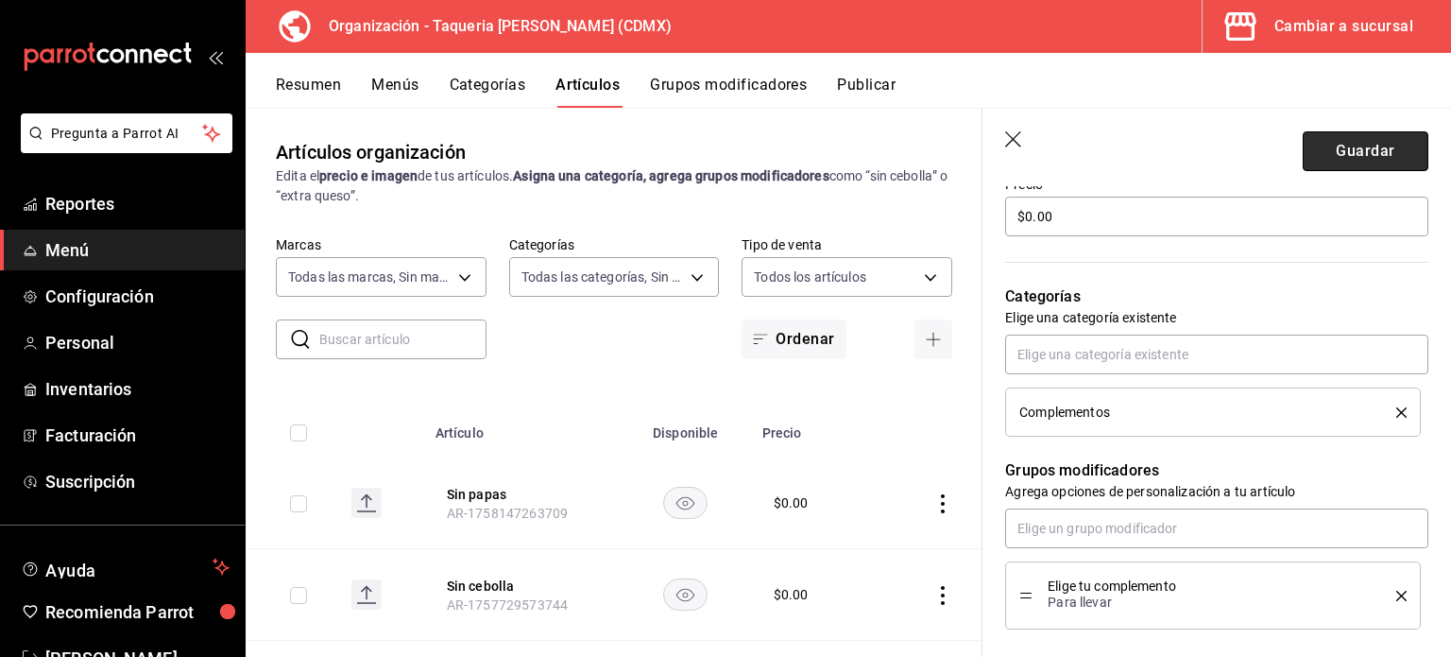
click at [1308, 150] on button "Guardar" at bounding box center [1366, 151] width 126 height 40
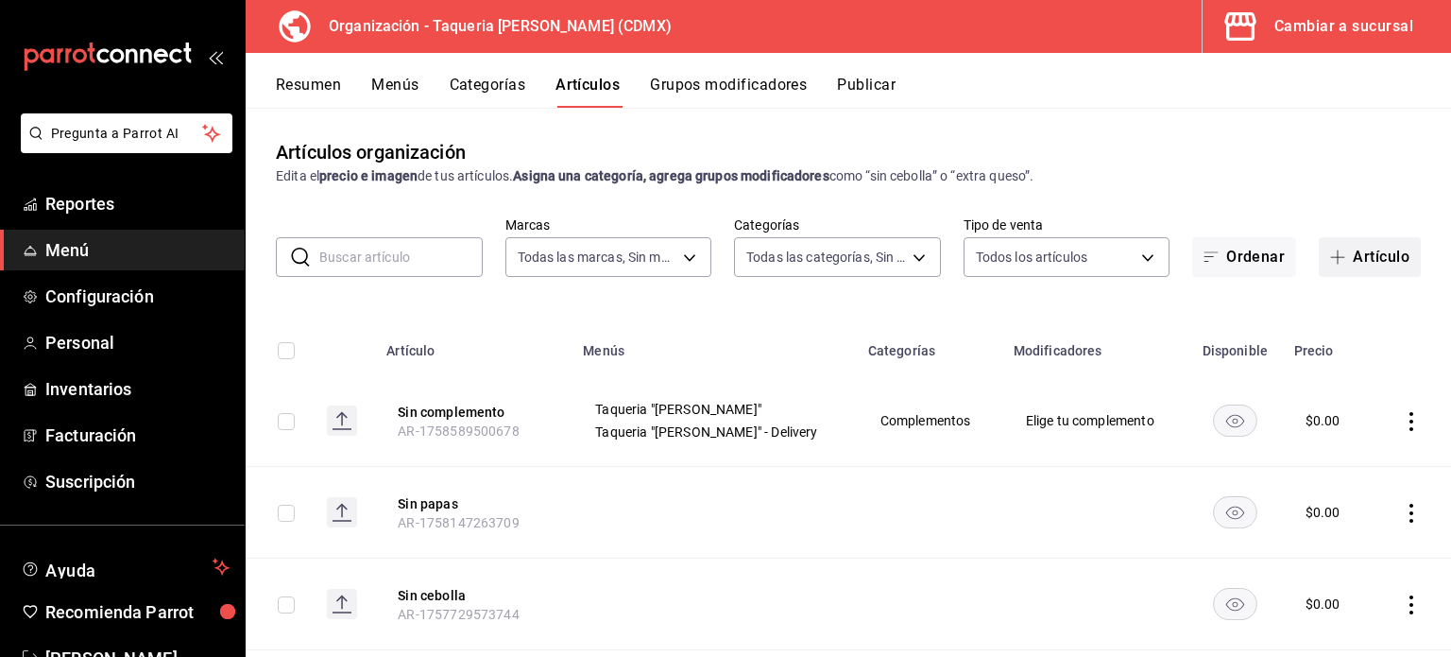
click at [1362, 257] on button "Artículo" at bounding box center [1370, 257] width 102 height 40
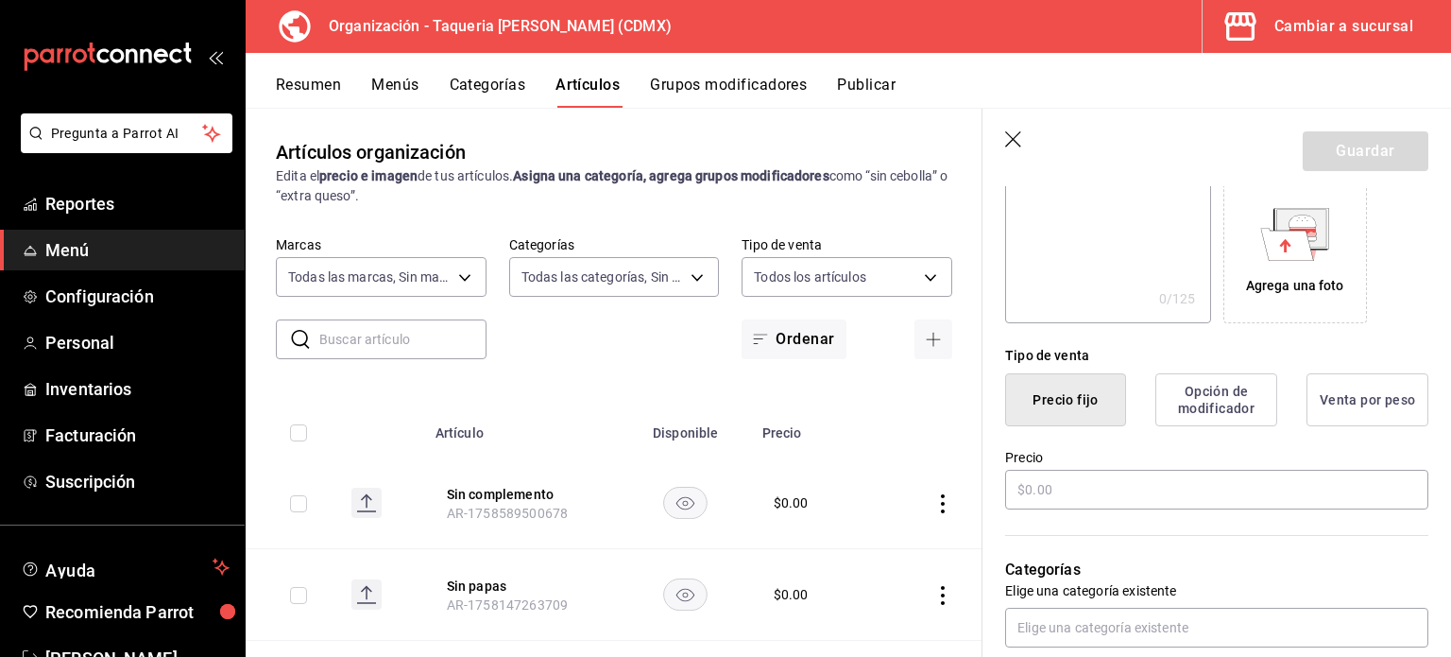
scroll to position [306, 0]
type input "Sin Salsa"
click at [1160, 478] on input "text" at bounding box center [1216, 492] width 423 height 40
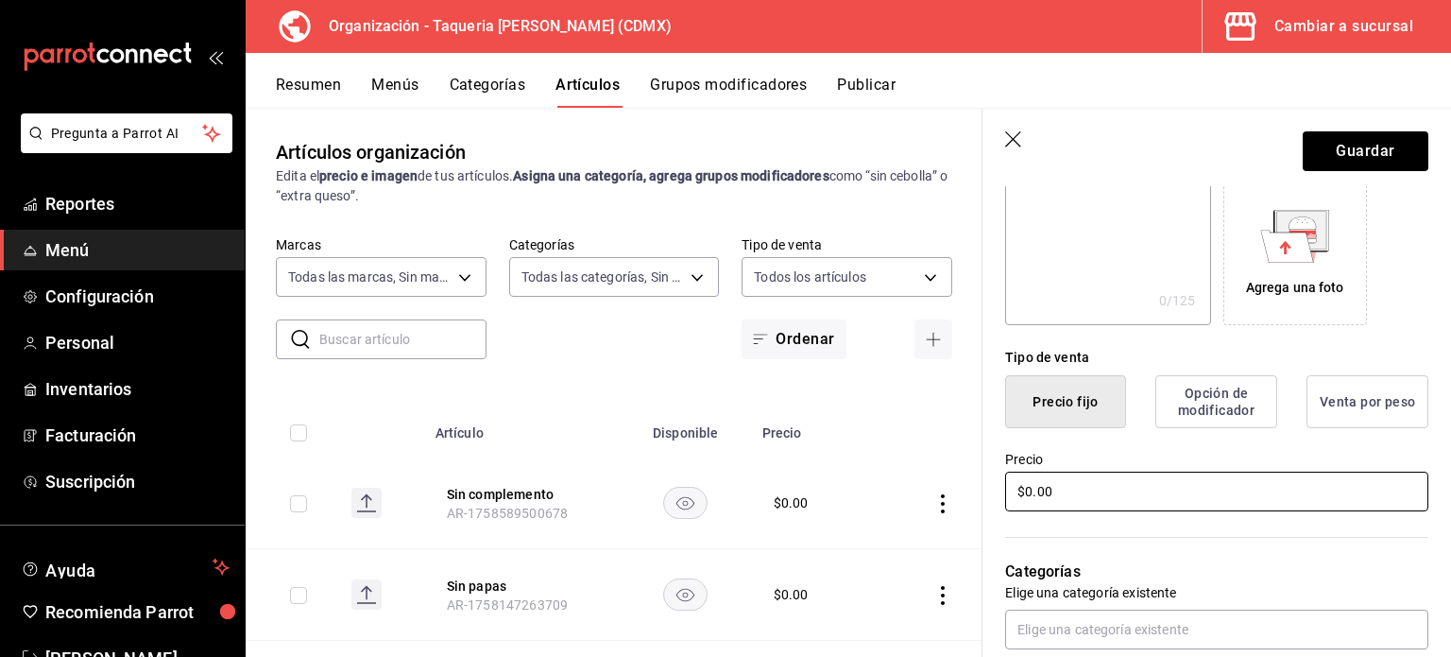
scroll to position [455, 0]
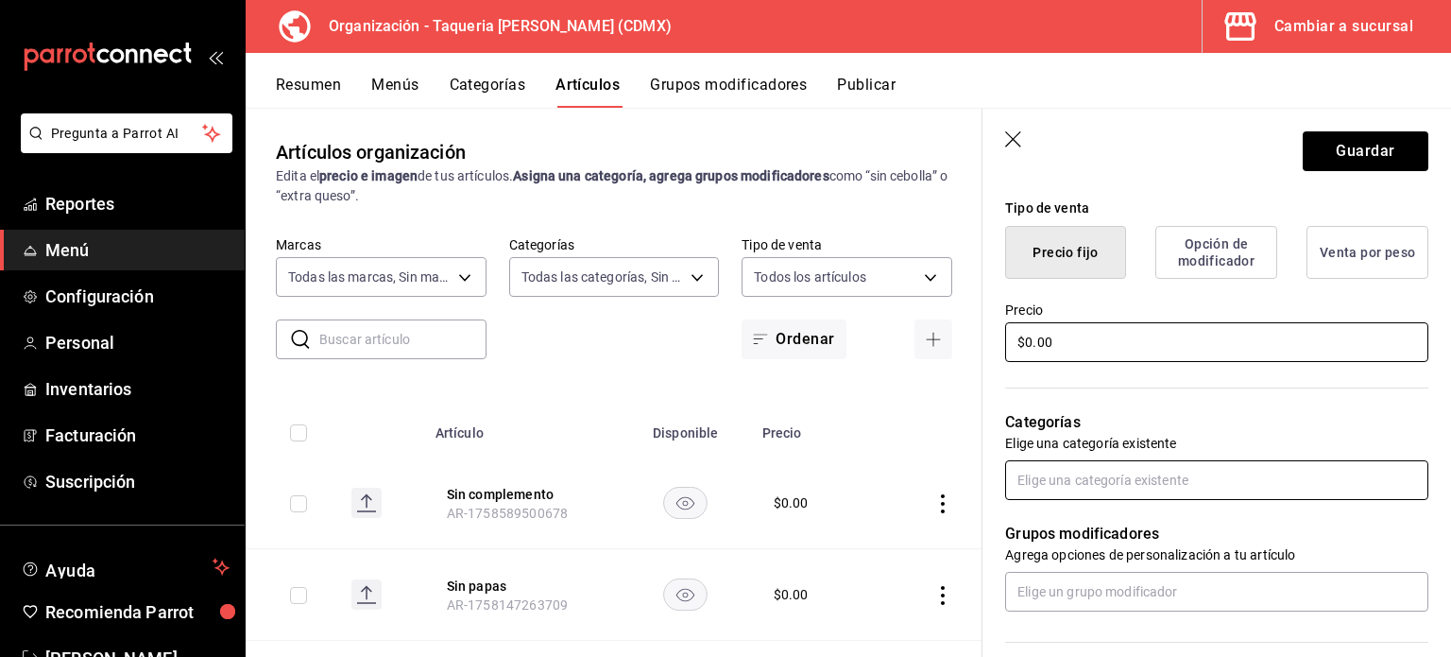
type input "$0.00"
click at [1221, 461] on input "text" at bounding box center [1216, 480] width 423 height 40
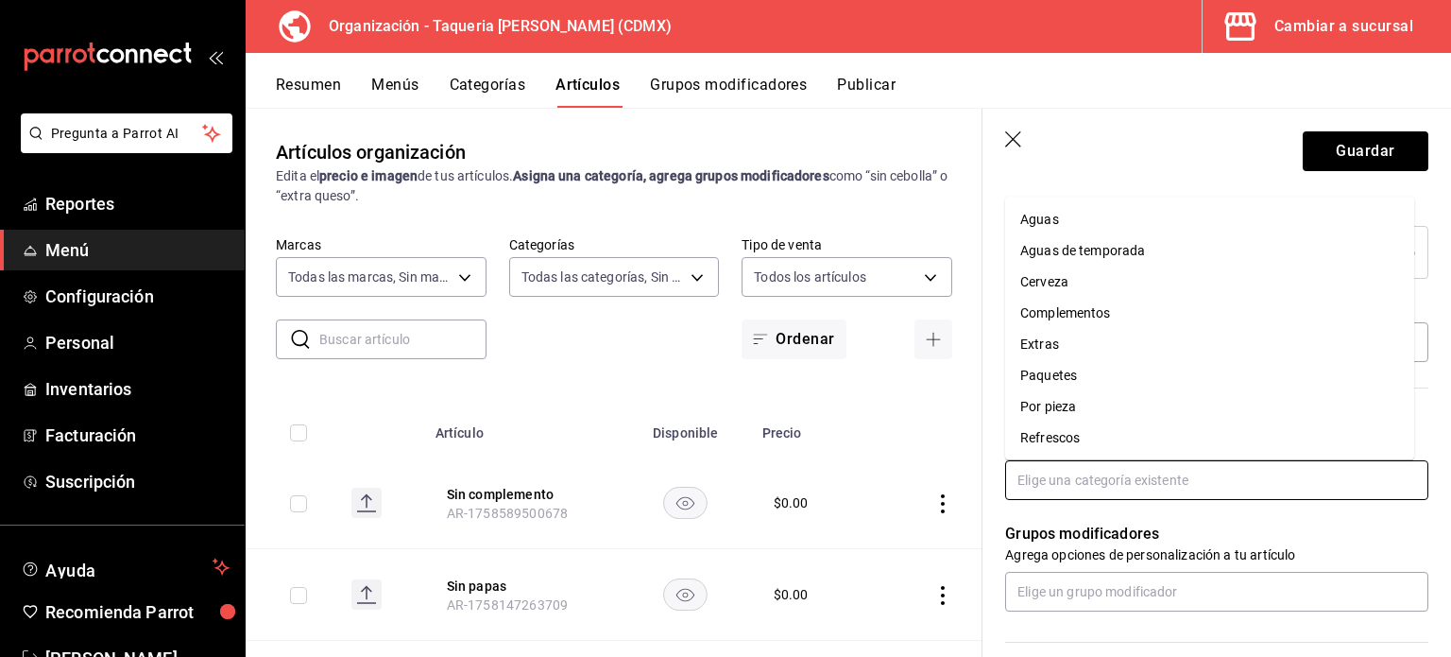
click at [1153, 312] on li "Complementos" at bounding box center [1209, 313] width 409 height 31
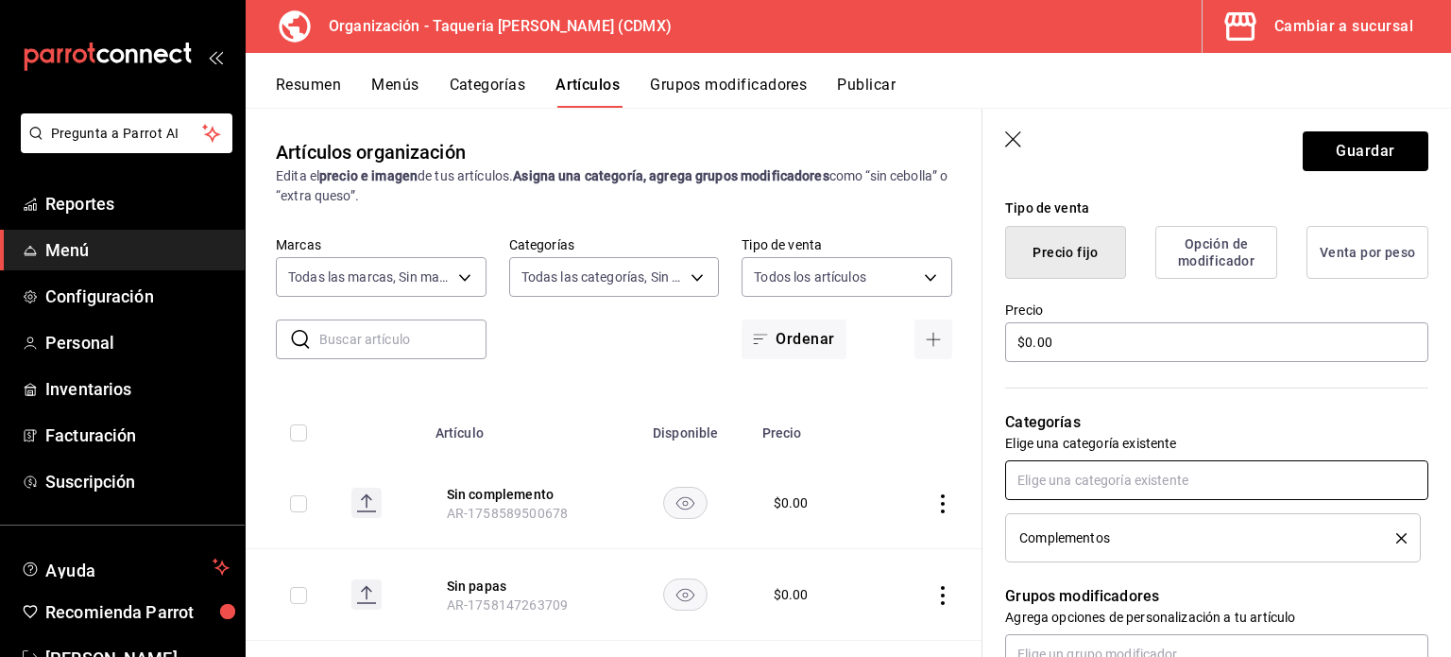
scroll to position [577, 0]
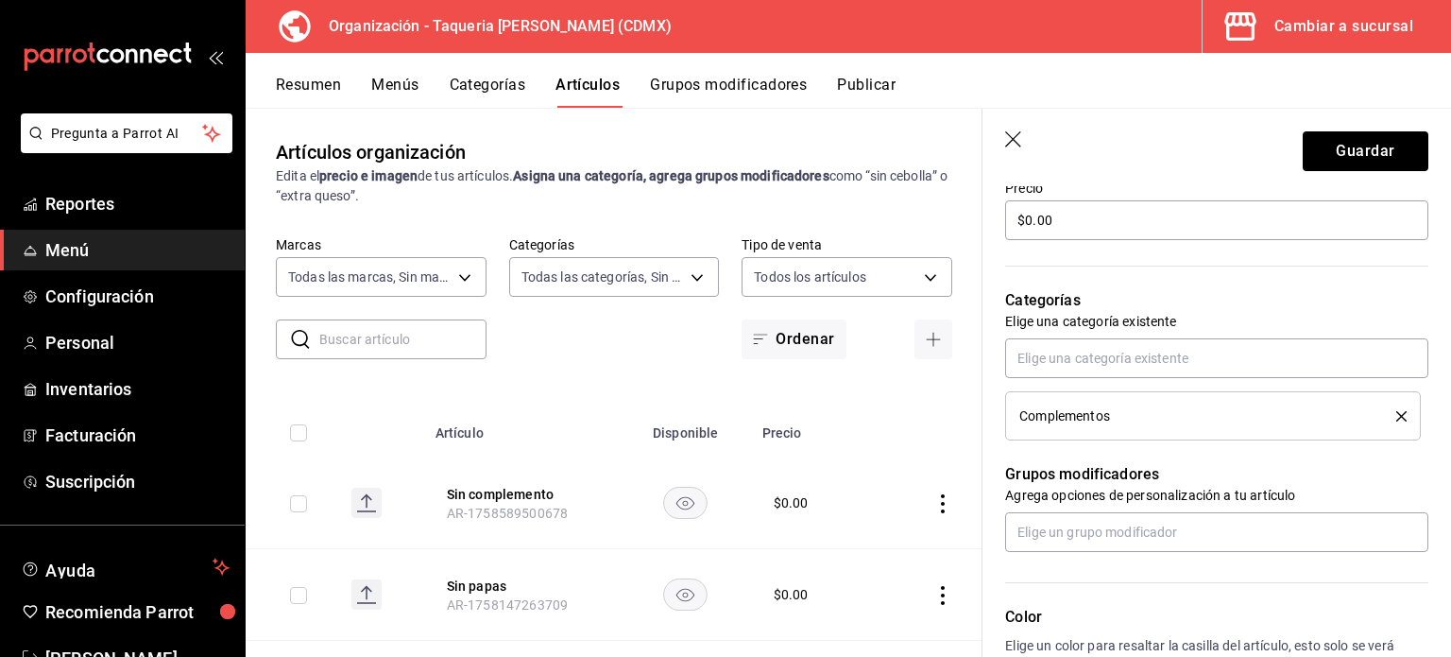
click at [1143, 502] on p "Agrega opciones de personalización a tu artículo" at bounding box center [1216, 495] width 423 height 19
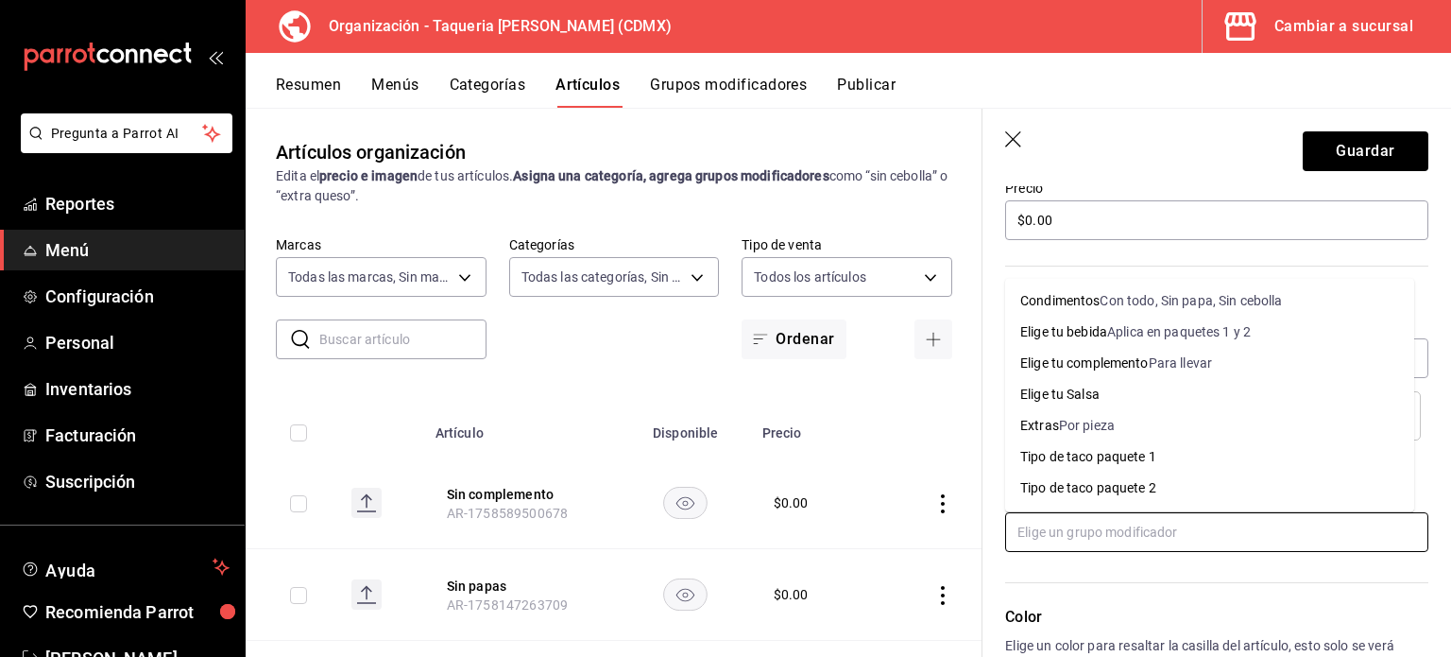
click at [1151, 521] on input "text" at bounding box center [1216, 532] width 423 height 40
click at [1168, 396] on li "Elige tu Salsa" at bounding box center [1209, 394] width 409 height 31
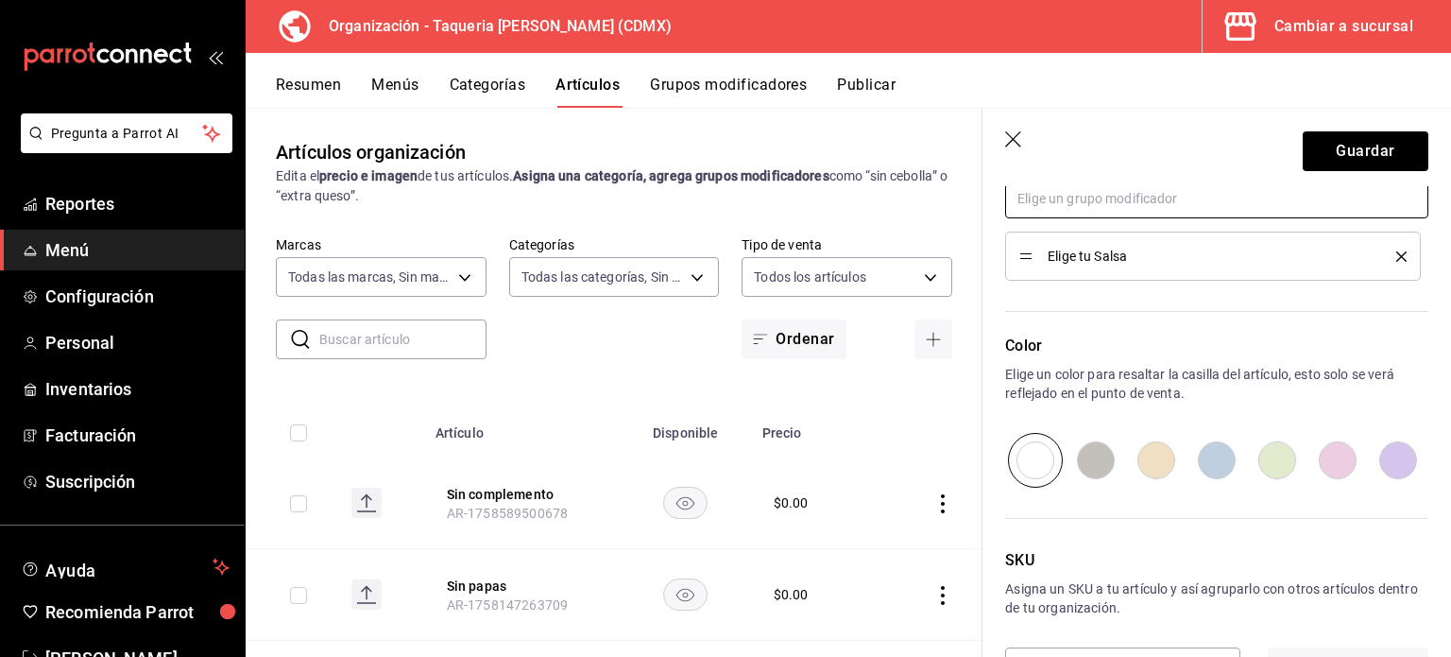
scroll to position [915, 0]
click at [1343, 151] on button "Guardar" at bounding box center [1366, 151] width 126 height 40
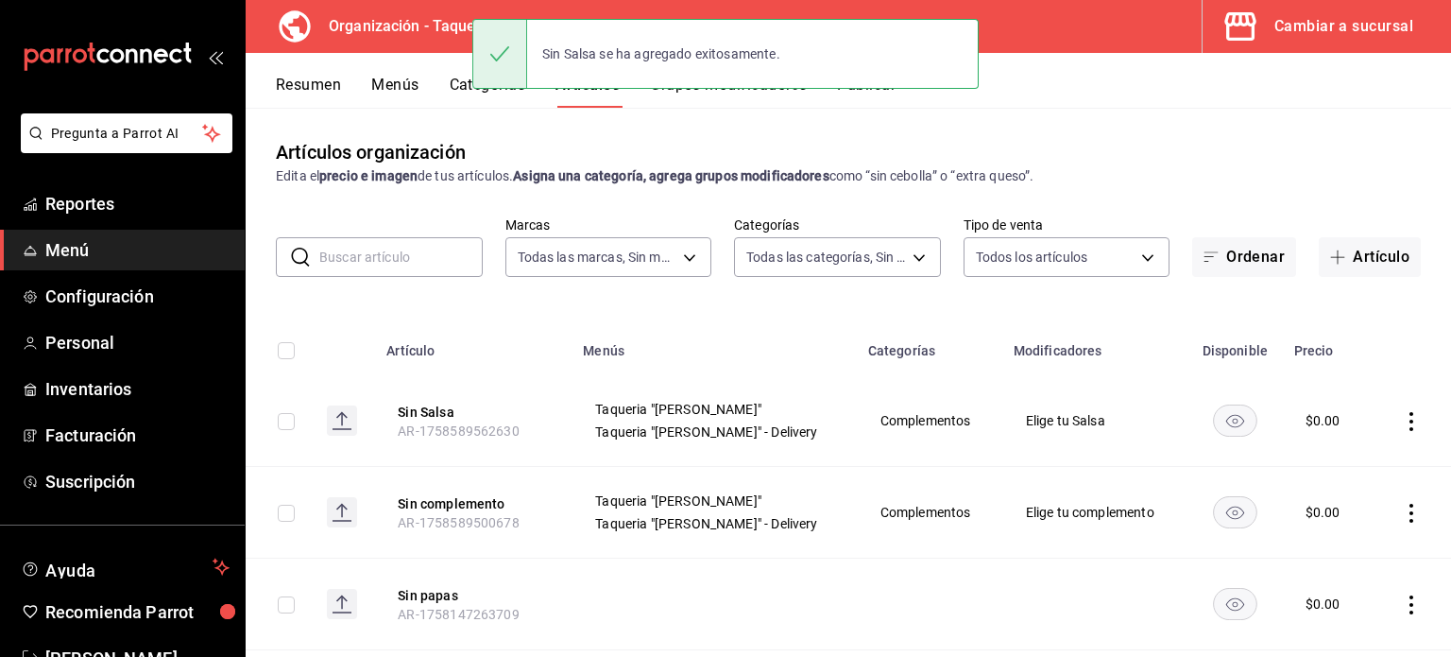
click at [998, 129] on div "Artículos organización Edita el precio e imagen de tus artículos. Asigna una ca…" at bounding box center [849, 382] width 1206 height 548
click at [714, 98] on button "Grupos modificadores" at bounding box center [728, 92] width 157 height 32
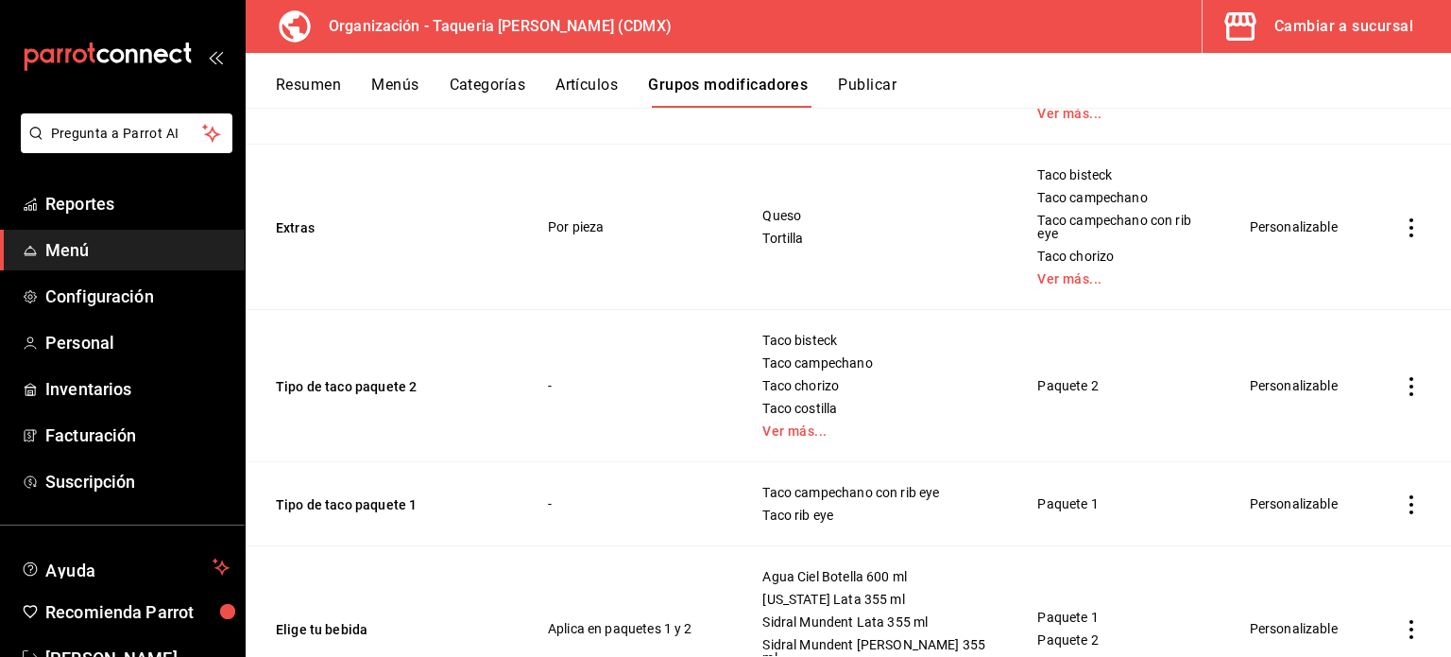
scroll to position [703, 0]
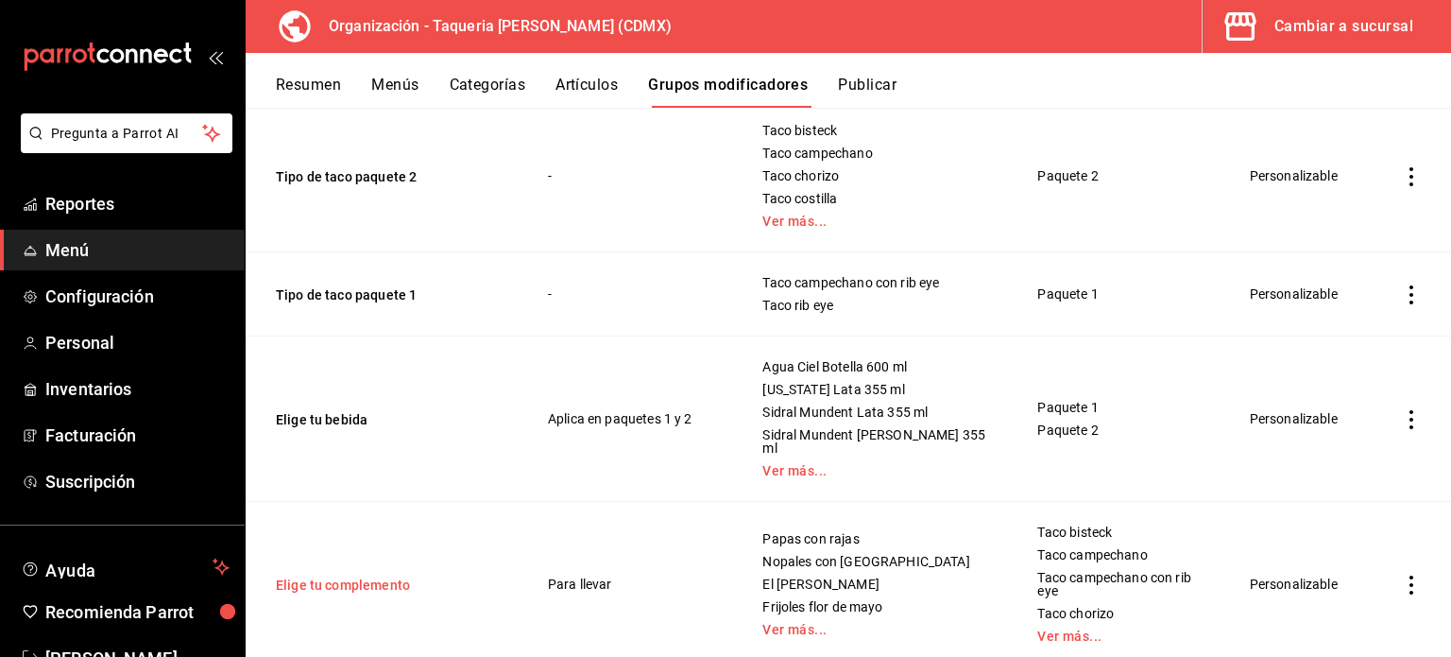
click at [367, 575] on button "Elige tu complemento" at bounding box center [389, 584] width 227 height 19
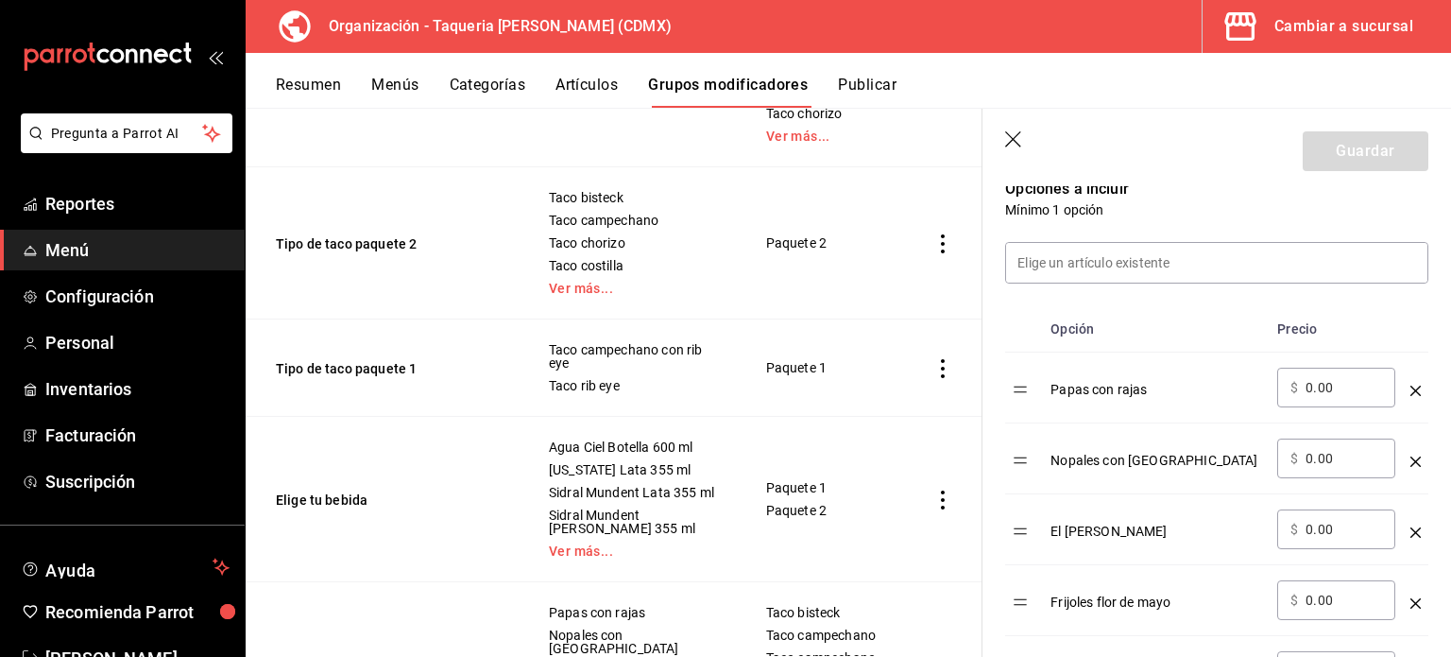
scroll to position [501, 0]
click at [1123, 266] on input at bounding box center [1216, 264] width 421 height 40
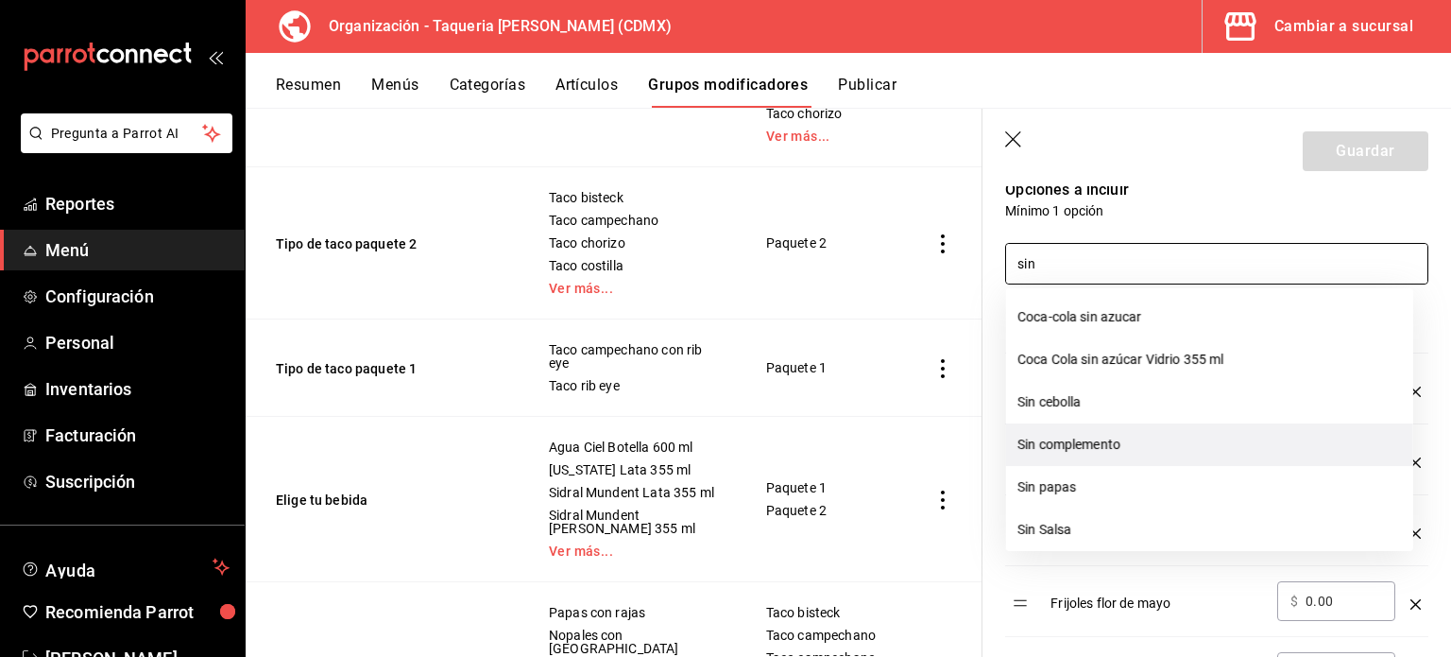
click at [1167, 453] on li "Sin complemento" at bounding box center [1209, 444] width 407 height 43
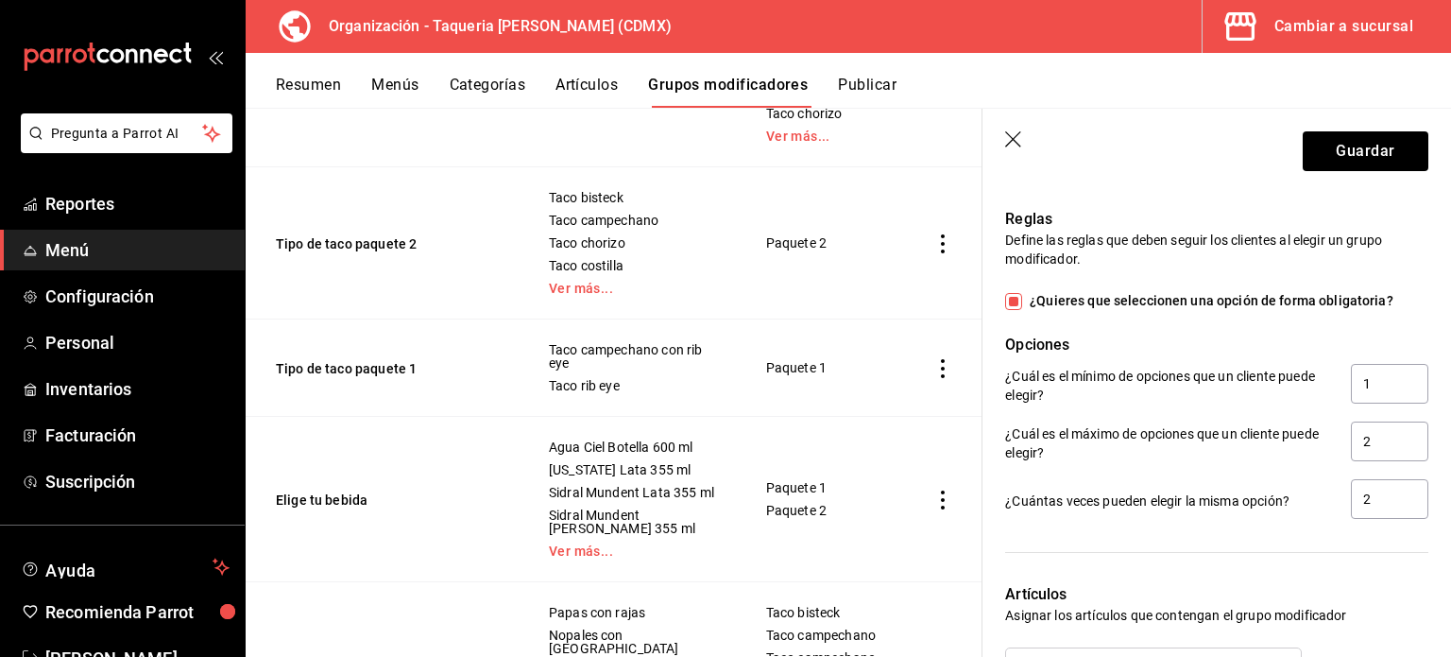
scroll to position [1166, 0]
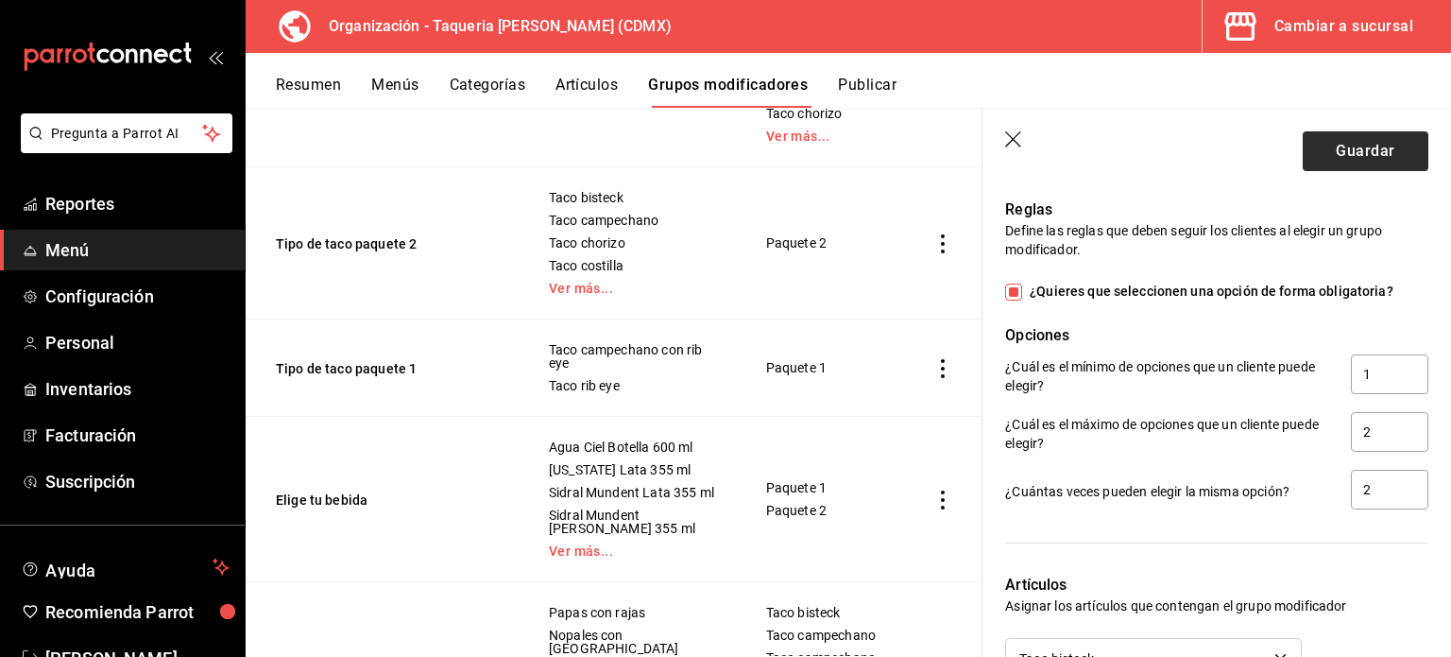
type input "sin"
click at [1342, 140] on button "Guardar" at bounding box center [1366, 151] width 126 height 40
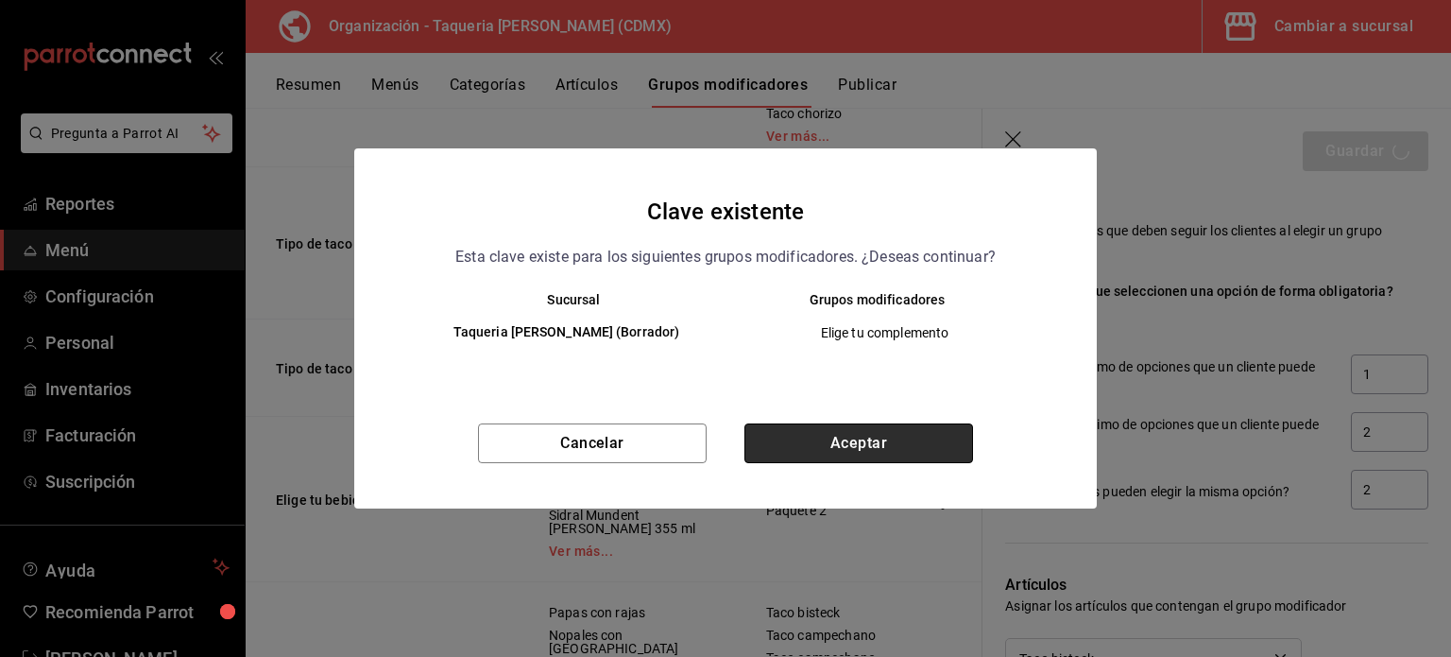
click at [850, 430] on button "Aceptar" at bounding box center [859, 443] width 229 height 40
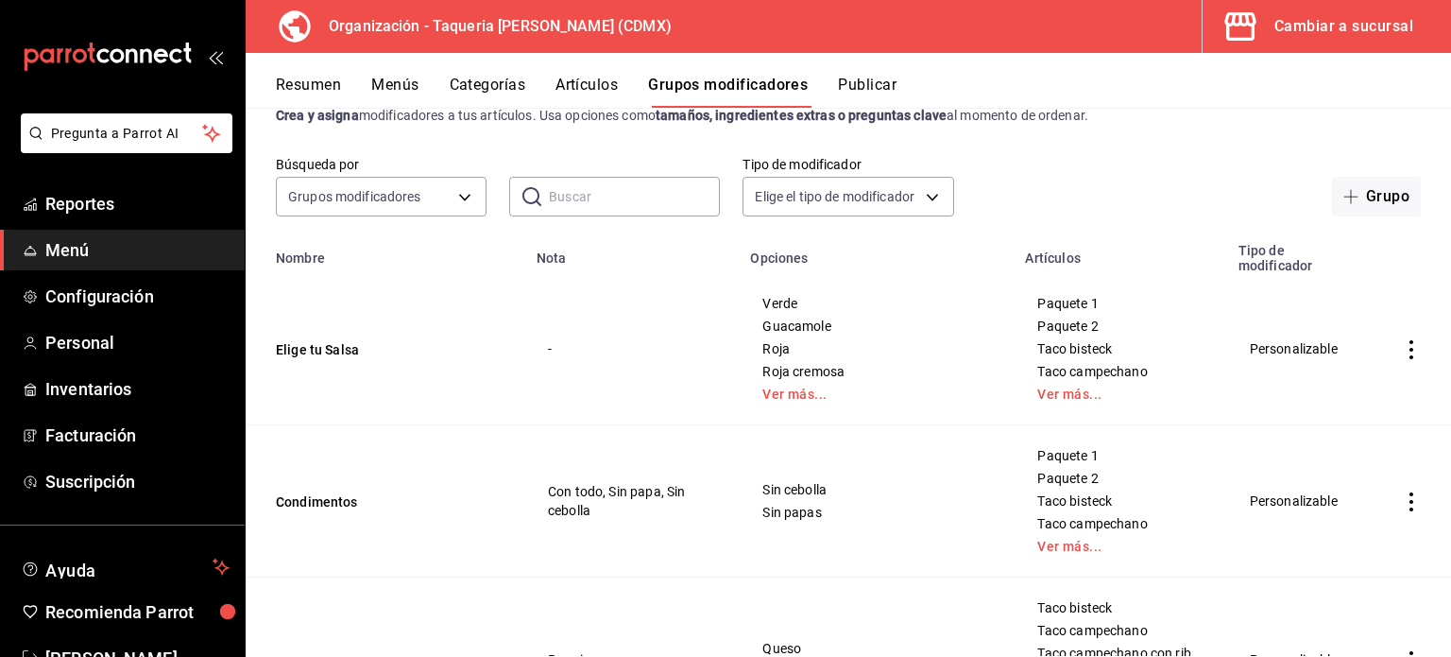
scroll to position [48, 0]
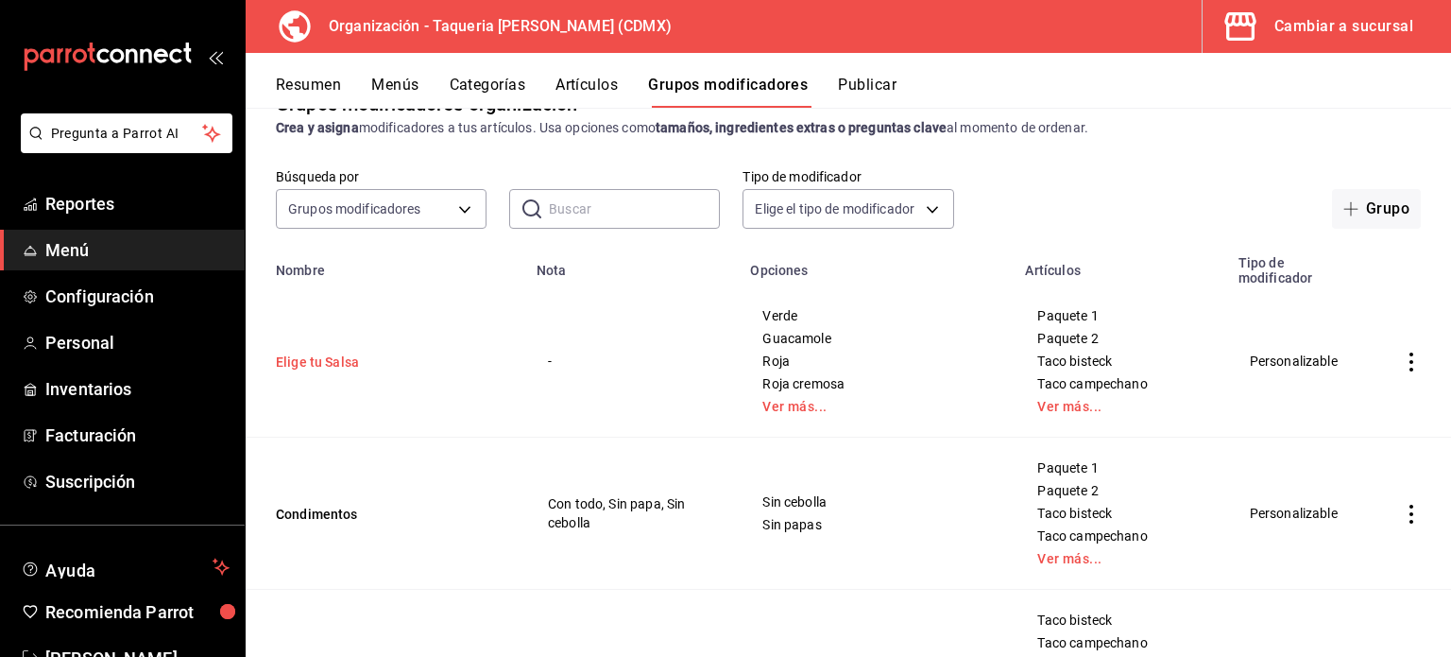
click at [323, 352] on button "Elige tu Salsa" at bounding box center [389, 361] width 227 height 19
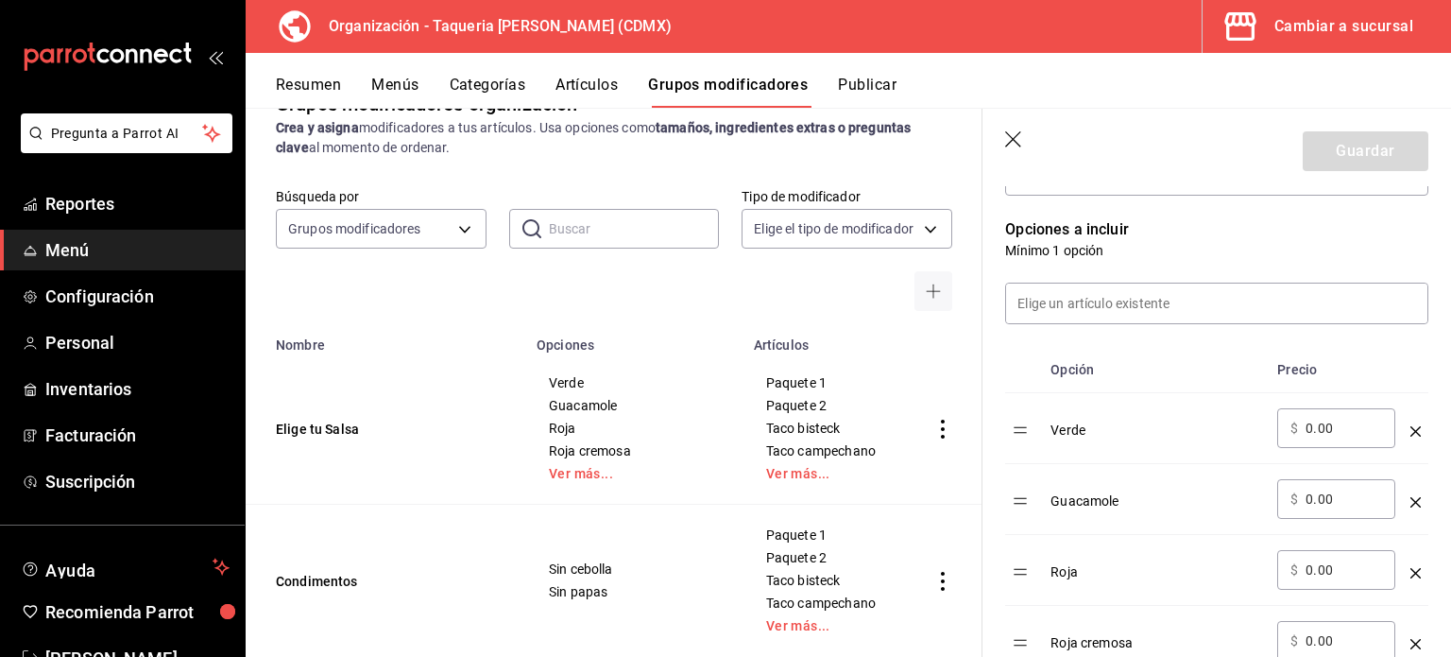
scroll to position [452, 0]
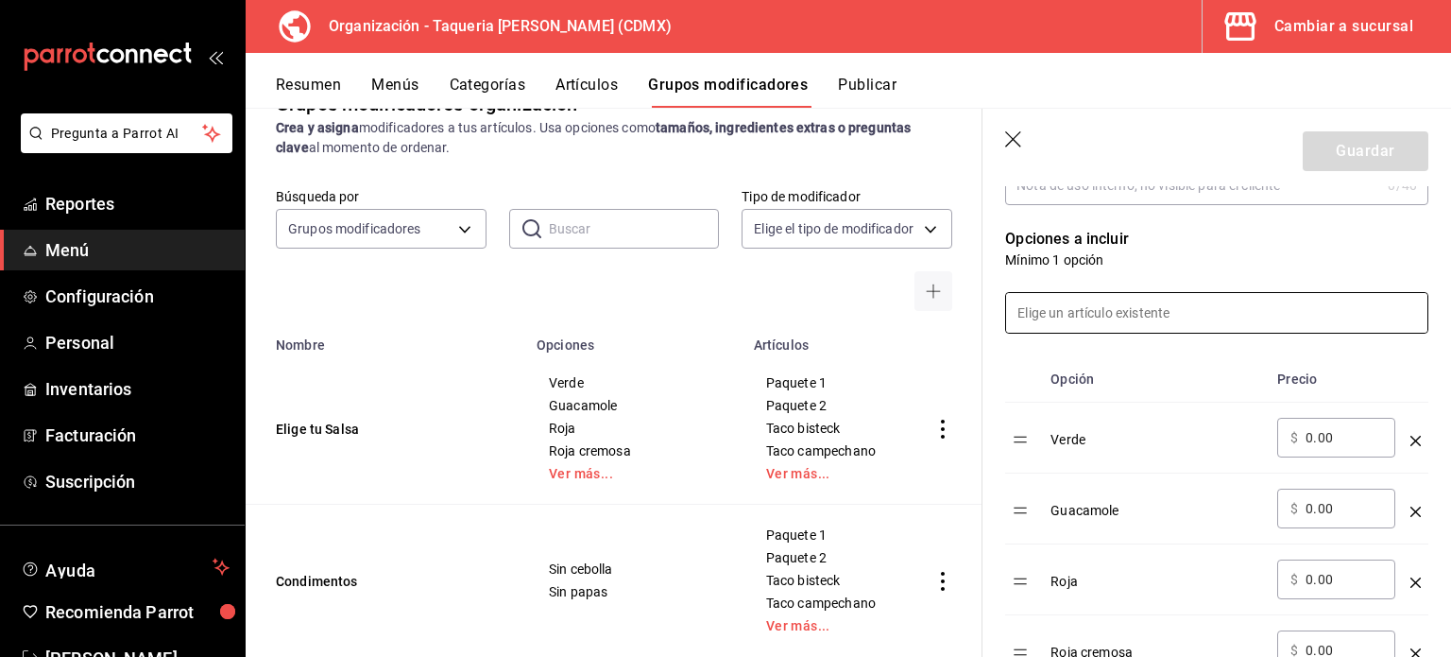
click at [1148, 317] on input at bounding box center [1216, 313] width 421 height 40
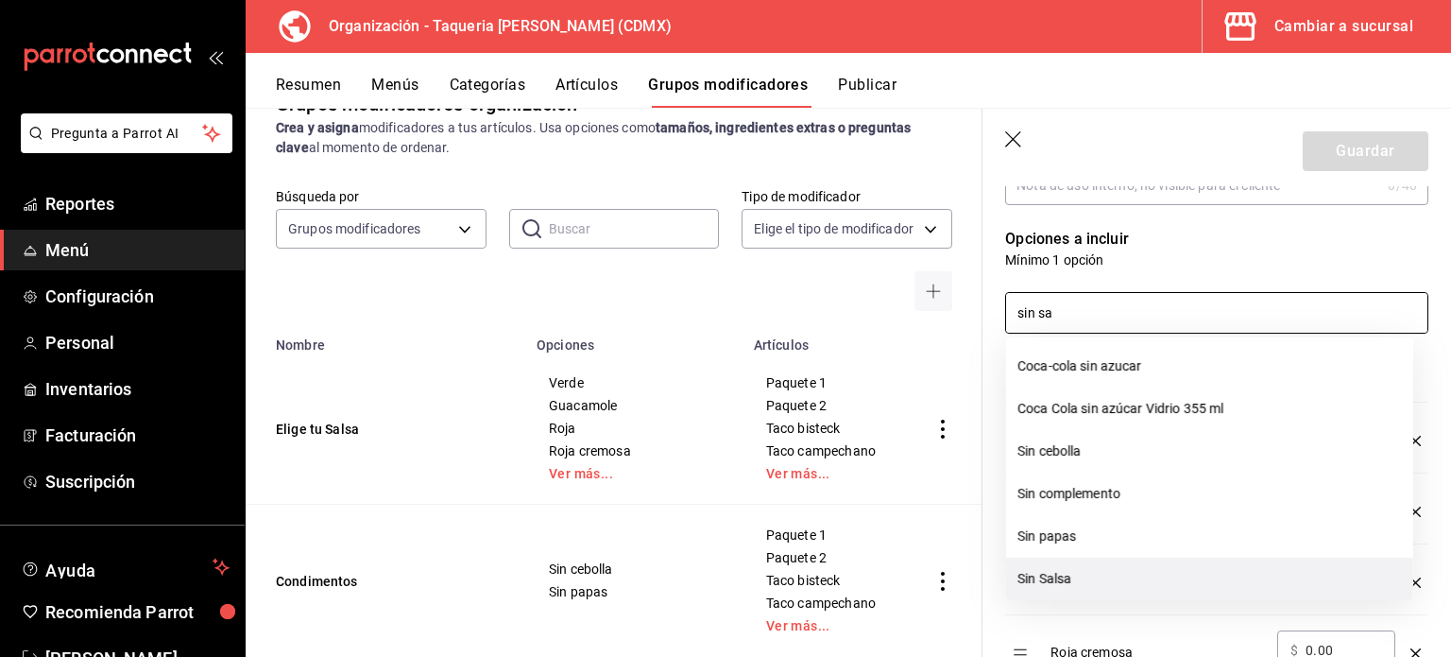
click at [1124, 567] on li "Sin Salsa" at bounding box center [1209, 578] width 407 height 43
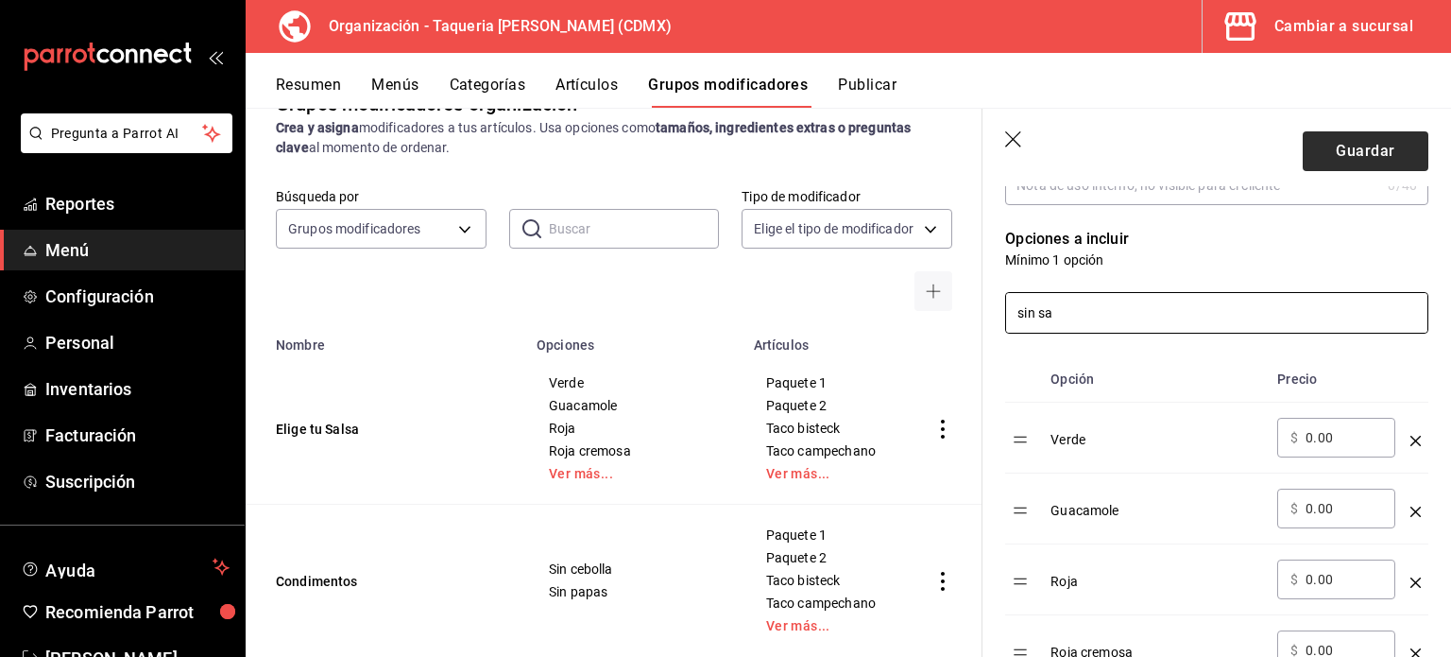
type input "sin sa"
click at [1344, 139] on button "Guardar" at bounding box center [1366, 151] width 126 height 40
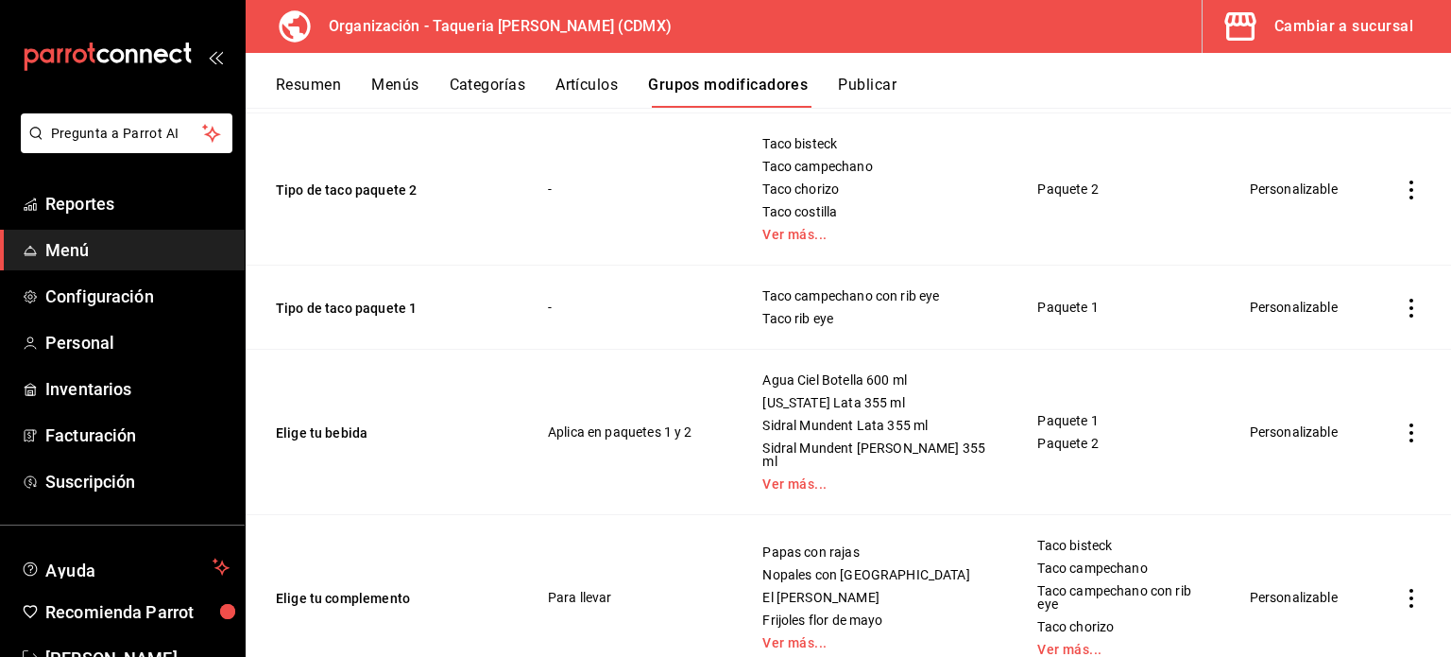
scroll to position [703, 0]
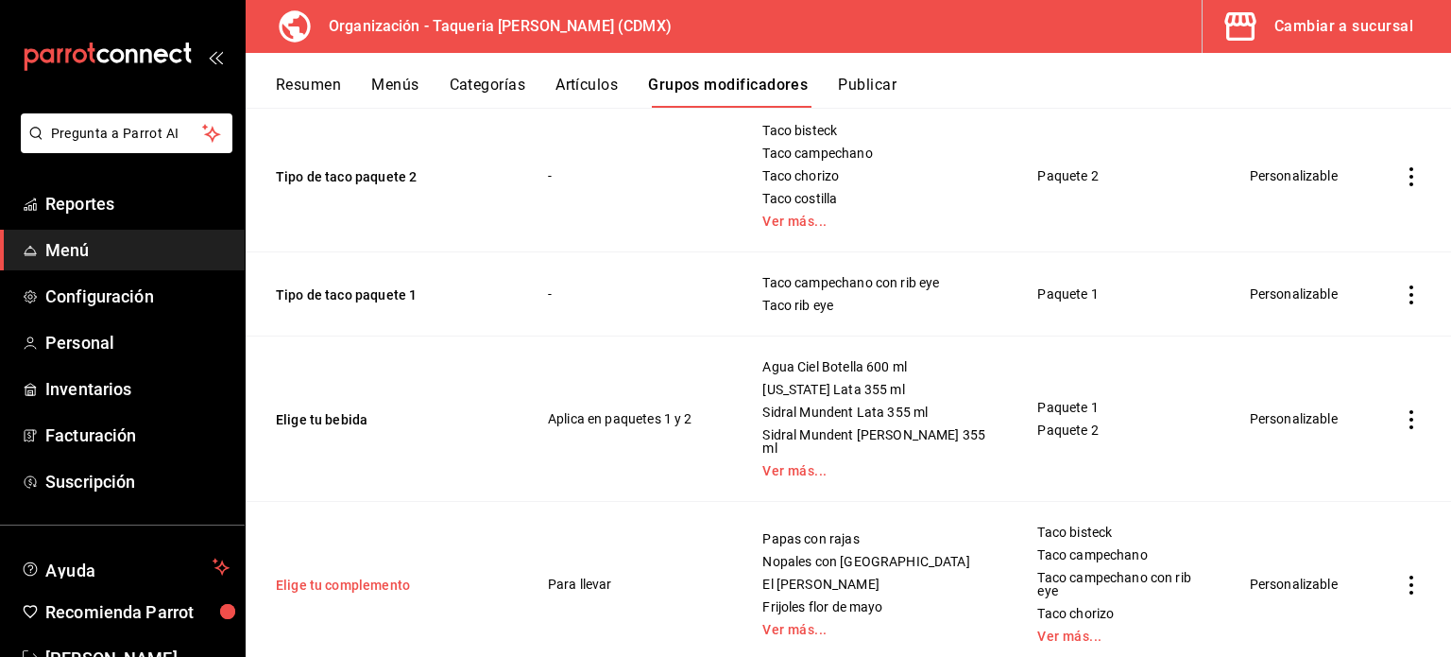
click at [360, 575] on button "Elige tu complemento" at bounding box center [389, 584] width 227 height 19
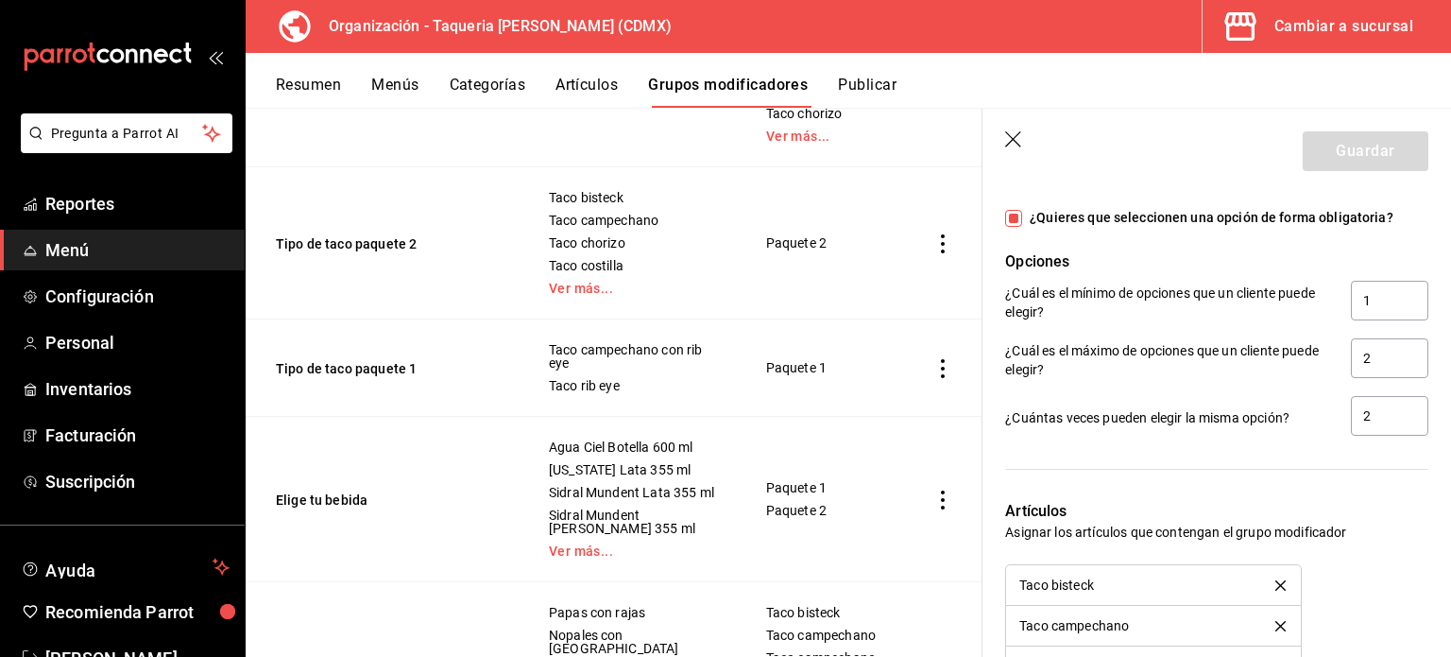
scroll to position [1240, 0]
click at [1383, 362] on input "2" at bounding box center [1389, 358] width 77 height 40
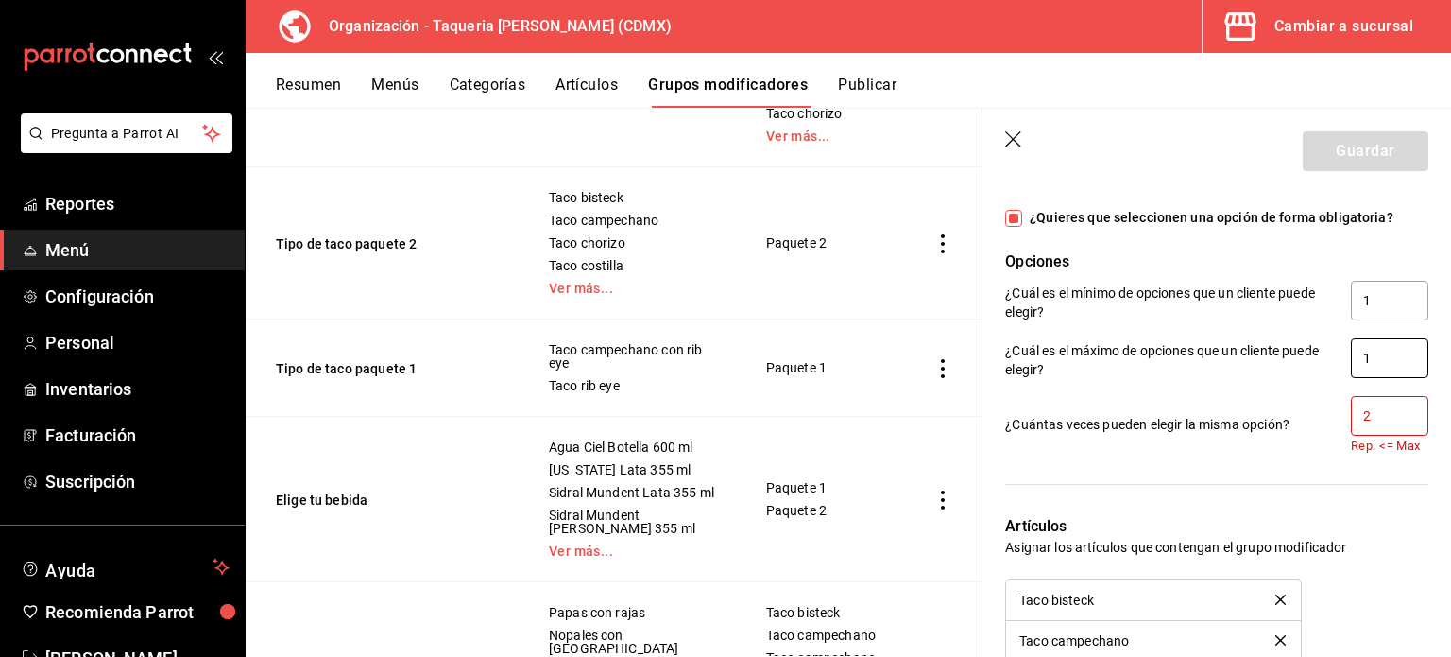
type input "1"
click at [1387, 410] on input "2" at bounding box center [1389, 416] width 77 height 40
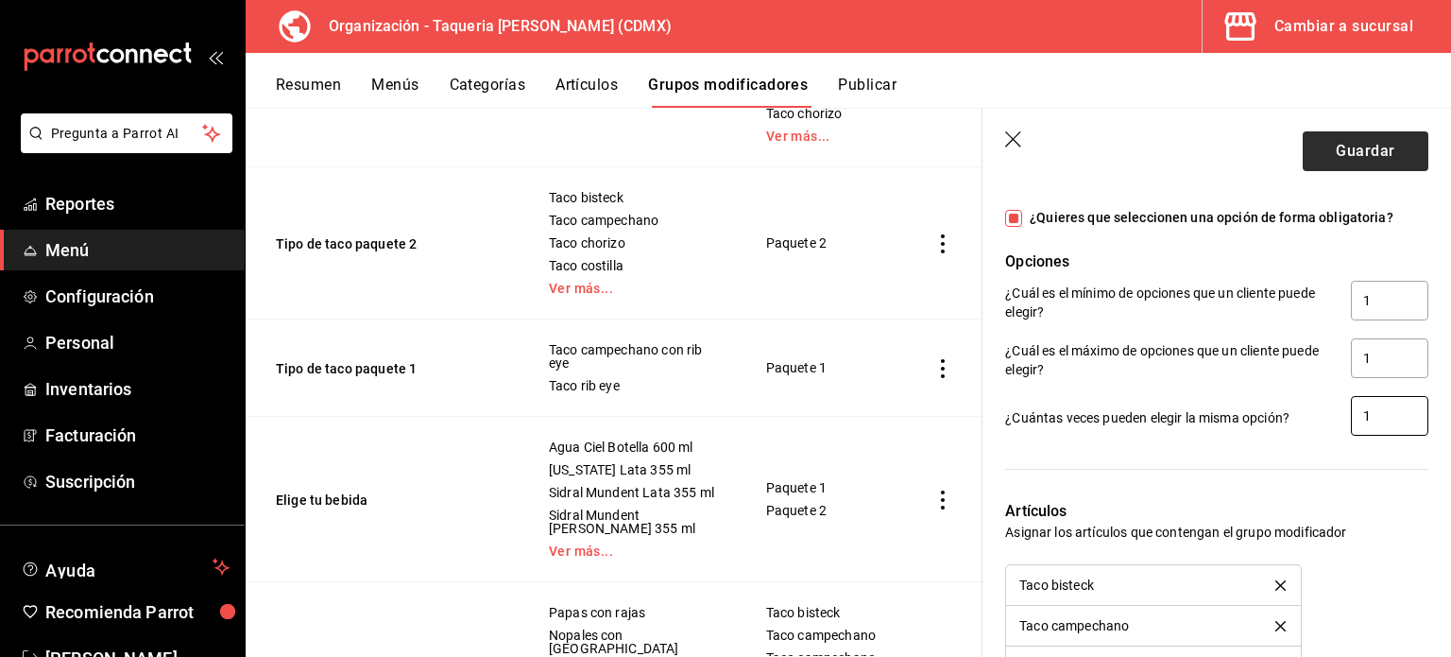
type input "1"
click at [1322, 168] on button "Guardar" at bounding box center [1366, 151] width 126 height 40
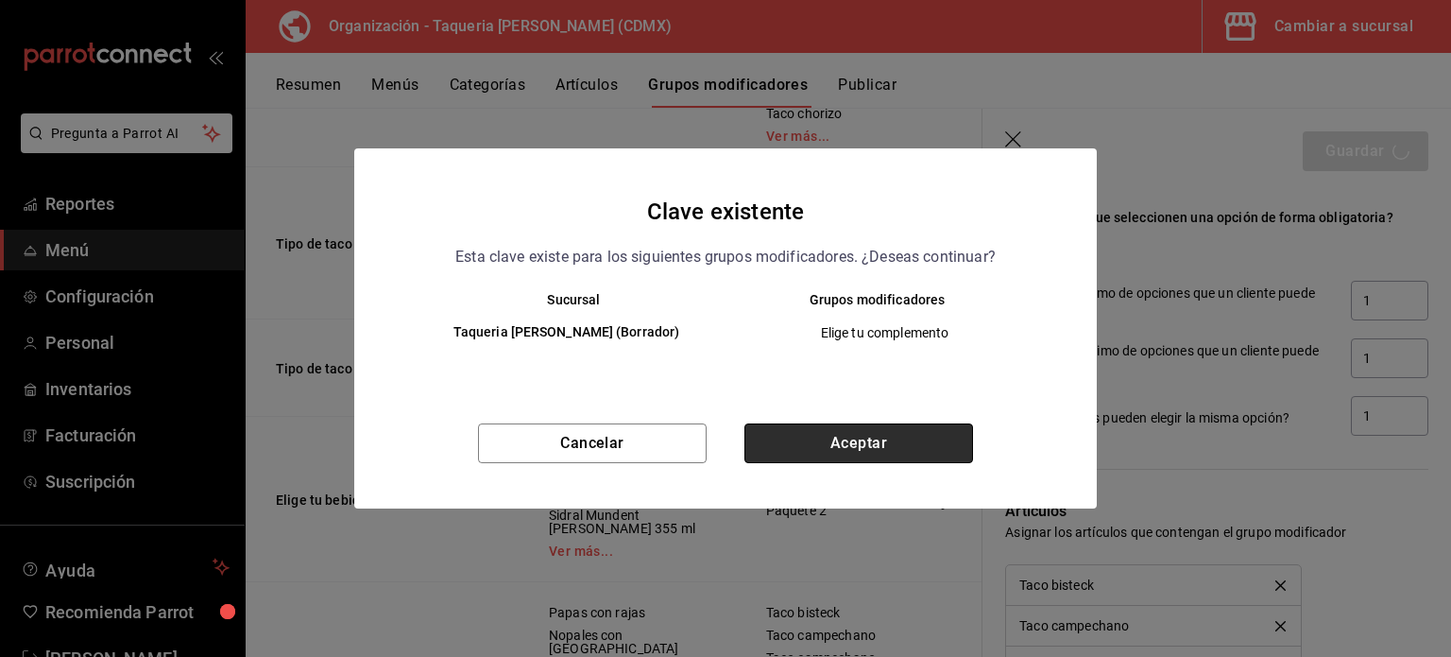
click at [882, 437] on button "Aceptar" at bounding box center [859, 443] width 229 height 40
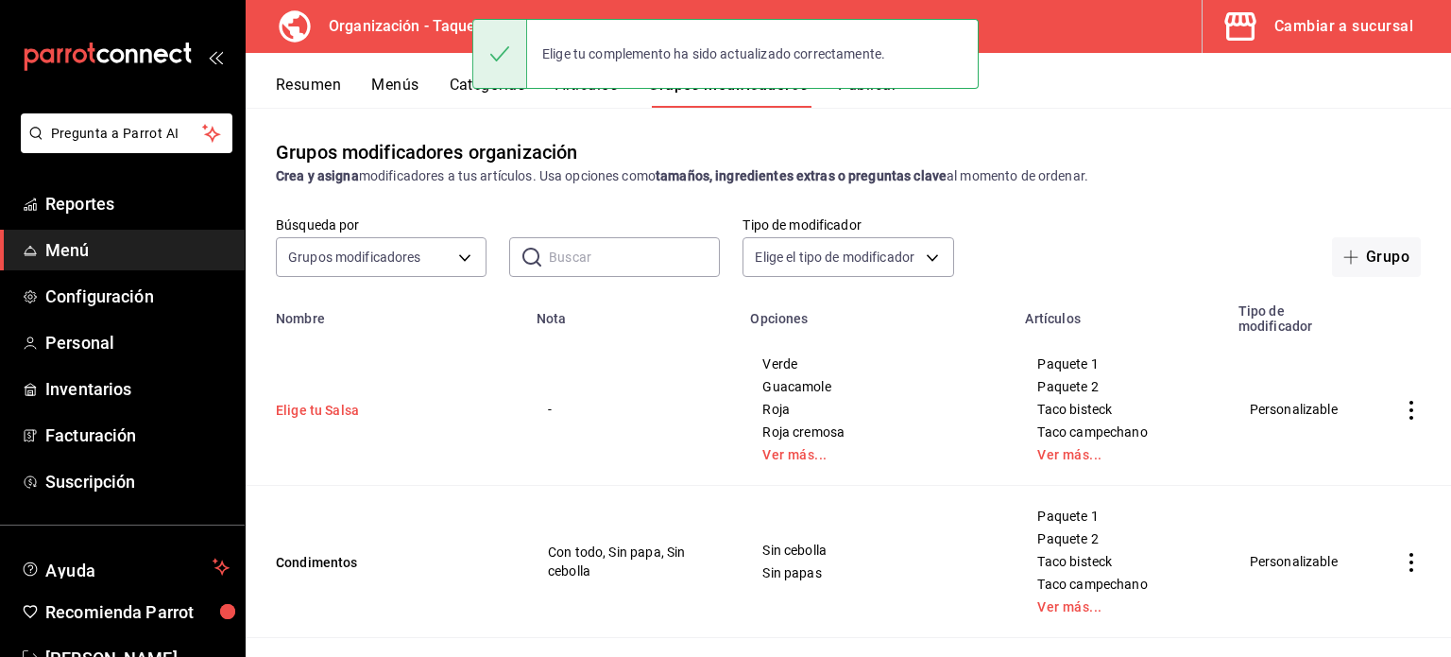
click at [340, 401] on button "Elige tu Salsa" at bounding box center [389, 410] width 227 height 19
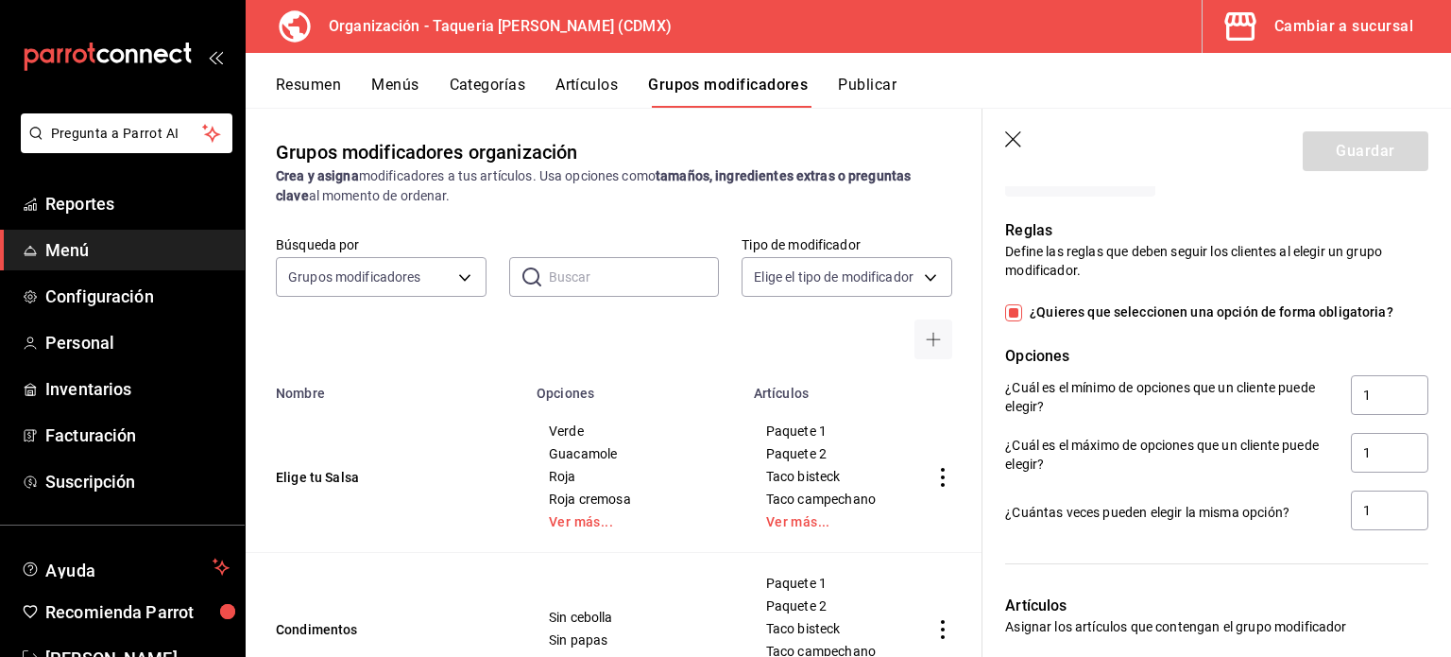
scroll to position [1141, 0]
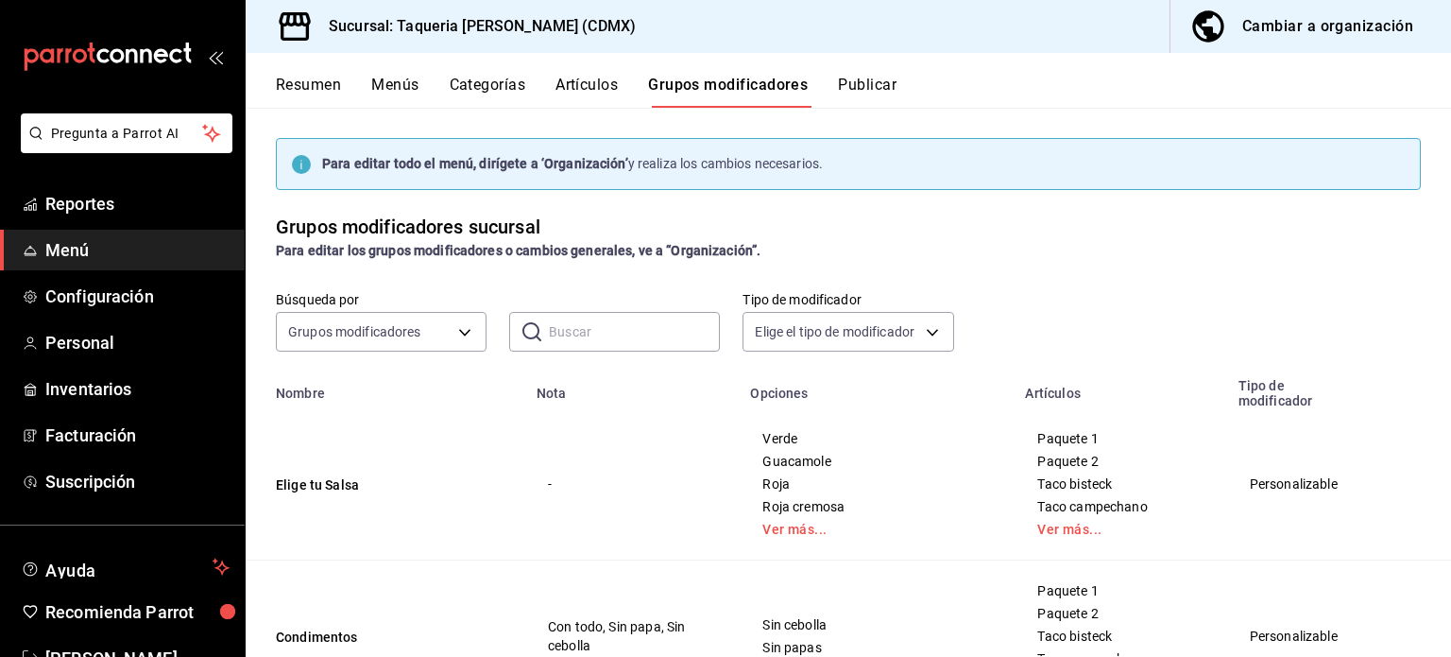
click at [473, 77] on button "Categorías" at bounding box center [488, 92] width 77 height 32
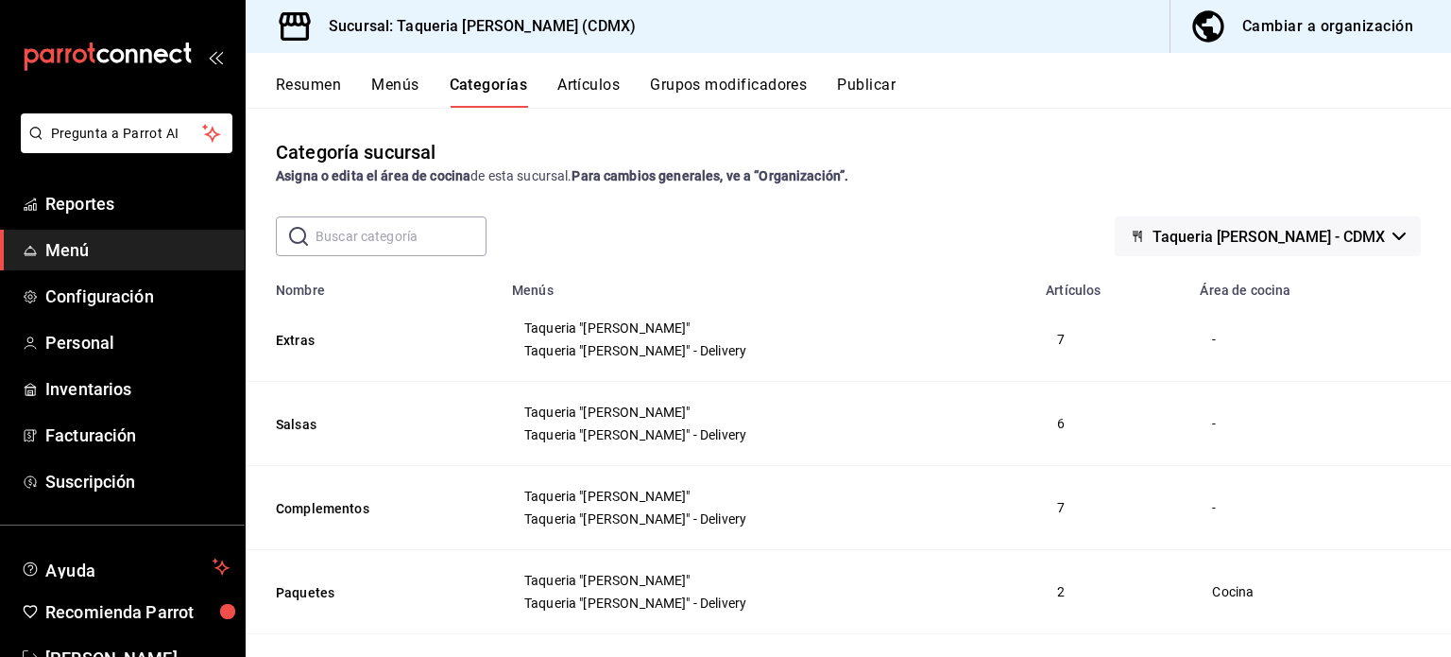
click at [384, 77] on button "Menús" at bounding box center [394, 92] width 47 height 32
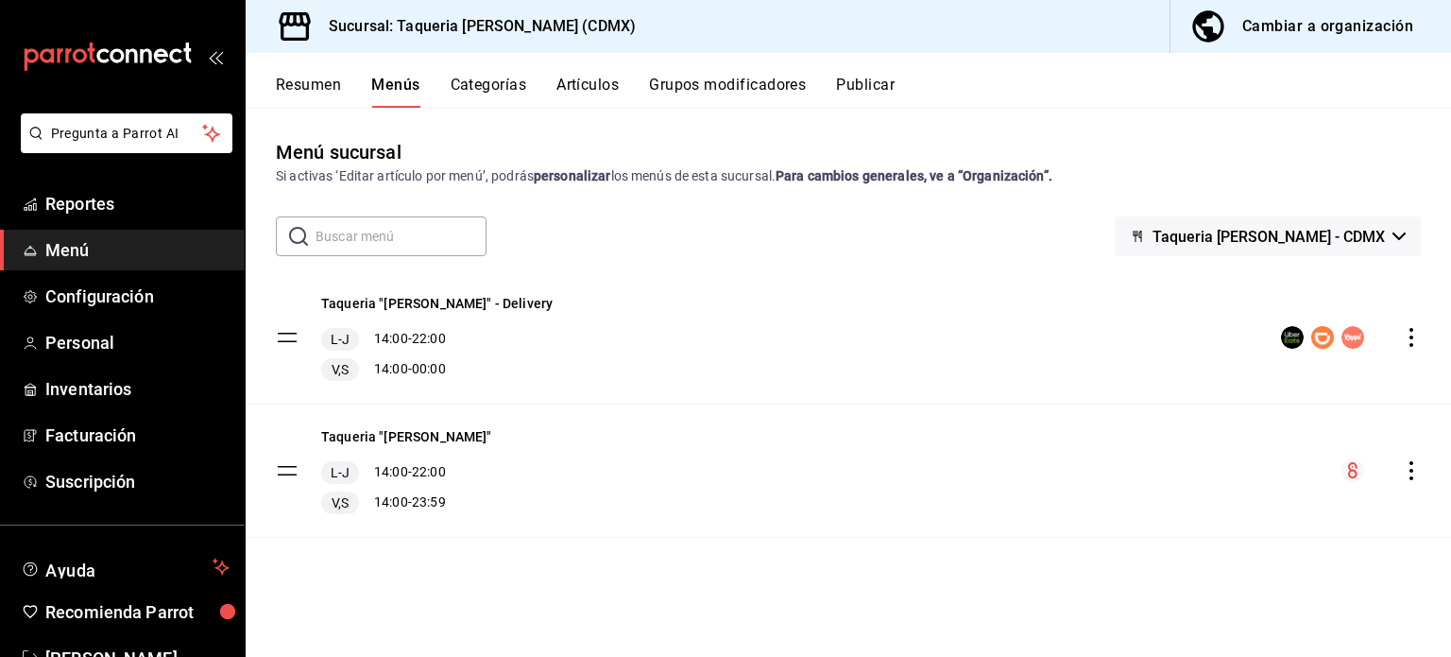
click at [283, 337] on tbody "Taqueria "Don Pepe" - Delivery L-J 14:00 - 22:00 V,S 14:00 - 00:00 Taqueria "Do…" at bounding box center [849, 404] width 1206 height 266
click at [320, 98] on button "Resumen" at bounding box center [308, 92] width 65 height 32
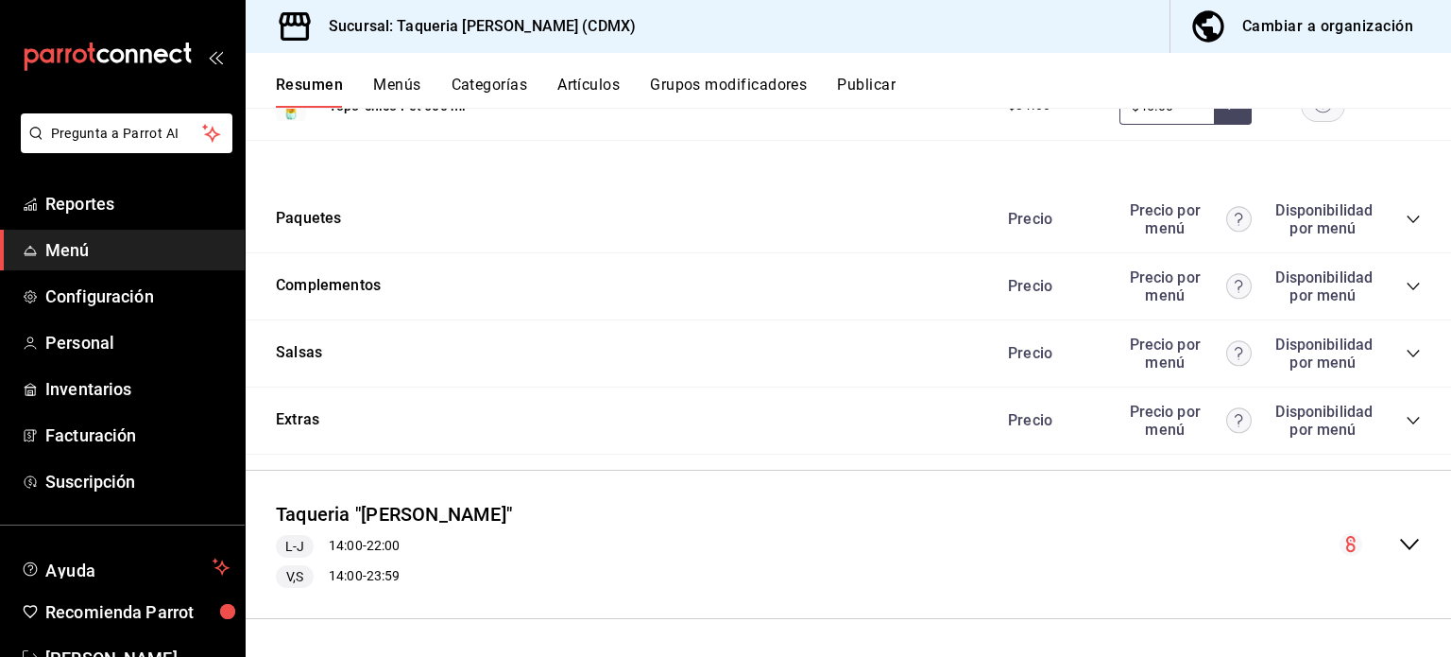
scroll to position [2199, 0]
click at [774, 391] on div "Extras Precio Precio por menú Disponibilidad por menú" at bounding box center [849, 421] width 1206 height 67
click at [303, 426] on button "Extras" at bounding box center [297, 421] width 43 height 22
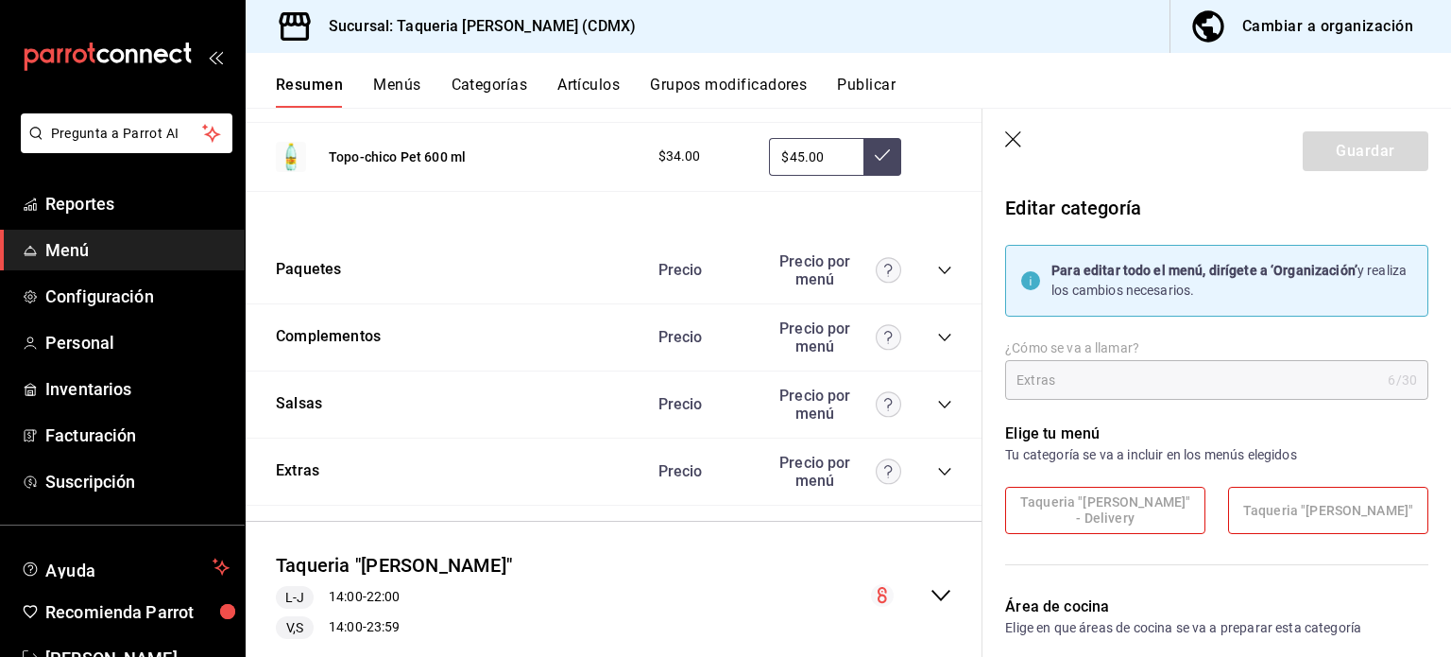
scroll to position [2358, 0]
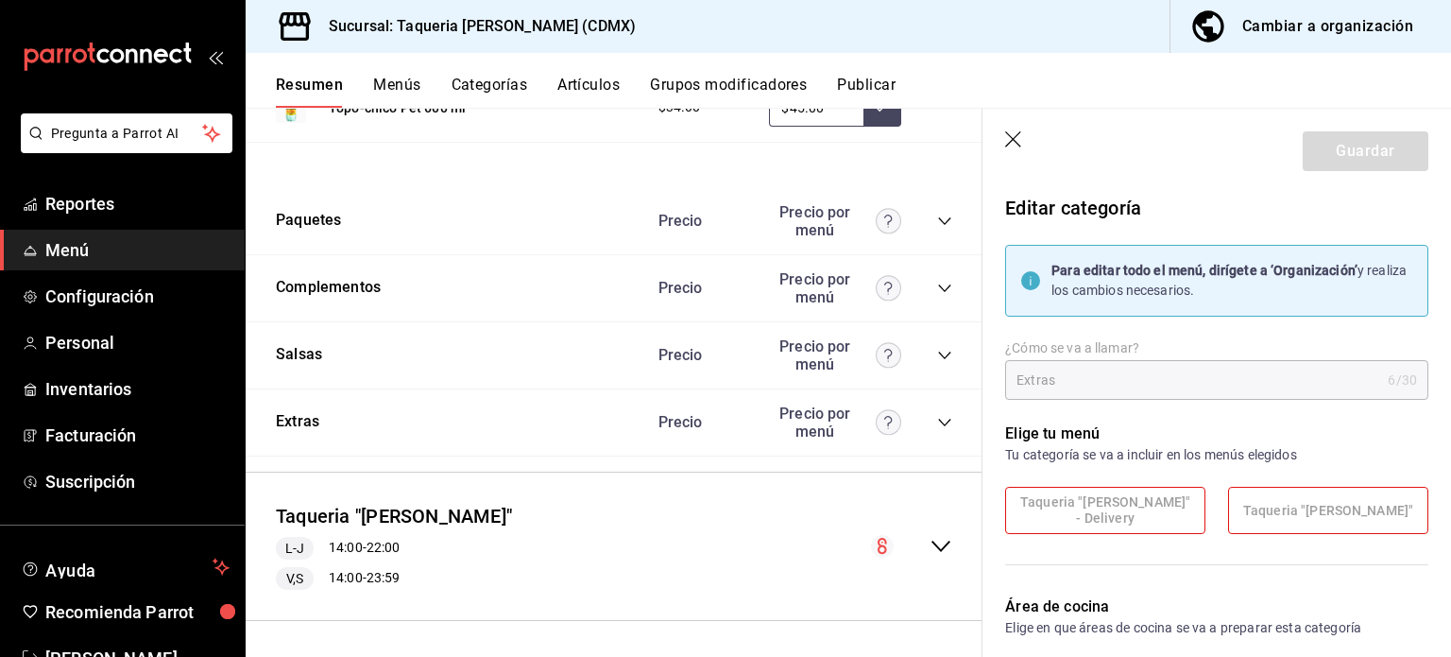
click at [1010, 137] on icon "button" at bounding box center [1013, 139] width 16 height 16
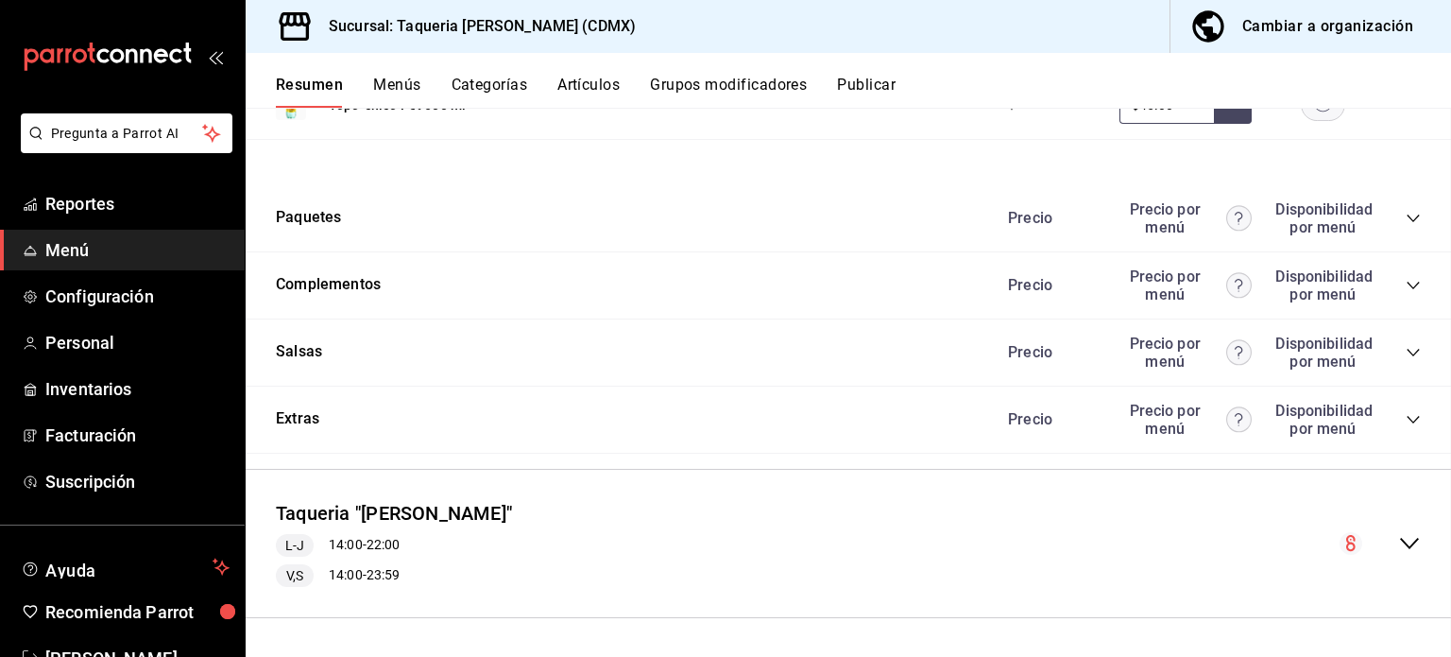
scroll to position [2200, 0]
click at [1406, 413] on icon "collapse-category-row" at bounding box center [1413, 420] width 15 height 15
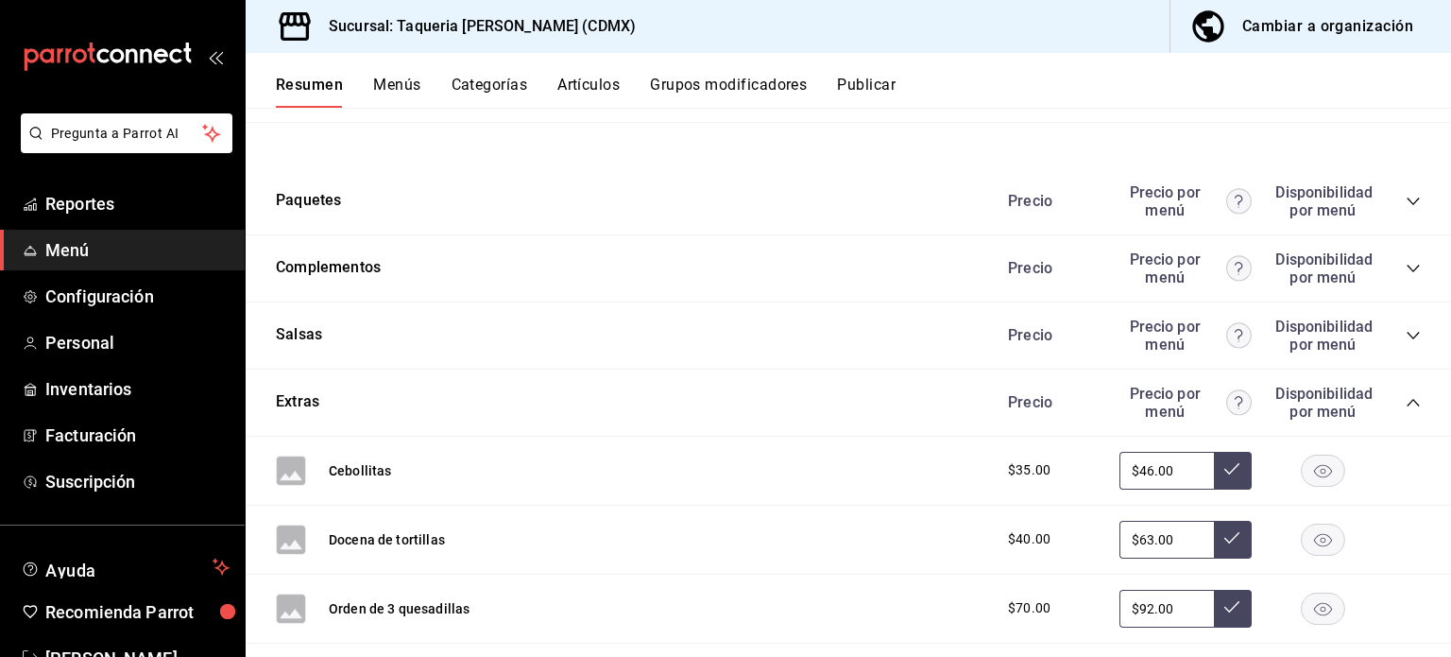
scroll to position [2215, 0]
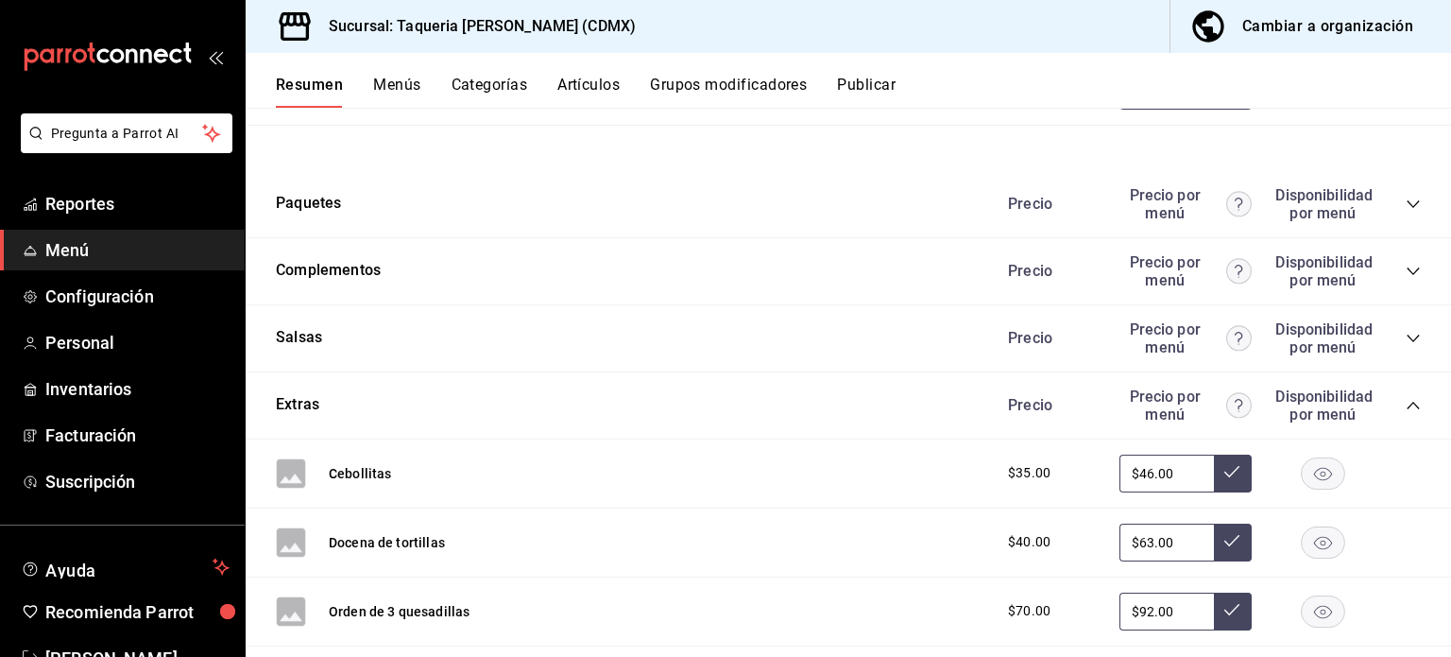
click at [1406, 401] on icon "collapse-category-row" at bounding box center [1413, 405] width 15 height 15
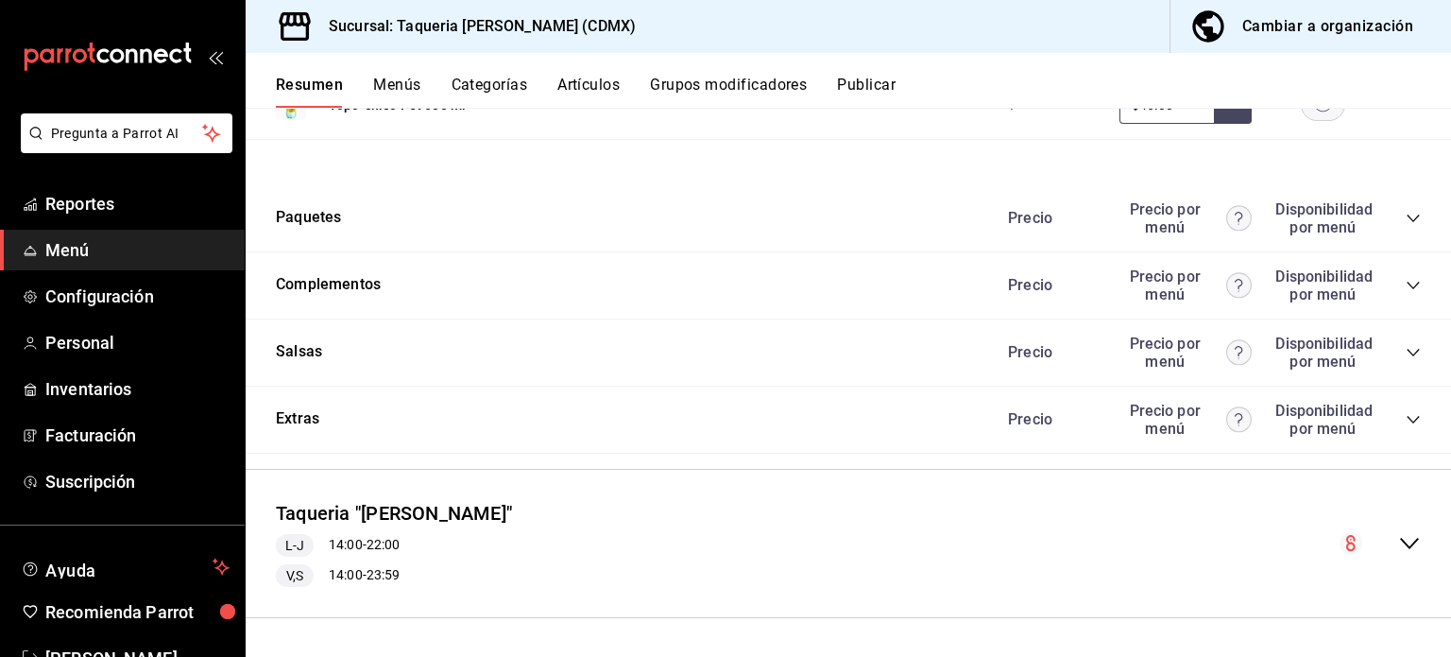
scroll to position [2200, 0]
click at [1407, 352] on icon "collapse-category-row" at bounding box center [1413, 354] width 12 height 8
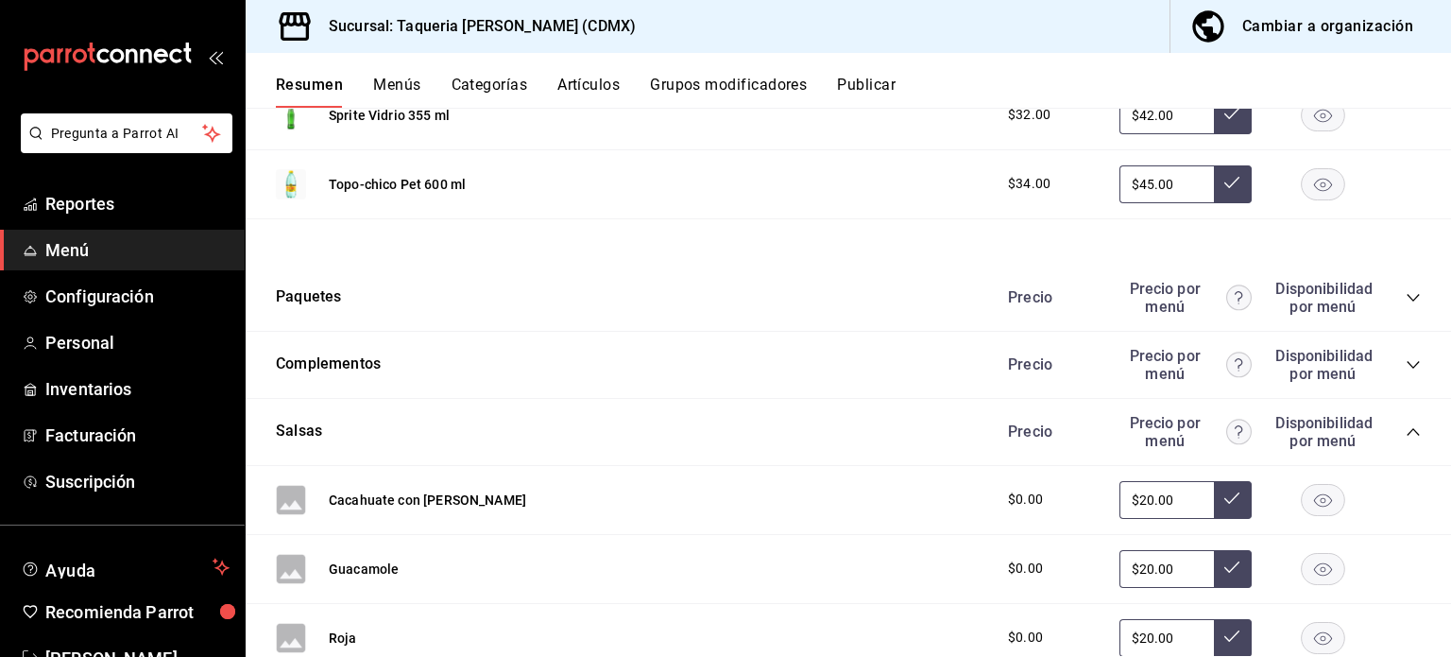
scroll to position [2117, 0]
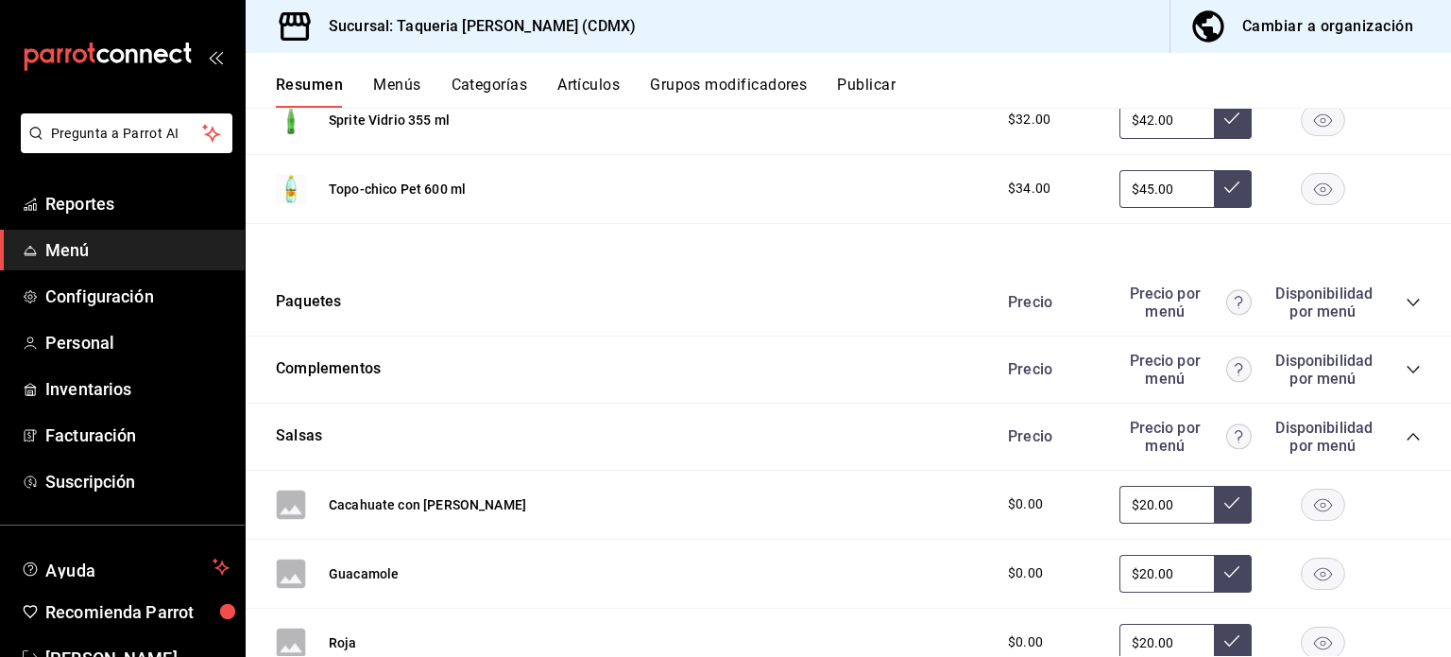
click at [1406, 437] on icon "collapse-category-row" at bounding box center [1413, 436] width 15 height 15
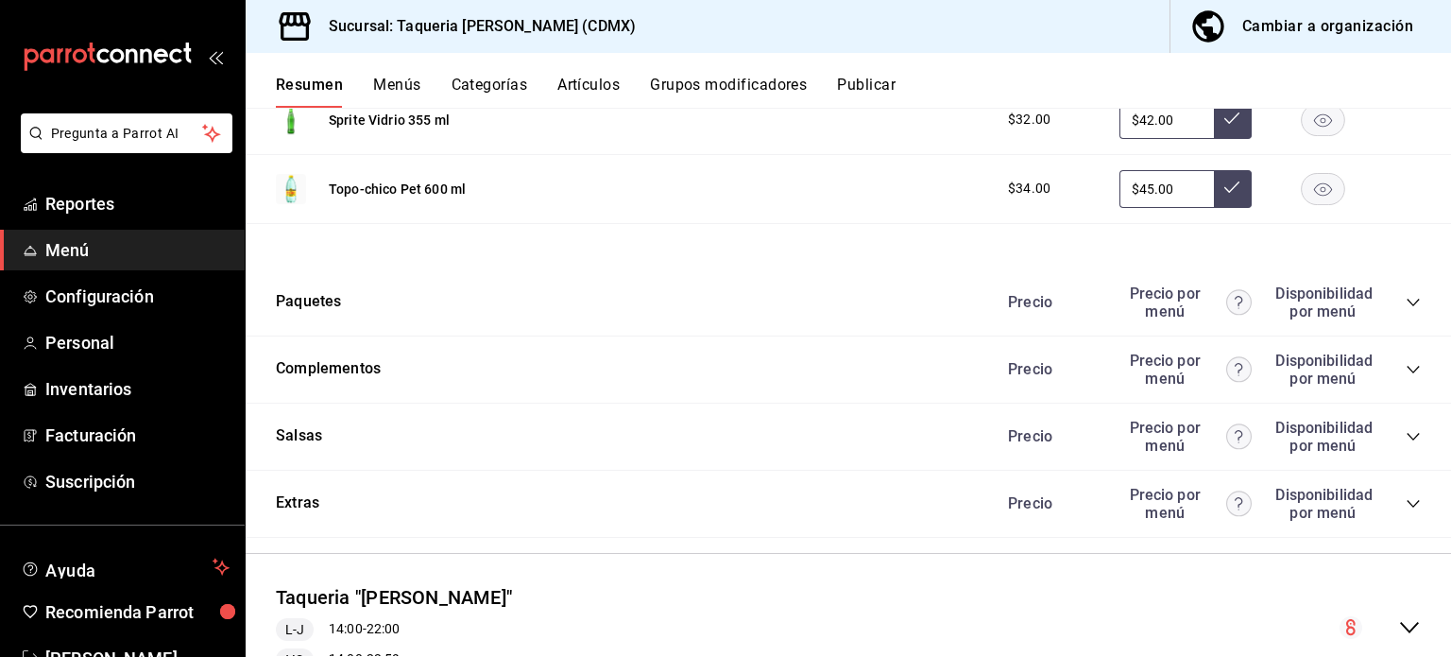
click at [1407, 366] on icon "collapse-category-row" at bounding box center [1413, 370] width 12 height 8
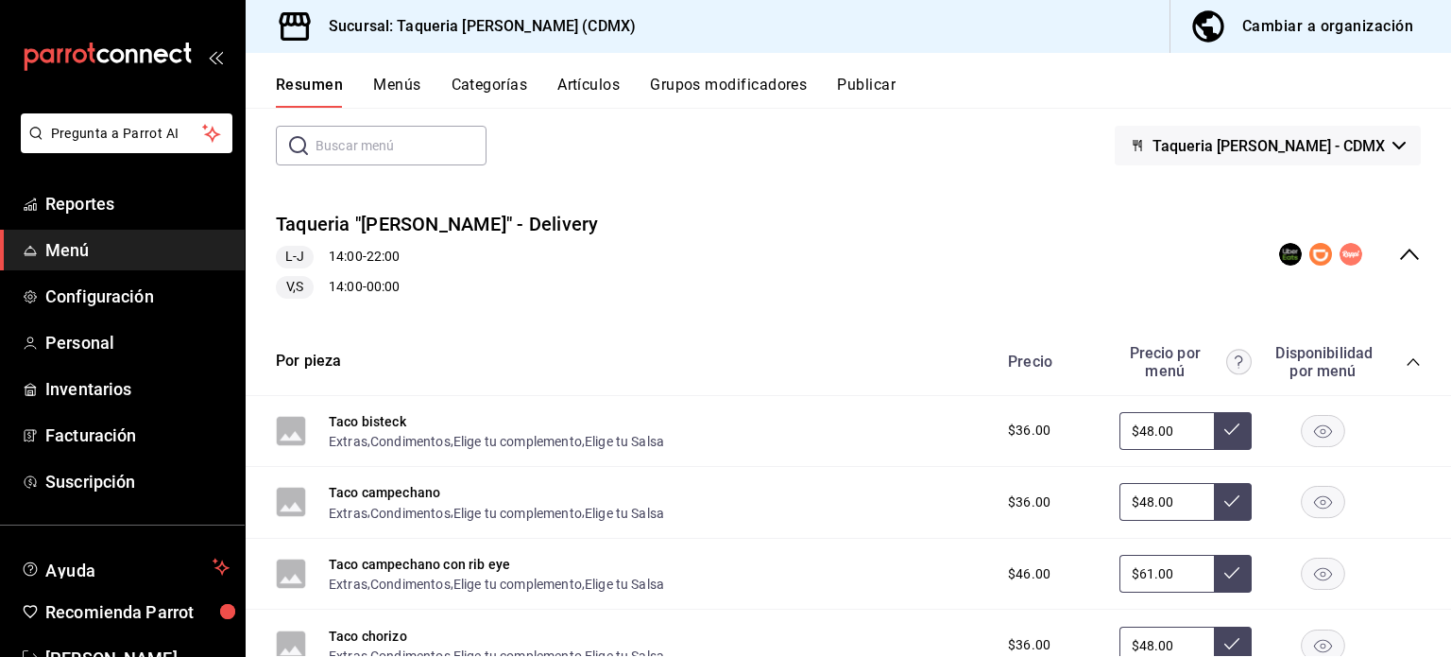
scroll to position [0, 0]
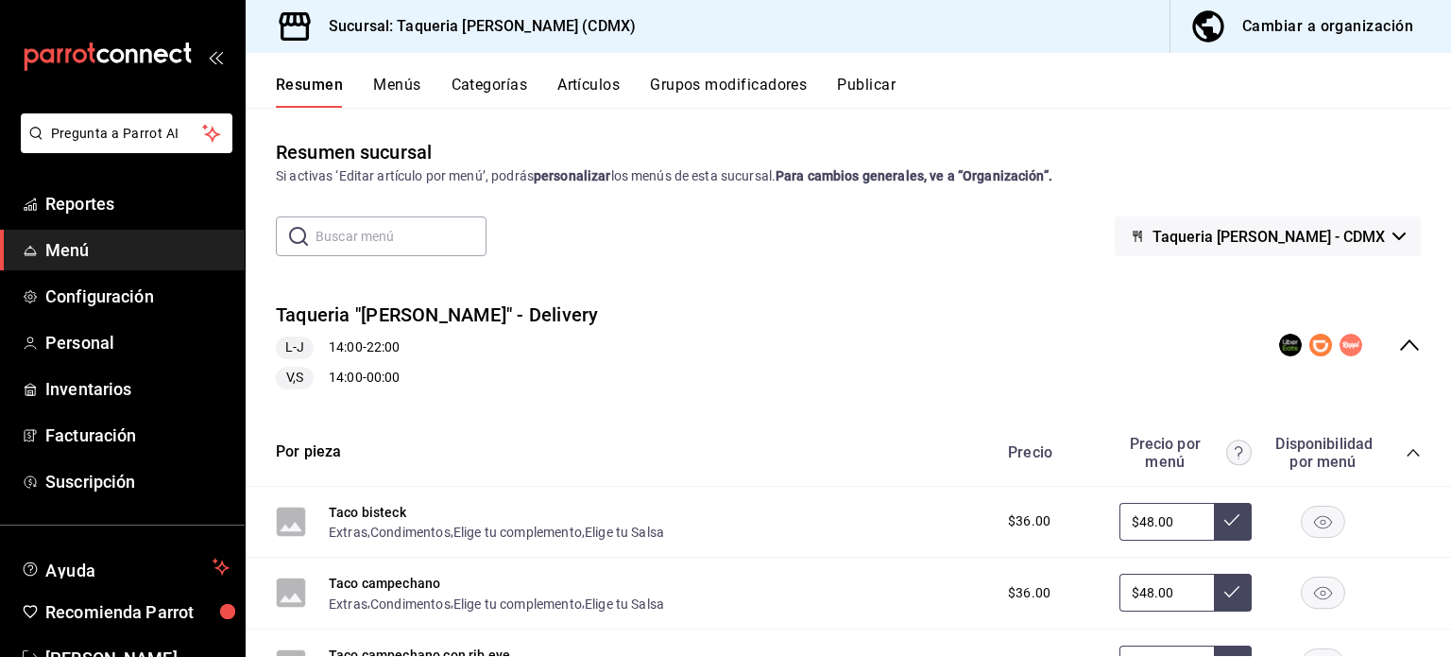
click at [1406, 449] on icon "collapse-category-row" at bounding box center [1413, 452] width 15 height 15
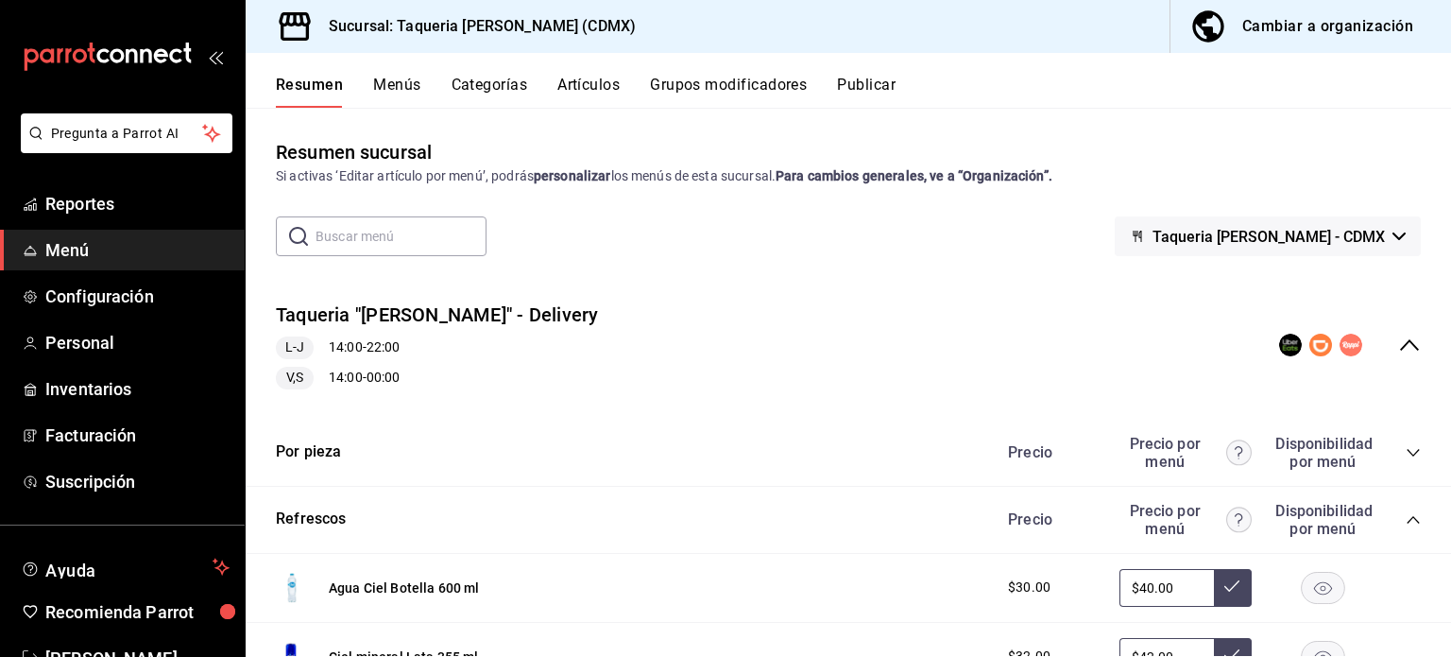
click at [1406, 514] on icon "collapse-category-row" at bounding box center [1413, 519] width 15 height 15
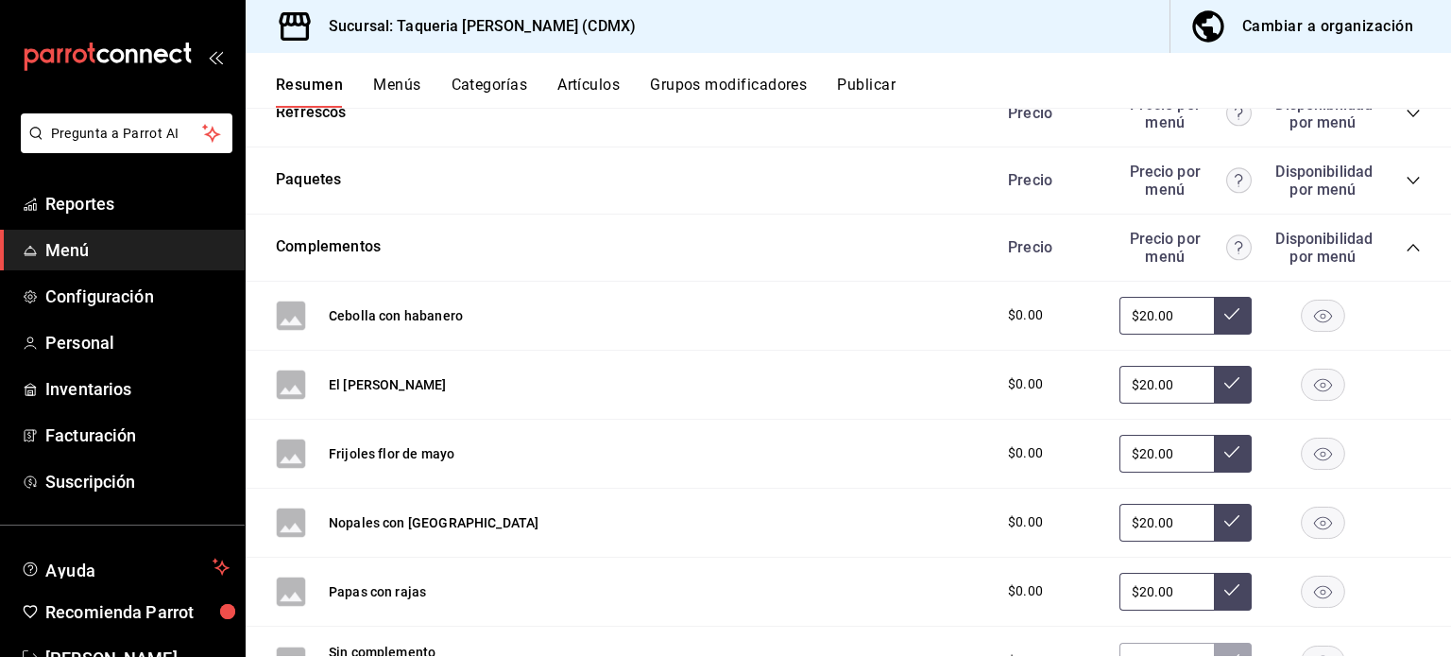
scroll to position [403, 0]
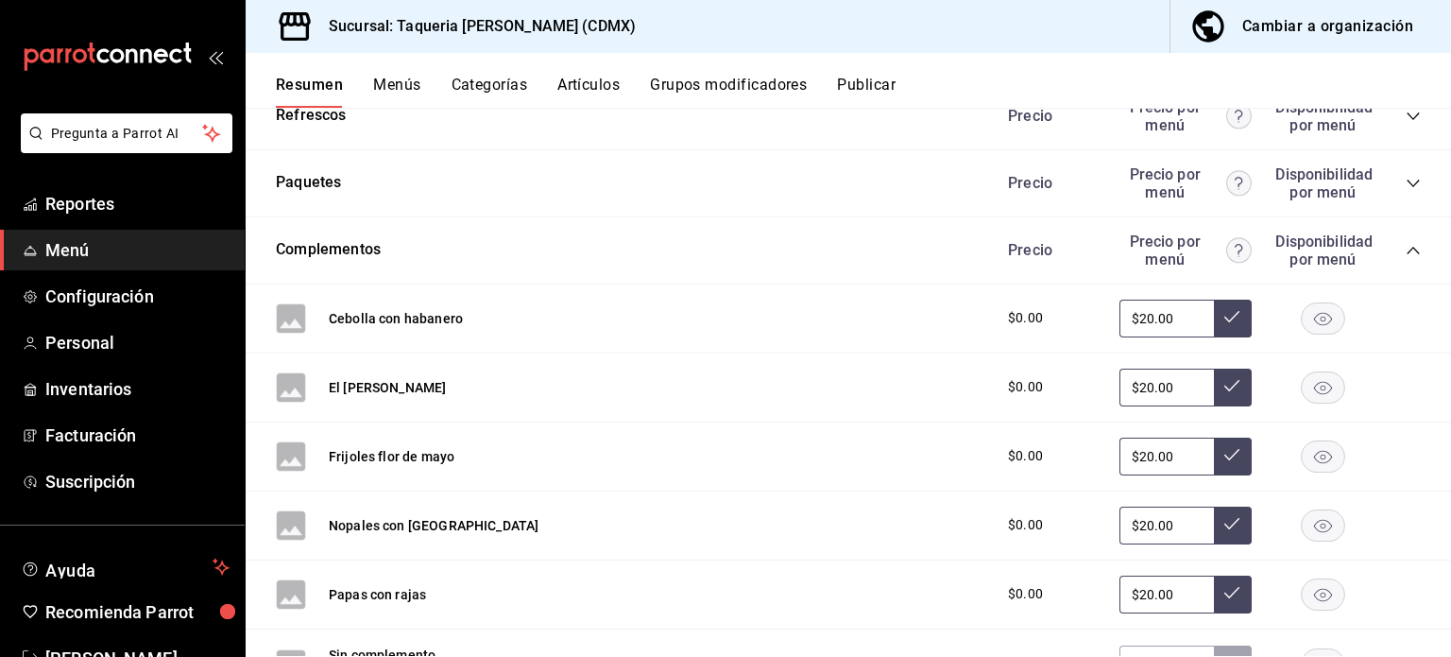
click at [1406, 245] on icon "collapse-category-row" at bounding box center [1413, 250] width 15 height 15
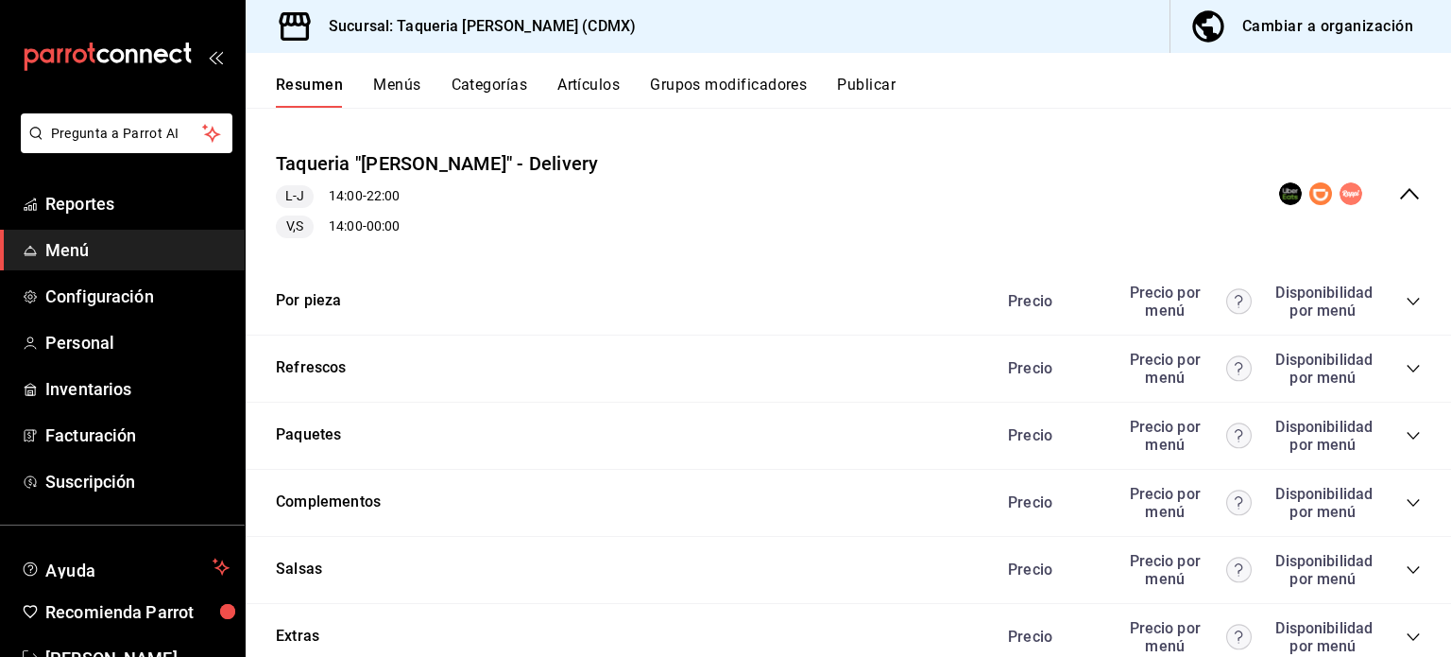
scroll to position [139, 0]
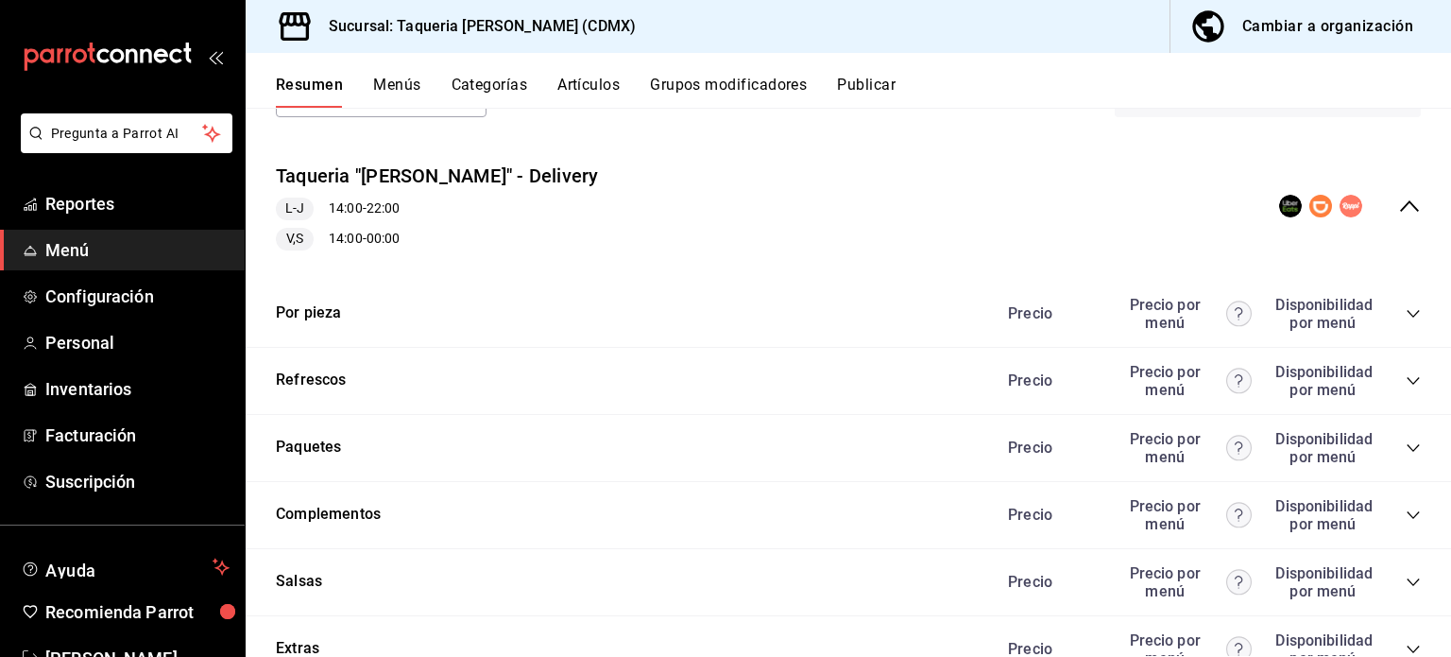
click at [1400, 201] on icon "collapse-menu-row" at bounding box center [1409, 205] width 19 height 11
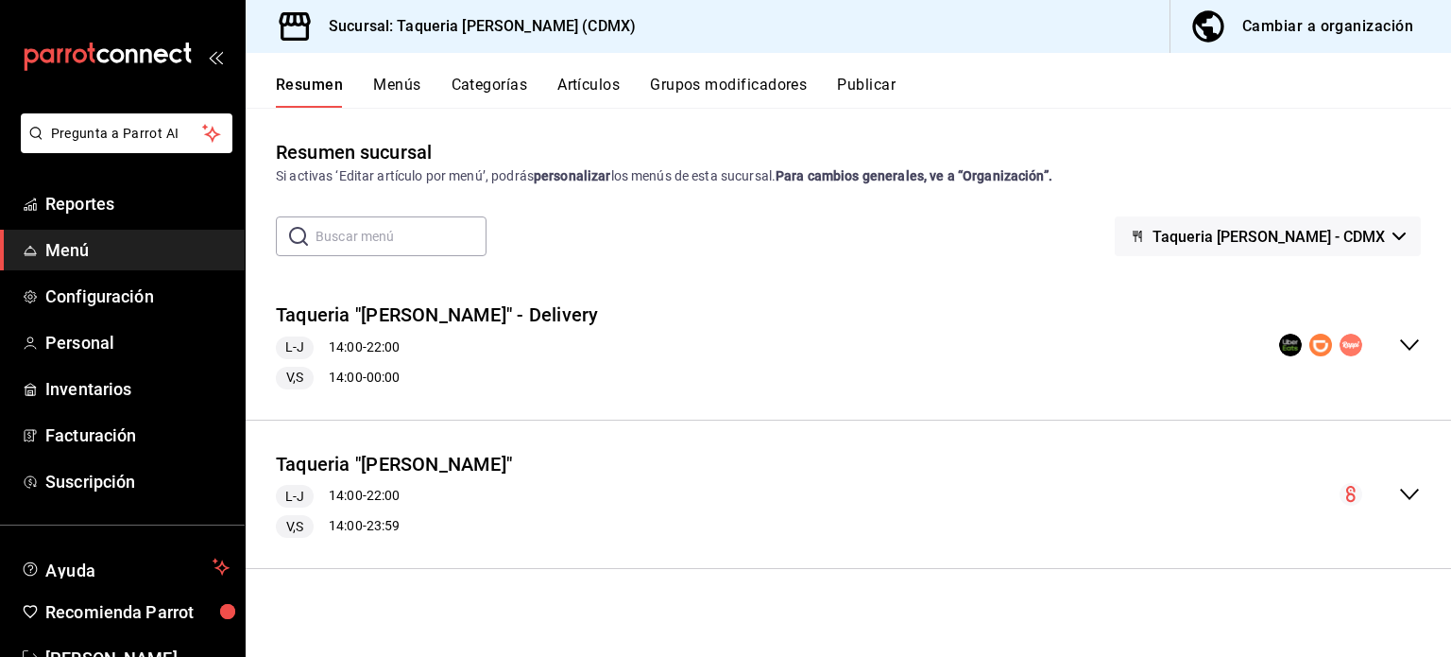
scroll to position [0, 0]
click at [1414, 489] on icon "collapse-menu-row" at bounding box center [1409, 494] width 23 height 23
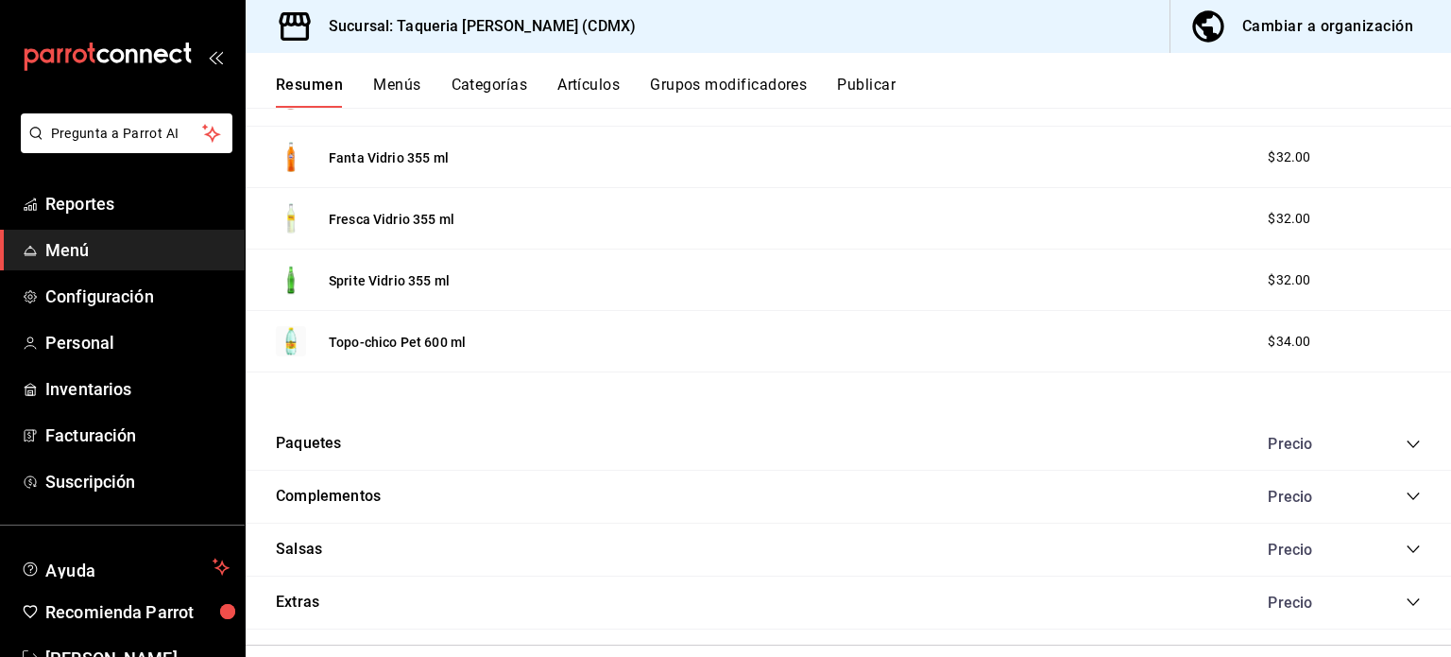
scroll to position [1975, 0]
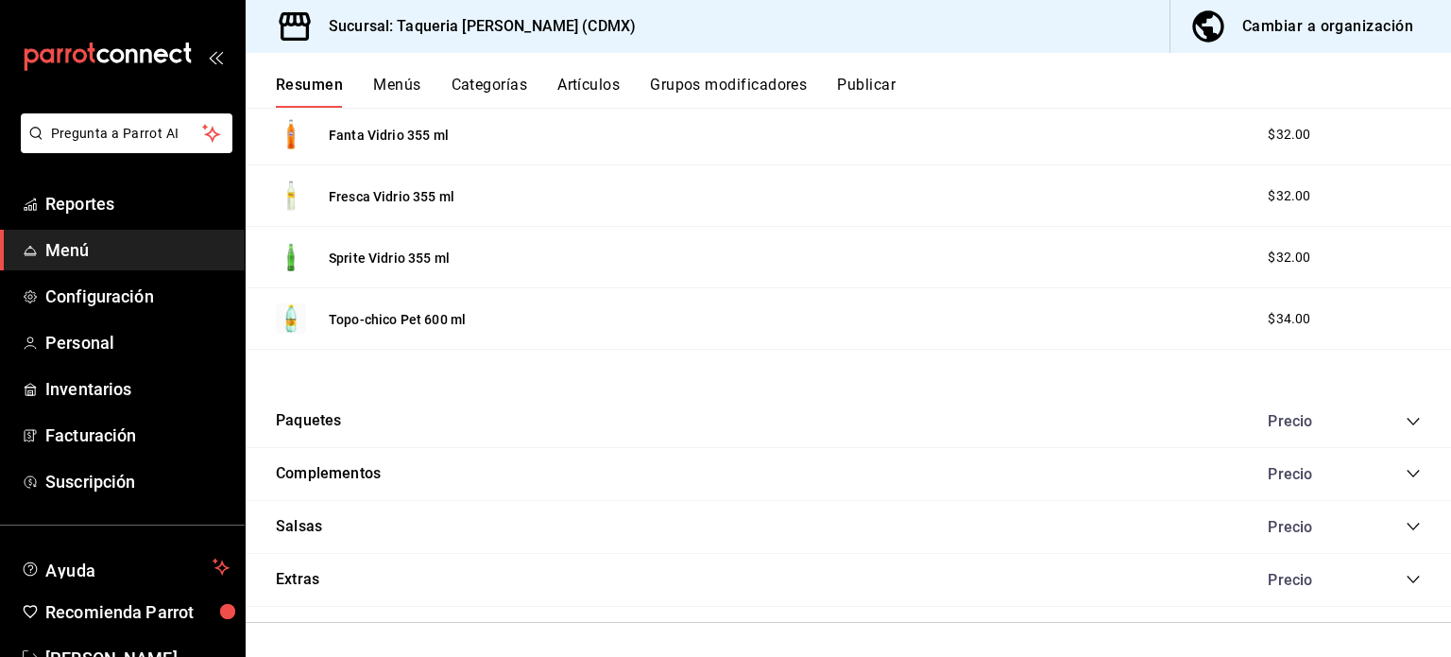
click at [1406, 573] on icon "collapse-category-row" at bounding box center [1413, 579] width 15 height 15
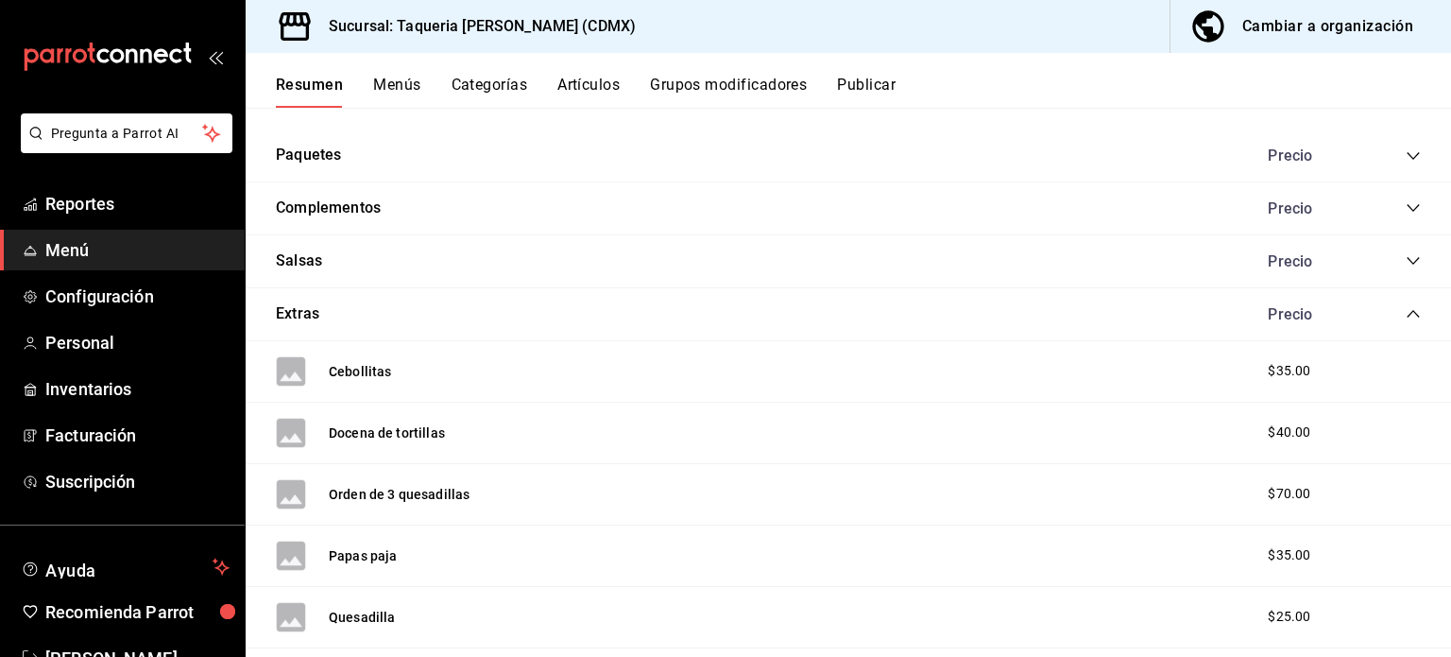
scroll to position [2239, 0]
click at [1406, 311] on icon "collapse-category-row" at bounding box center [1413, 314] width 15 height 15
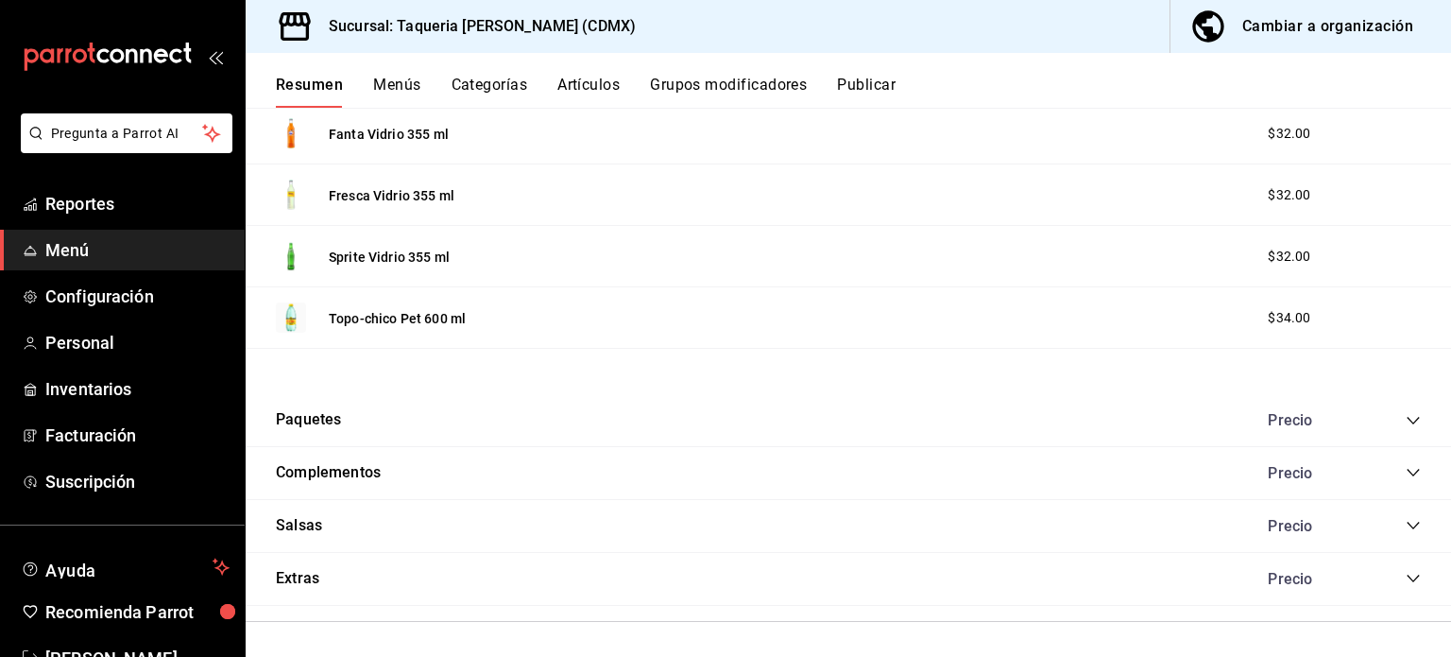
scroll to position [1975, 0]
click at [1406, 526] on icon "collapse-category-row" at bounding box center [1413, 526] width 15 height 15
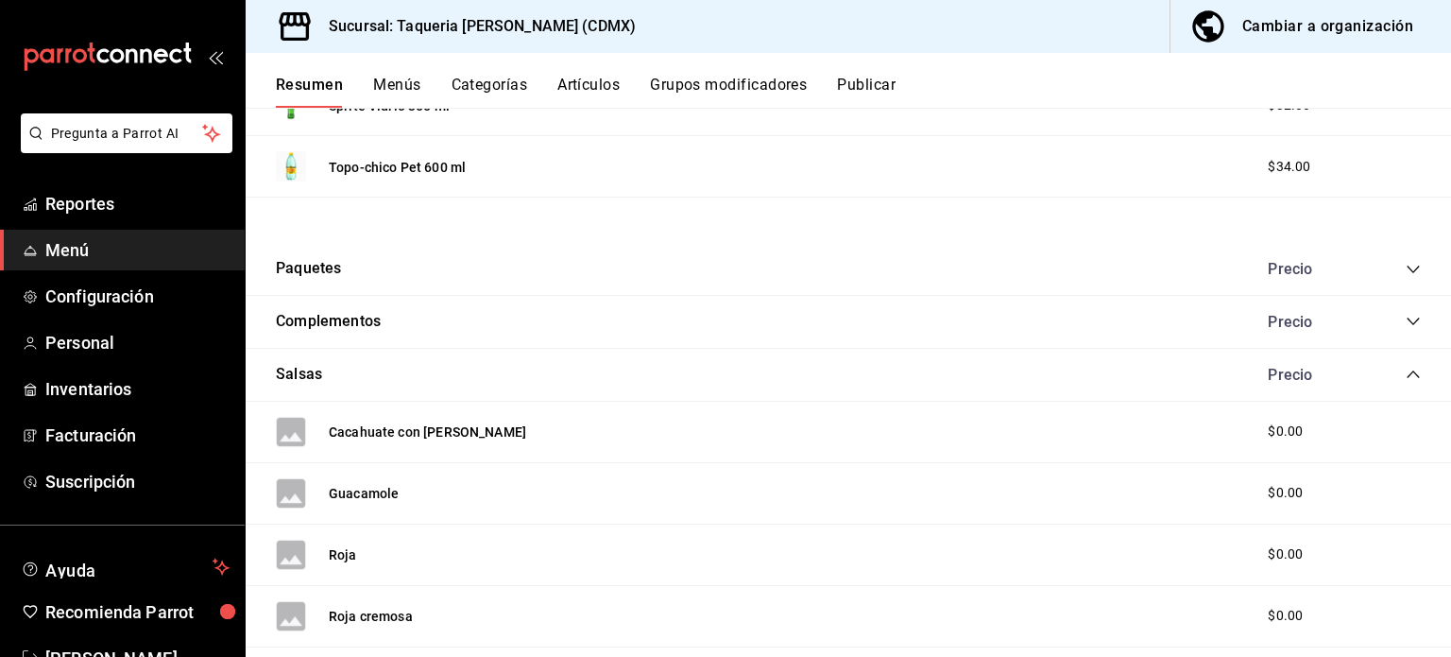
scroll to position [2107, 0]
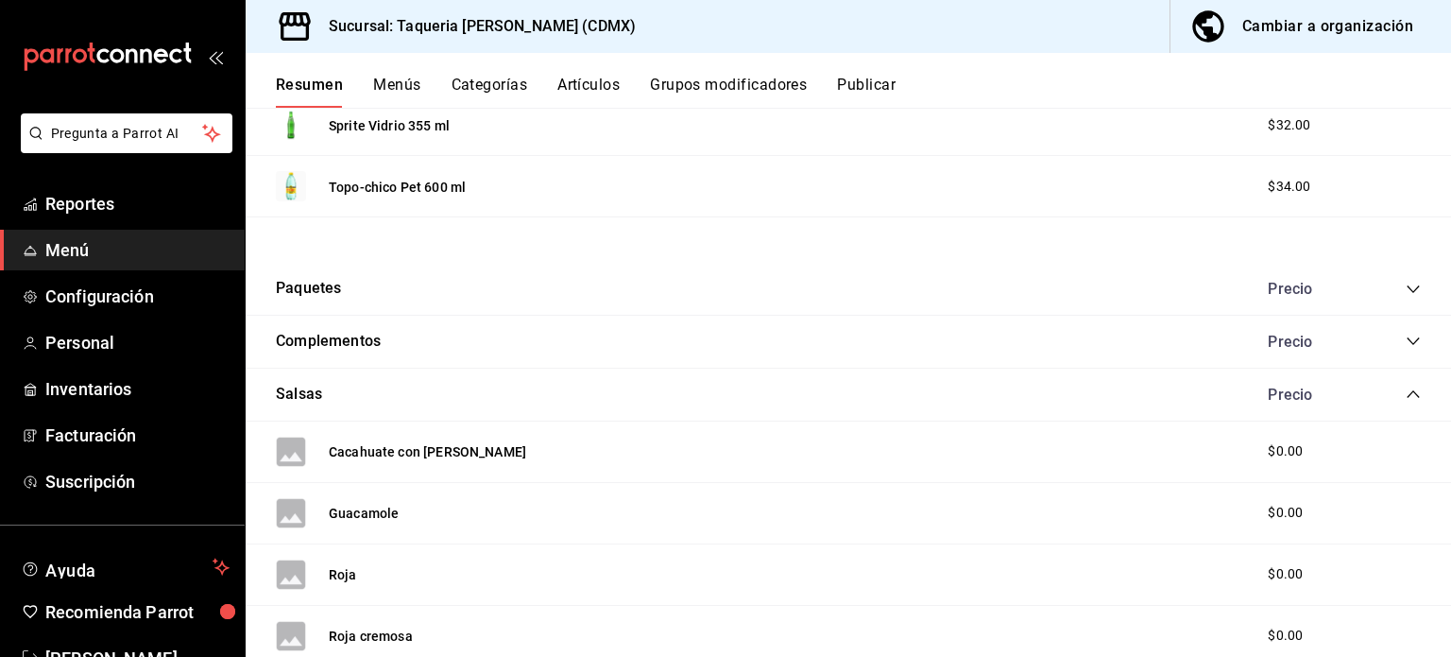
click at [1390, 387] on div "Precio" at bounding box center [1335, 395] width 172 height 18
click at [1406, 388] on icon "collapse-category-row" at bounding box center [1413, 393] width 15 height 15
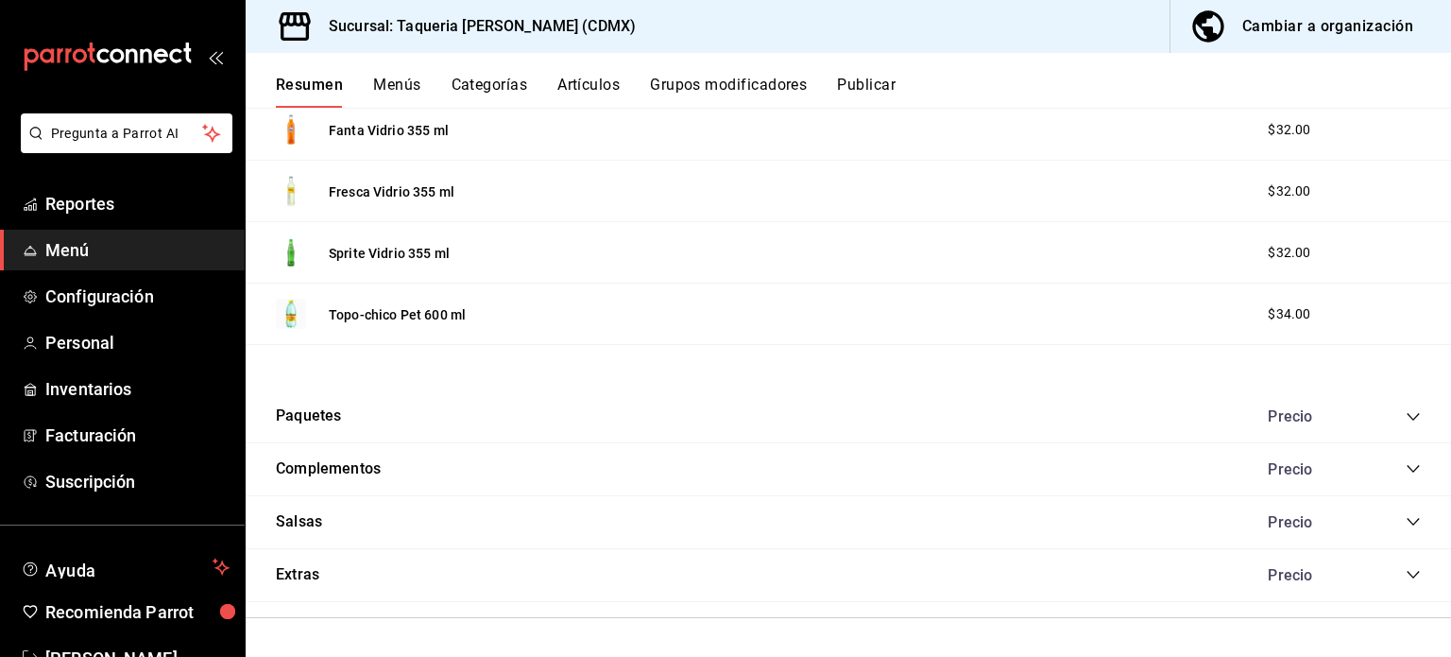
scroll to position [1976, 0]
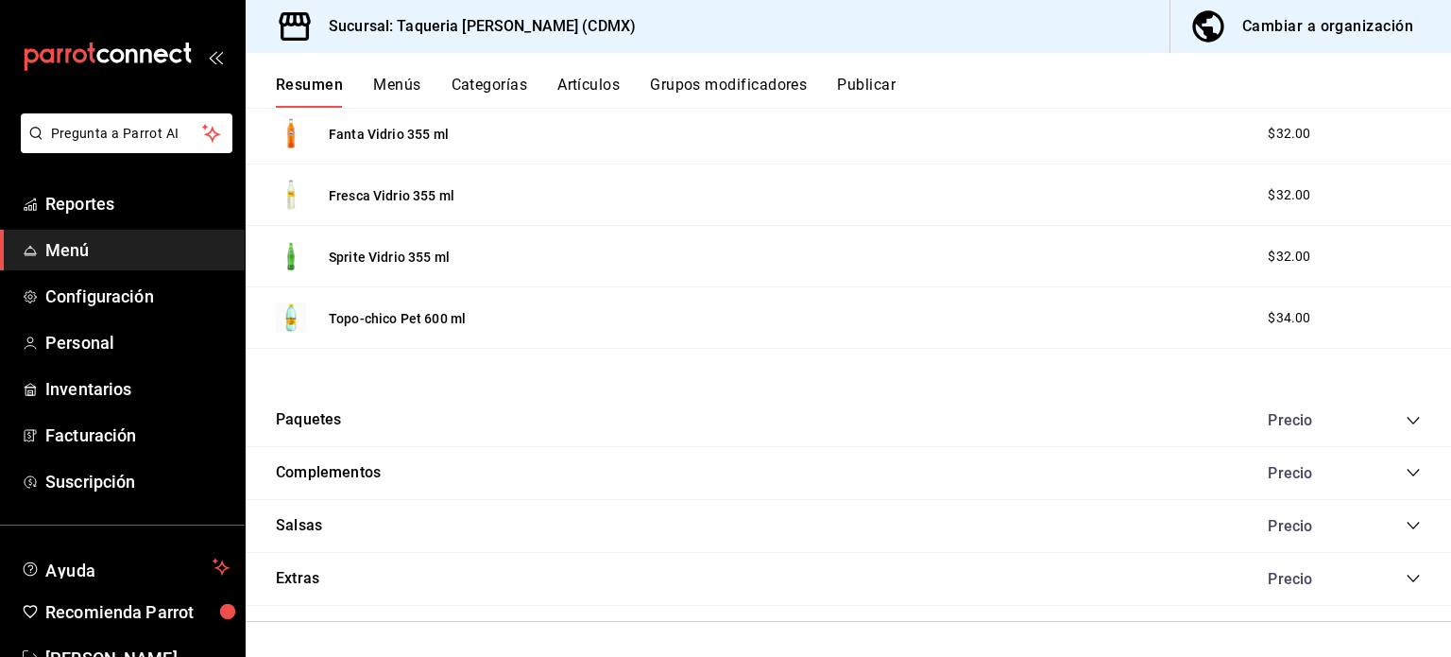
click at [1407, 470] on icon "collapse-category-row" at bounding box center [1413, 473] width 12 height 8
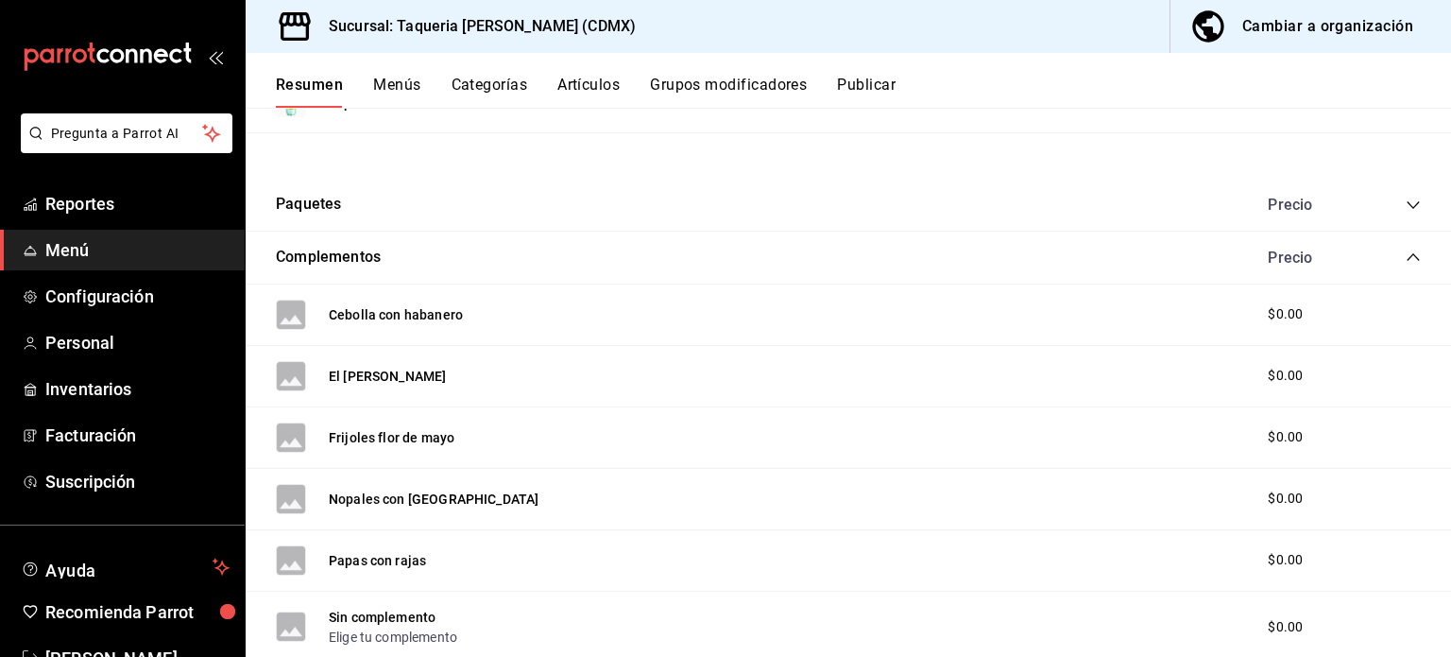
scroll to position [2121, 0]
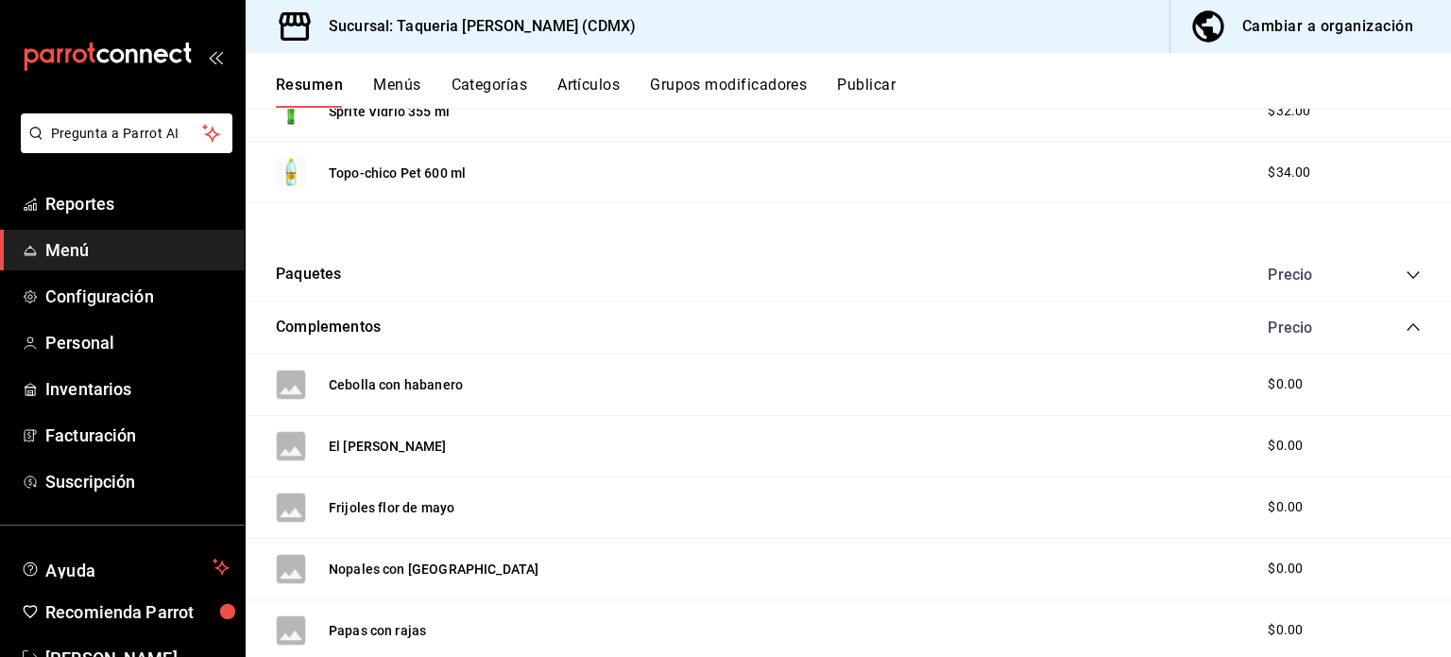
click at [1406, 324] on icon "collapse-category-row" at bounding box center [1413, 326] width 15 height 15
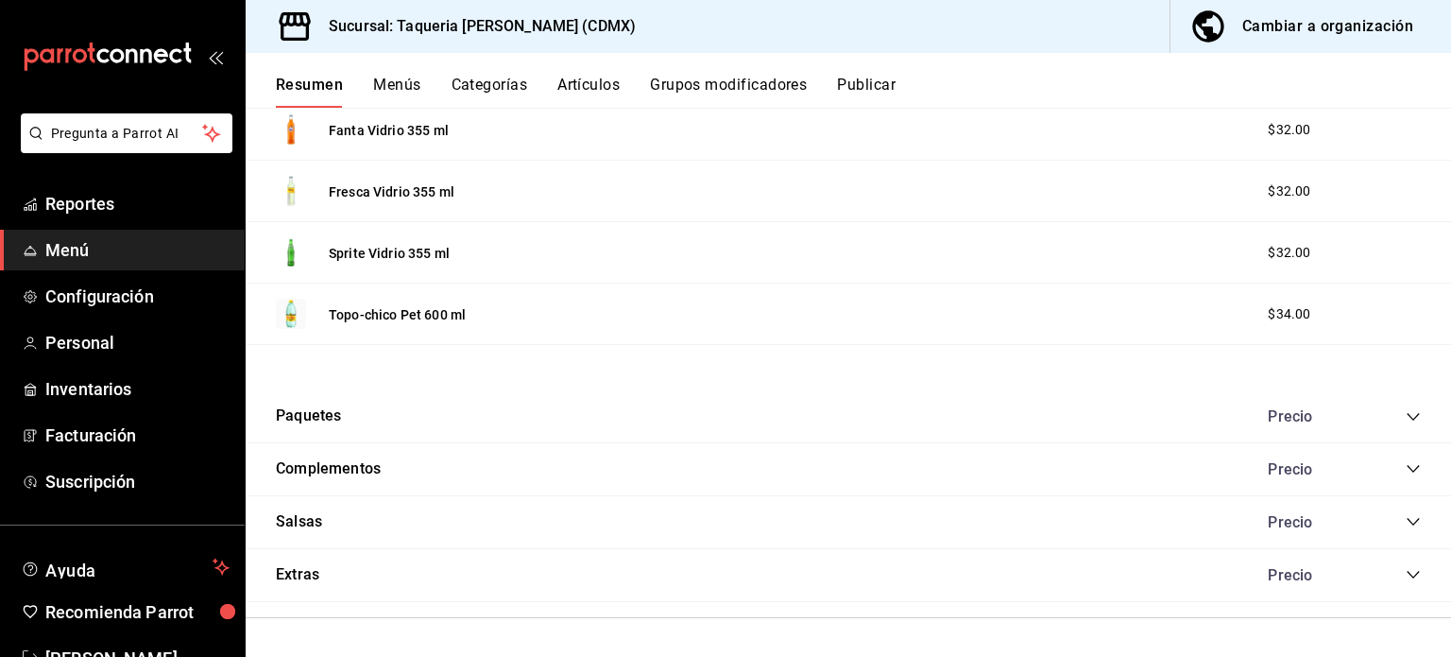
scroll to position [1976, 0]
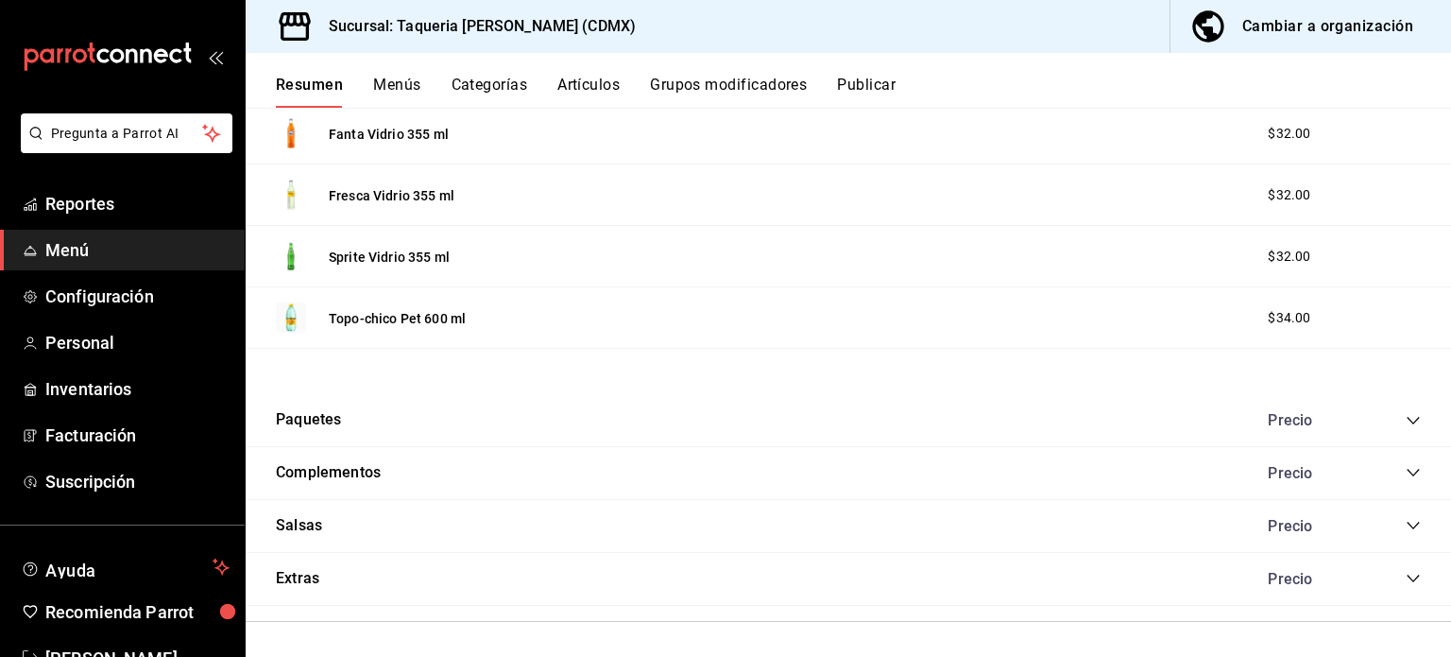
click at [1406, 413] on icon "collapse-category-row" at bounding box center [1413, 420] width 15 height 15
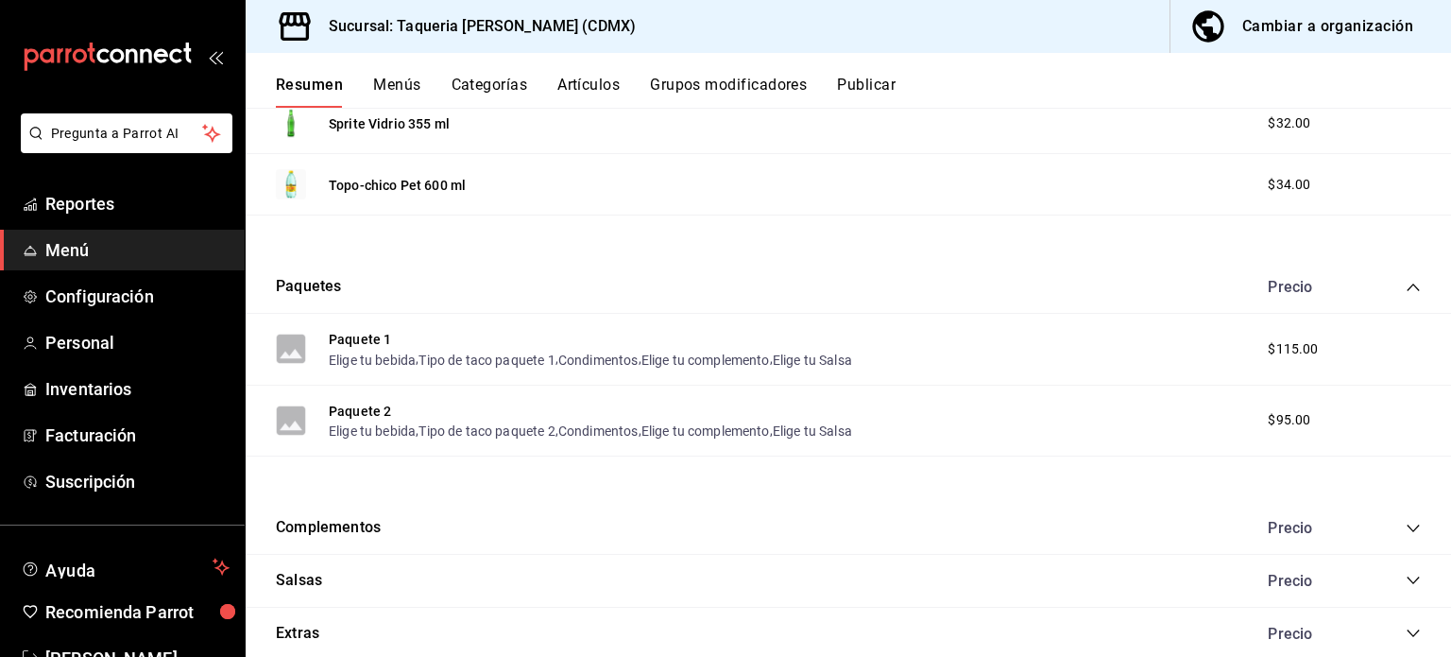
scroll to position [2110, 0]
click at [1406, 281] on icon "collapse-category-row" at bounding box center [1413, 286] width 15 height 15
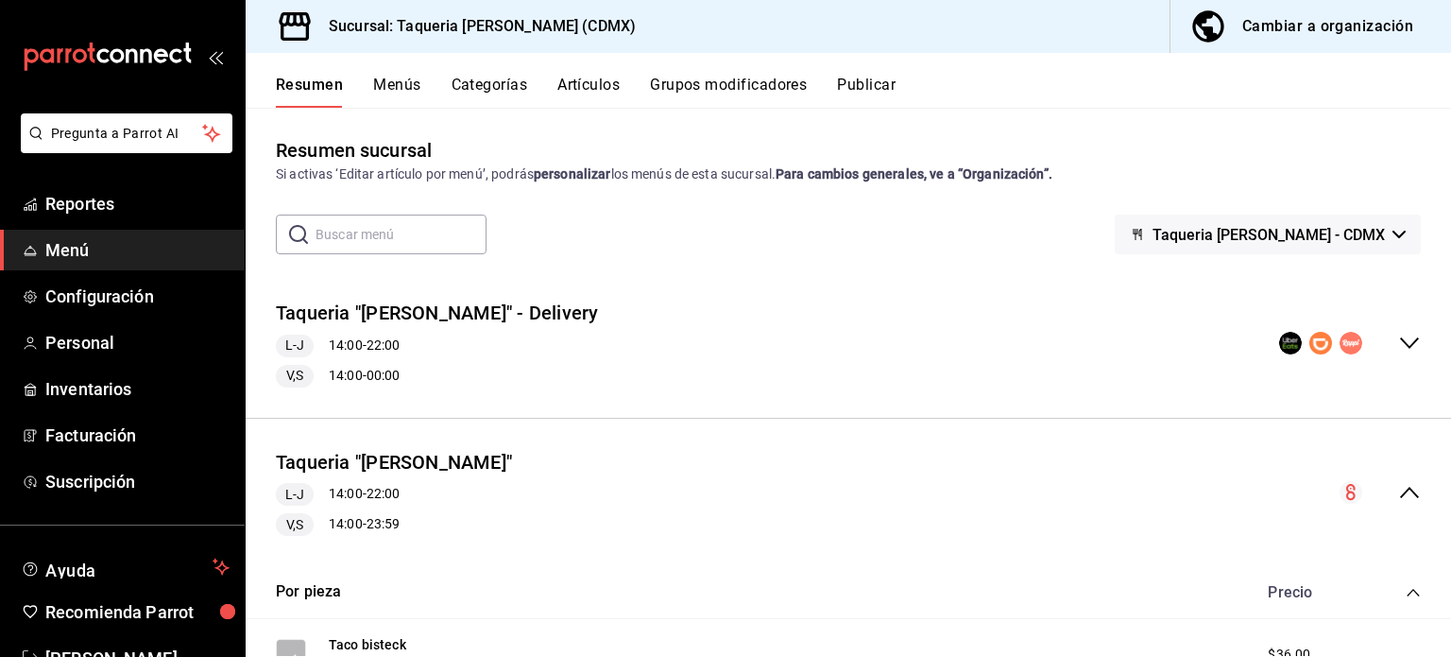
scroll to position [0, 0]
click at [1400, 347] on icon "collapse-menu-row" at bounding box center [1409, 345] width 23 height 23
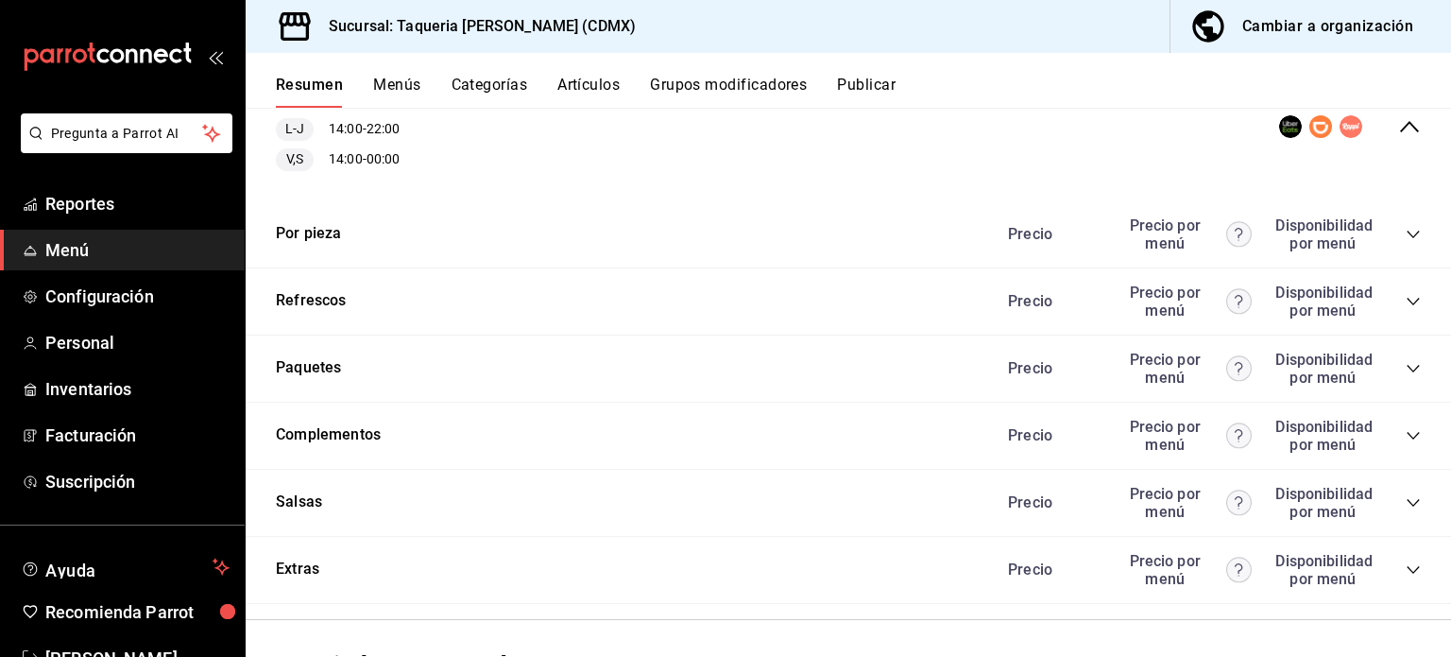
scroll to position [219, 0]
click at [1406, 238] on icon "collapse-category-row" at bounding box center [1413, 233] width 15 height 15
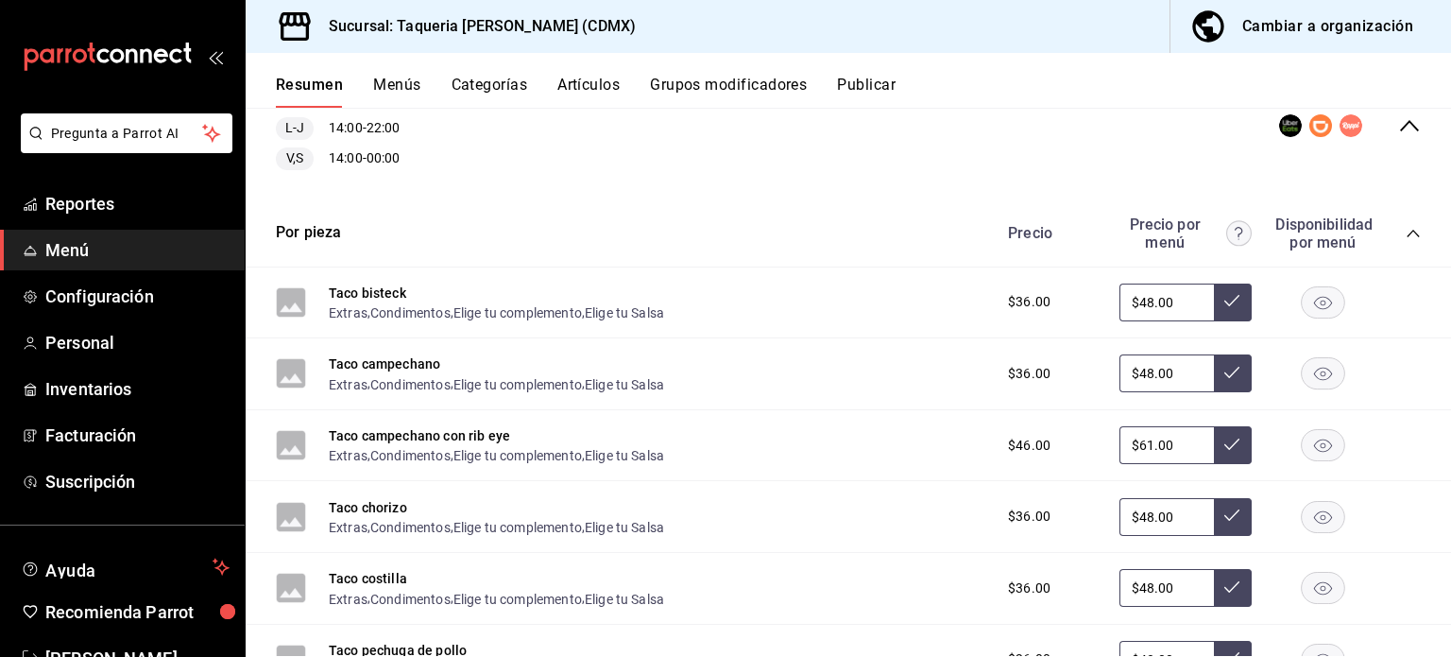
click at [1311, 310] on rect "button" at bounding box center [1323, 301] width 43 height 31
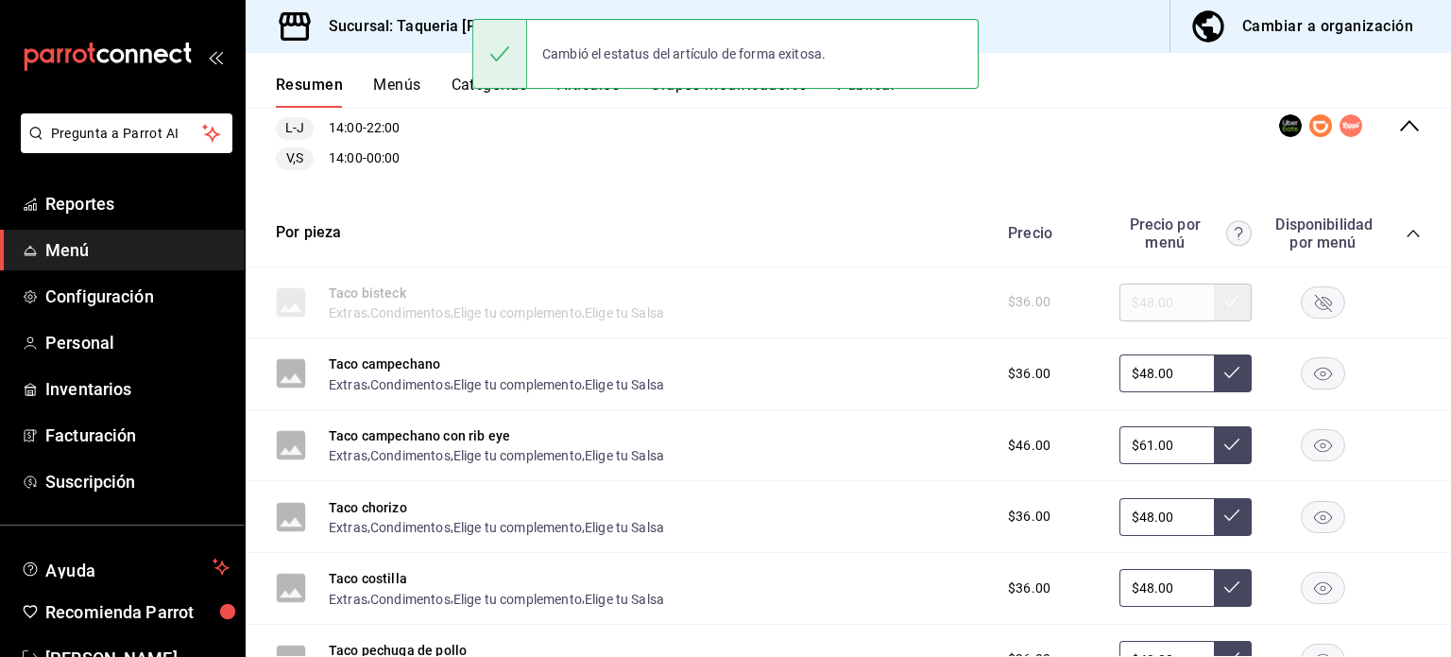
click at [1311, 310] on rect "button" at bounding box center [1323, 301] width 43 height 31
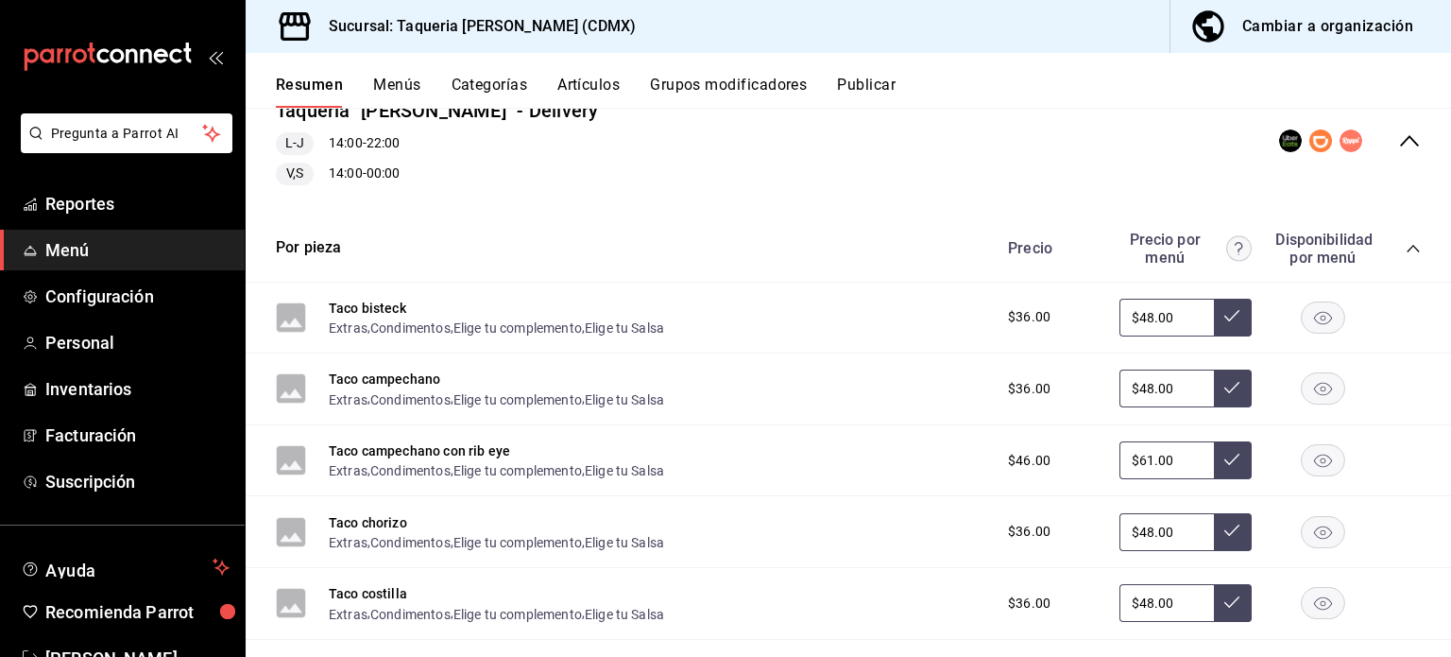
scroll to position [207, 0]
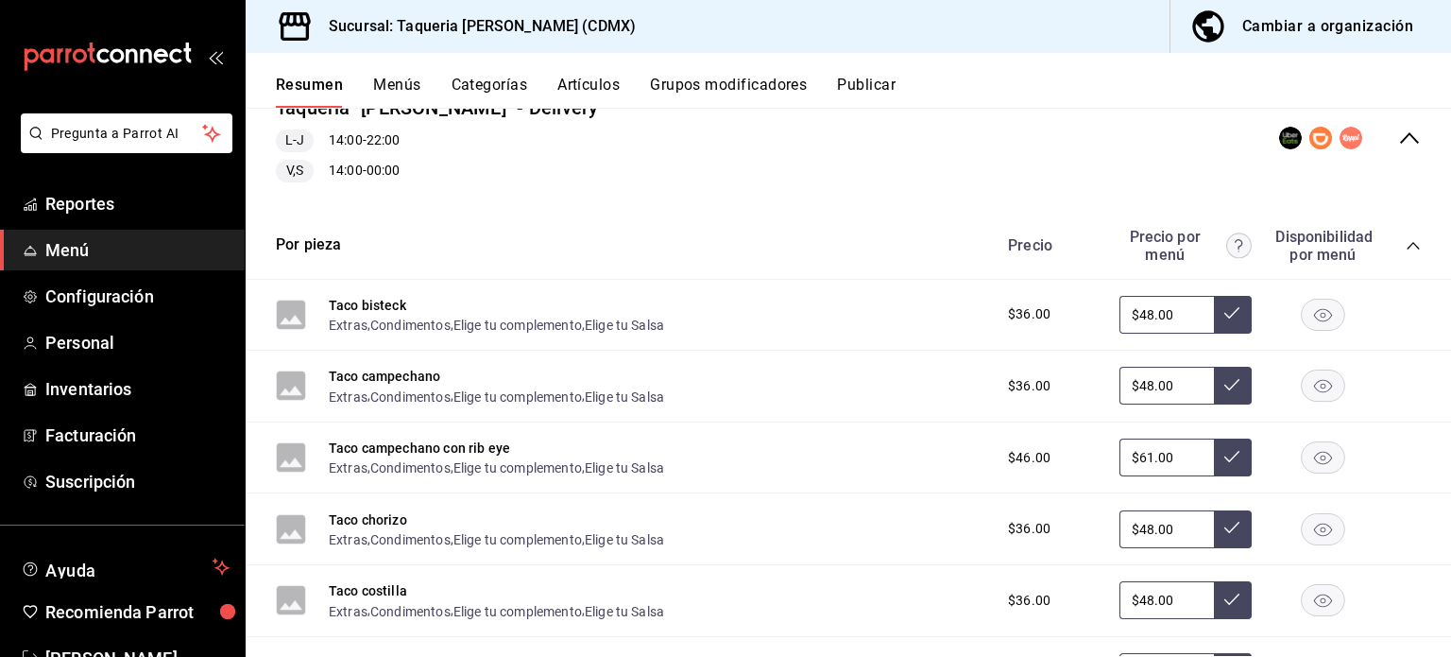
click at [1406, 245] on icon "collapse-category-row" at bounding box center [1413, 245] width 15 height 15
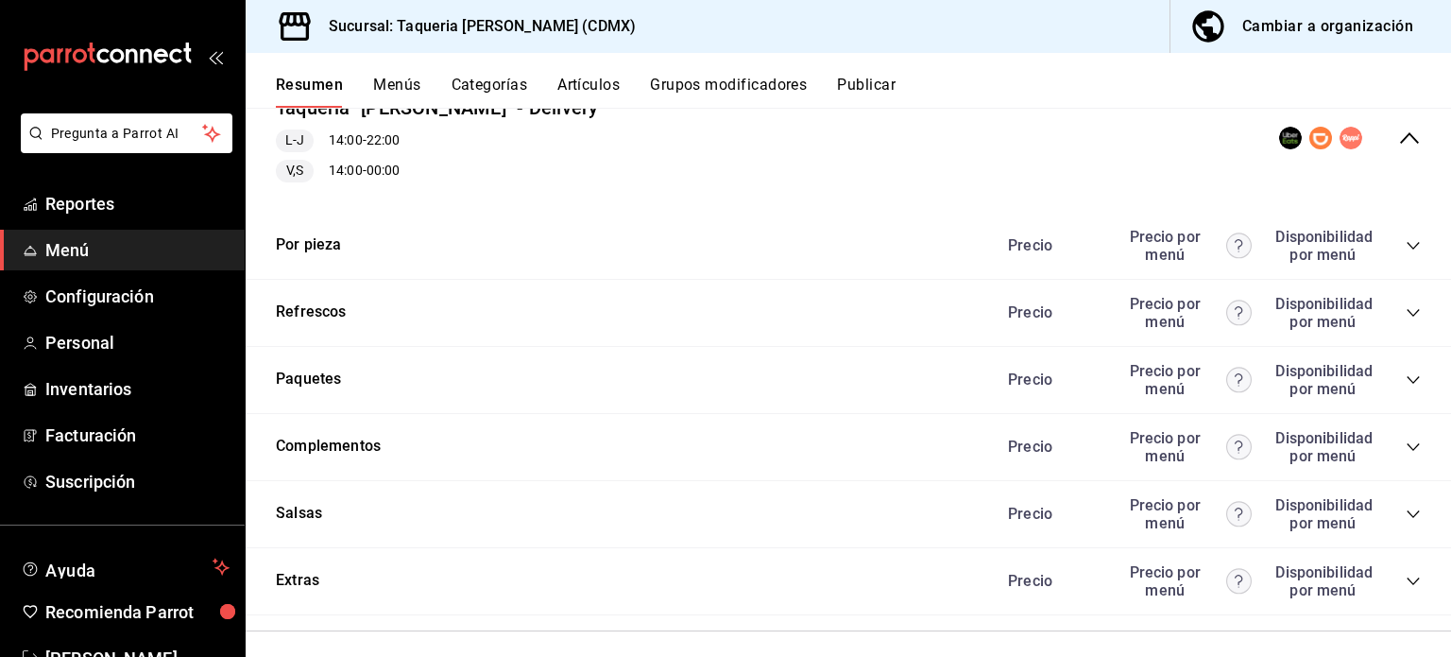
click at [1406, 309] on icon "collapse-category-row" at bounding box center [1413, 312] width 15 height 15
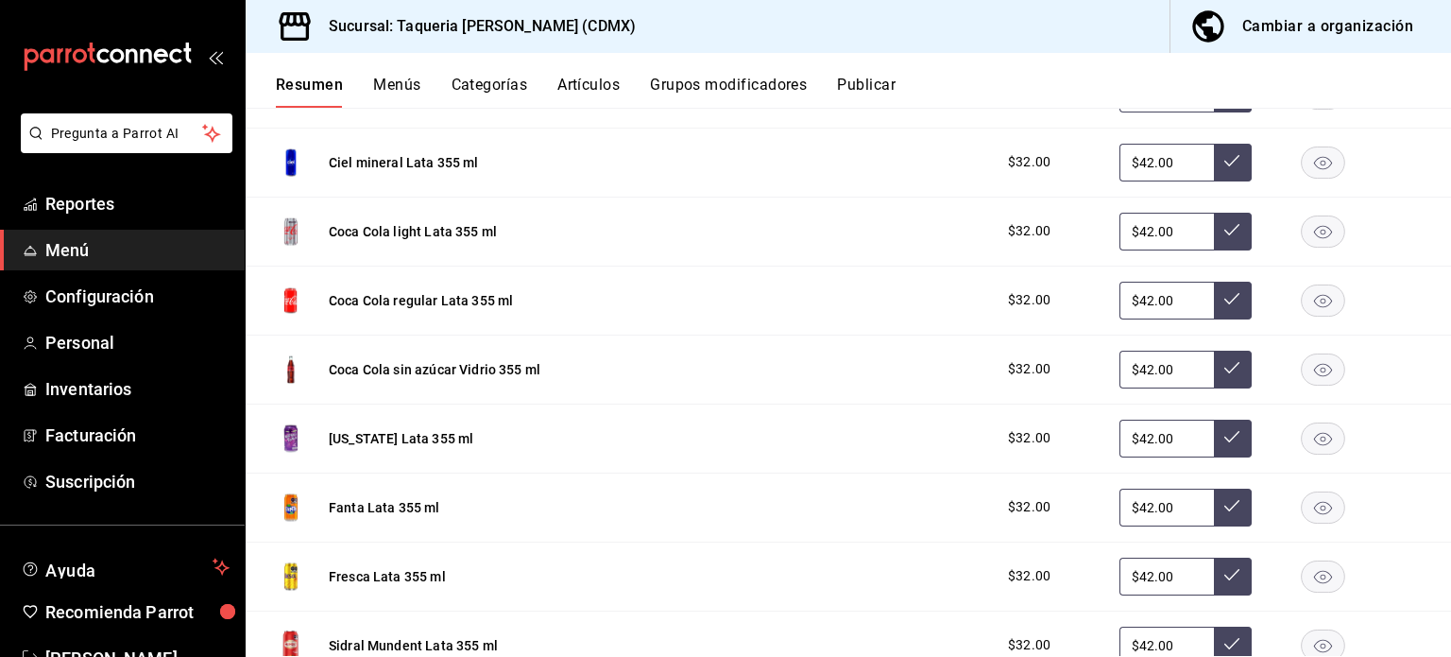
scroll to position [494, 0]
click at [1311, 364] on rect "button" at bounding box center [1323, 368] width 43 height 31
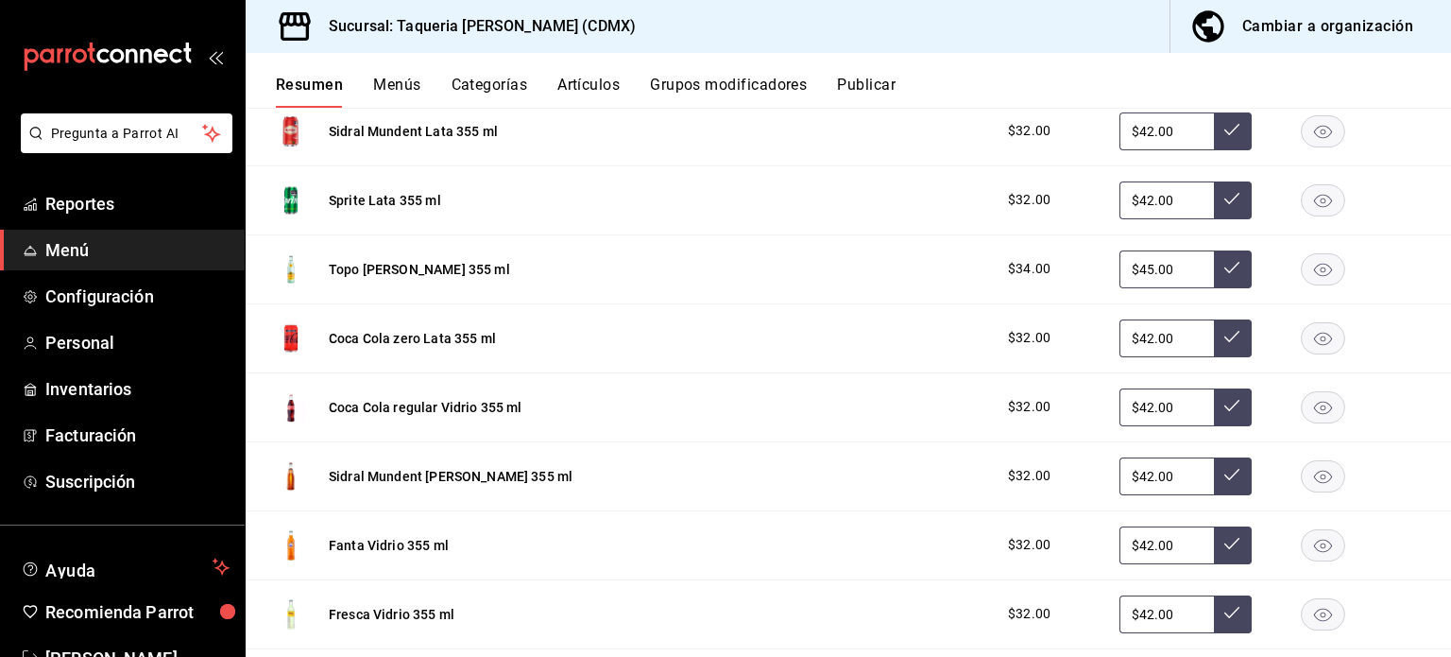
scroll to position [1009, 0]
click at [1313, 403] on rect "button" at bounding box center [1323, 405] width 43 height 31
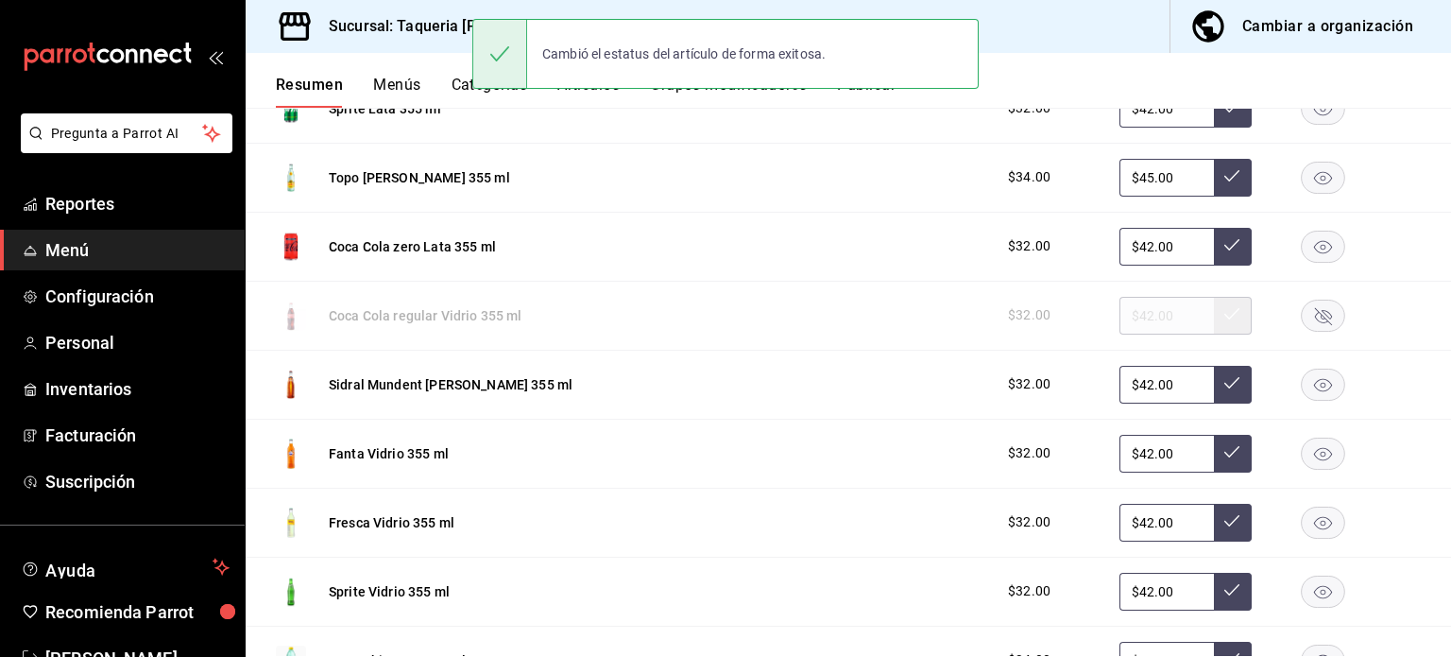
scroll to position [1119, 0]
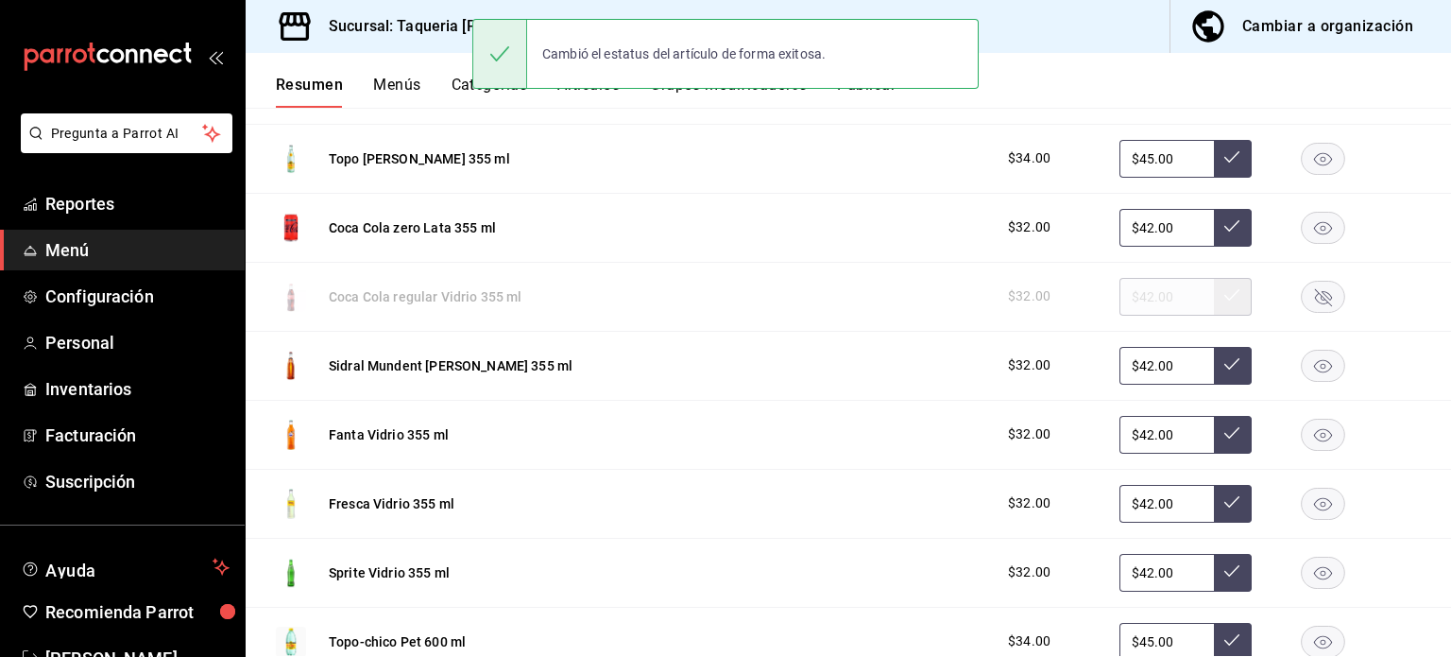
click at [1316, 365] on icon "button" at bounding box center [1323, 365] width 18 height 13
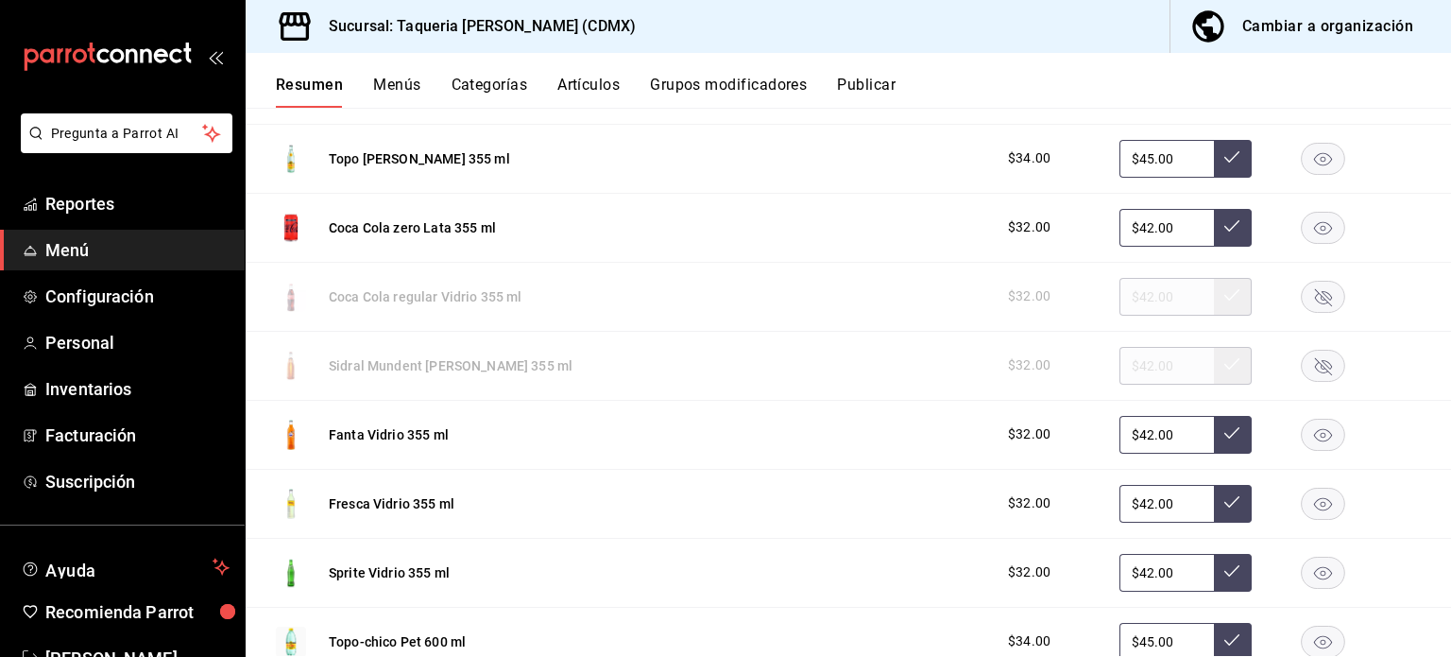
click at [1305, 436] on rect "button" at bounding box center [1323, 434] width 43 height 31
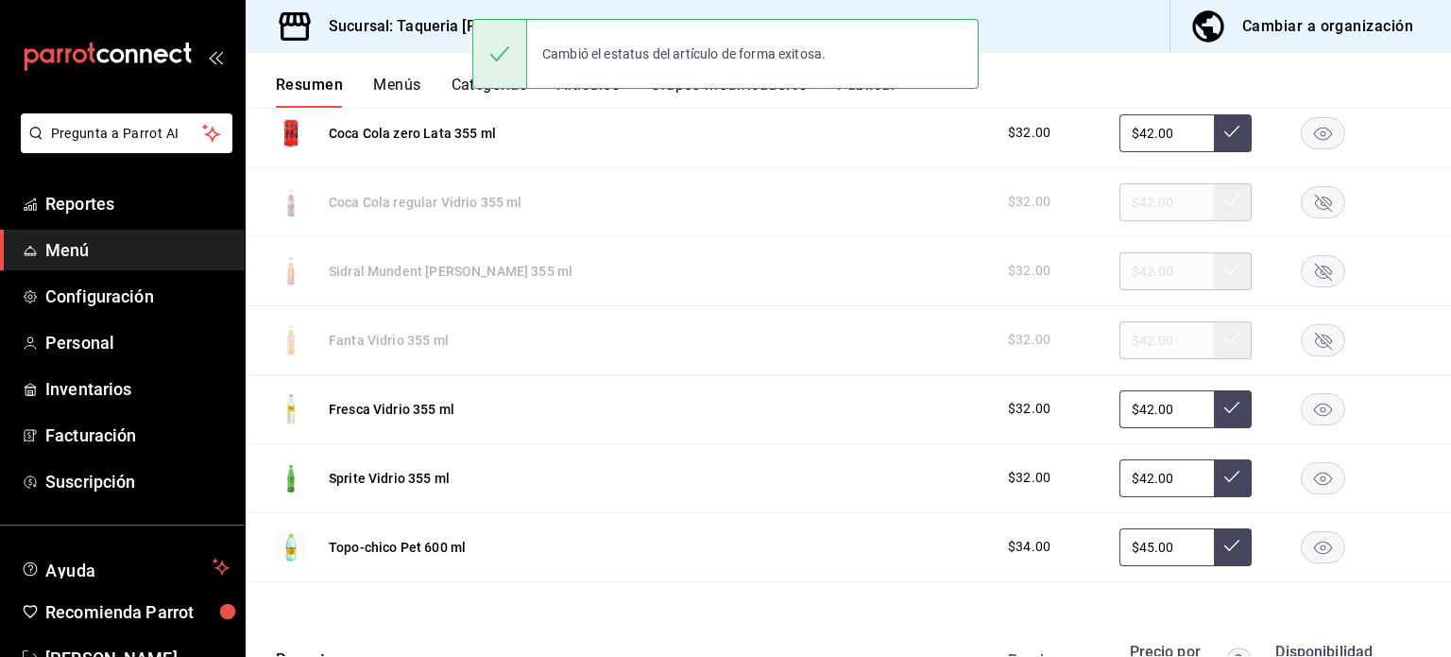
scroll to position [1221, 0]
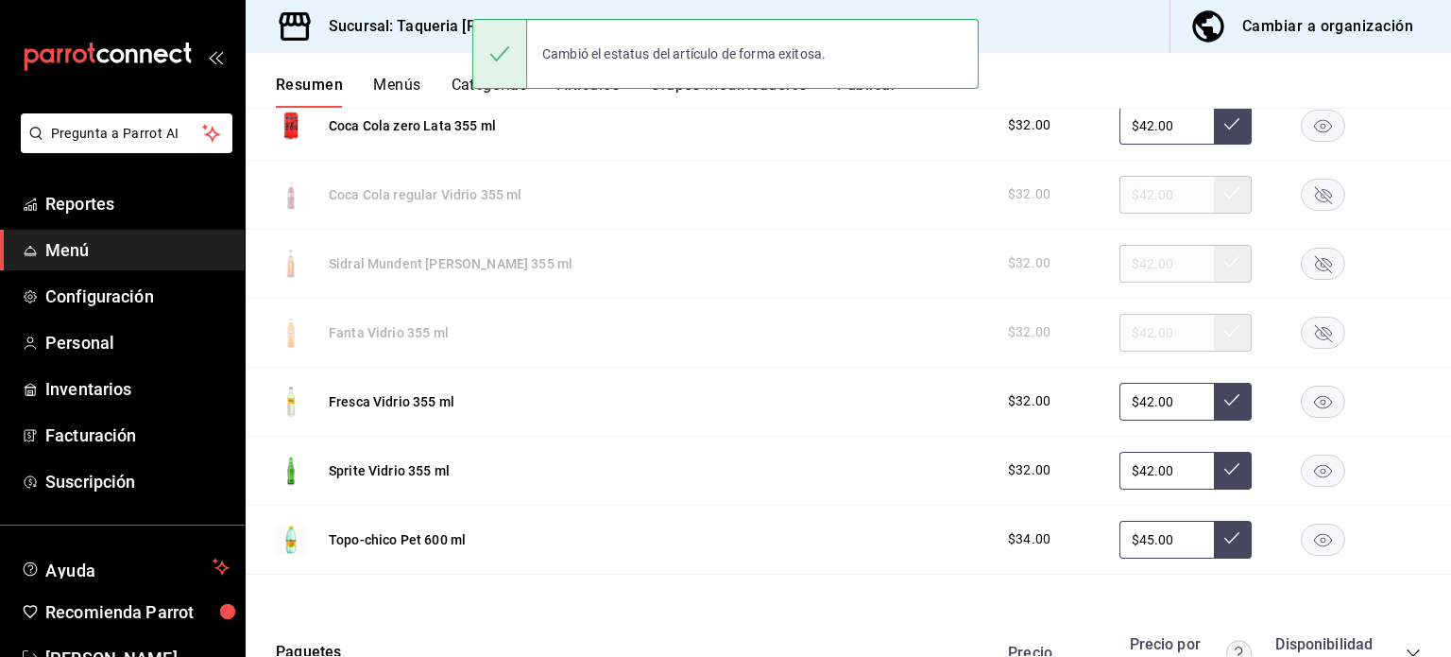
click at [1310, 390] on rect "button" at bounding box center [1323, 401] width 43 height 31
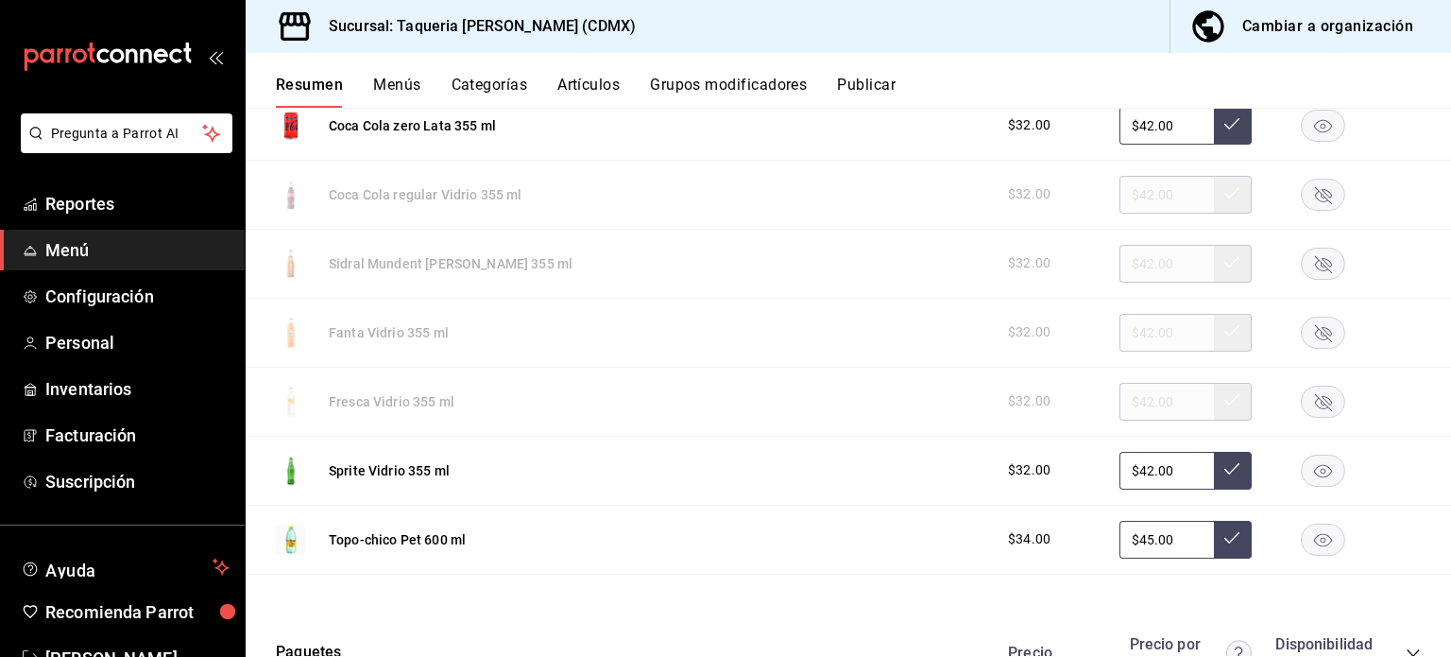
click at [1312, 467] on rect "button" at bounding box center [1323, 470] width 43 height 31
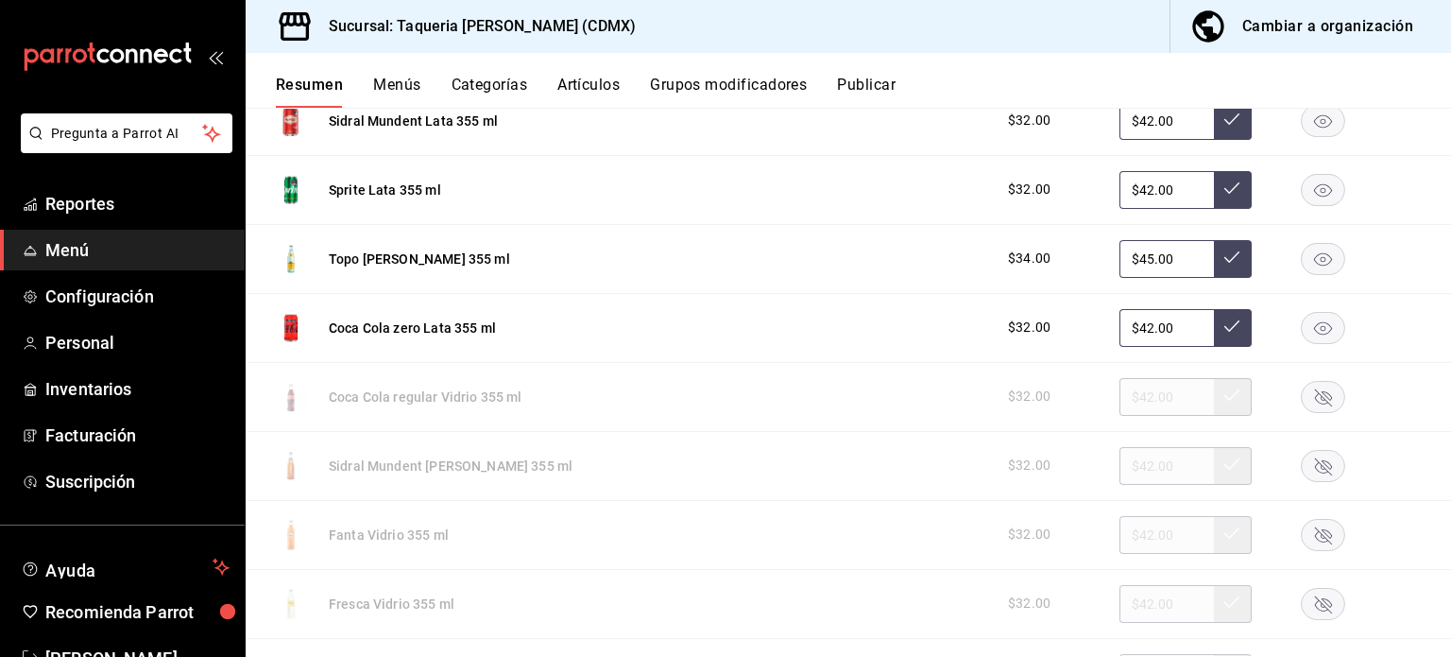
scroll to position [941, 0]
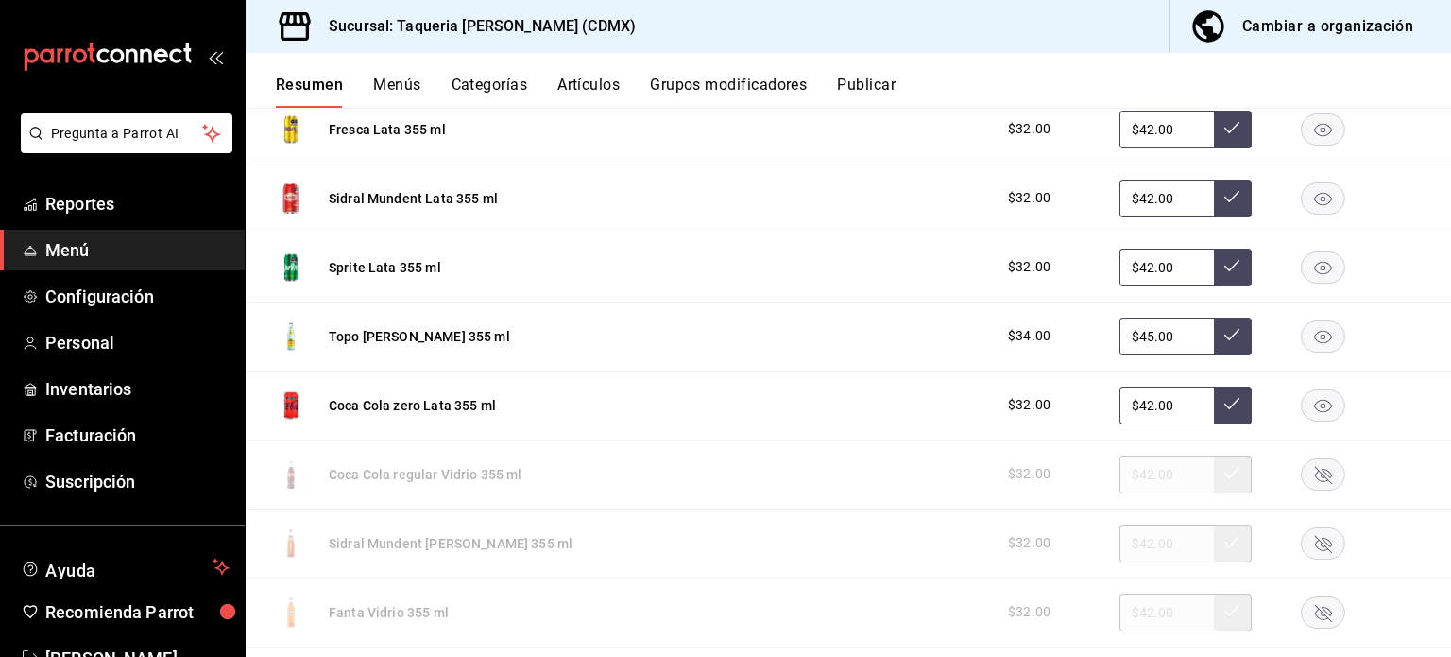
click at [1312, 337] on rect "button" at bounding box center [1323, 335] width 43 height 31
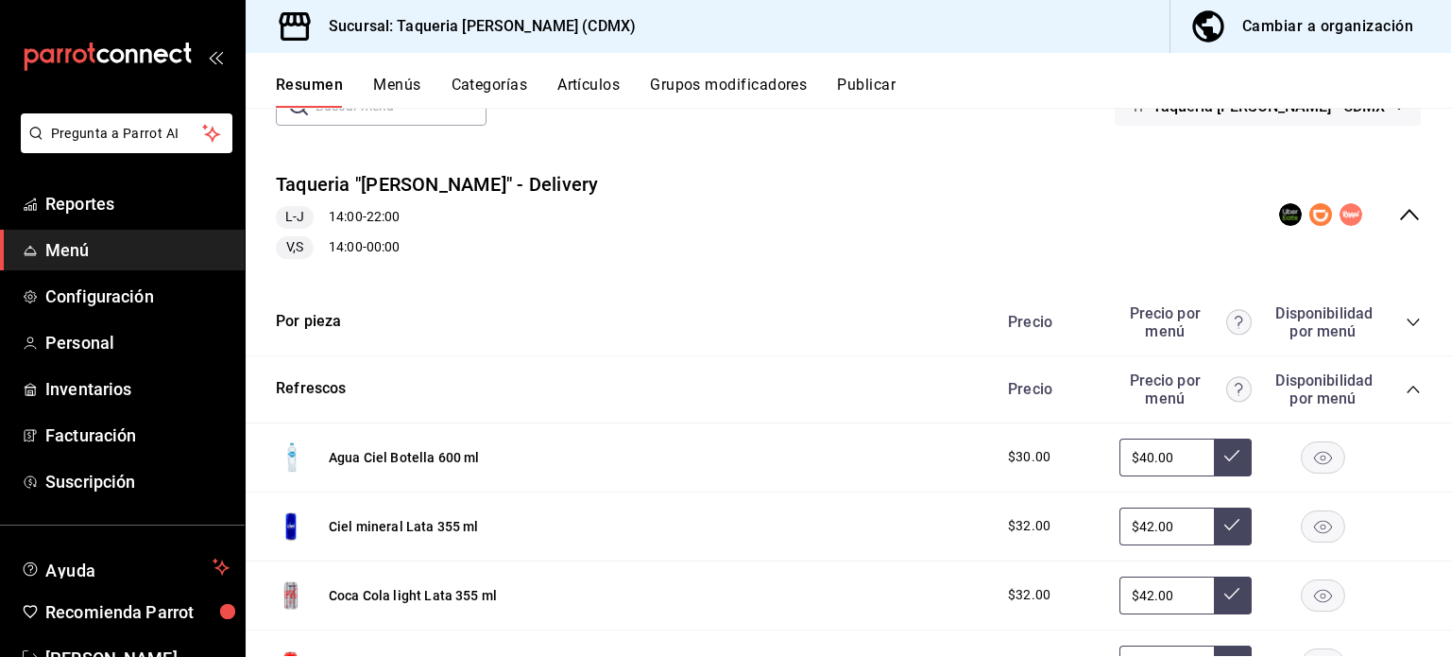
scroll to position [0, 0]
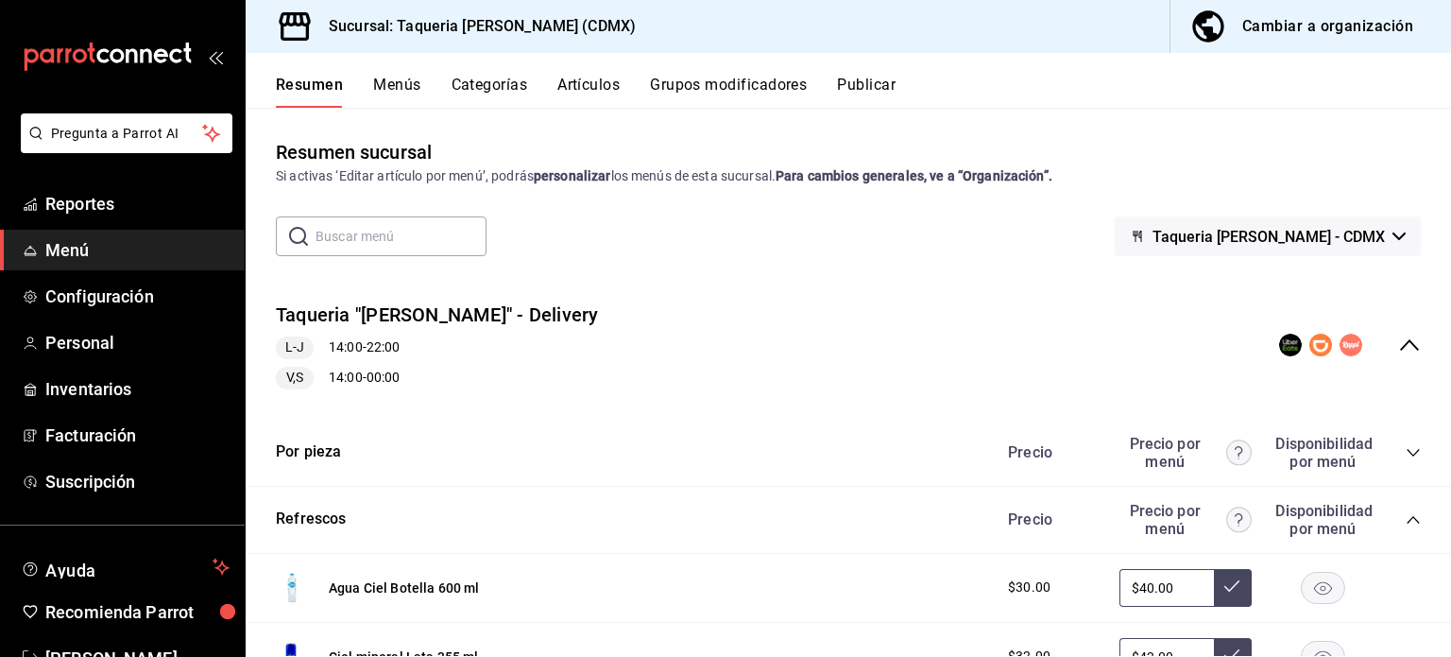
click at [1398, 344] on icon "collapse-menu-row" at bounding box center [1409, 345] width 23 height 23
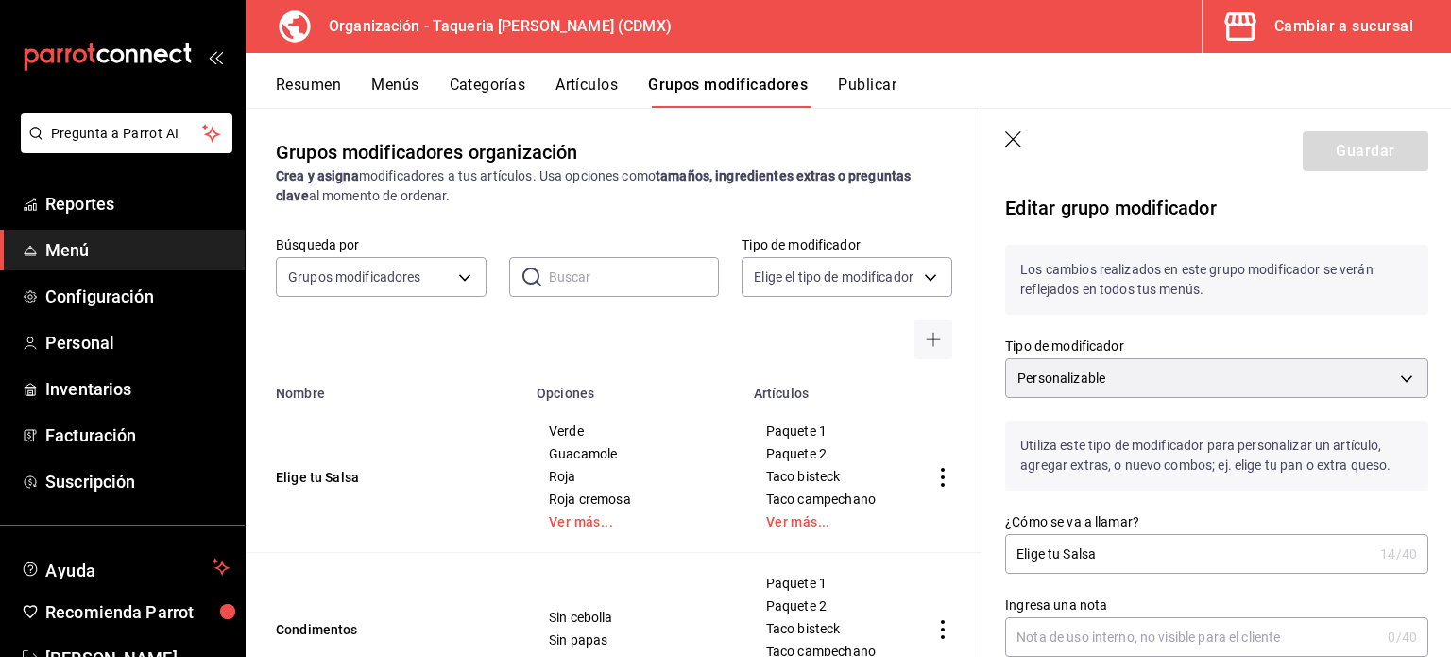
scroll to position [1141, 0]
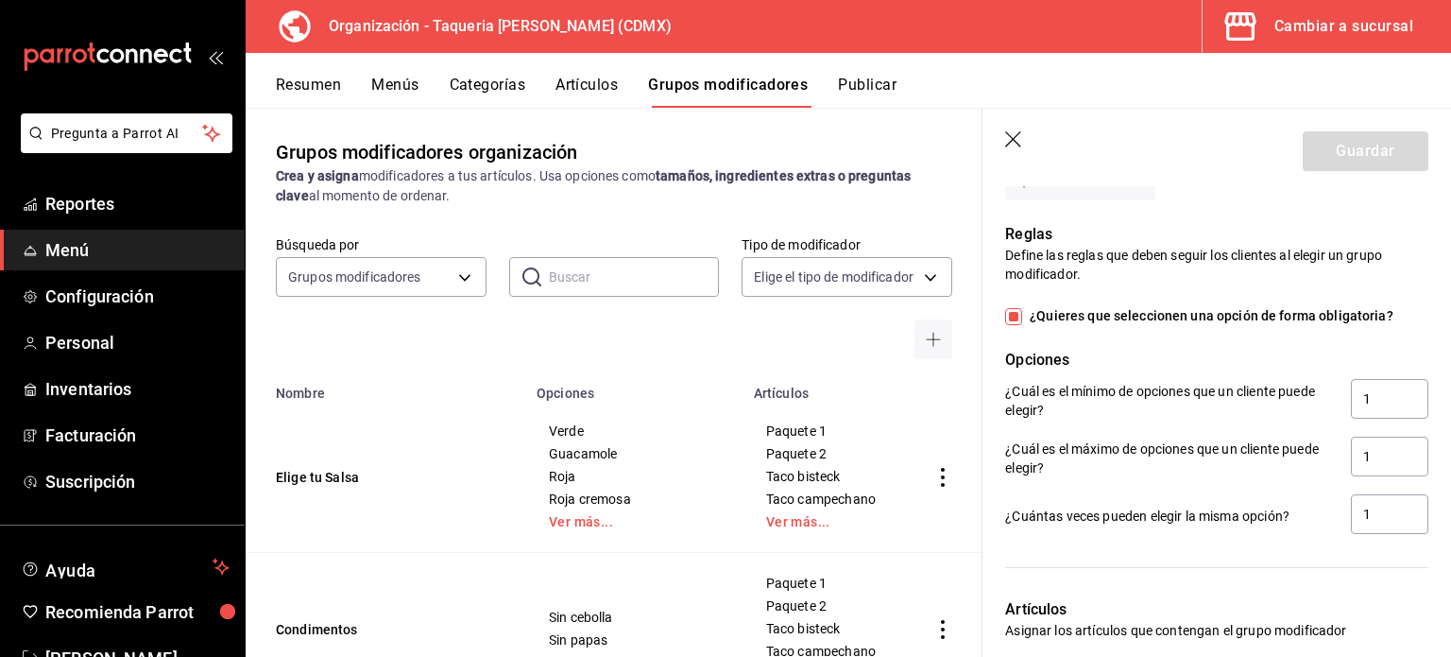
click at [316, 101] on button "Resumen" at bounding box center [308, 92] width 65 height 32
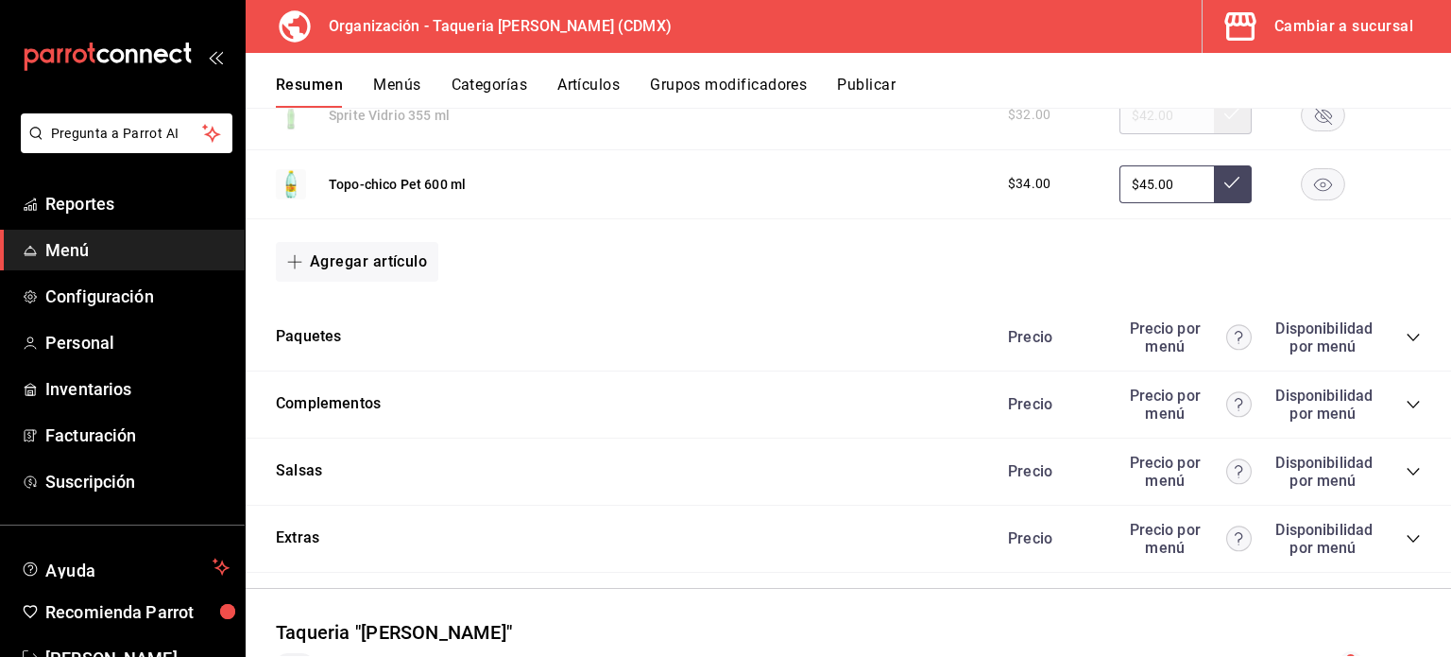
scroll to position [2197, 0]
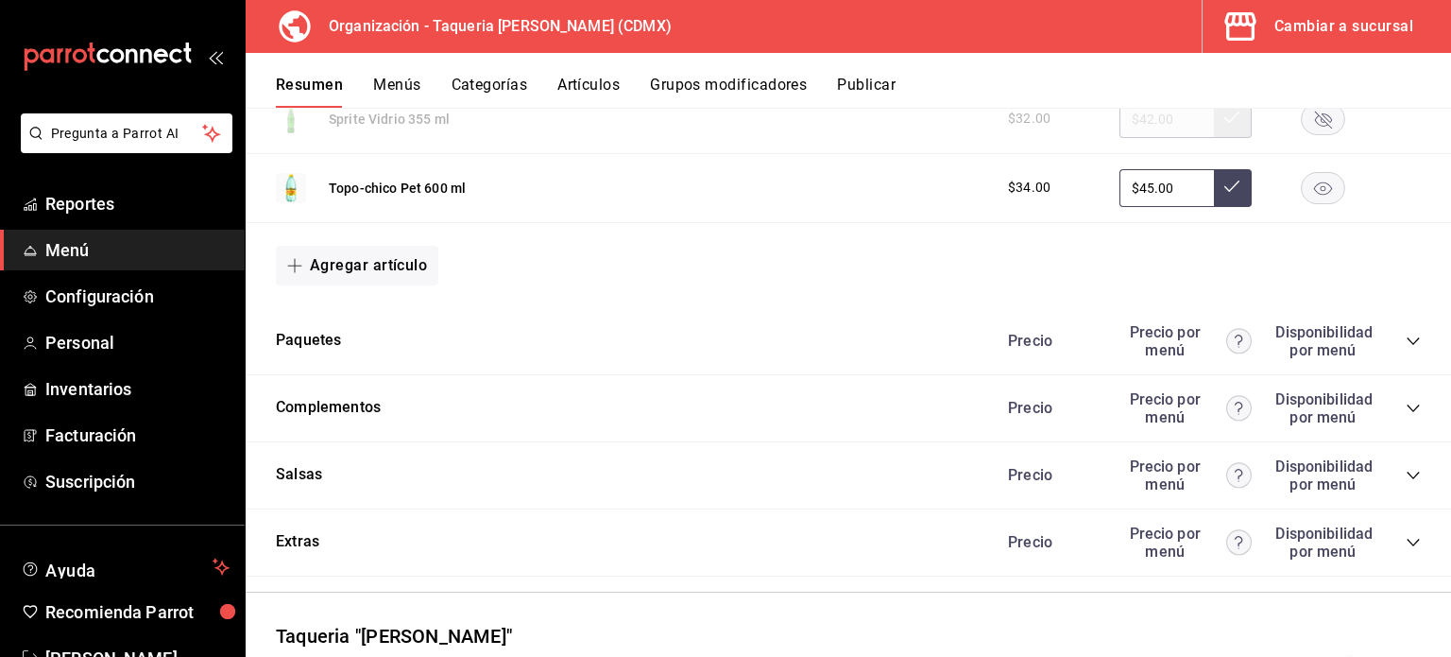
click at [1406, 479] on icon "collapse-category-row" at bounding box center [1413, 475] width 15 height 15
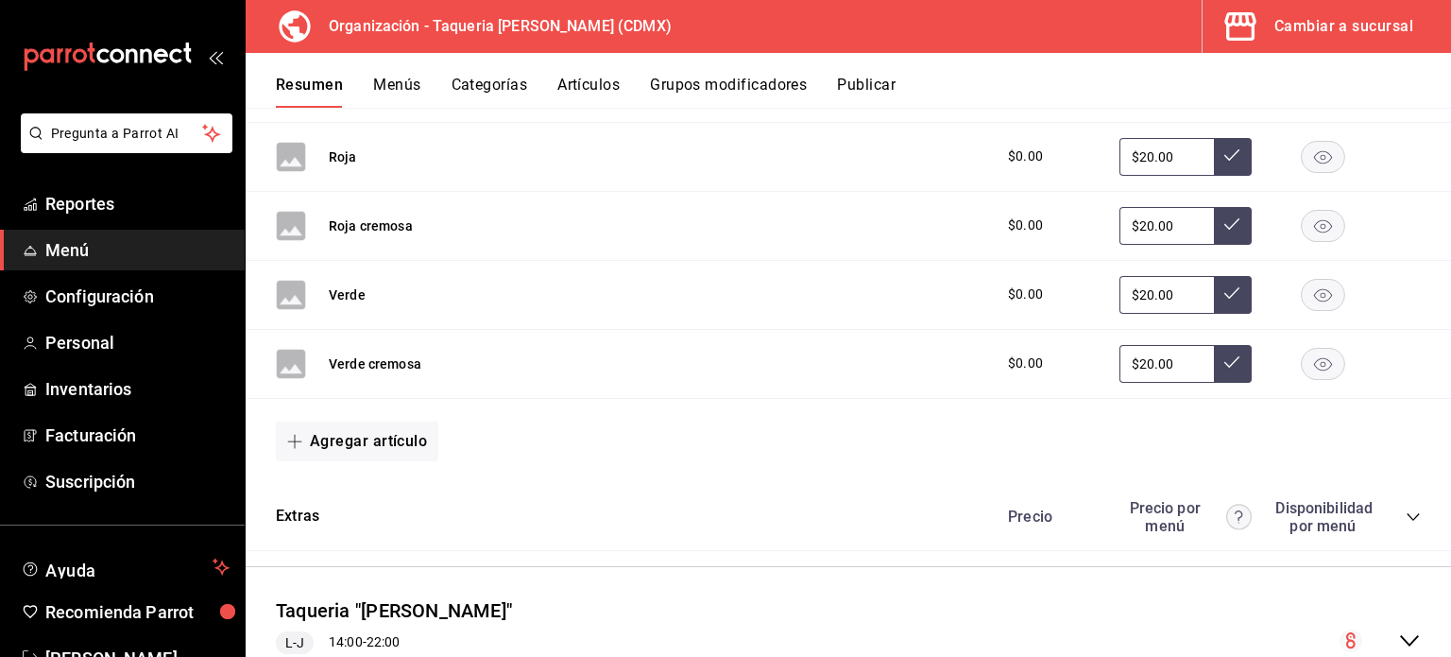
scroll to position [2789, 0]
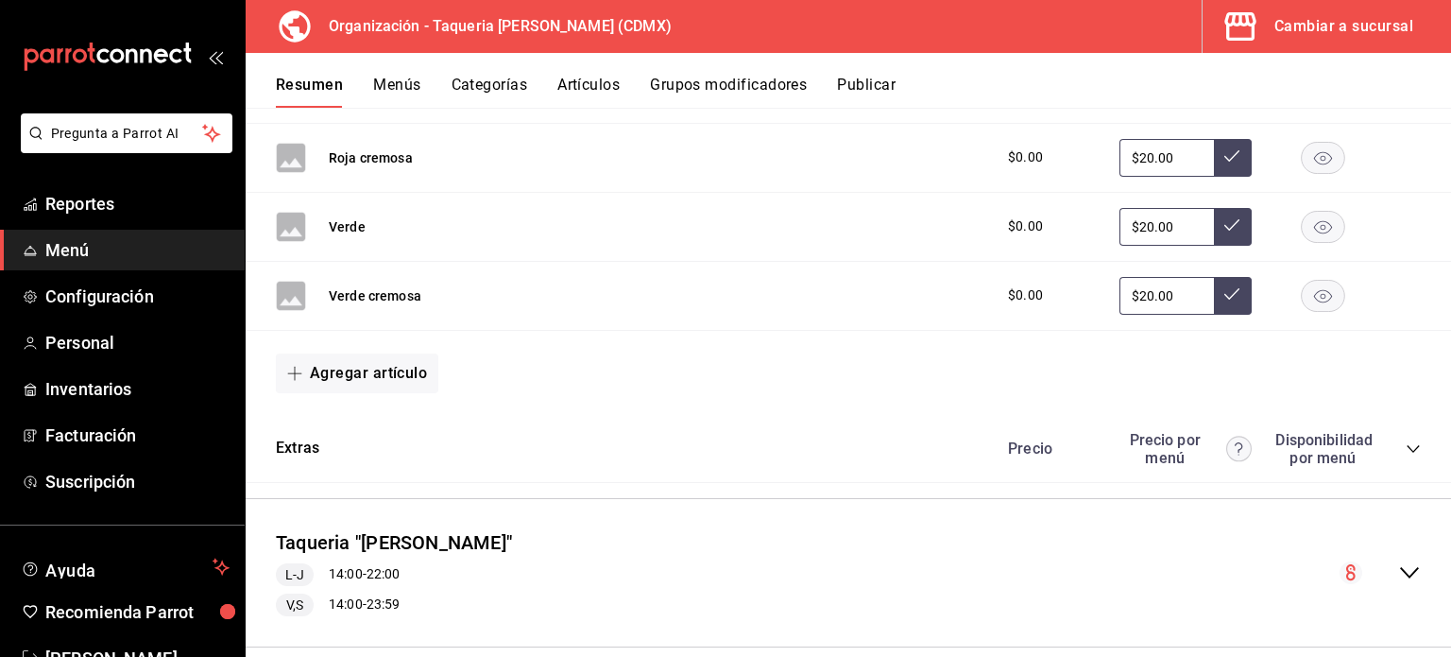
click at [1406, 442] on icon "collapse-category-row" at bounding box center [1413, 448] width 15 height 15
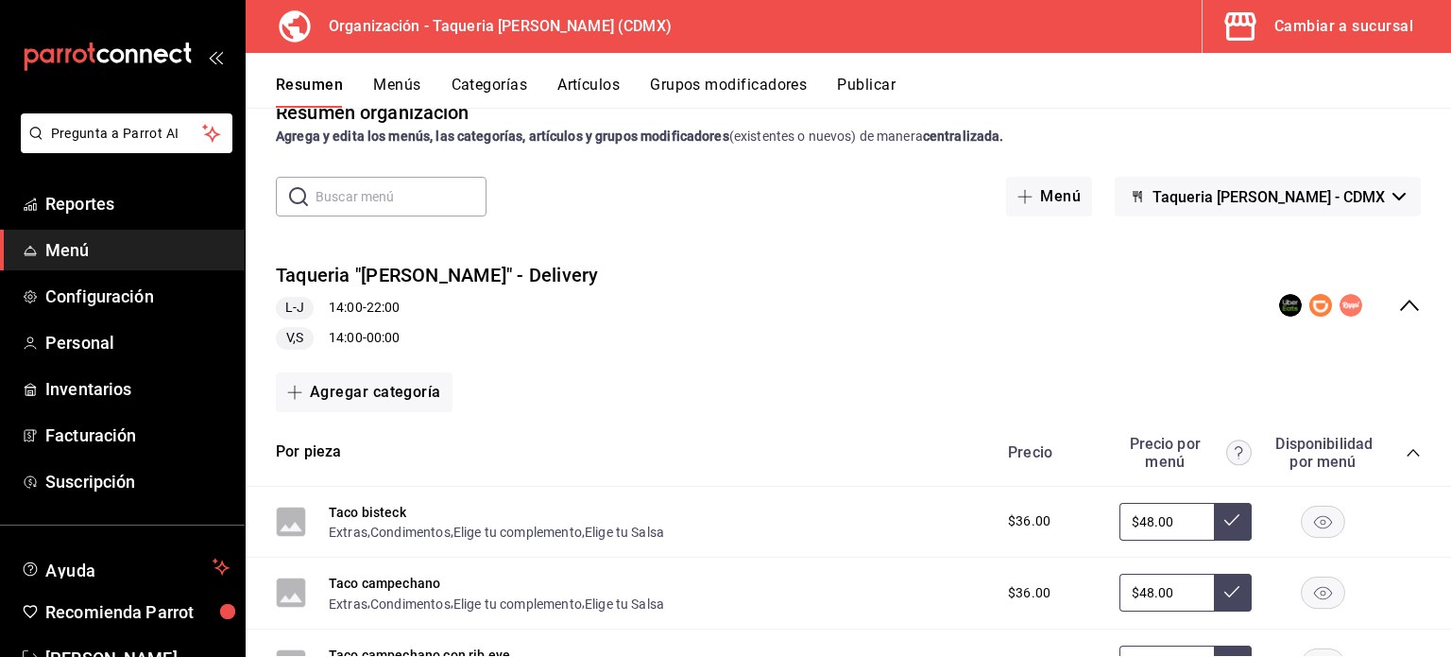
scroll to position [0, 0]
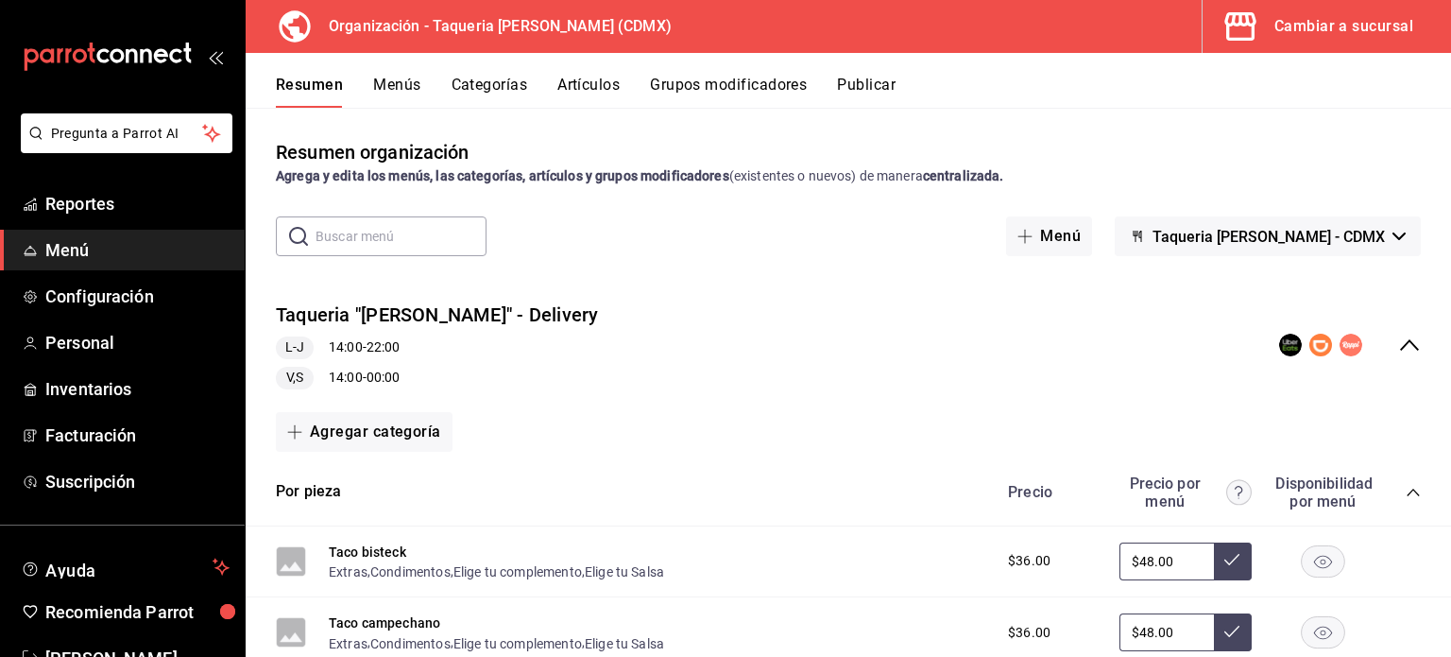
click at [1400, 347] on icon "collapse-menu-row" at bounding box center [1409, 344] width 19 height 11
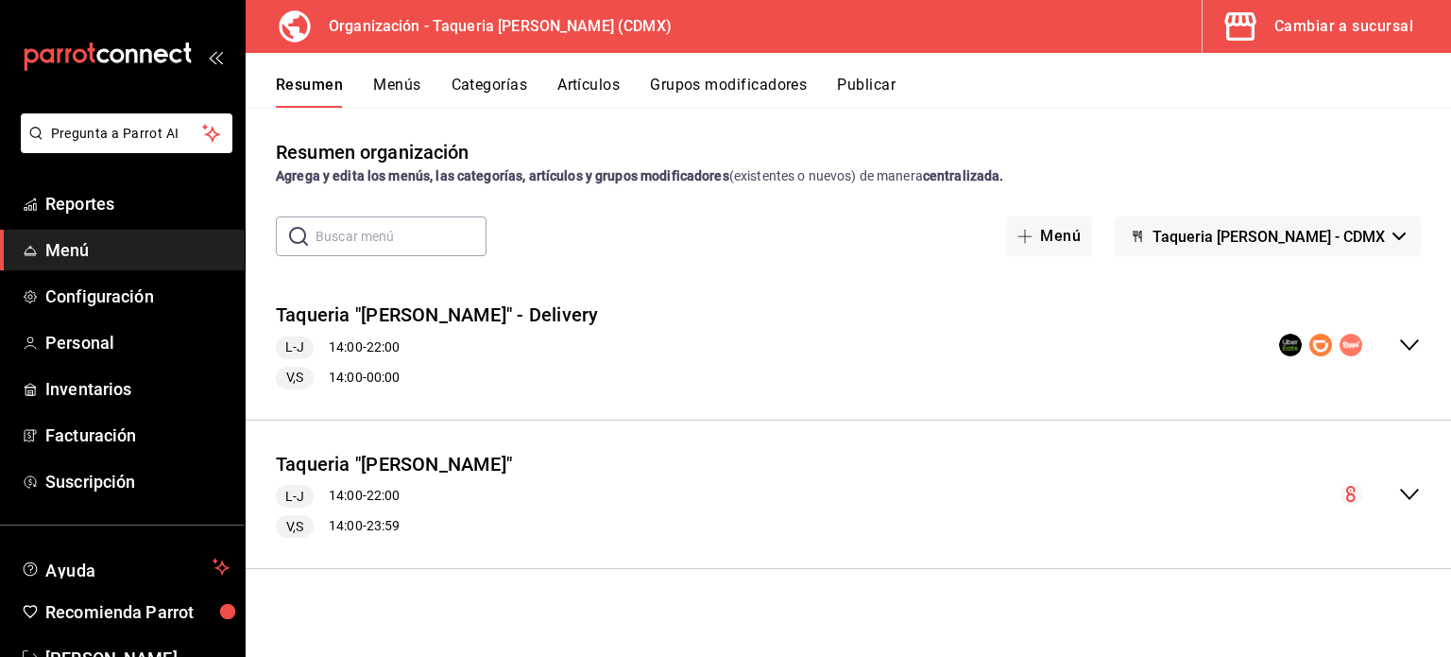
click at [1412, 483] on icon "collapse-menu-row" at bounding box center [1409, 494] width 23 height 23
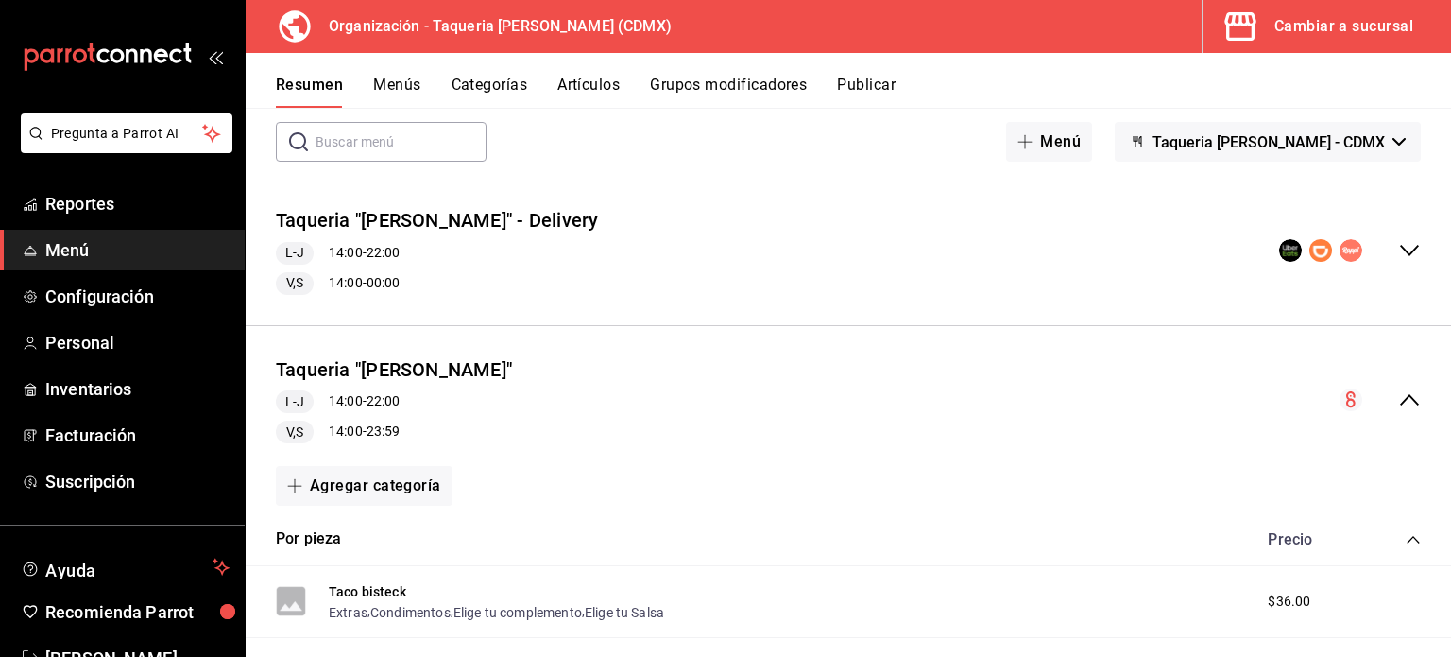
scroll to position [94, 0]
click at [1400, 396] on icon "collapse-menu-row" at bounding box center [1409, 400] width 19 height 11
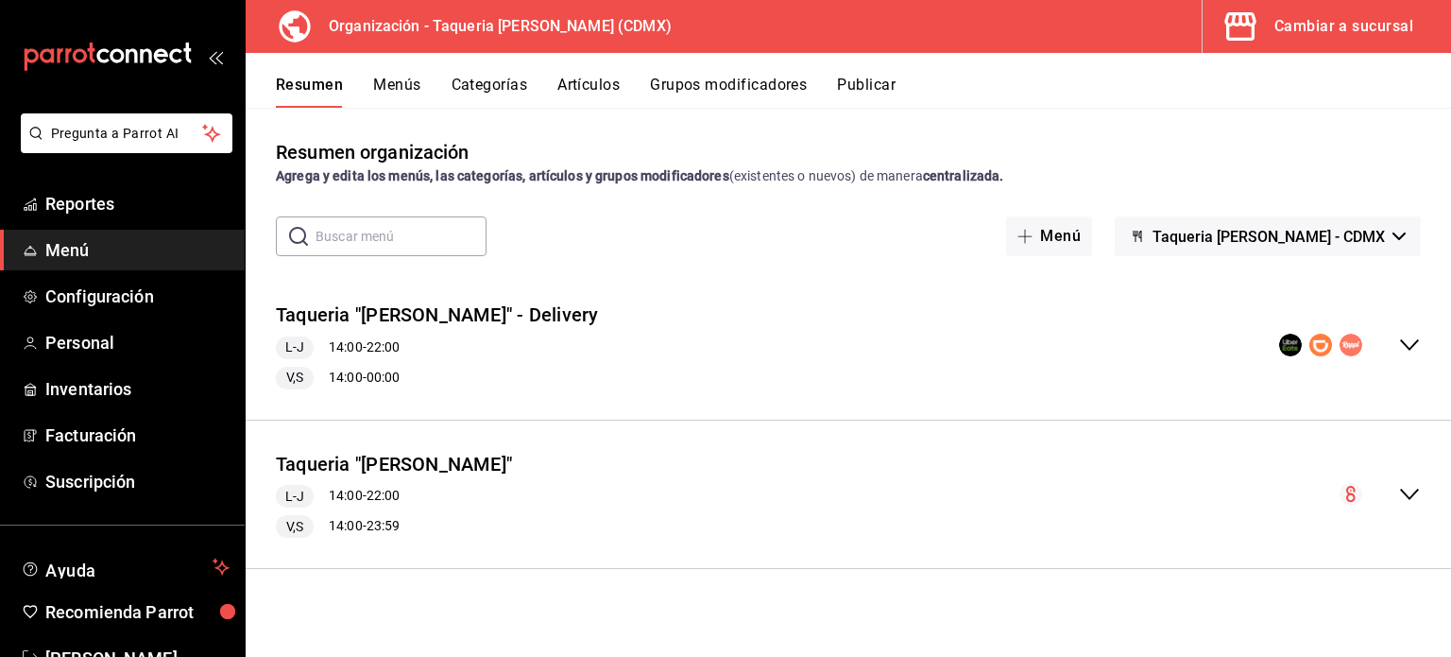
scroll to position [0, 0]
click at [379, 89] on button "Menús" at bounding box center [396, 92] width 47 height 32
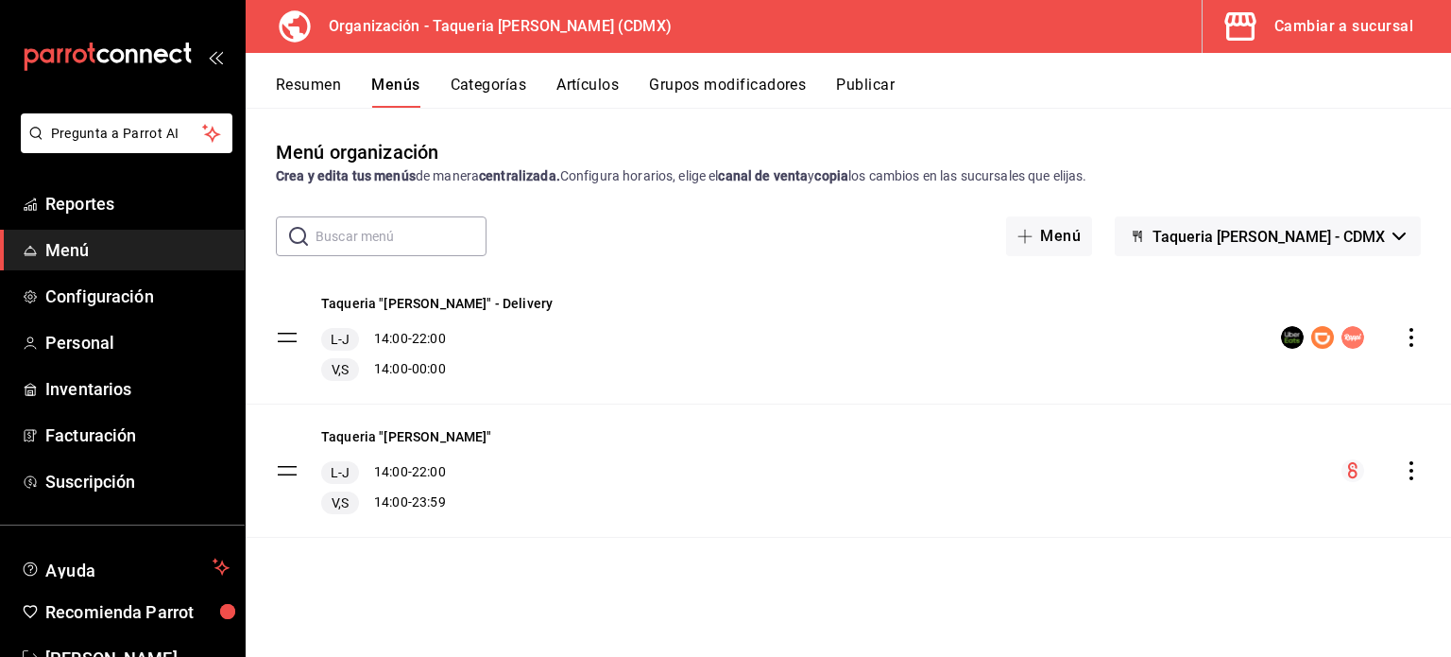
click at [1410, 469] on icon "actions" at bounding box center [1412, 470] width 4 height 19
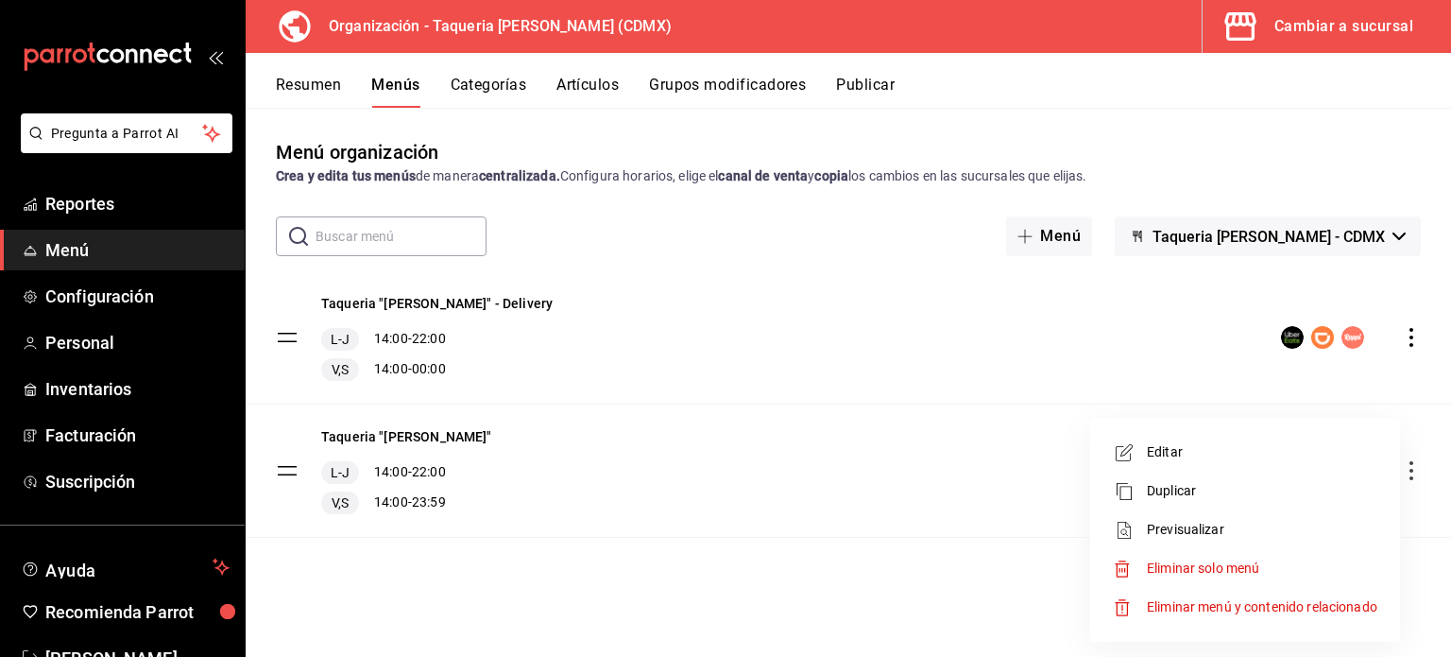
click at [1246, 441] on li "Editar" at bounding box center [1245, 452] width 295 height 39
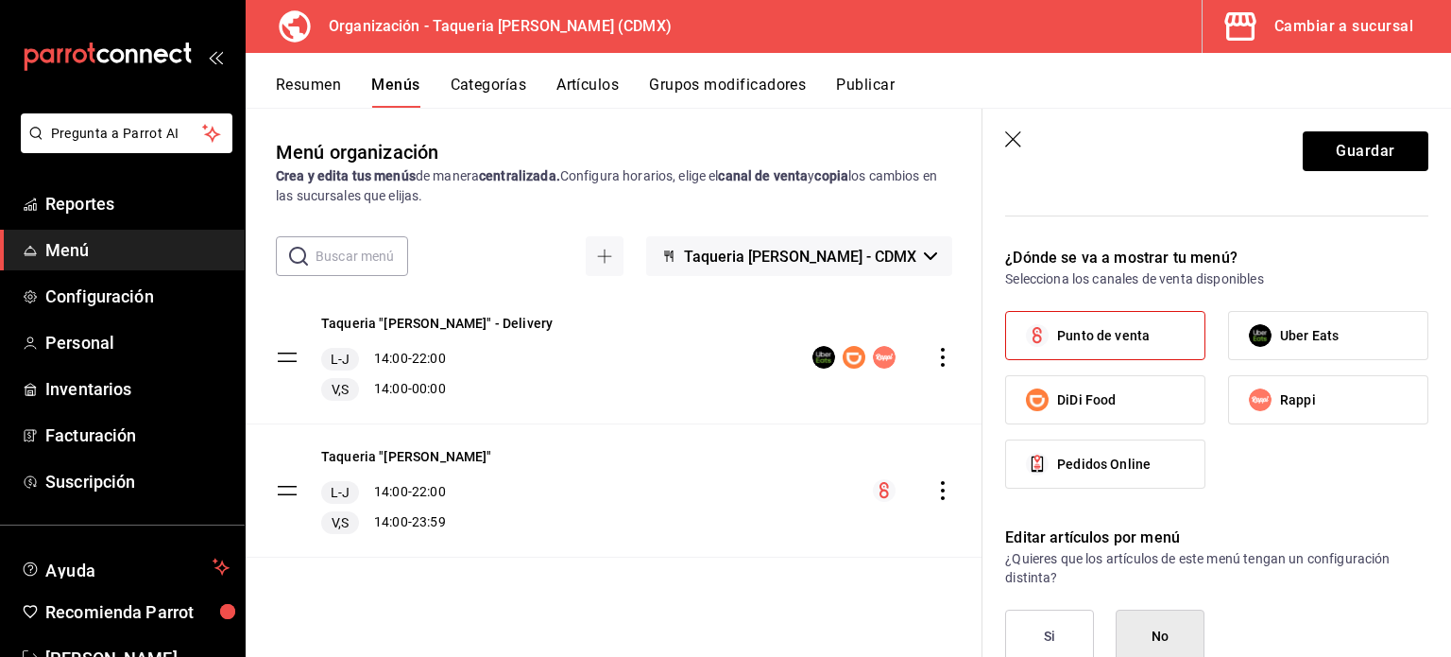
scroll to position [1558, 0]
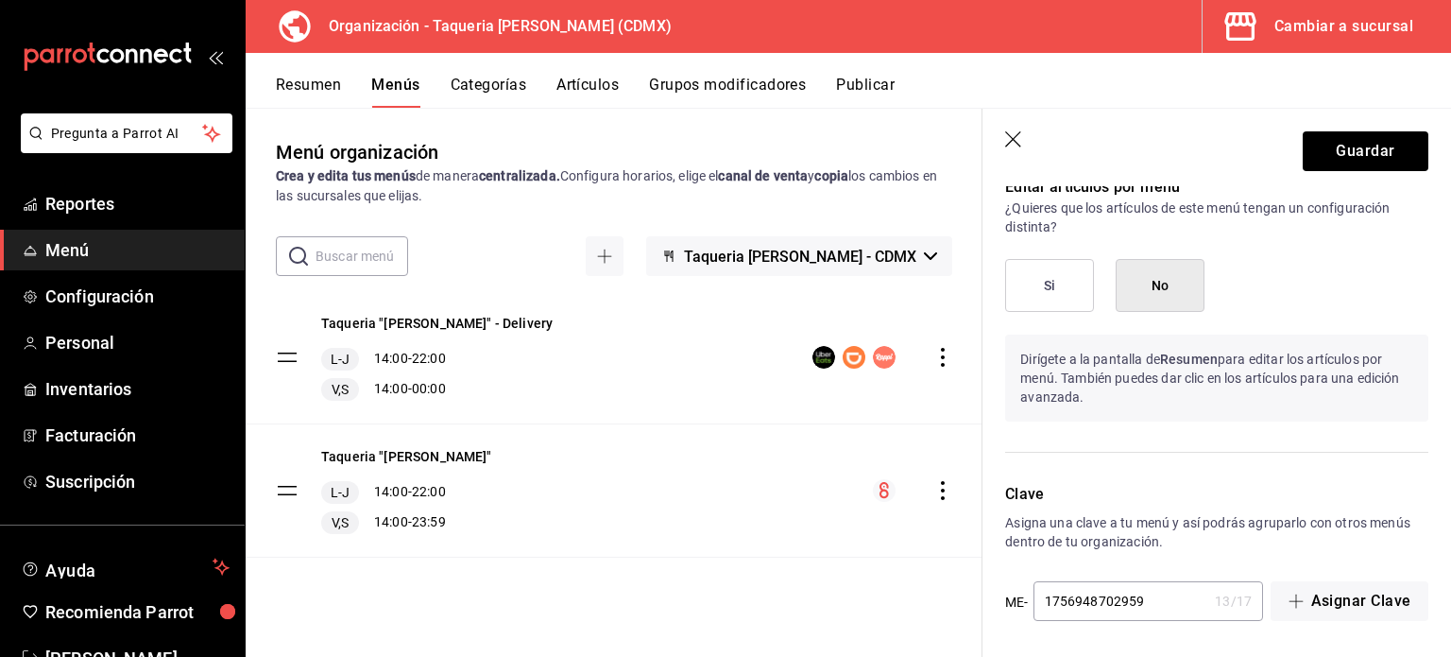
click at [1054, 282] on button "Si" at bounding box center [1049, 285] width 89 height 53
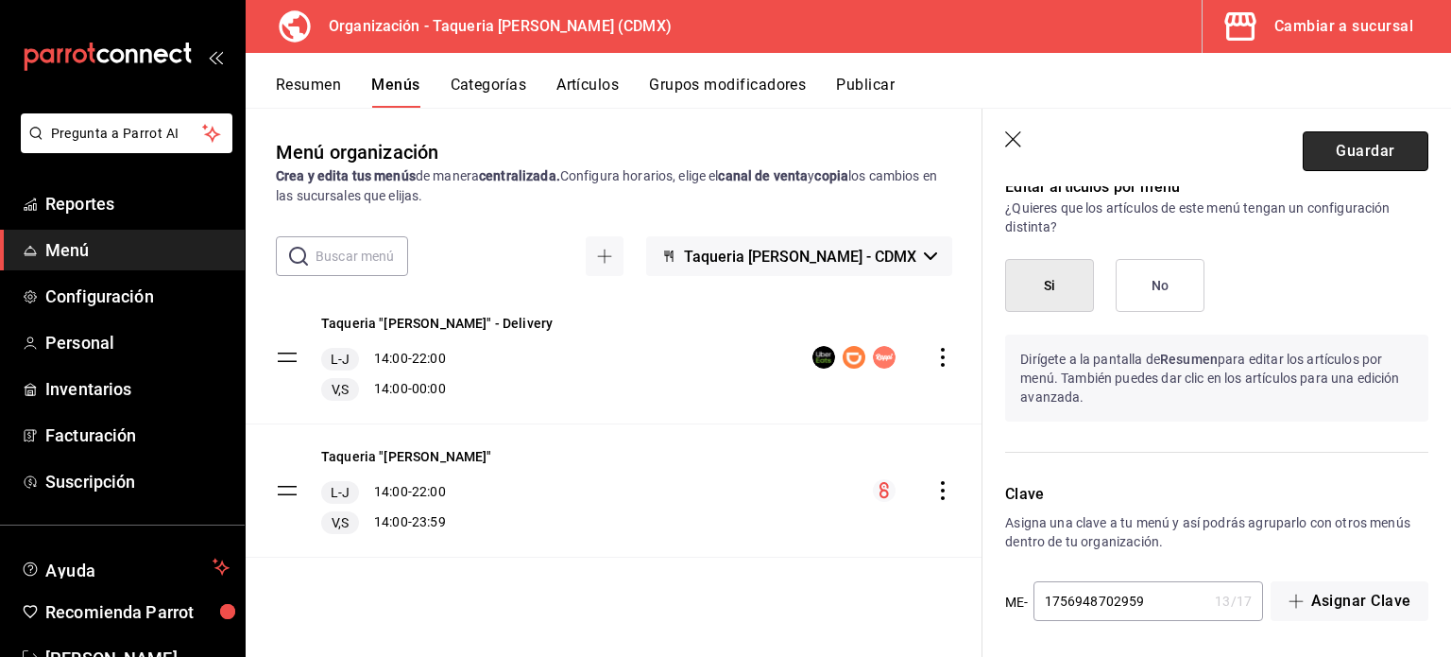
click at [1322, 153] on button "Guardar" at bounding box center [1366, 151] width 126 height 40
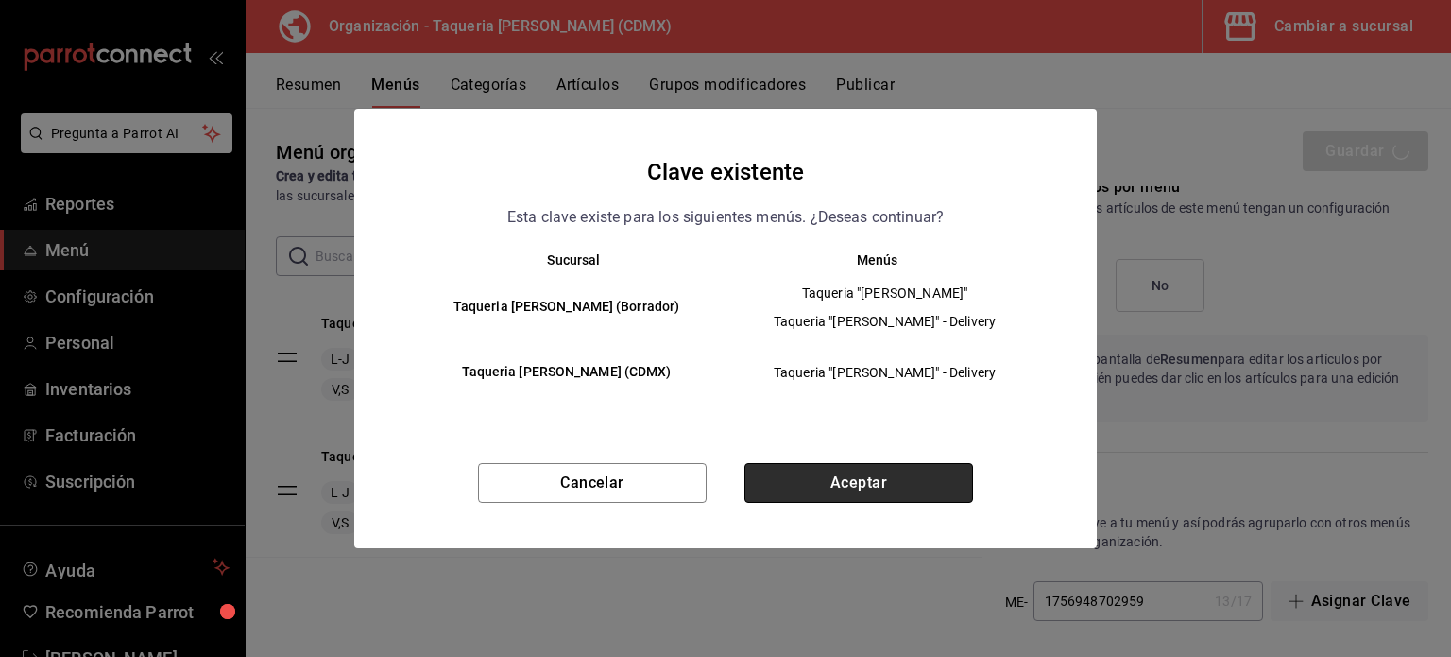
click at [848, 488] on button "Aceptar" at bounding box center [859, 483] width 229 height 40
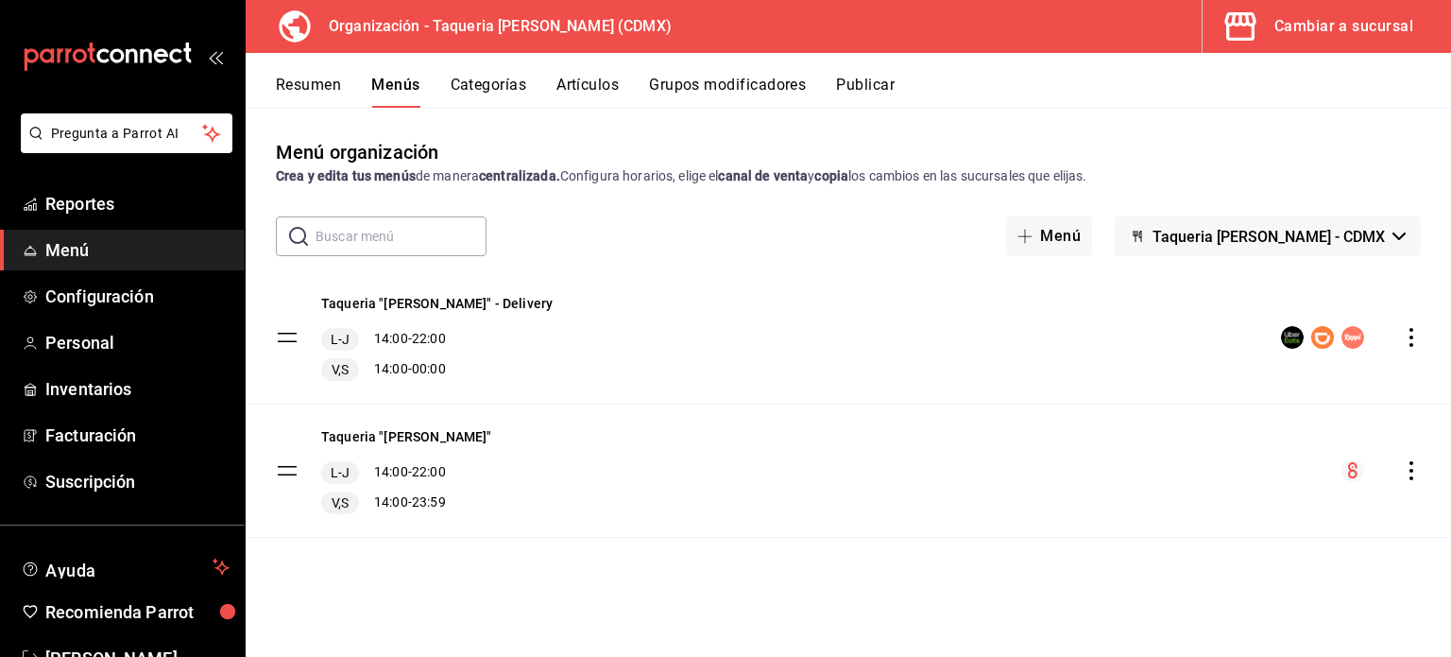
click at [319, 94] on button "Resumen" at bounding box center [308, 92] width 65 height 32
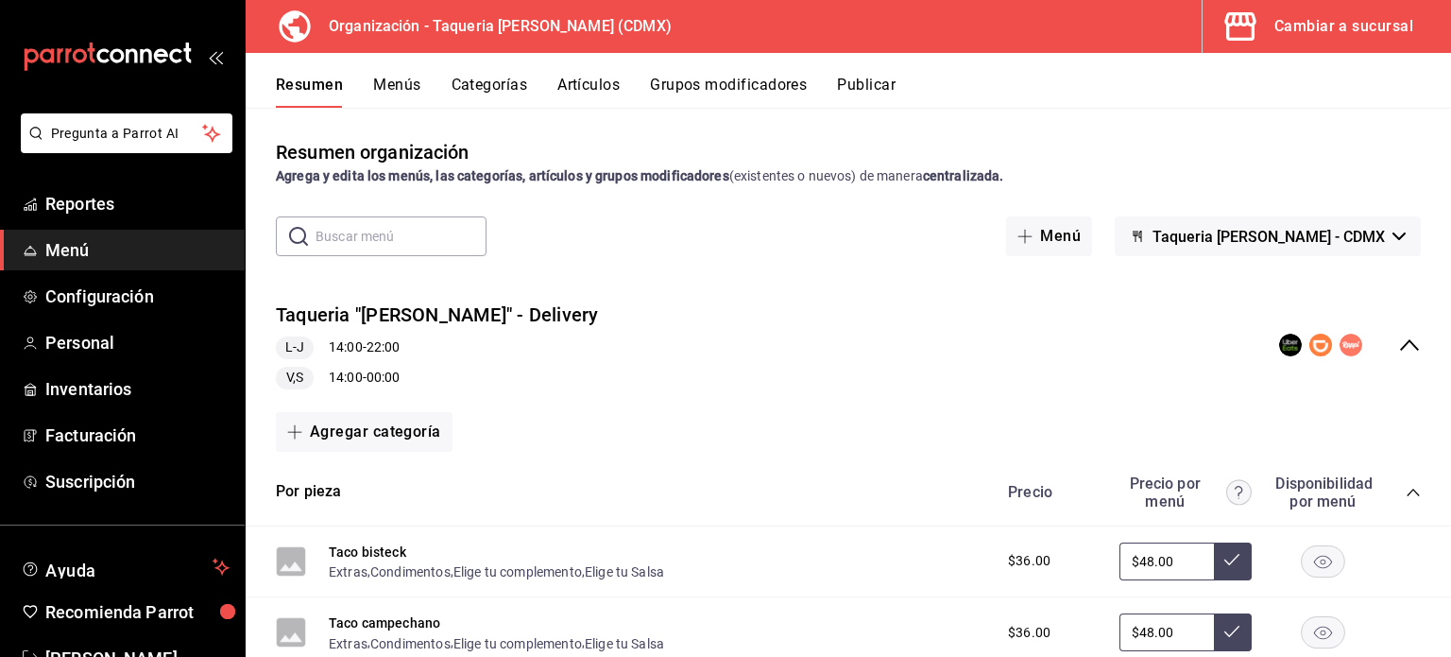
click at [1398, 345] on icon "collapse-menu-row" at bounding box center [1409, 345] width 23 height 23
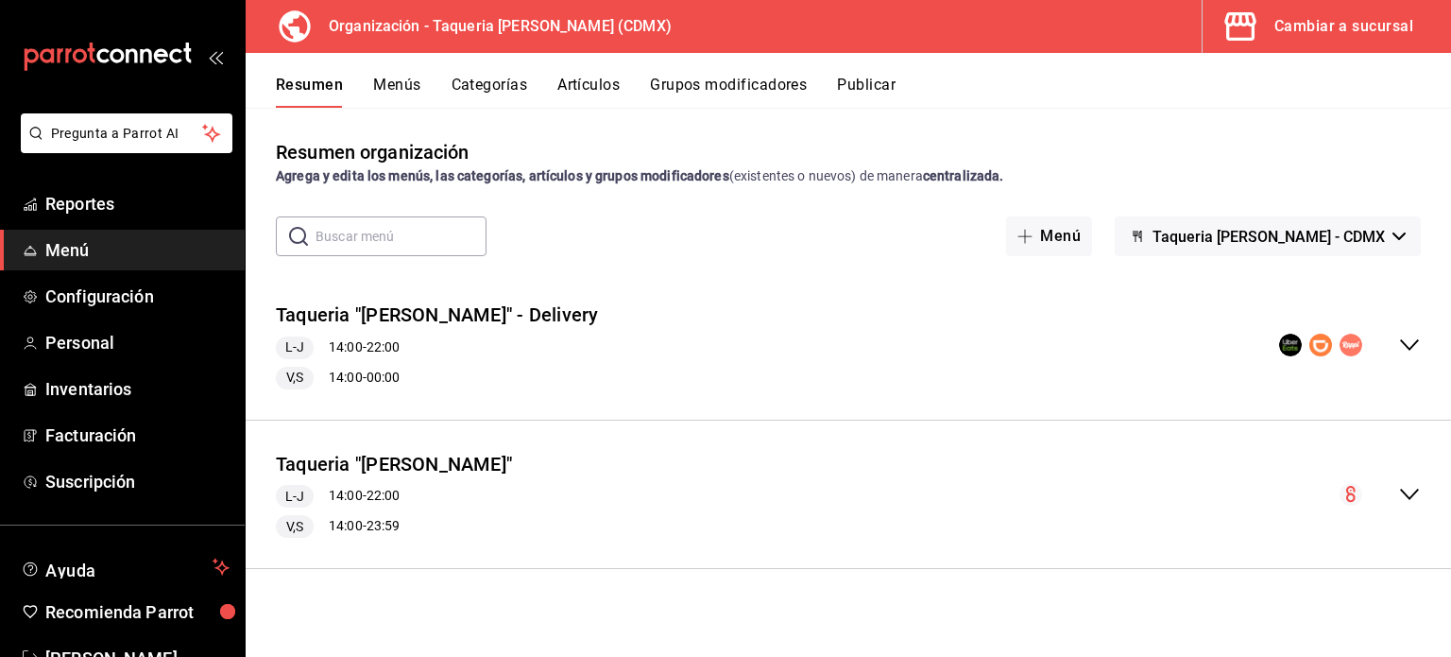
click at [1410, 504] on icon "collapse-menu-row" at bounding box center [1409, 494] width 23 height 23
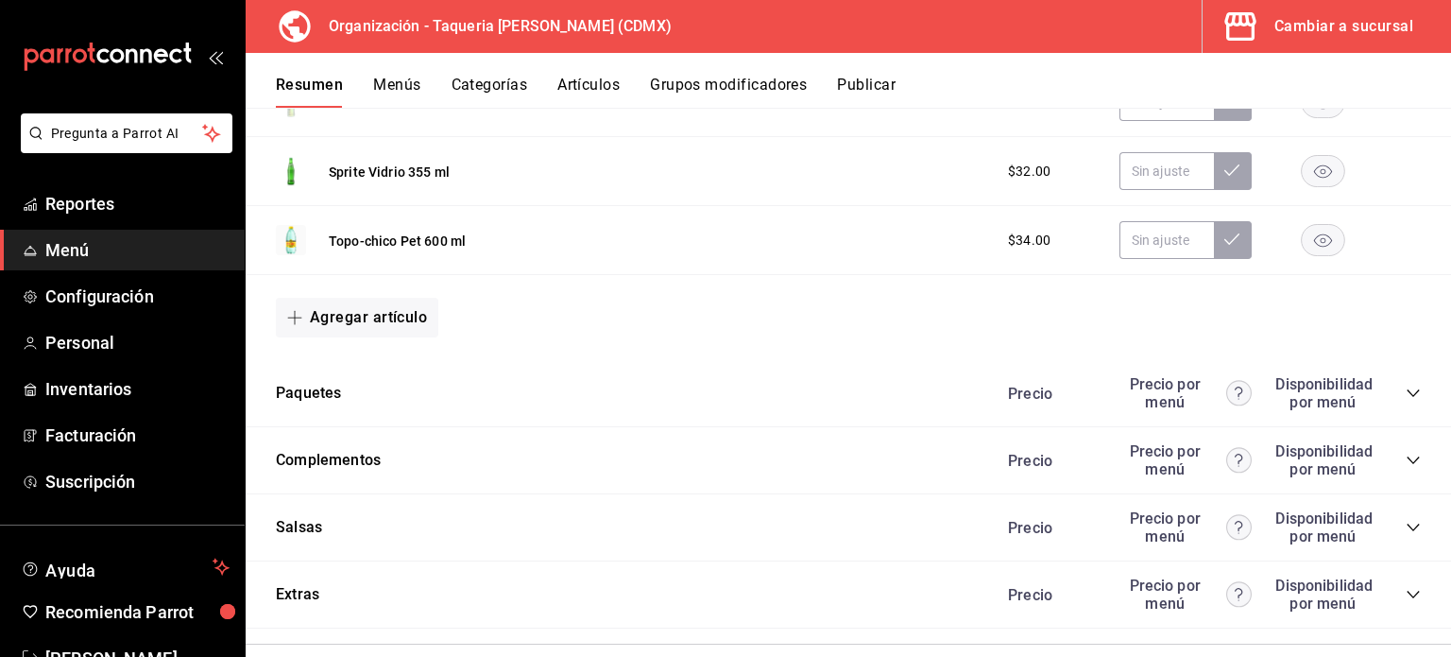
scroll to position [2298, 0]
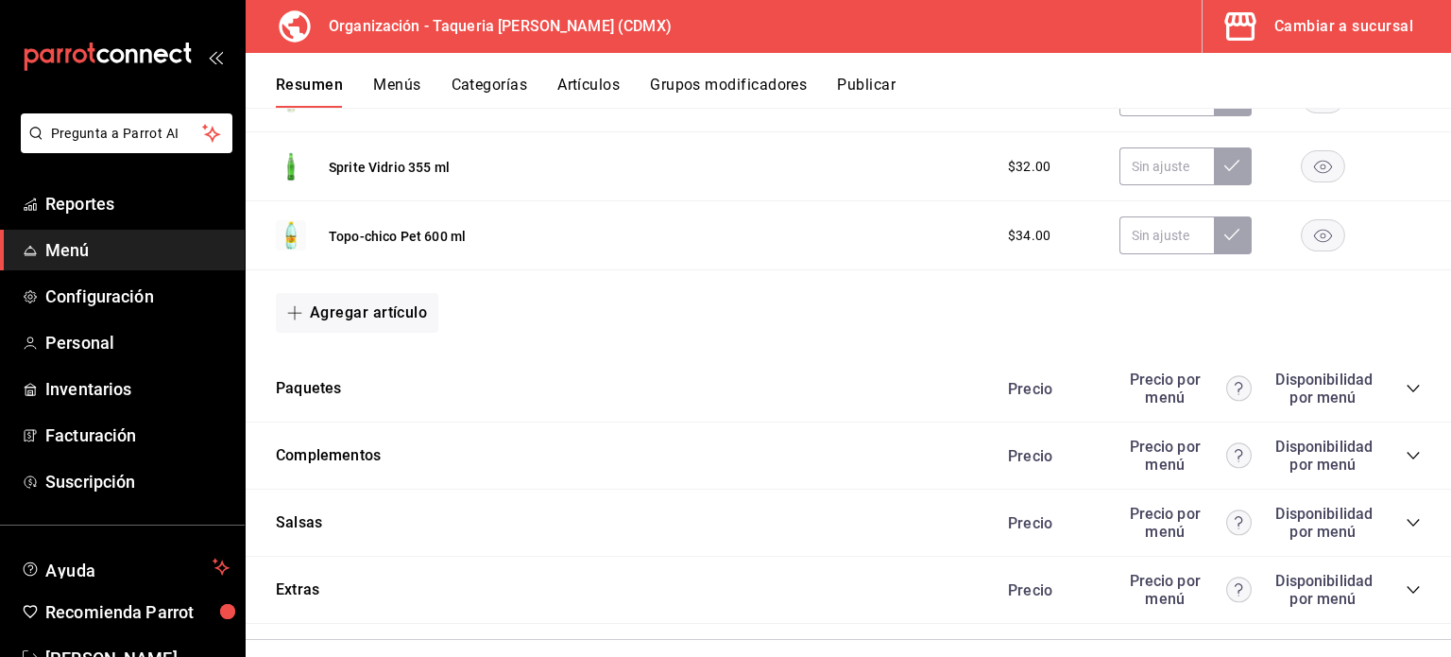
click at [1406, 453] on icon "collapse-category-row" at bounding box center [1413, 455] width 15 height 15
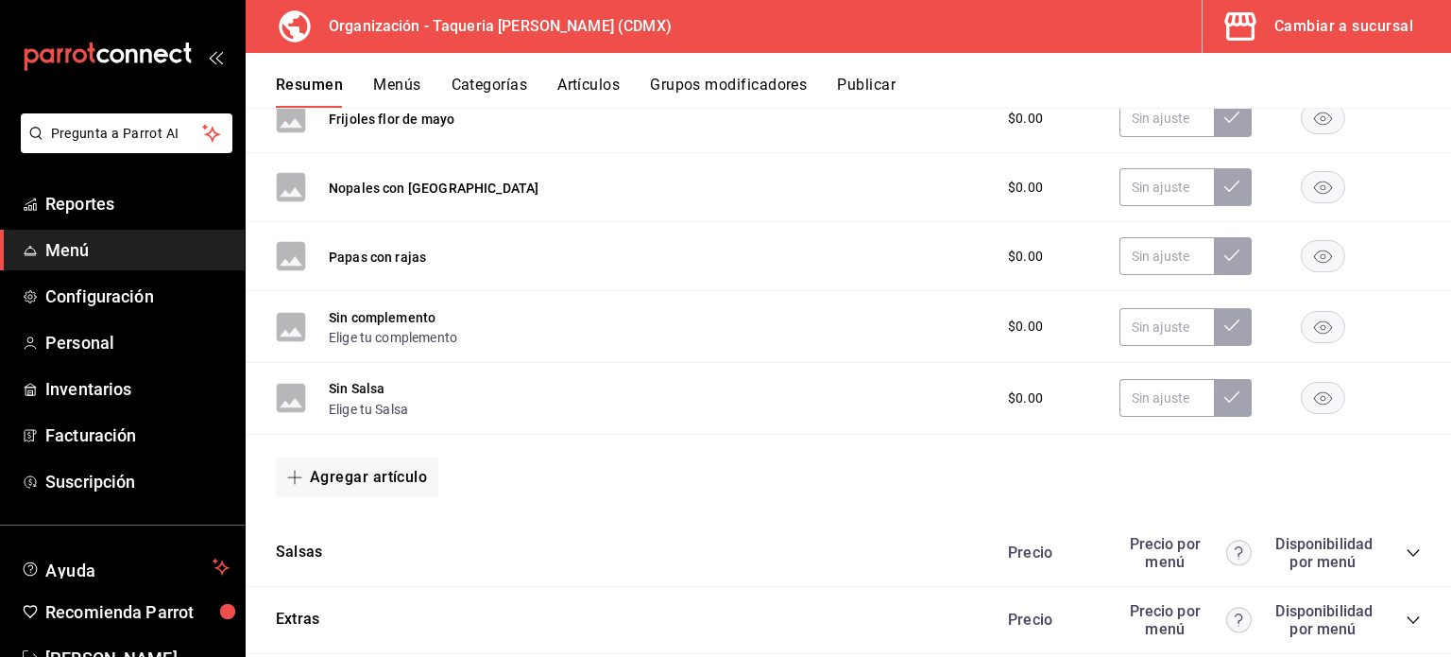
scroll to position [2890, 0]
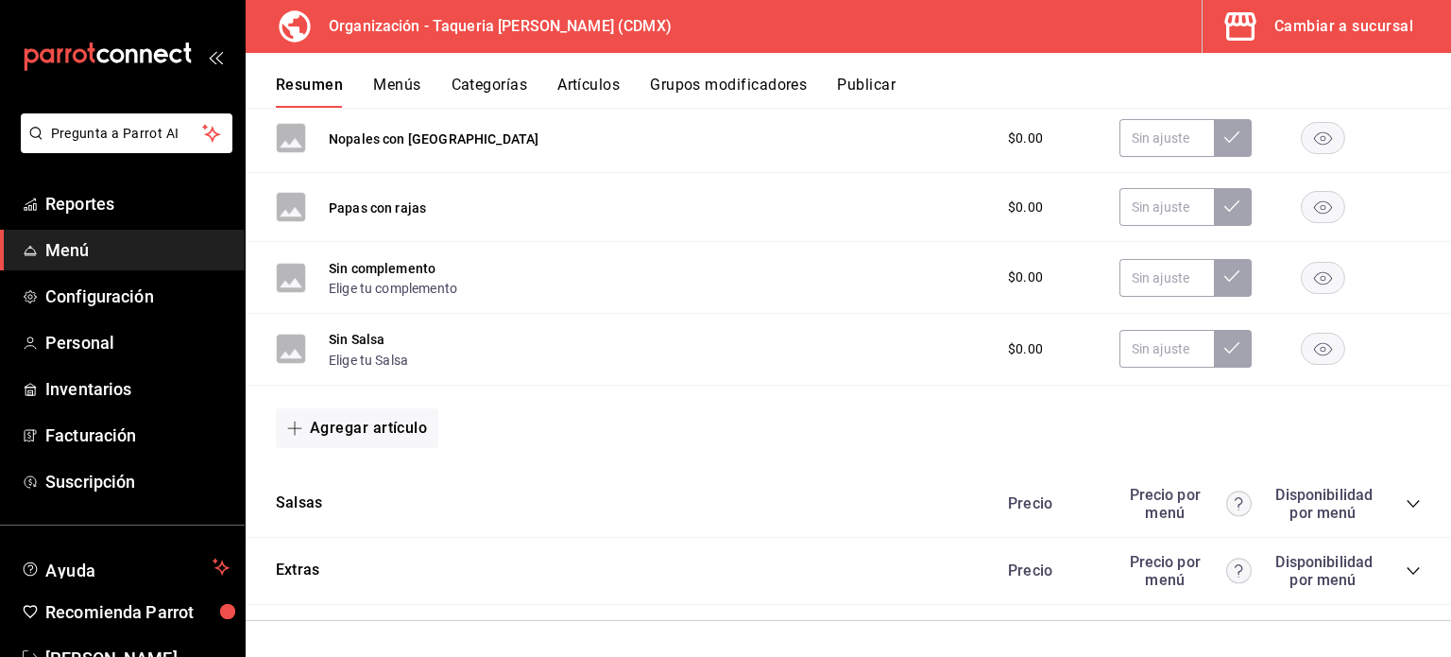
click at [1406, 506] on icon "collapse-category-row" at bounding box center [1413, 503] width 15 height 15
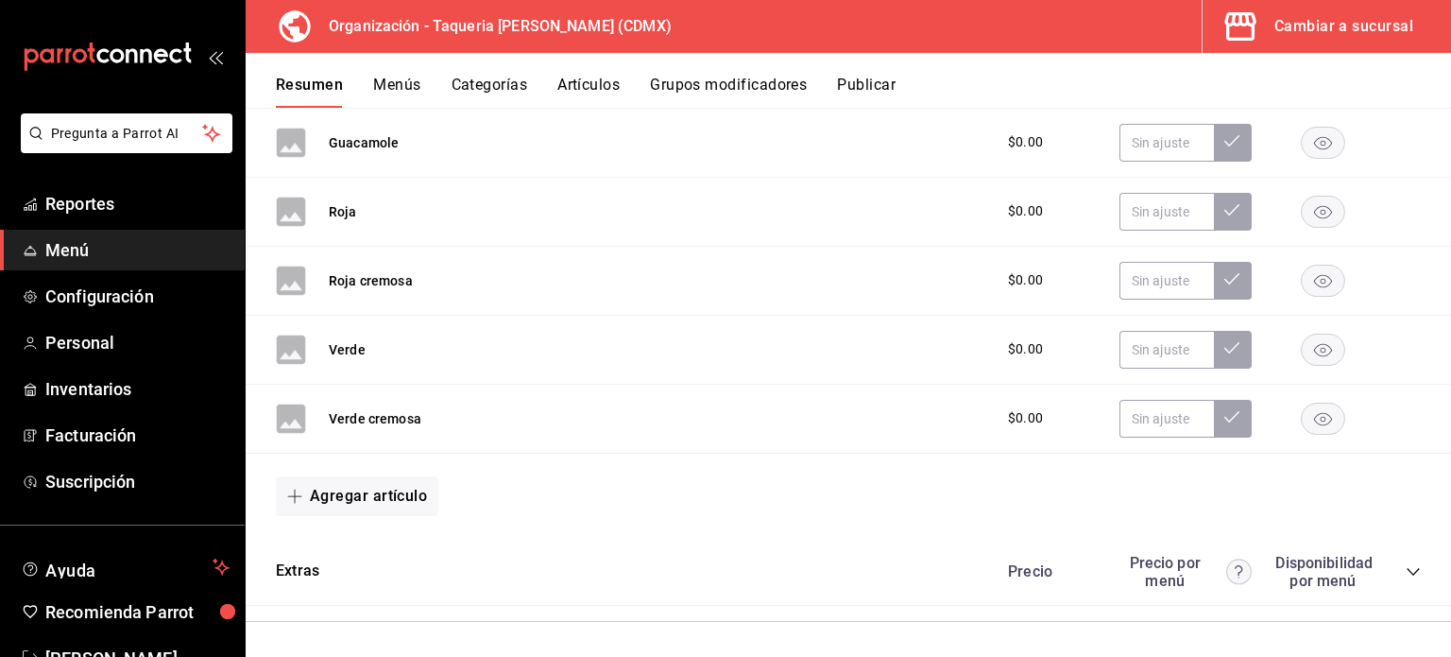
scroll to position [3388, 0]
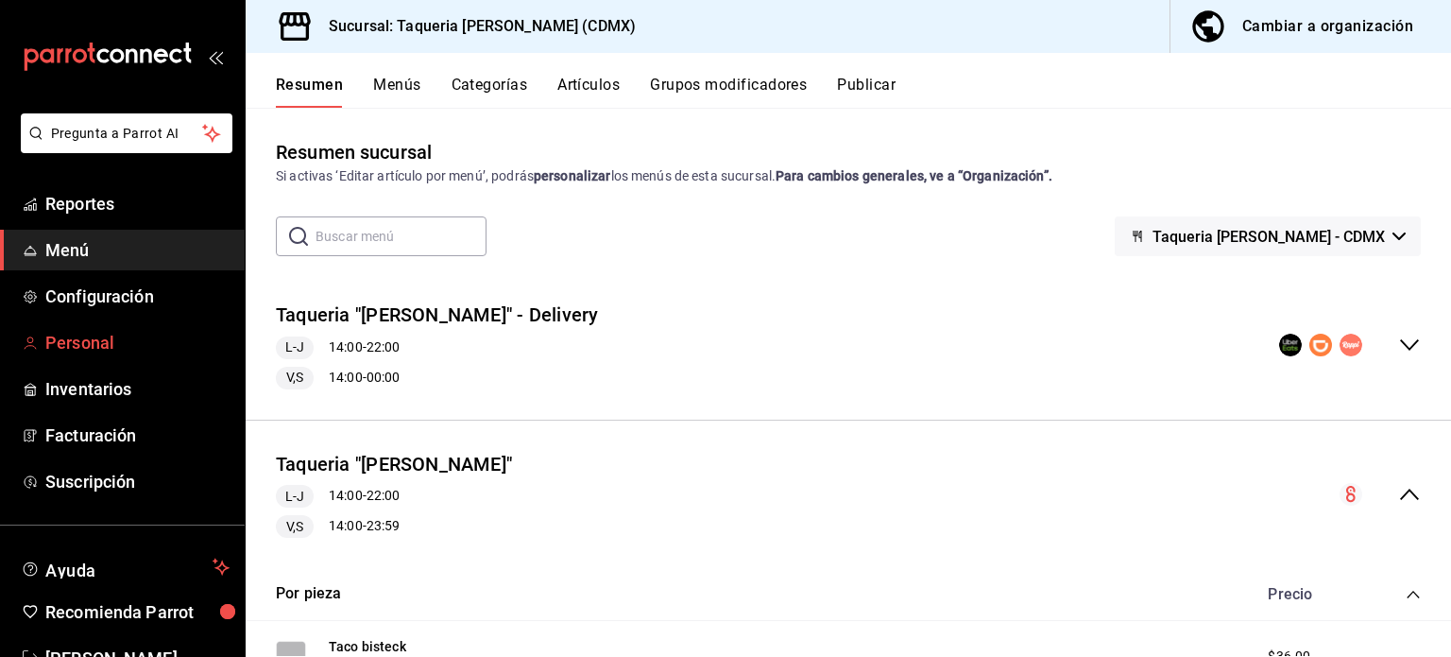
click at [77, 348] on span "Personal" at bounding box center [137, 343] width 184 height 26
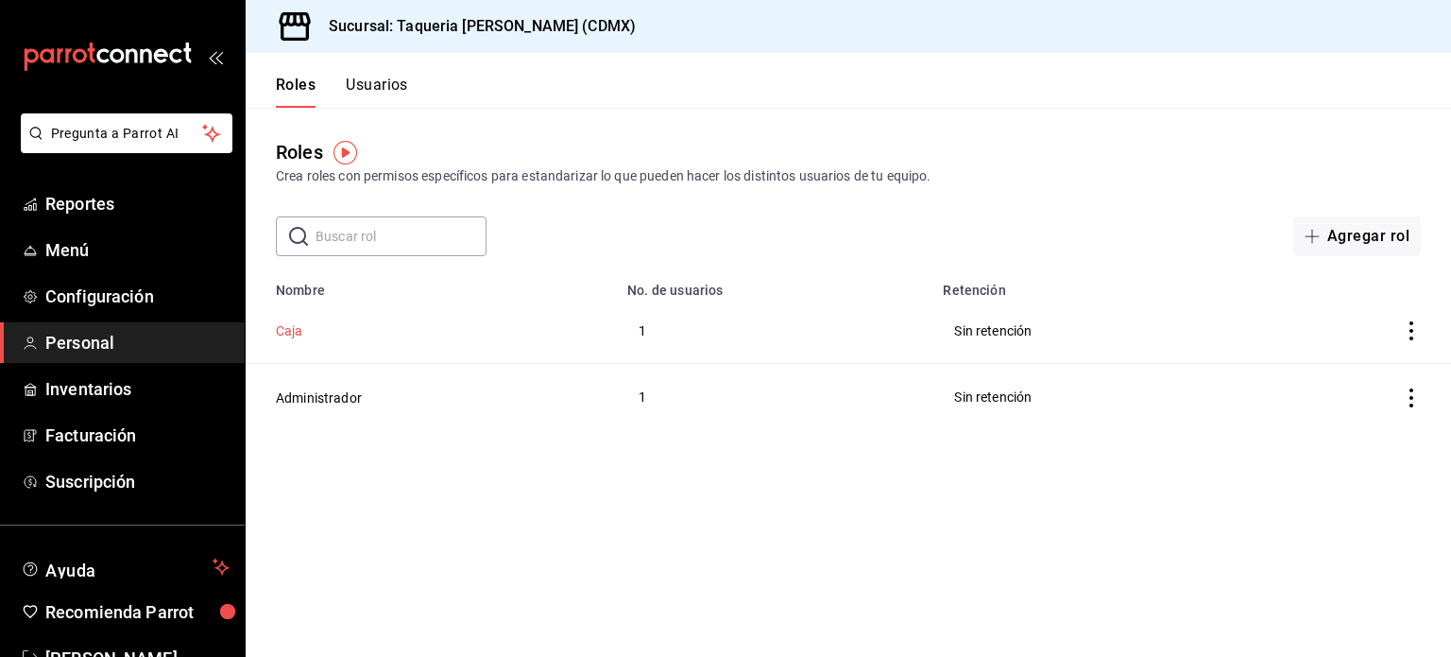
click at [280, 334] on button "Caja" at bounding box center [289, 330] width 27 height 19
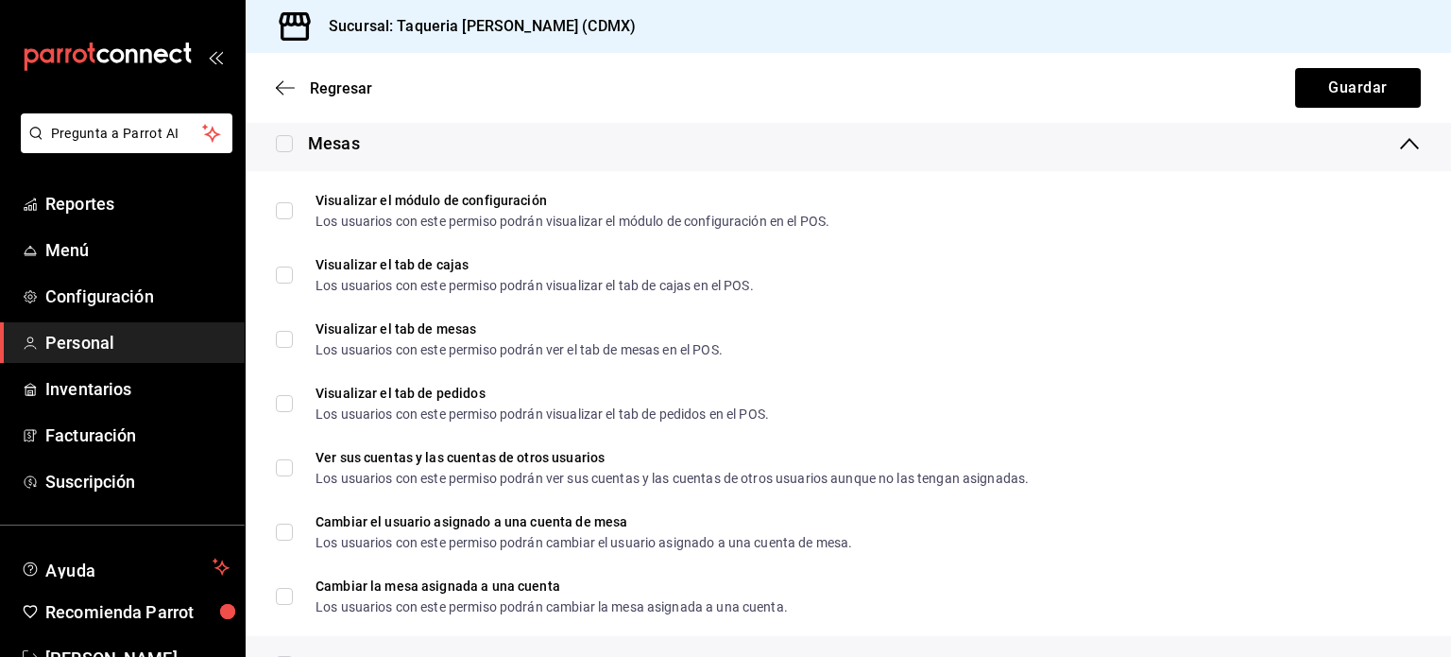
scroll to position [2461, 0]
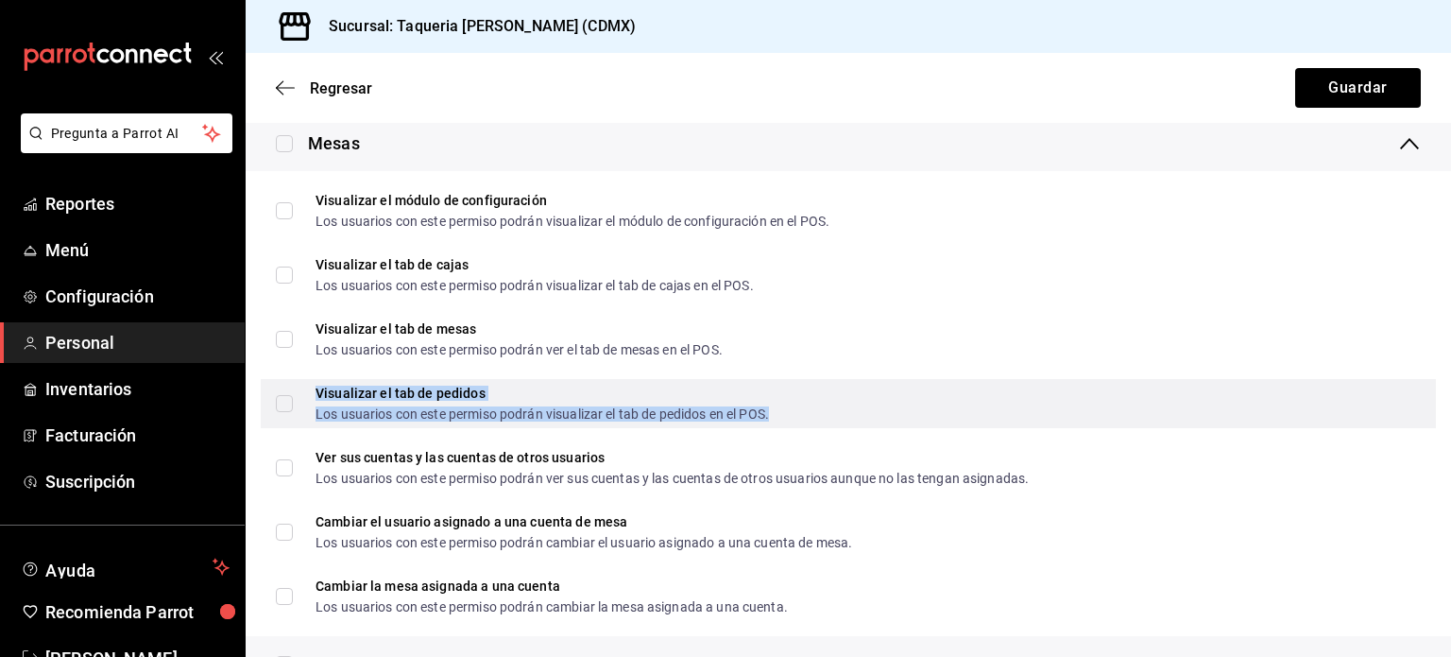
click at [522, 387] on div "Visualizar el tab de pedidos" at bounding box center [543, 392] width 454 height 13
checkbox input "true"
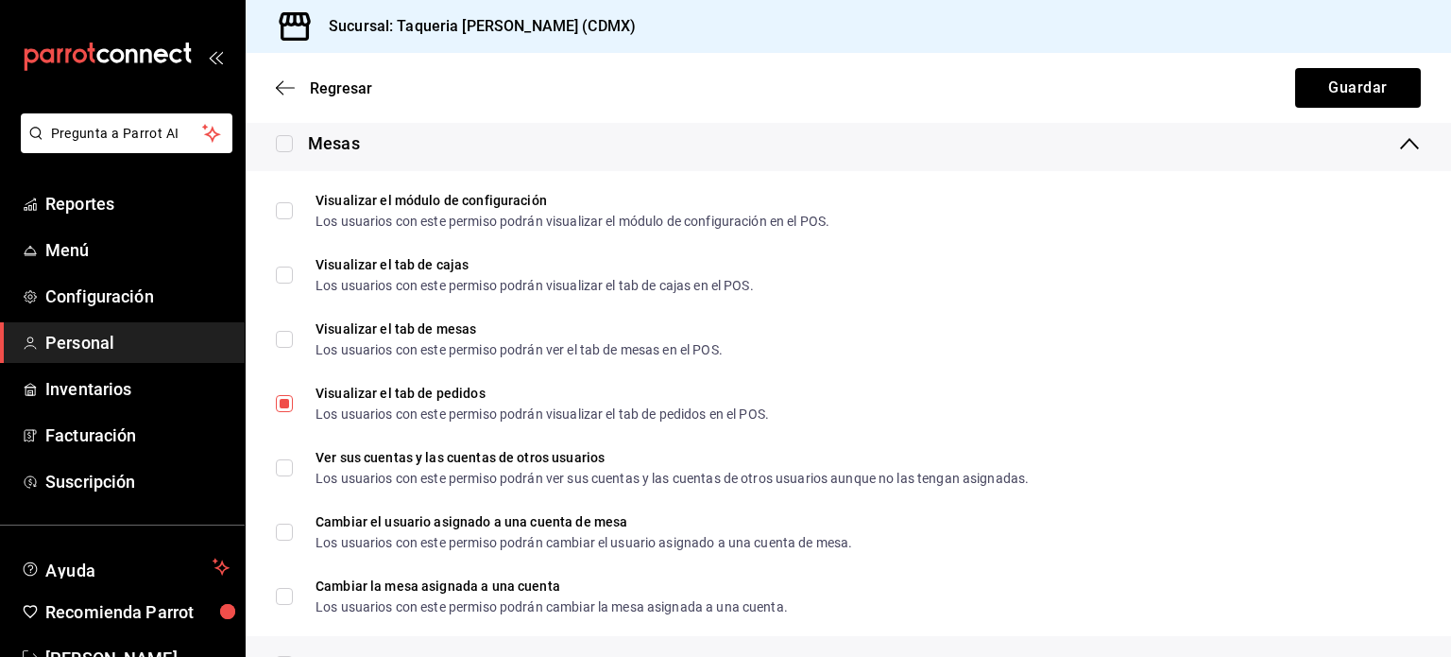
click at [632, 124] on div "Mesas" at bounding box center [849, 143] width 1206 height 56
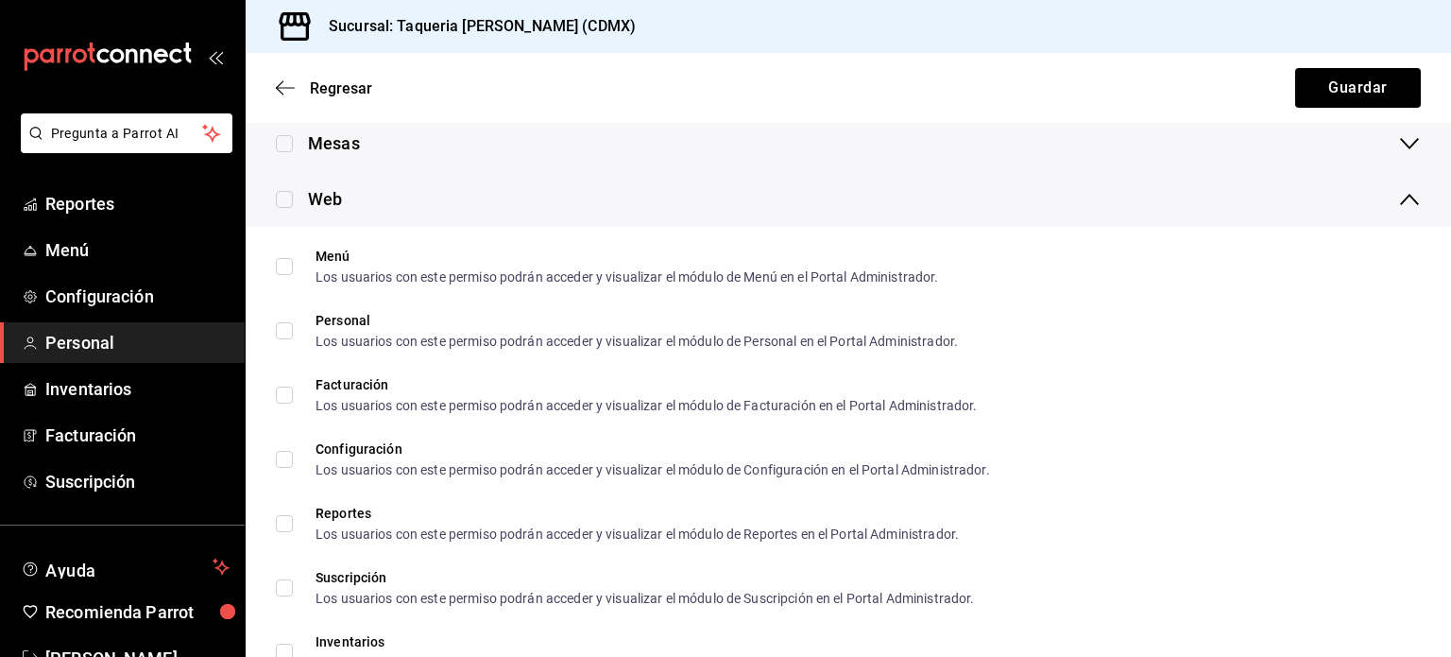
click at [595, 130] on div "Mesas" at bounding box center [849, 143] width 1206 height 56
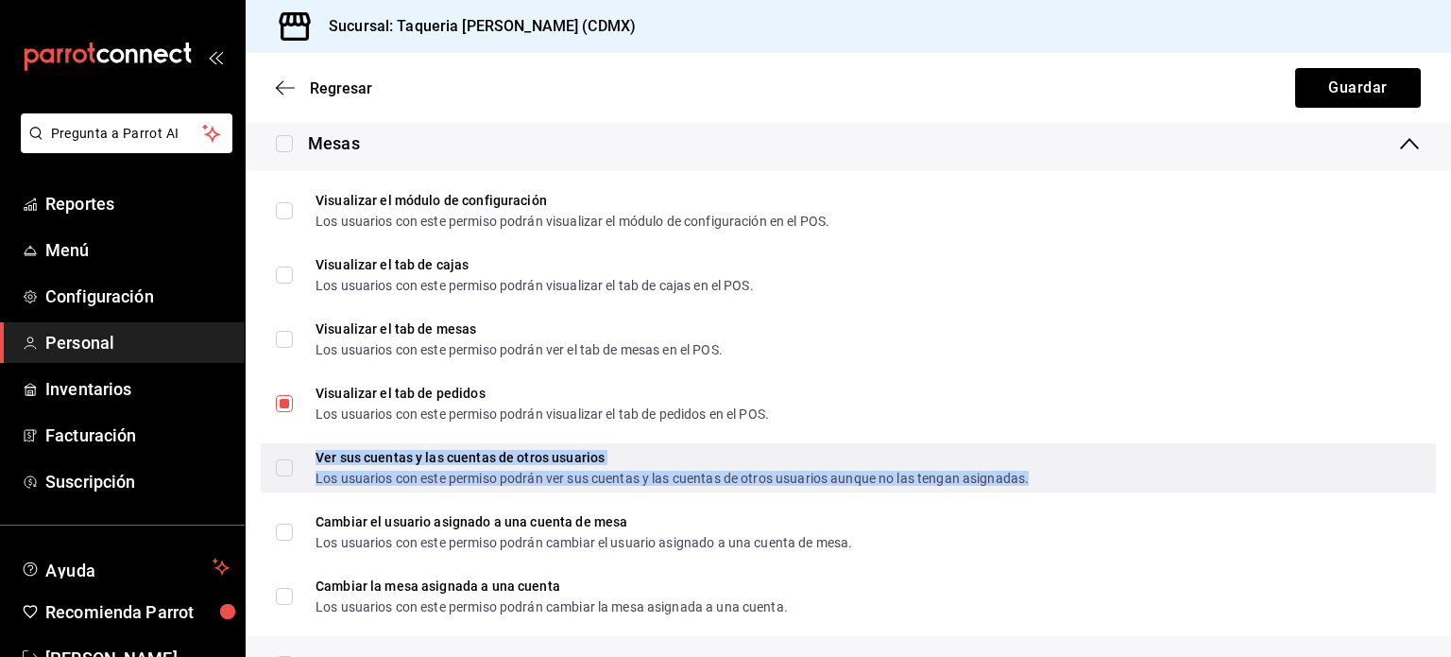
click at [573, 472] on div "Los usuarios con este permiso podrán ver sus cuentas y las cuentas de otros usu…" at bounding box center [672, 478] width 713 height 13
checkbox input "true"
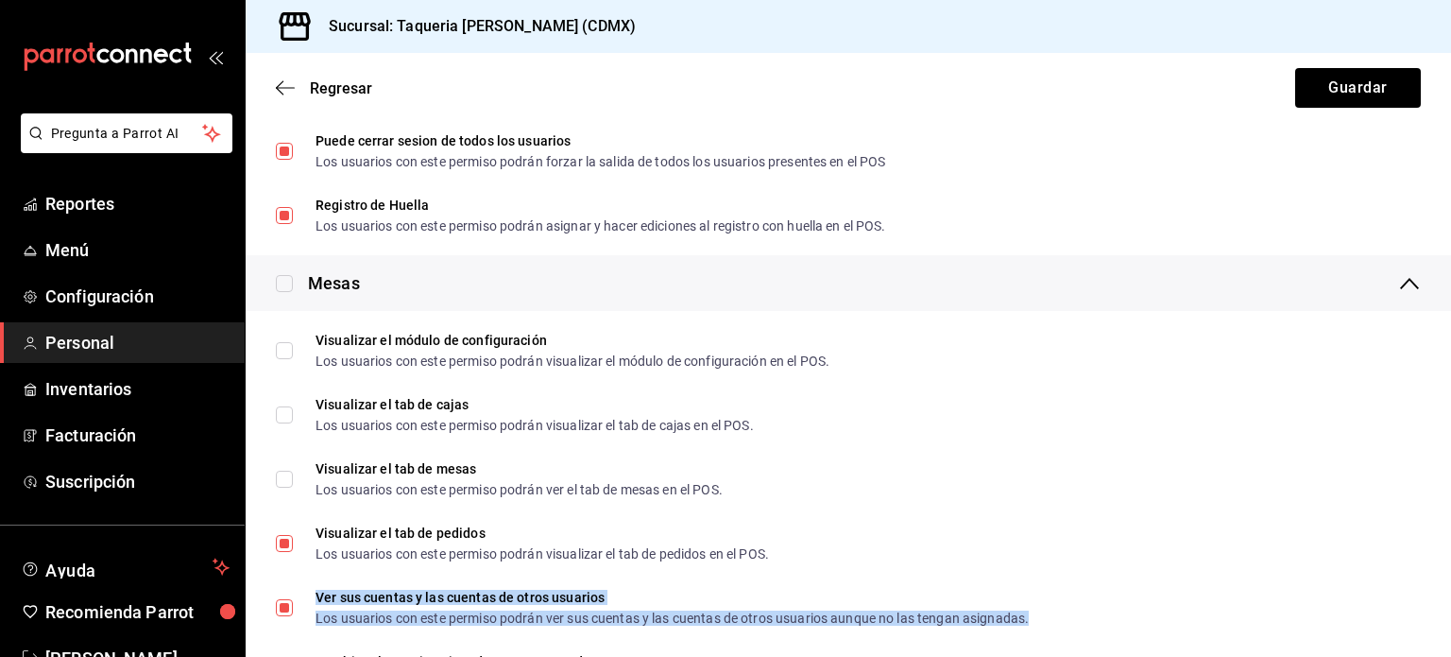
scroll to position [2321, 0]
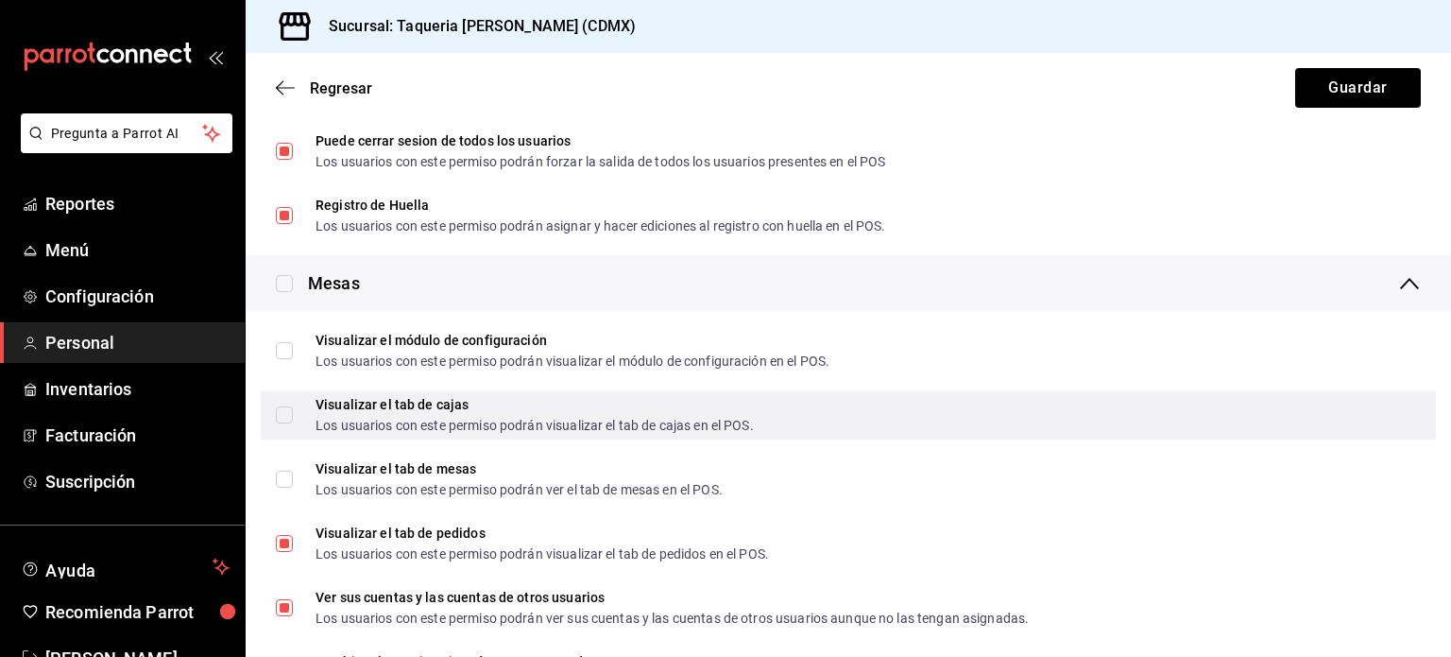
click at [295, 415] on span "Visualizar el tab [PERSON_NAME] Los usuarios con este permiso podrán visualizar…" at bounding box center [523, 415] width 461 height 34
click at [293, 415] on input "Visualizar el tab [PERSON_NAME] Los usuarios con este permiso podrán visualizar…" at bounding box center [284, 414] width 17 height 17
click at [291, 415] on input "Visualizar el tab [PERSON_NAME] Los usuarios con este permiso podrán visualizar…" at bounding box center [284, 414] width 17 height 17
checkbox input "true"
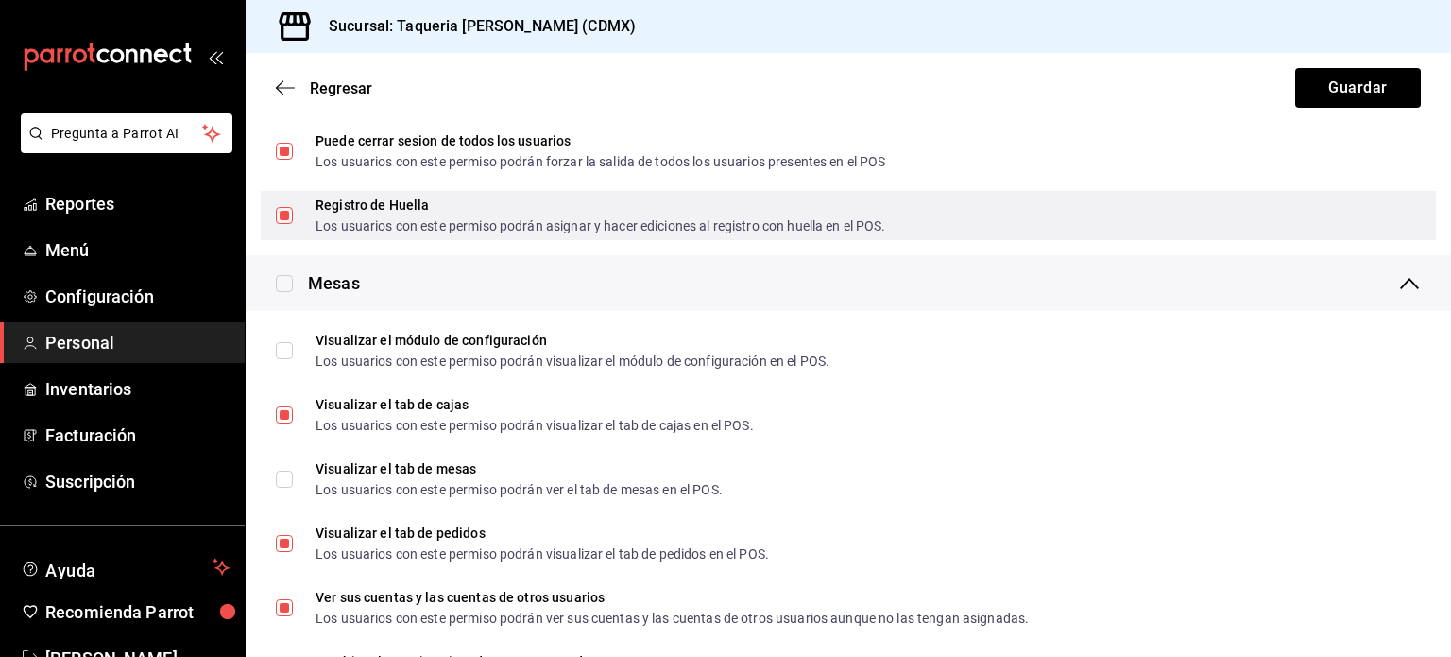
scroll to position [2283, 0]
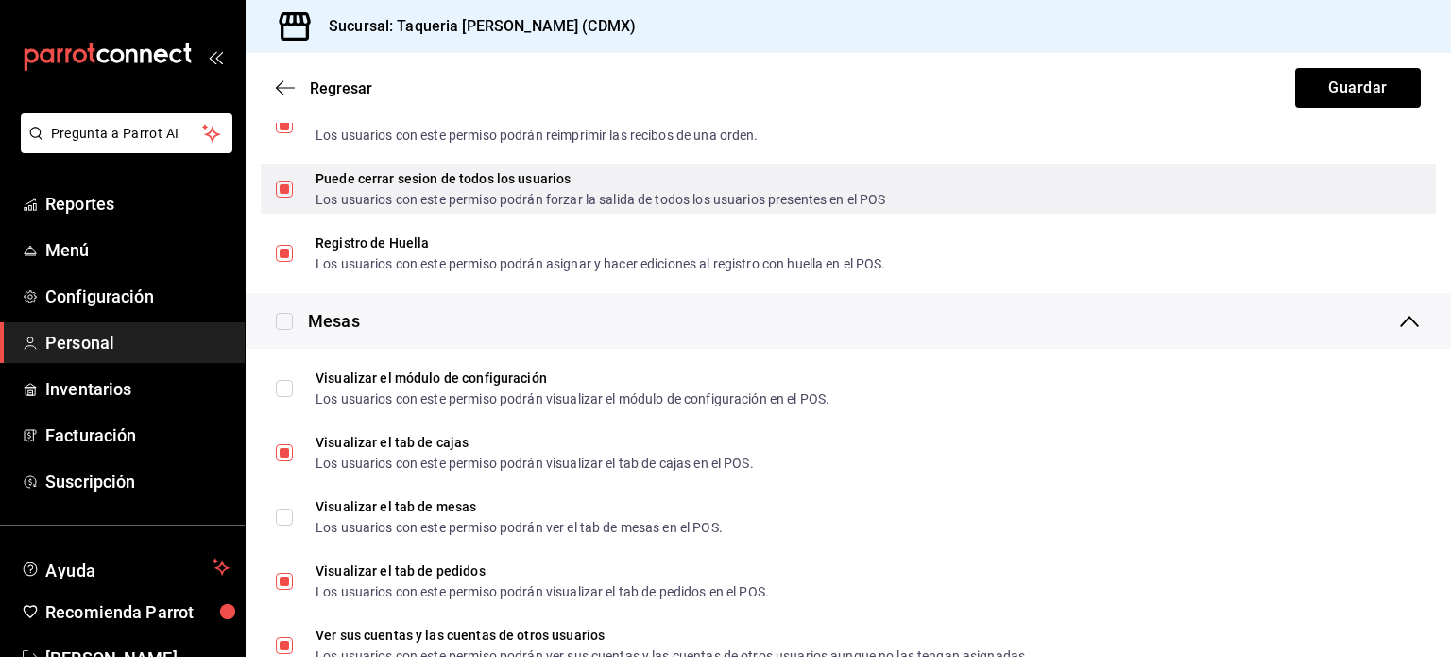
click at [280, 192] on input "Puede cerrar sesion de todos los usuarios Los usuarios con este permiso podrán …" at bounding box center [284, 188] width 17 height 17
checkbox input "false"
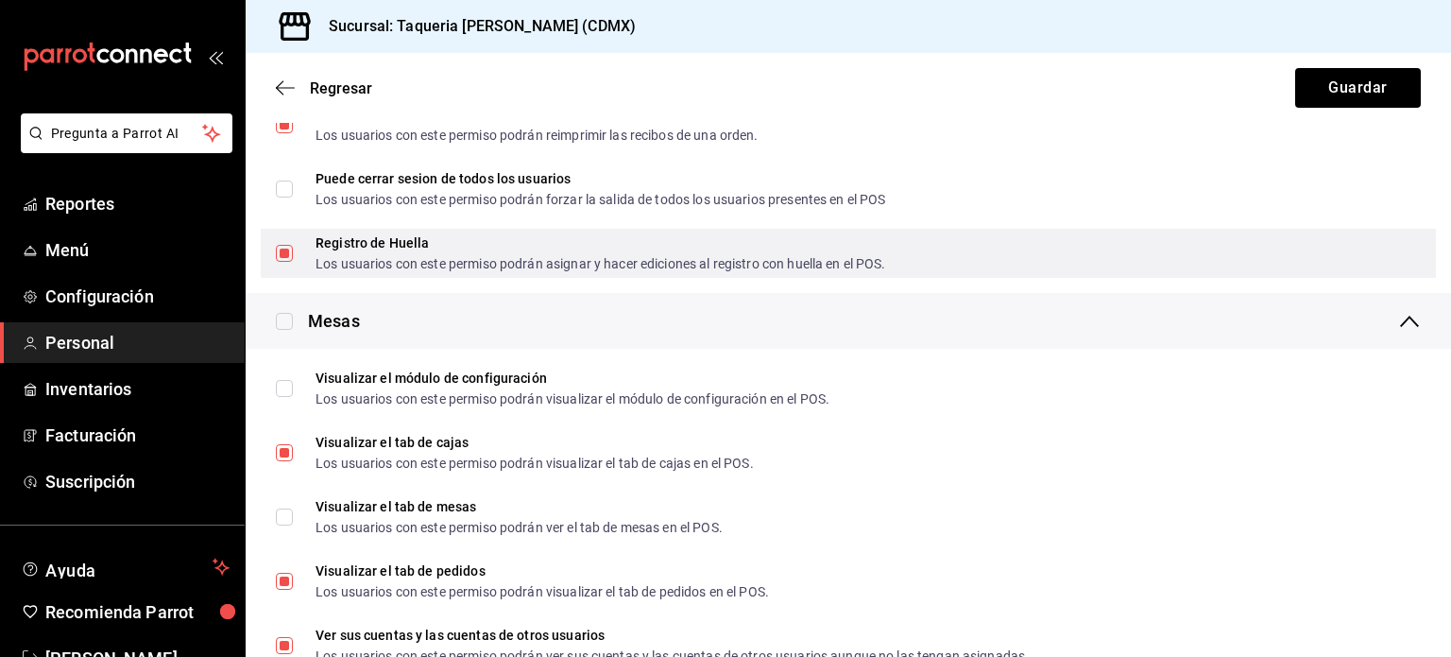
click at [284, 255] on input "Registro de Huella Los usuarios con este permiso podrán asignar y hacer edicion…" at bounding box center [284, 253] width 17 height 17
checkbox input "false"
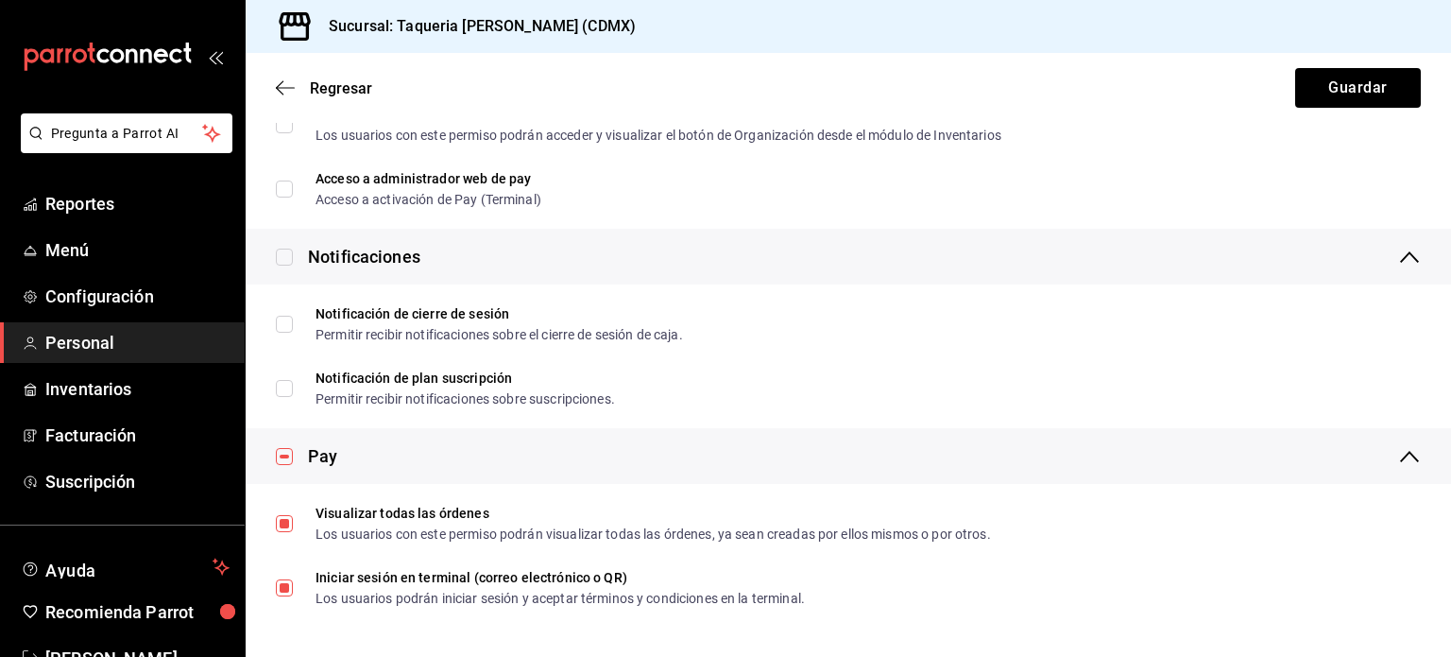
scroll to position [3452, 0]
click at [1333, 68] on button "Guardar" at bounding box center [1358, 88] width 126 height 40
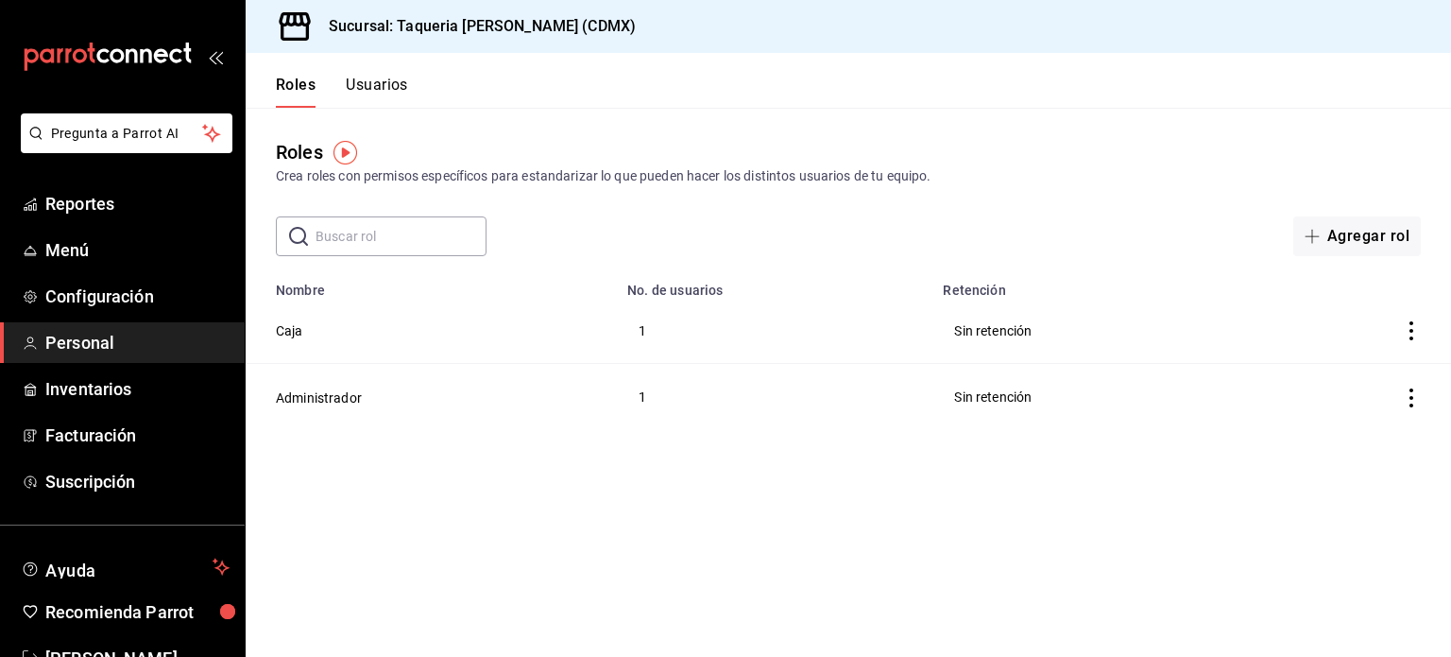
click at [369, 86] on button "Usuarios" at bounding box center [377, 92] width 62 height 32
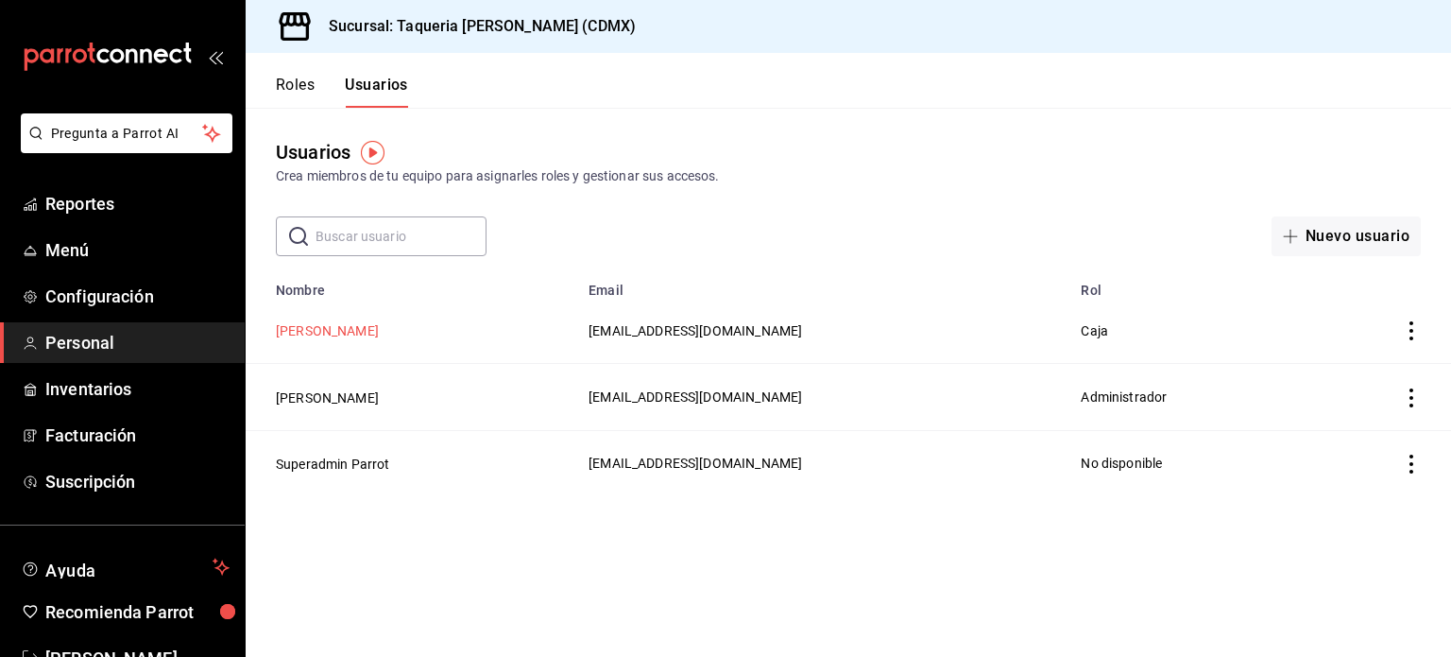
click at [329, 332] on button "[PERSON_NAME]" at bounding box center [327, 330] width 103 height 19
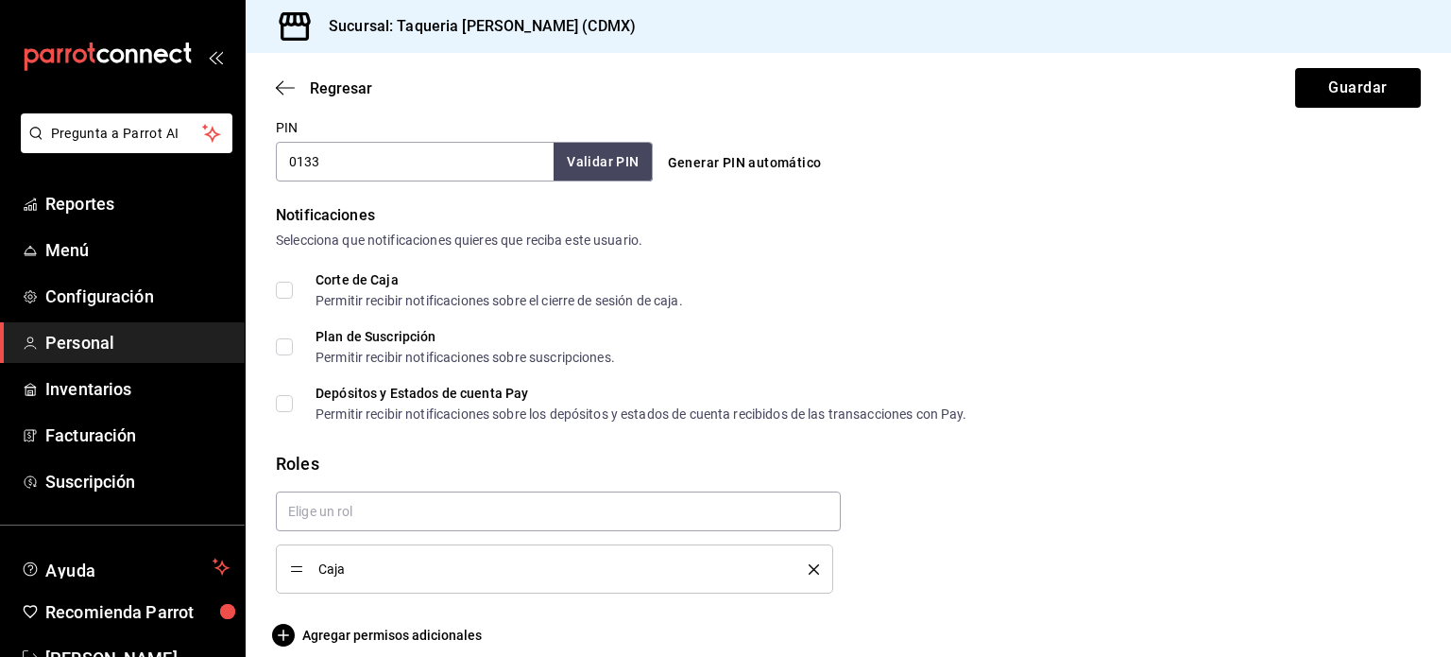
scroll to position [915, 0]
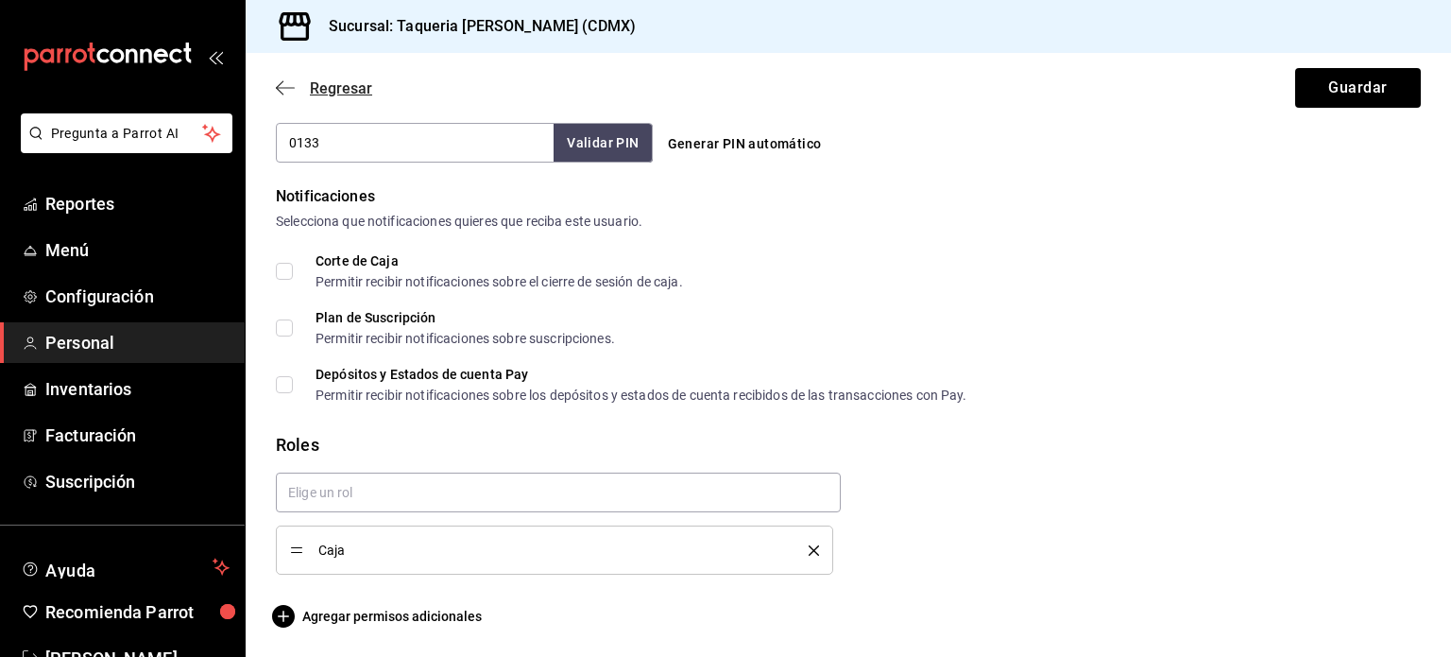
click at [283, 86] on icon "button" at bounding box center [285, 87] width 19 height 17
